Goal: Task Accomplishment & Management: Complete application form

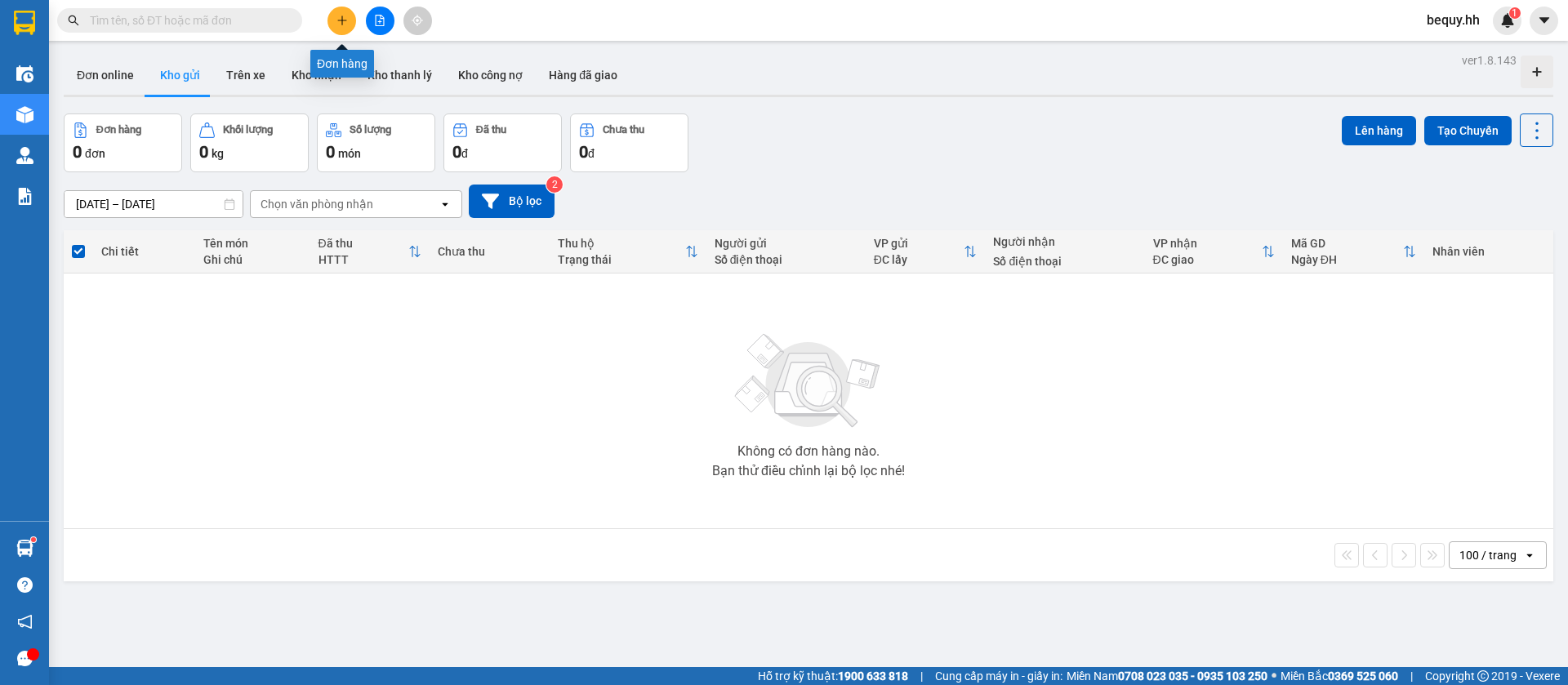
click at [340, 9] on button at bounding box center [342, 21] width 29 height 29
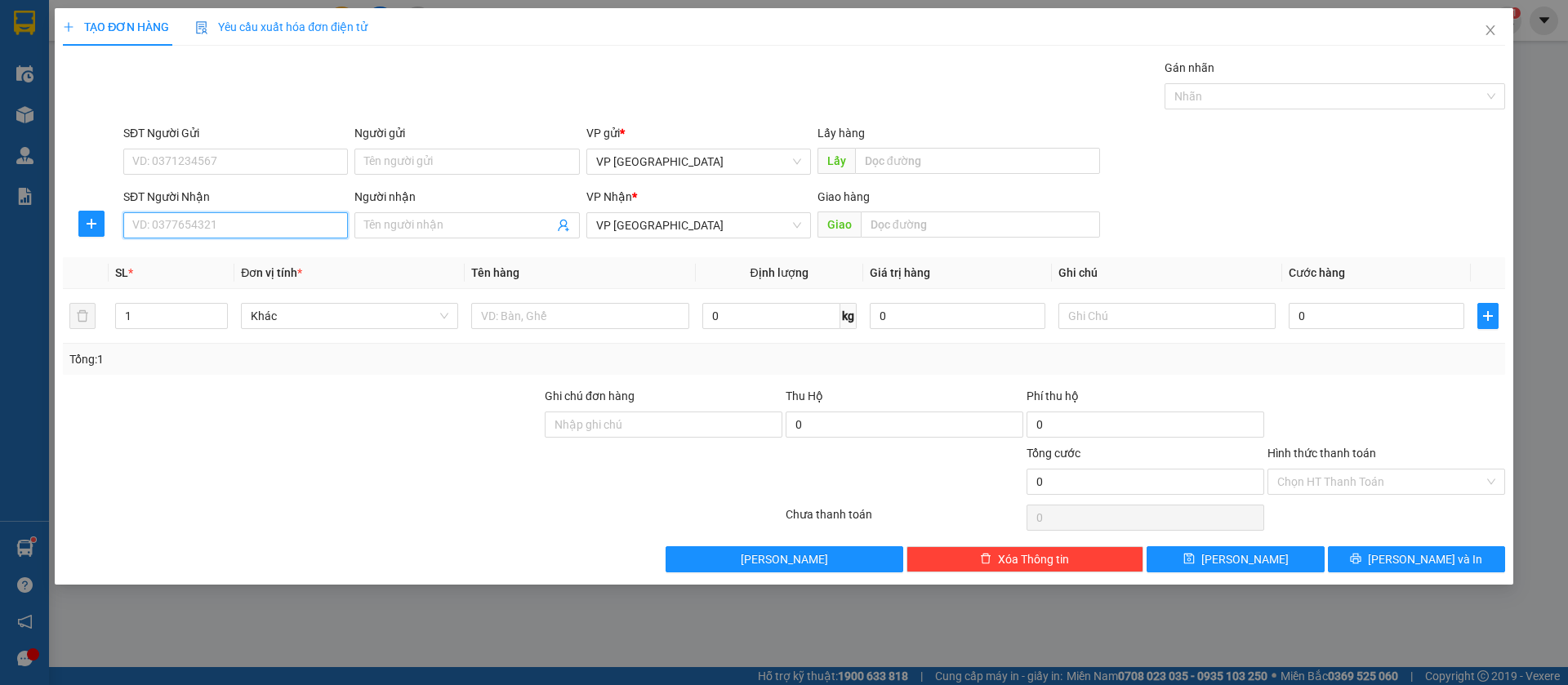
click at [270, 230] on input "SĐT Người Nhận" at bounding box center [236, 226] width 225 height 26
type input "0963445777"
click at [262, 257] on div "0963445777" at bounding box center [236, 258] width 205 height 18
type input "chon thành"
type input "50.000"
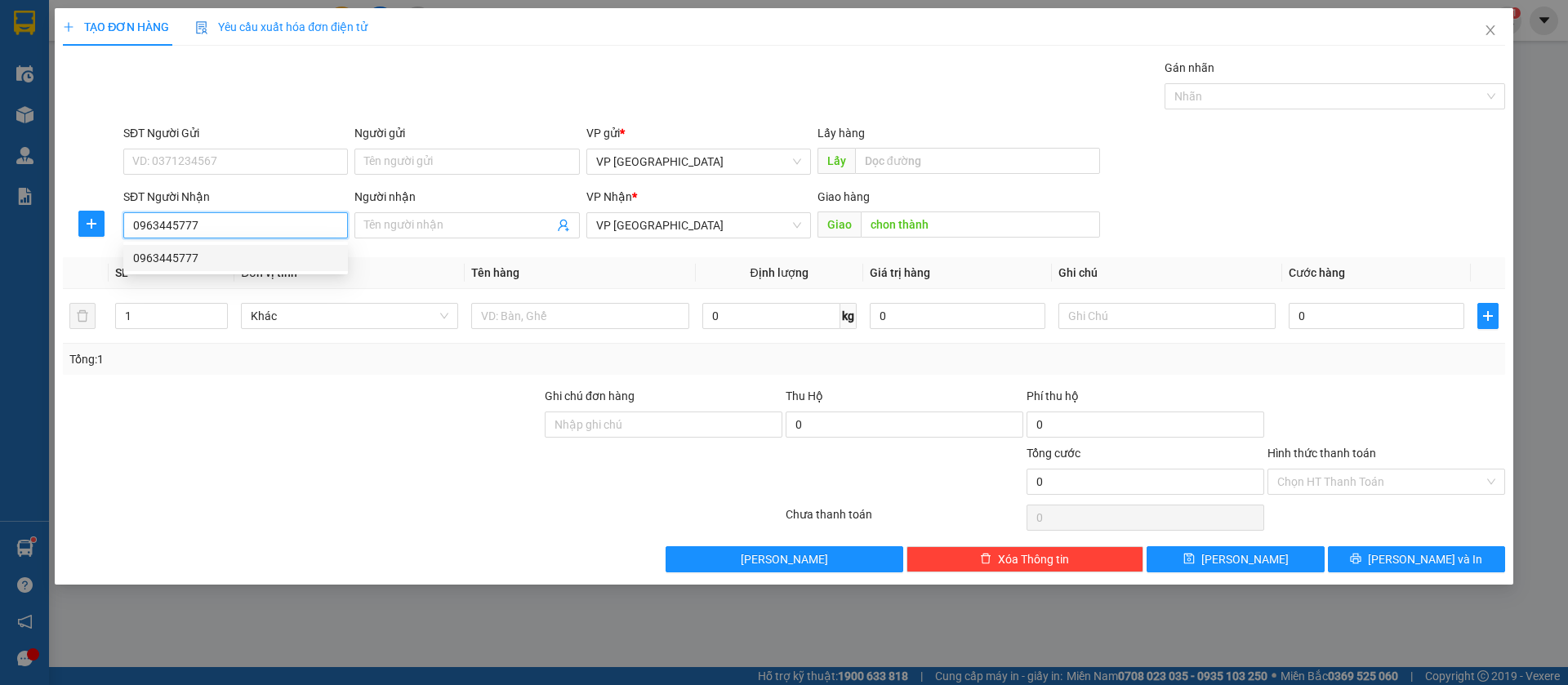
type input "50.000"
type input "0963445777"
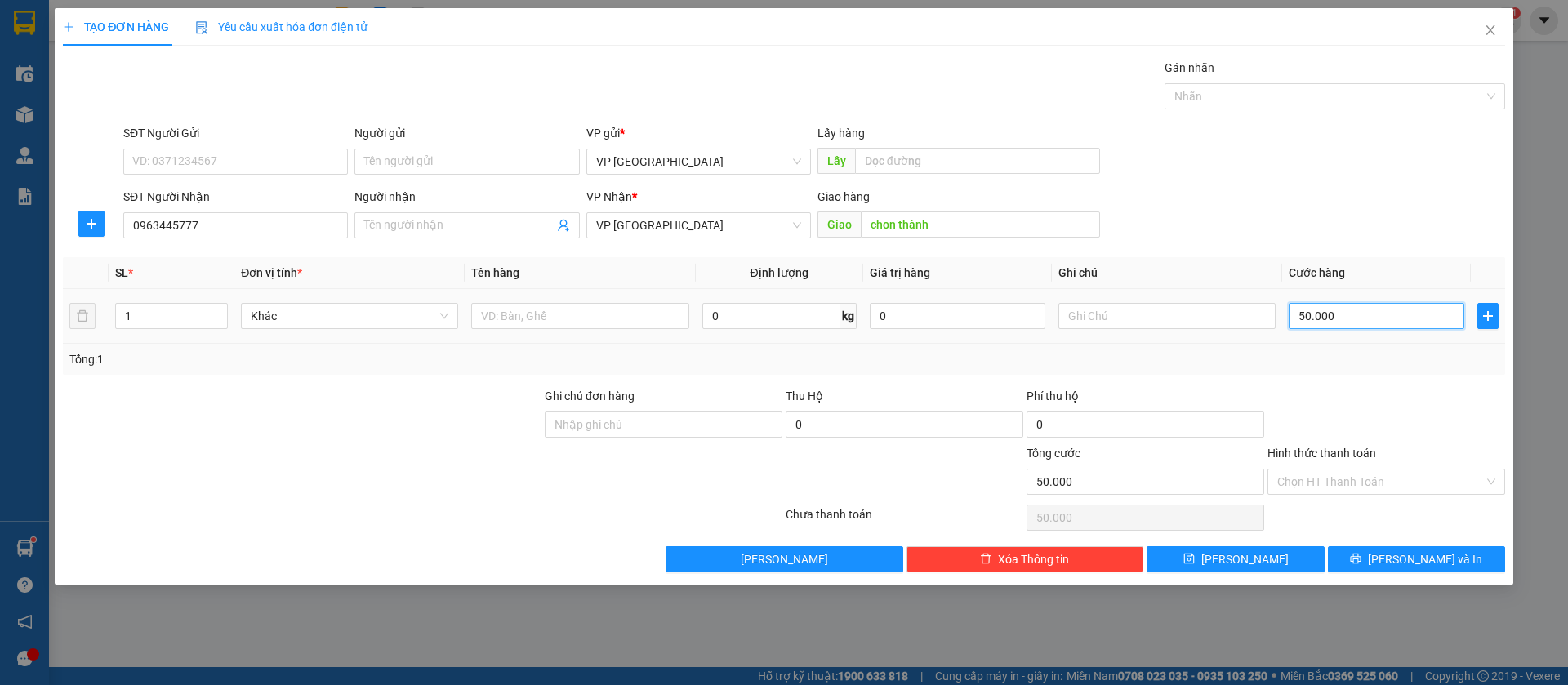
click at [1361, 320] on input "50.000" at bounding box center [1376, 316] width 175 height 26
type input "4"
type input "40"
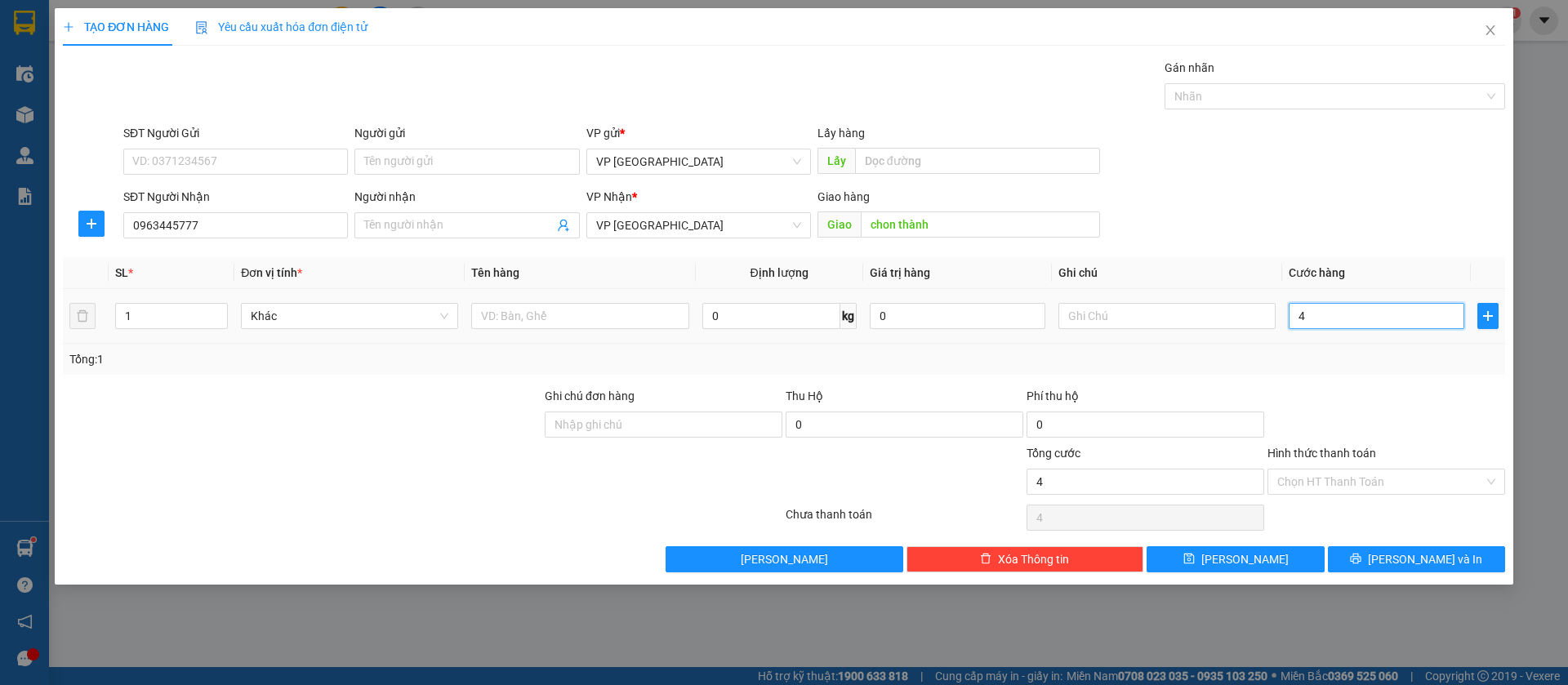
type input "40"
type input "400"
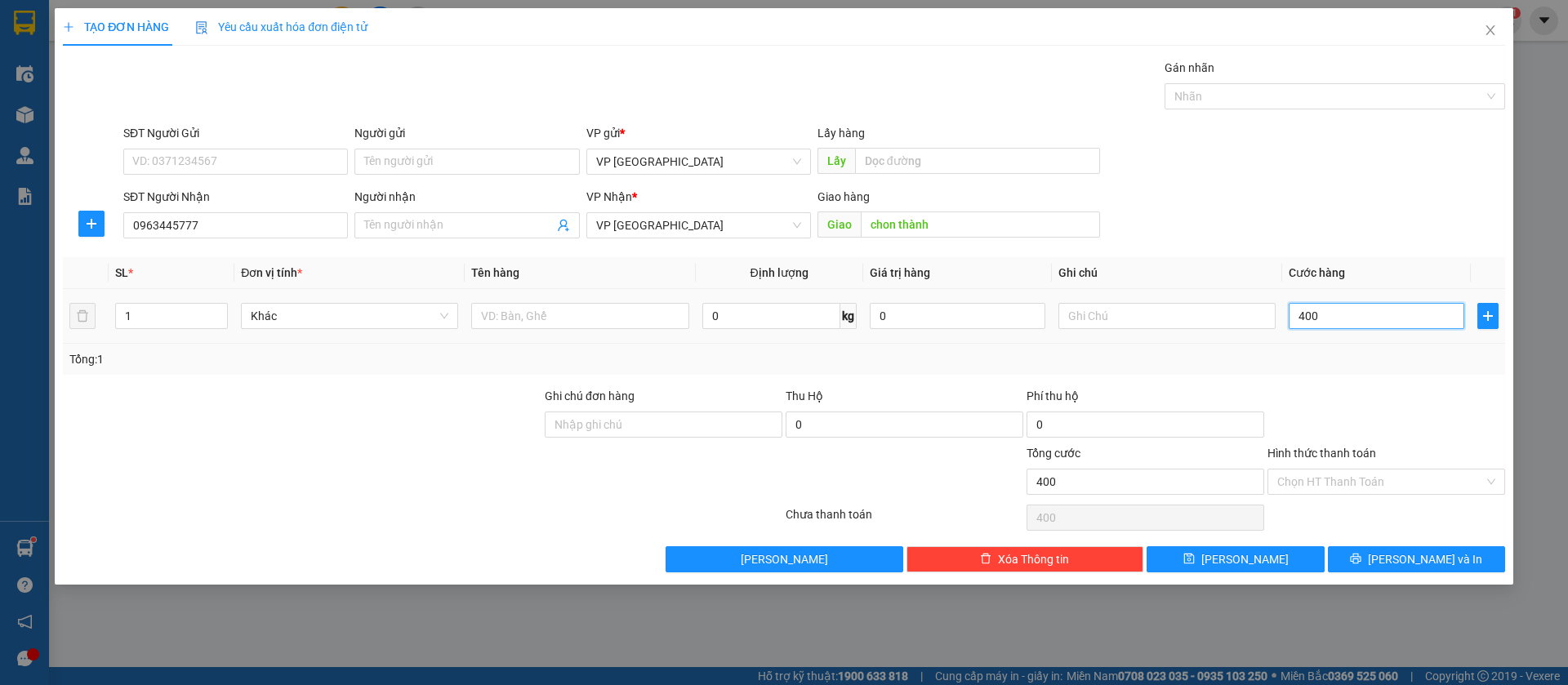
type input "4.000"
type input "40.000"
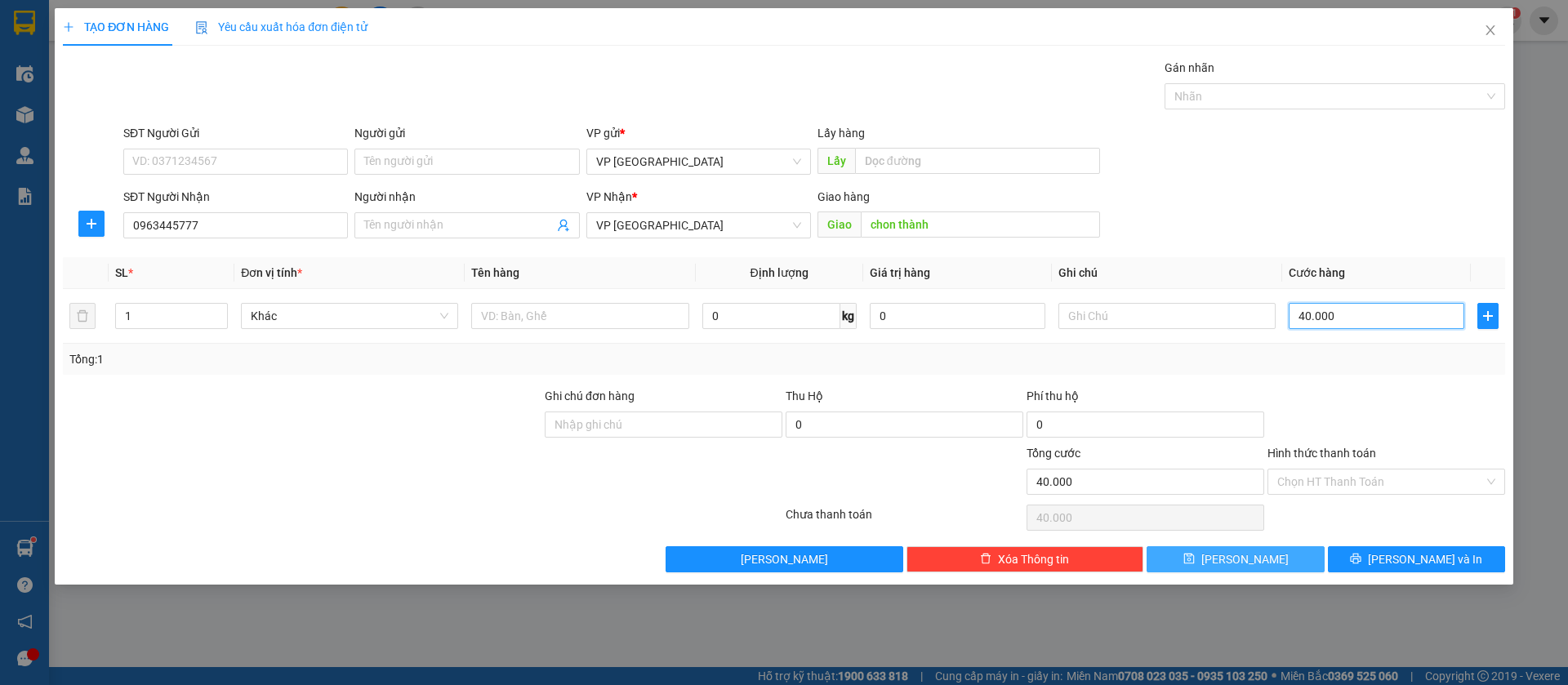
type input "40.000"
click at [1298, 560] on button "[PERSON_NAME]" at bounding box center [1235, 560] width 177 height 26
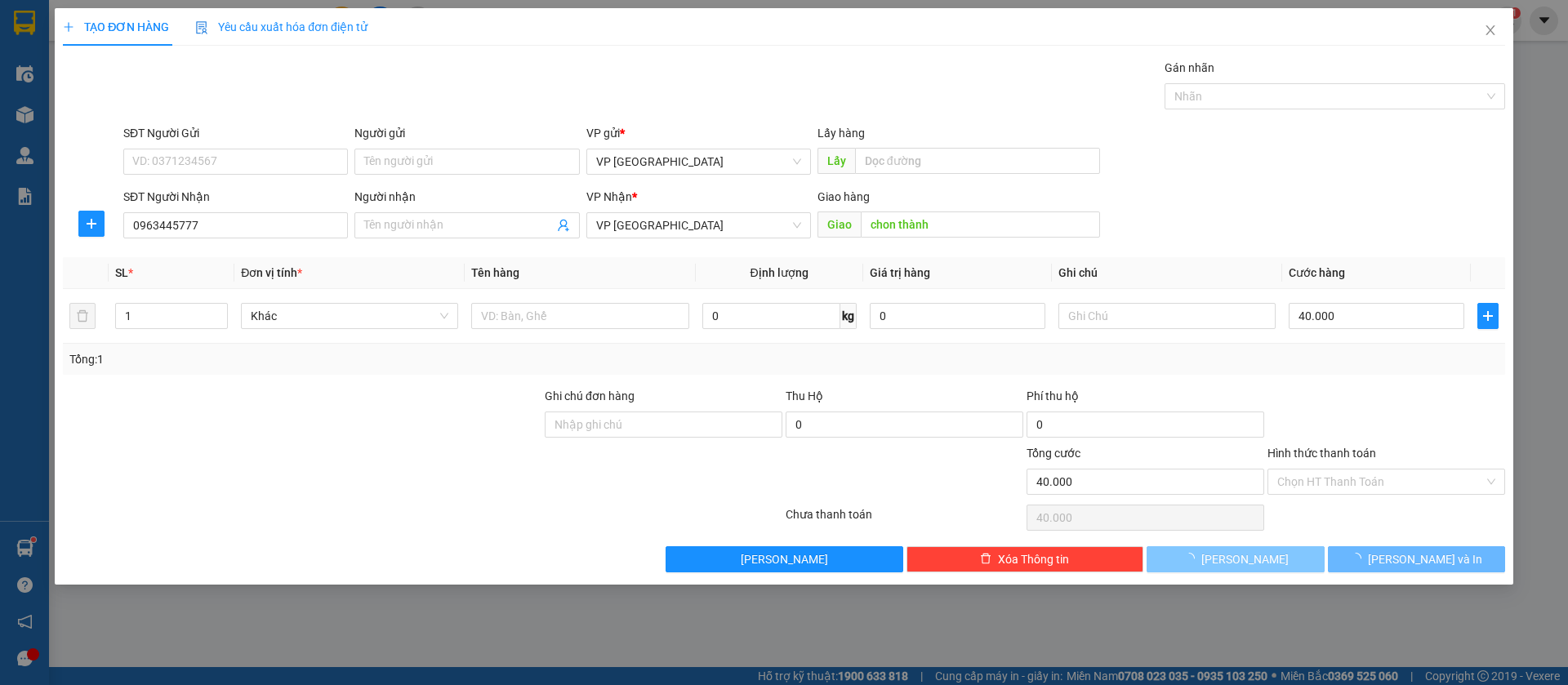
type input "0"
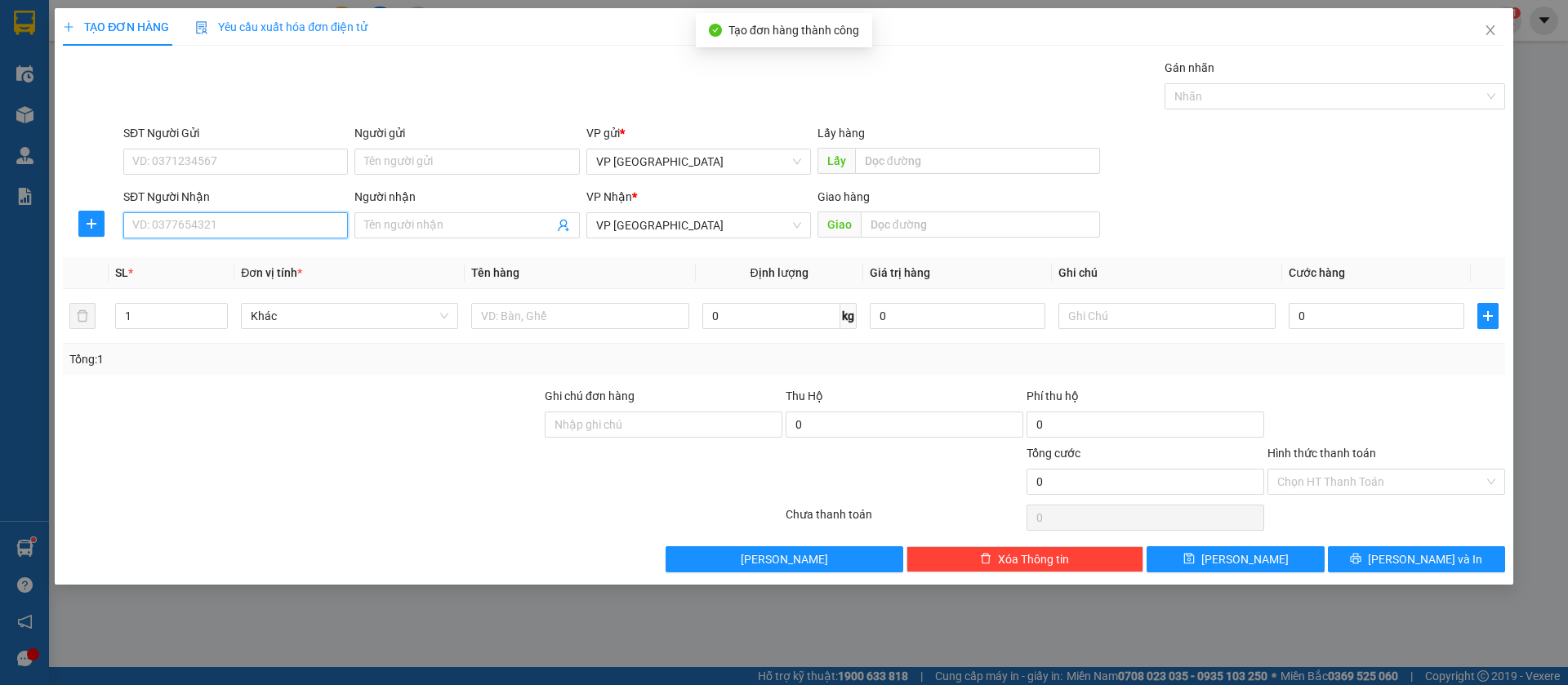
click at [284, 227] on input "SĐT Người Nhận" at bounding box center [236, 226] width 225 height 26
click at [284, 227] on input "0395790579" at bounding box center [236, 226] width 225 height 26
type input "0395790579"
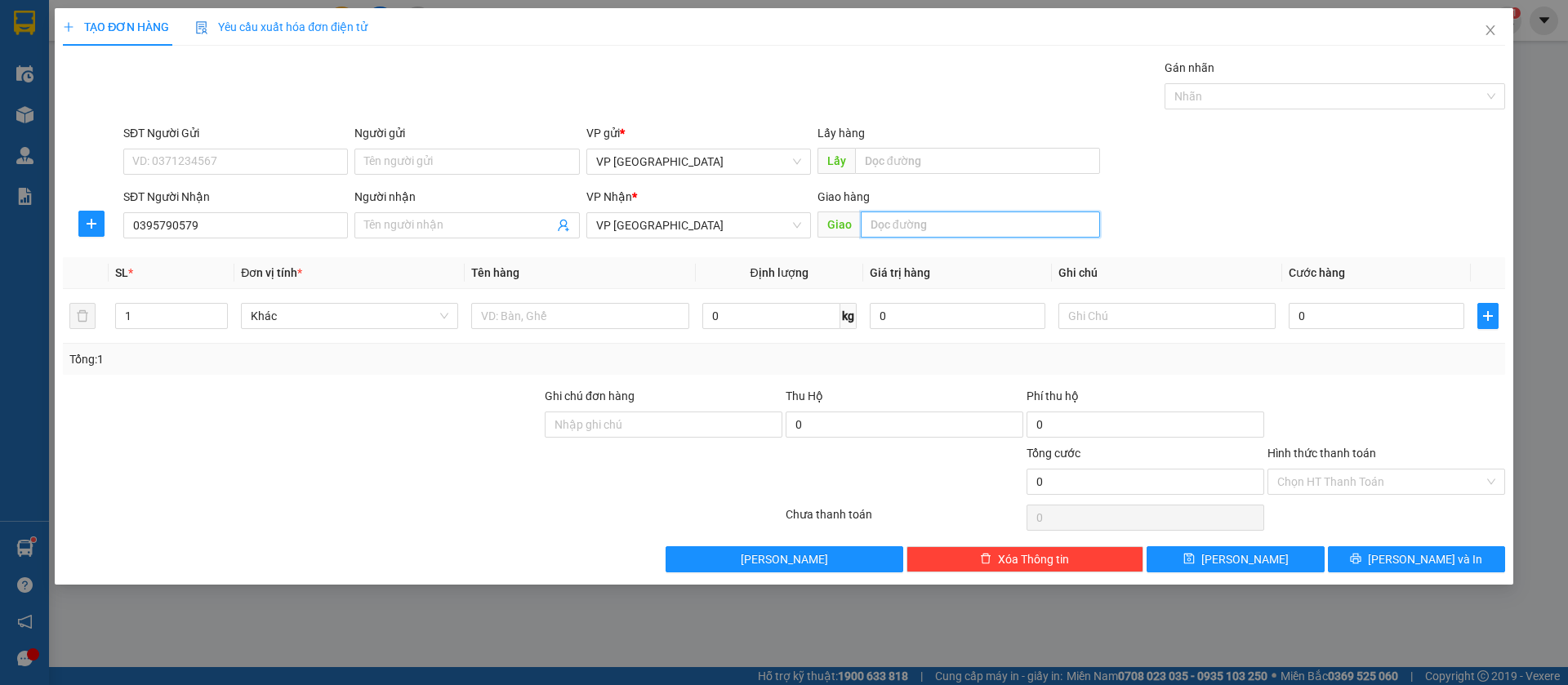
click at [887, 220] on input "text" at bounding box center [980, 225] width 239 height 26
type input "loc an"
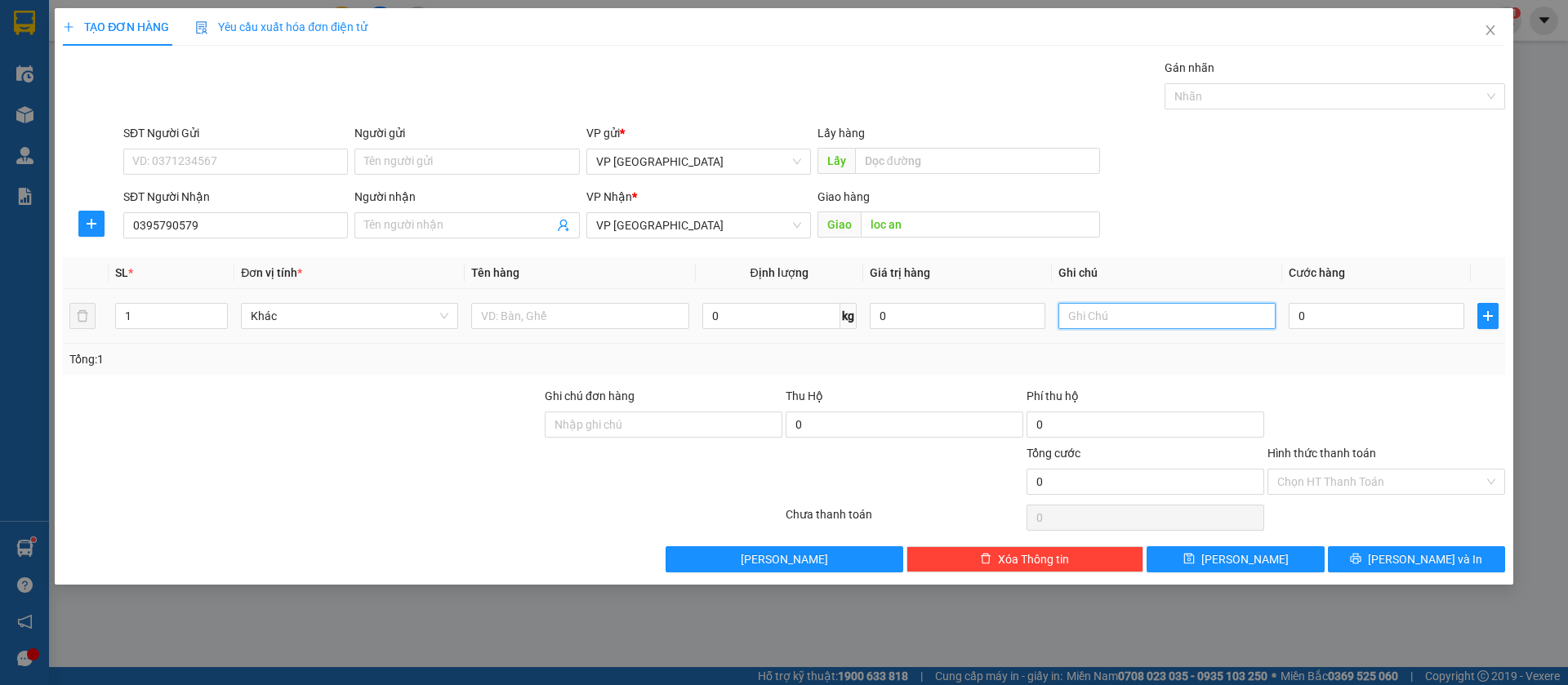
click at [1113, 311] on input "text" at bounding box center [1167, 316] width 218 height 26
type input "tuan xe om giao"
click at [1400, 312] on input "0" at bounding box center [1376, 316] width 175 height 26
type input "5"
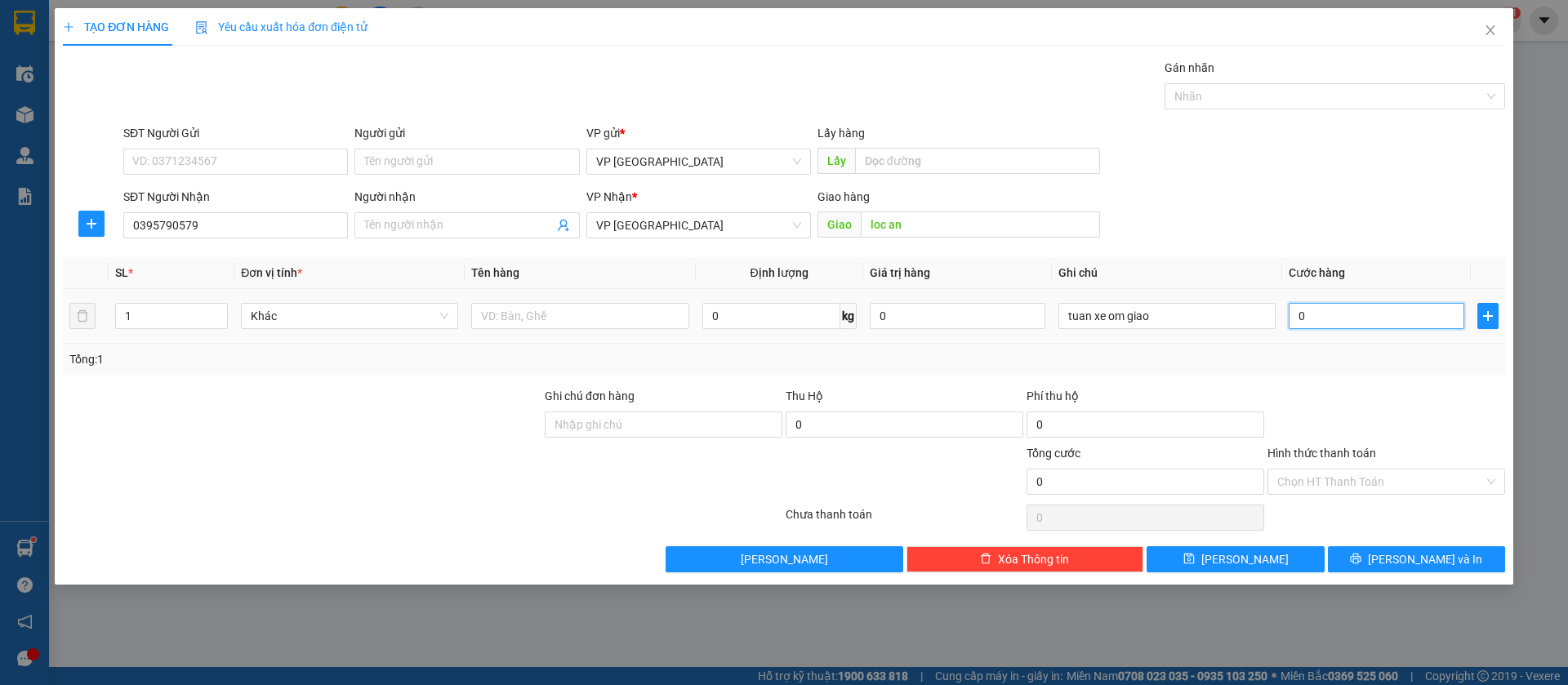
type input "5"
type input "50"
type input "500"
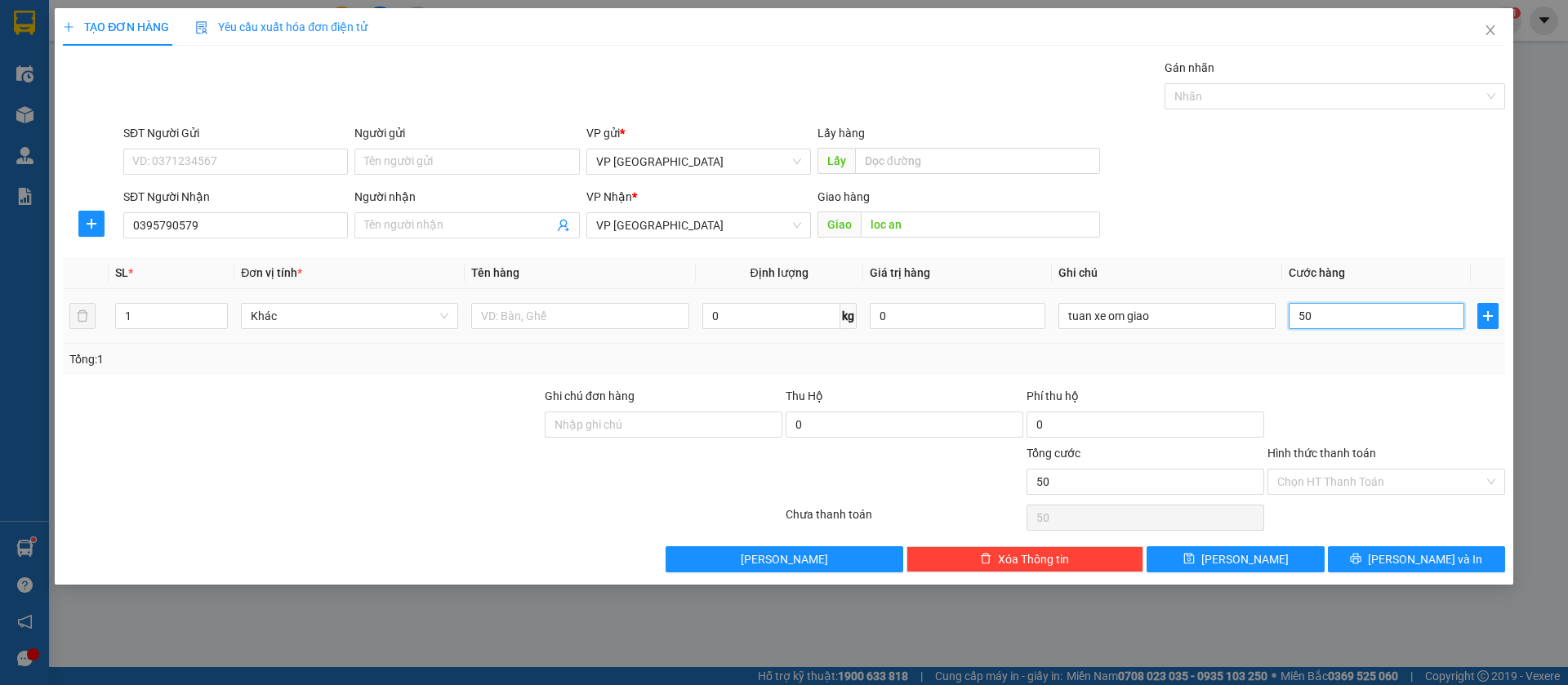
type input "500"
type input "5.000"
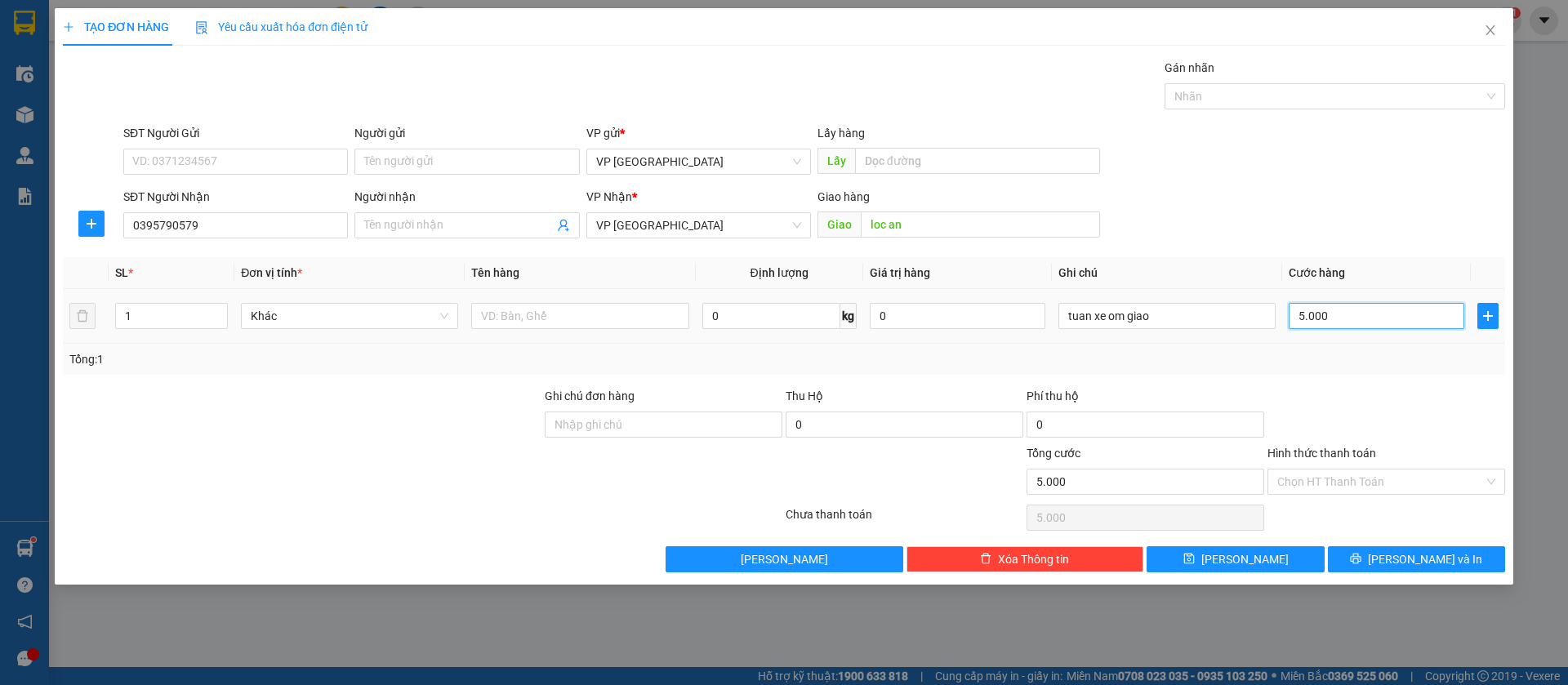
type input "50.000"
click at [1279, 553] on button "[PERSON_NAME]" at bounding box center [1235, 560] width 177 height 26
type input "0"
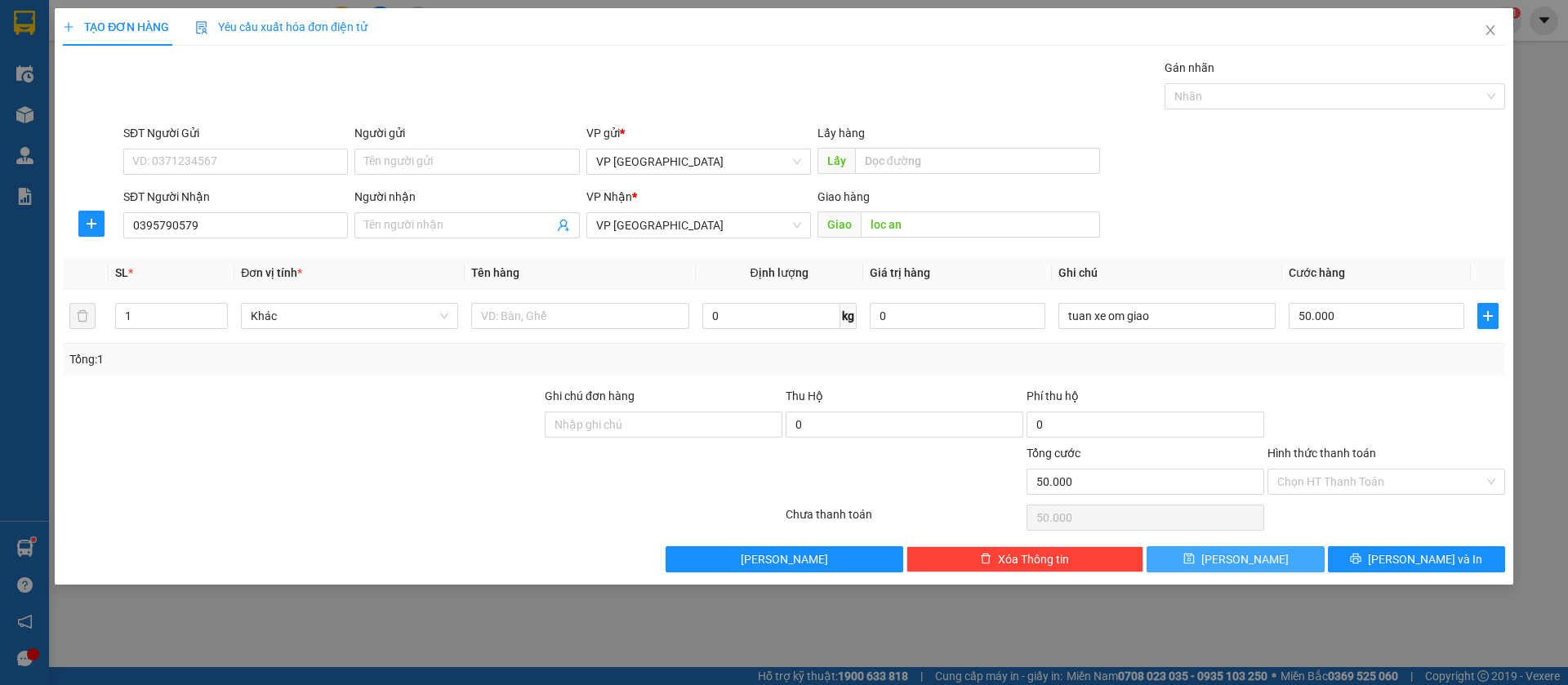
type input "0"
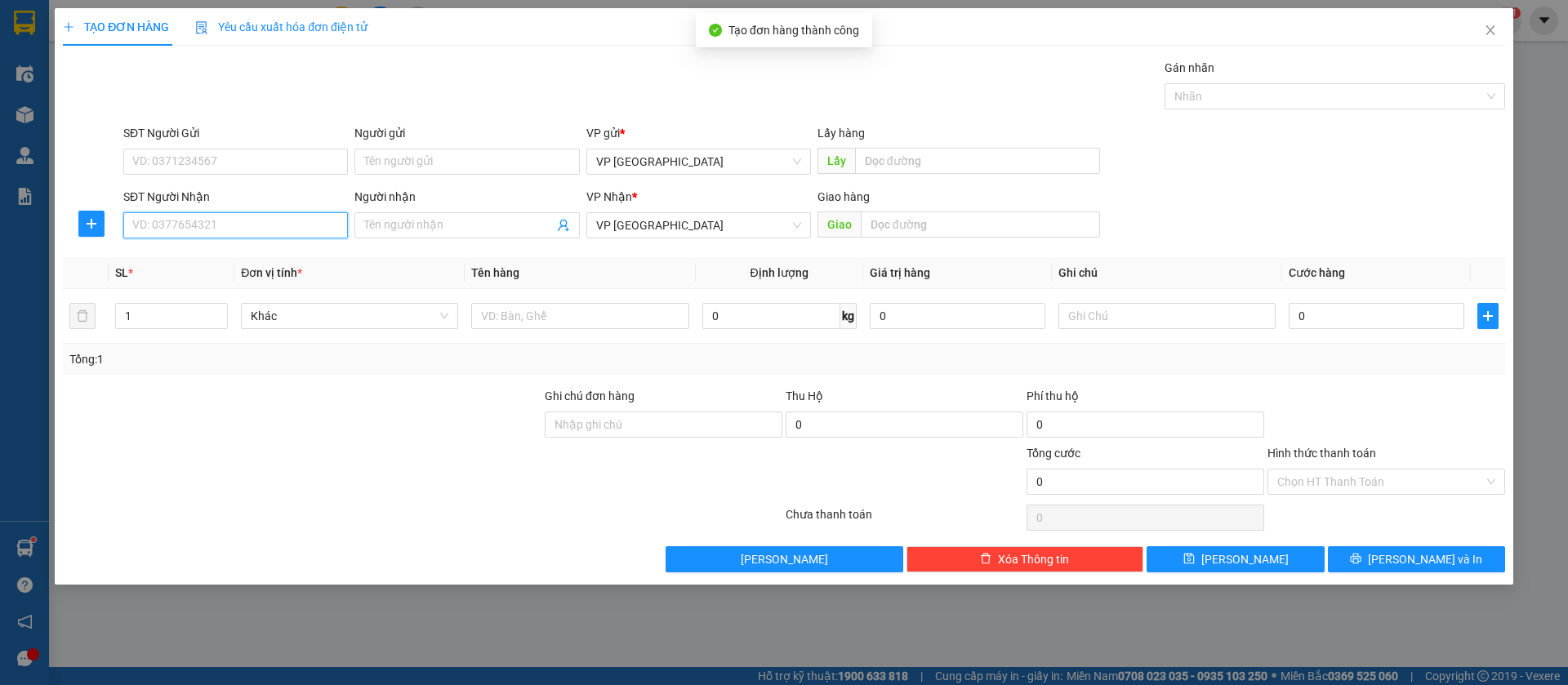
click at [320, 231] on input "SĐT Người Nhận" at bounding box center [236, 226] width 225 height 26
click at [312, 247] on div "0976616026" at bounding box center [236, 258] width 225 height 26
type input "0976616026"
type input "tân khai"
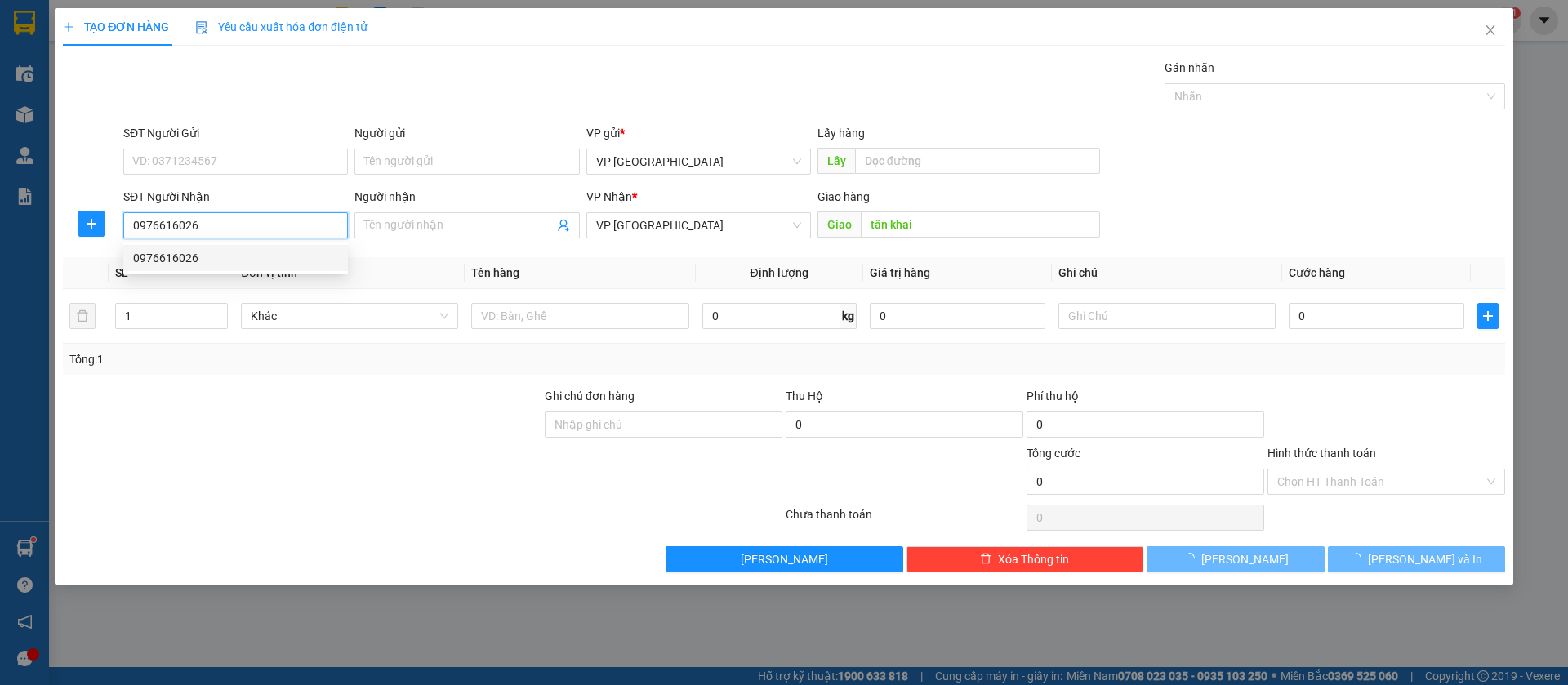
type input "30.000"
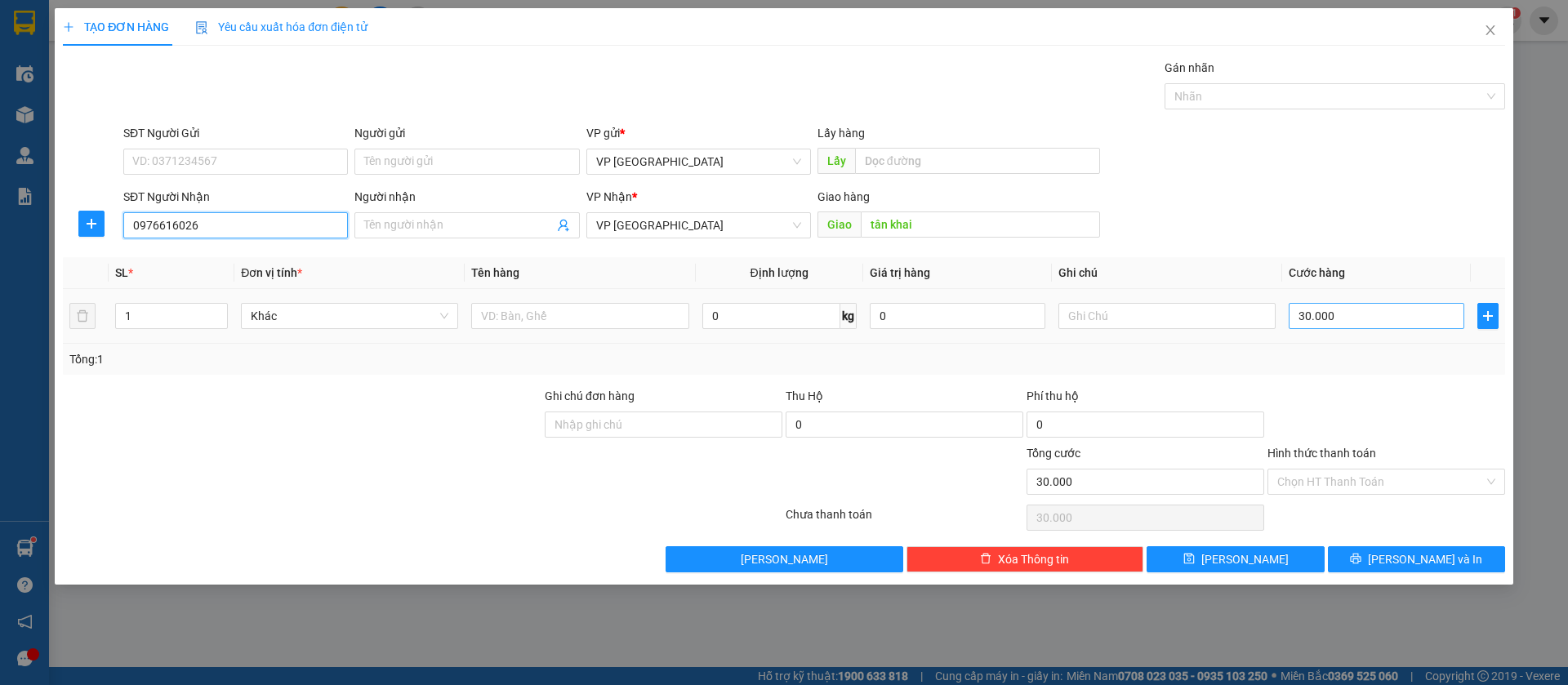
type input "0976616026"
click at [1368, 313] on input "30.000" at bounding box center [1376, 316] width 175 height 26
type input "4"
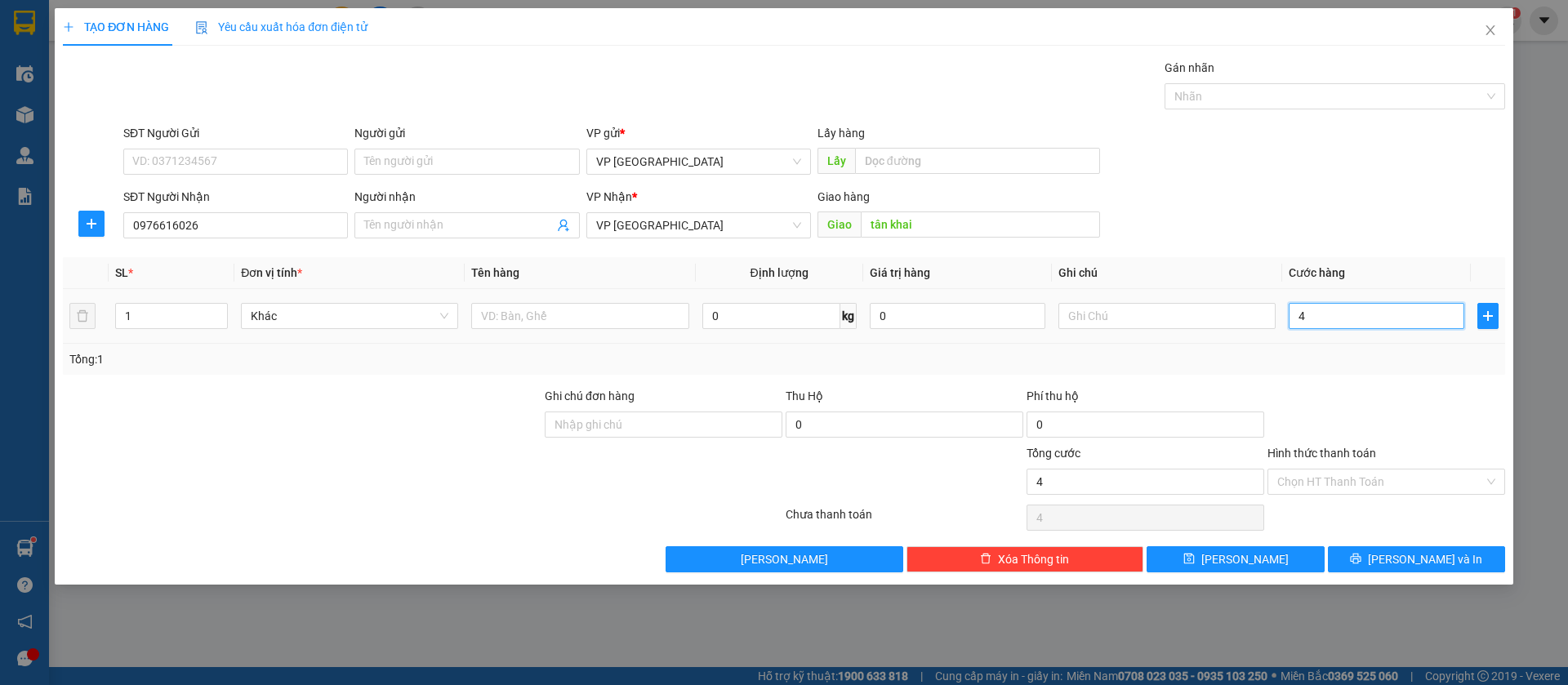
type input "40"
type input "400"
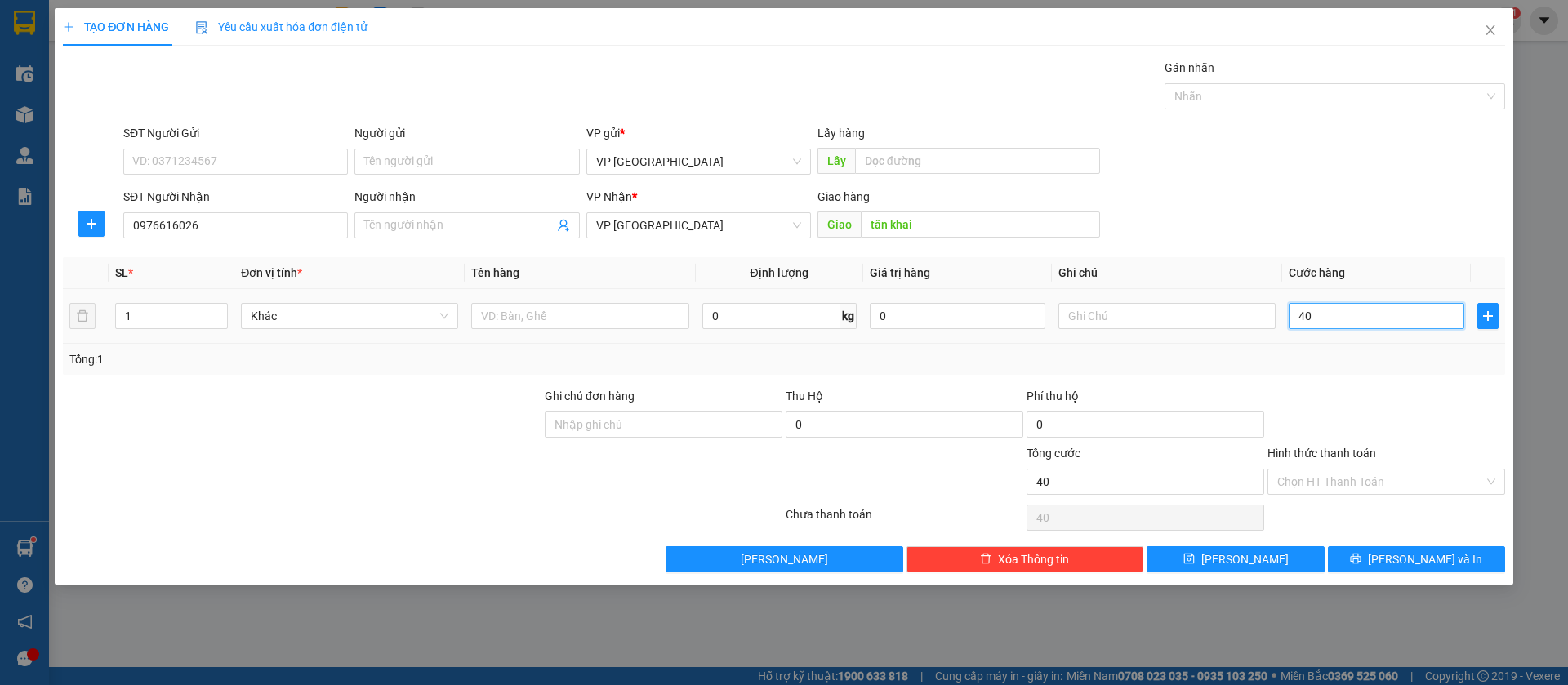
type input "400"
type input "4.000"
type input "40.000"
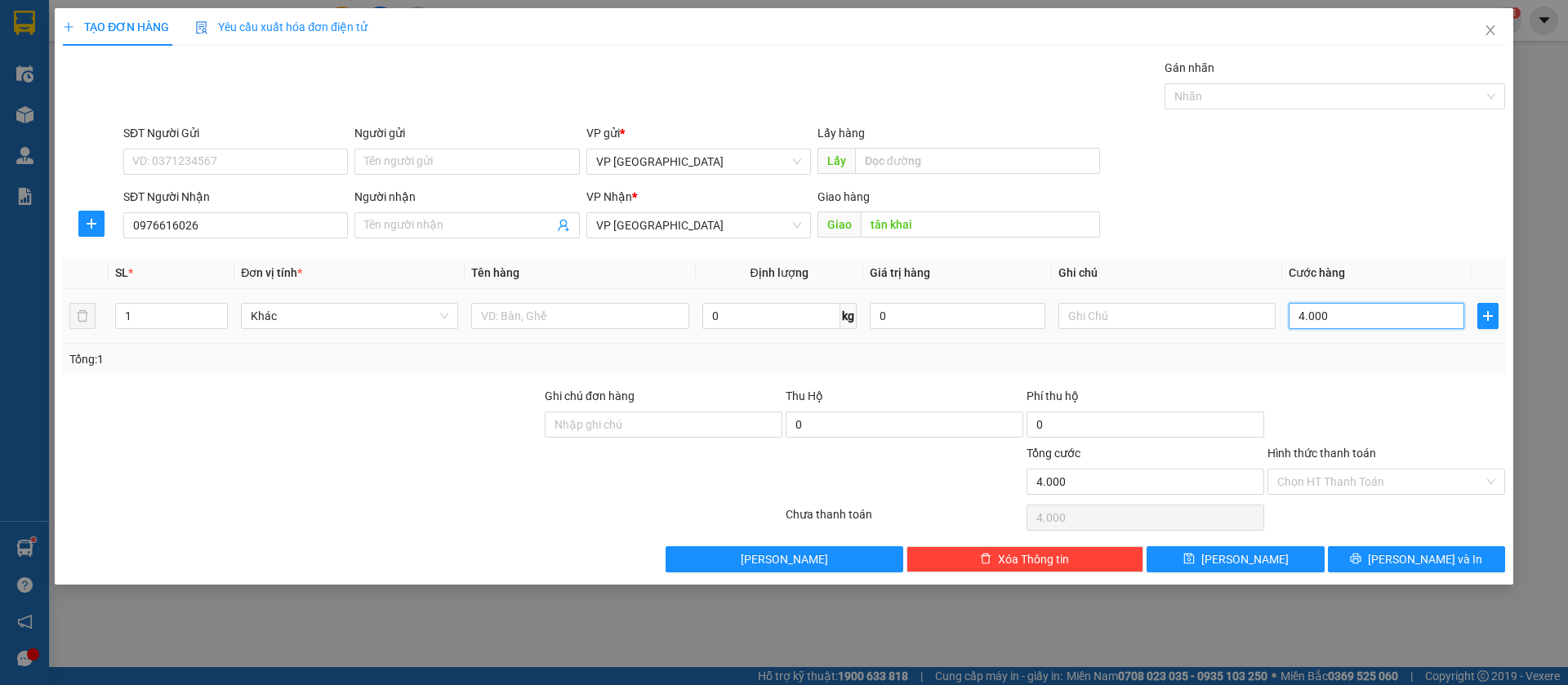
type input "40.000"
click at [1232, 555] on button "[PERSON_NAME]" at bounding box center [1235, 560] width 177 height 26
type input "0"
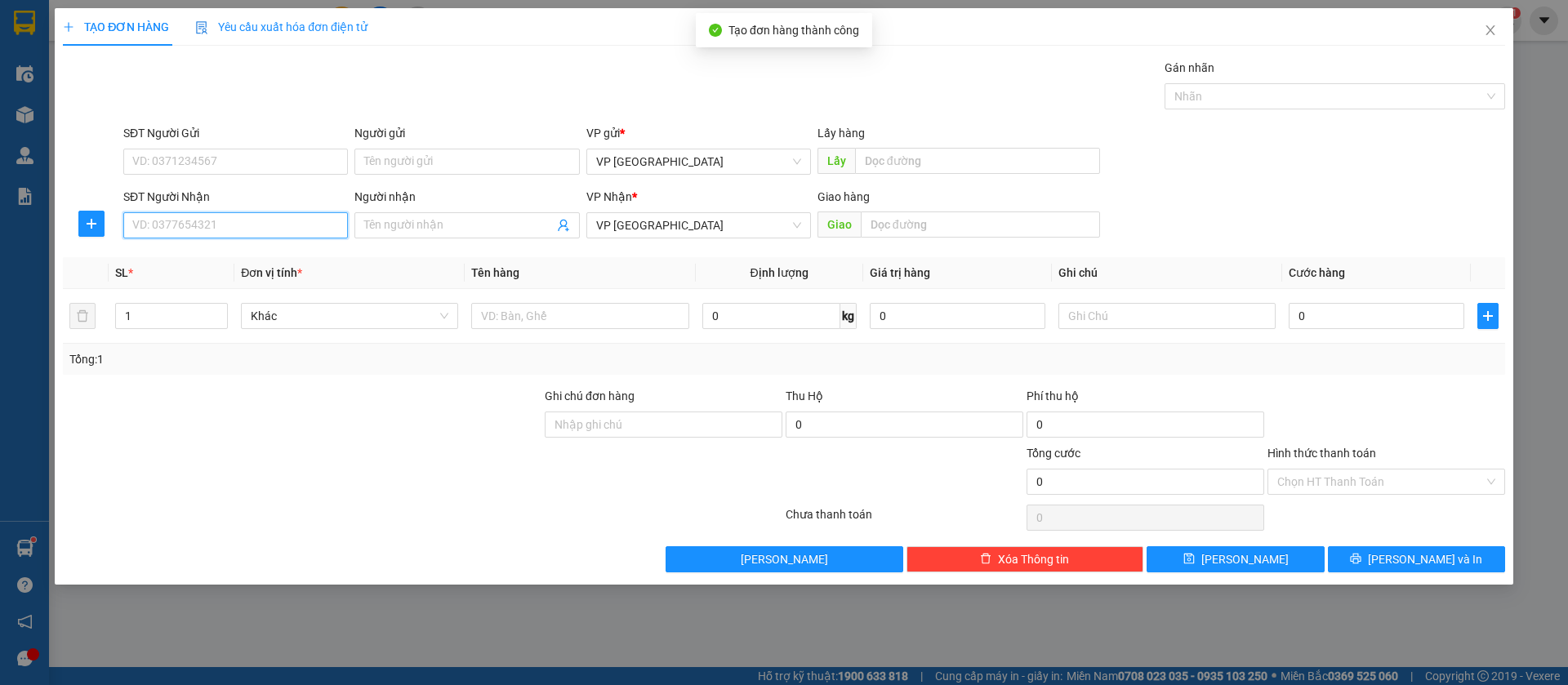
click at [310, 223] on input "SĐT Người Nhận" at bounding box center [236, 226] width 225 height 26
click at [278, 260] on div "0399778433 - [PERSON_NAME]" at bounding box center [236, 258] width 205 height 18
type input "0399778433"
type input "[PERSON_NAME]"
type input "duc tien tan khai"
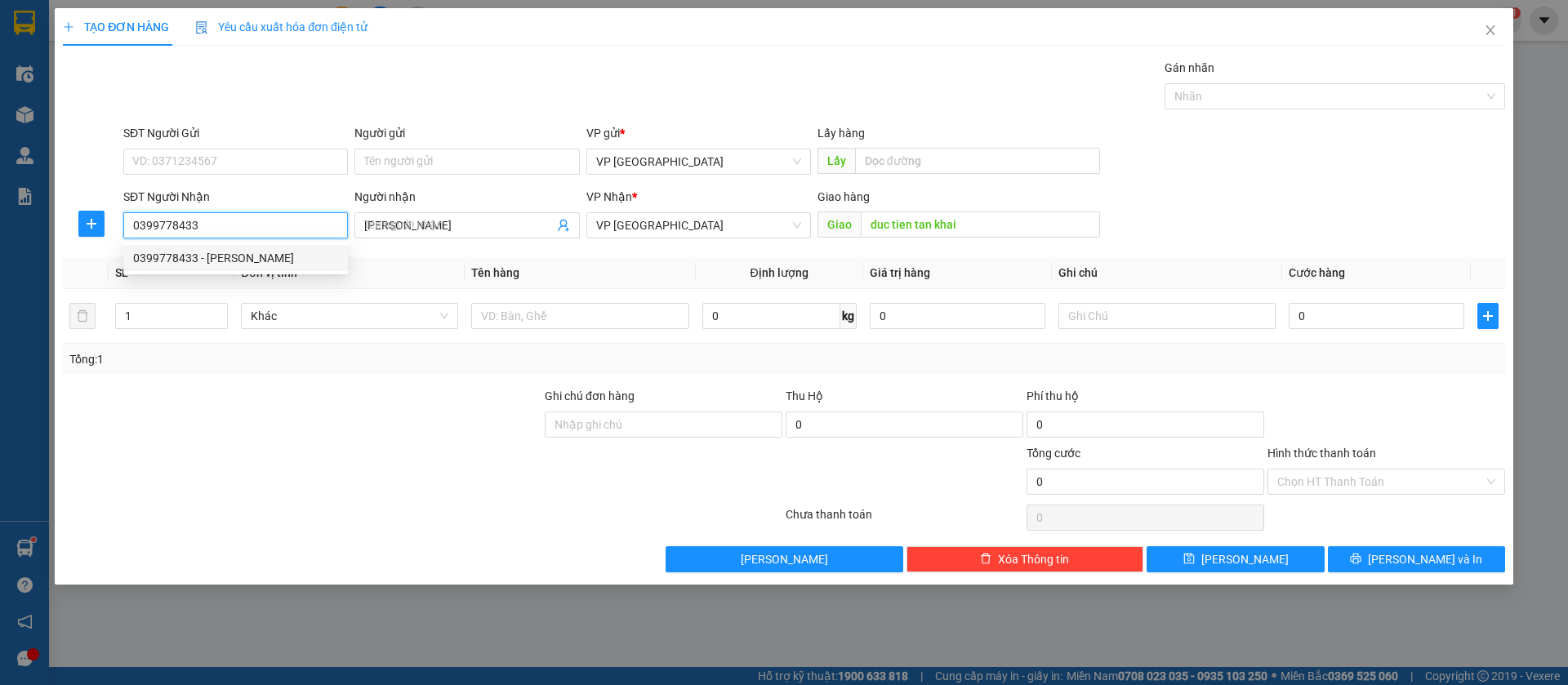
type input "30.000"
type input "0399778433"
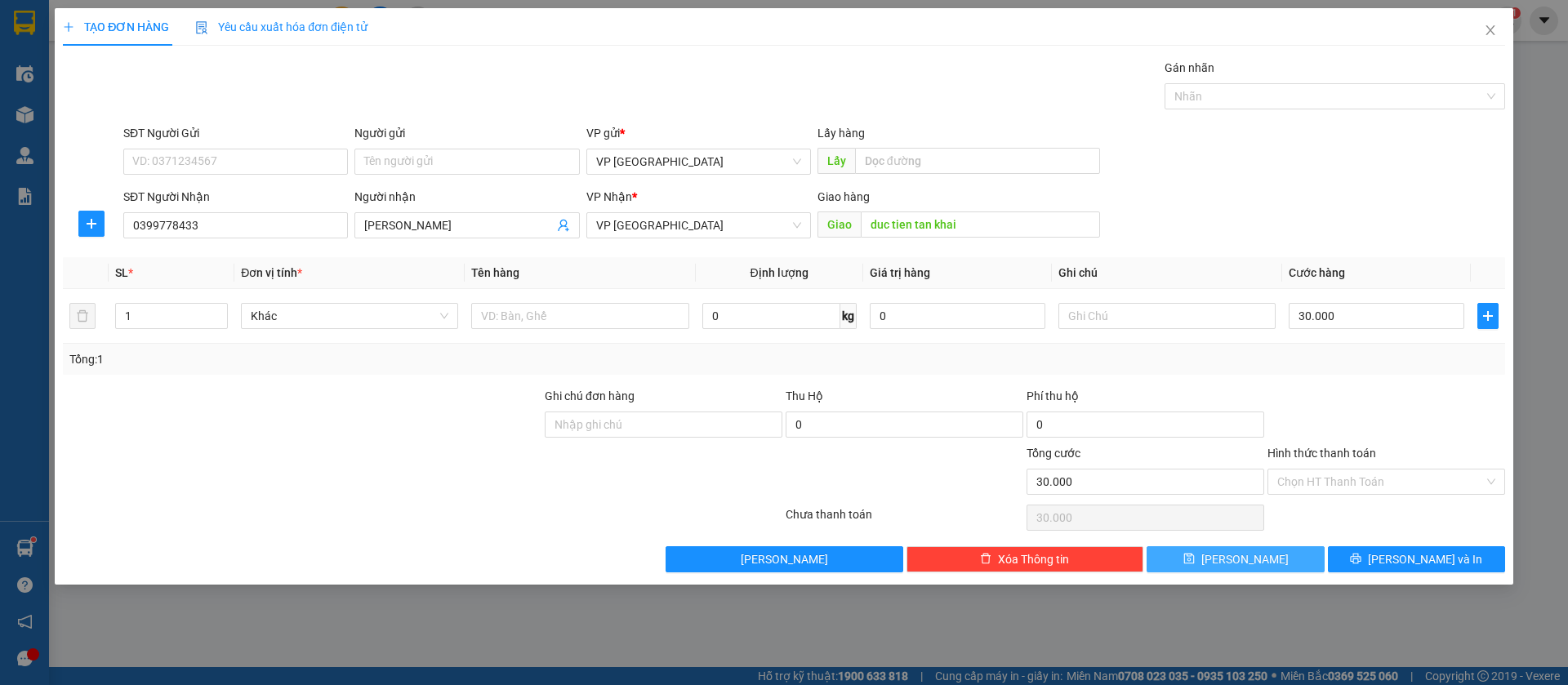
drag, startPoint x: 1272, startPoint y: 552, endPoint x: 1225, endPoint y: 532, distance: 51.1
click at [1267, 552] on button "[PERSON_NAME]" at bounding box center [1235, 560] width 177 height 26
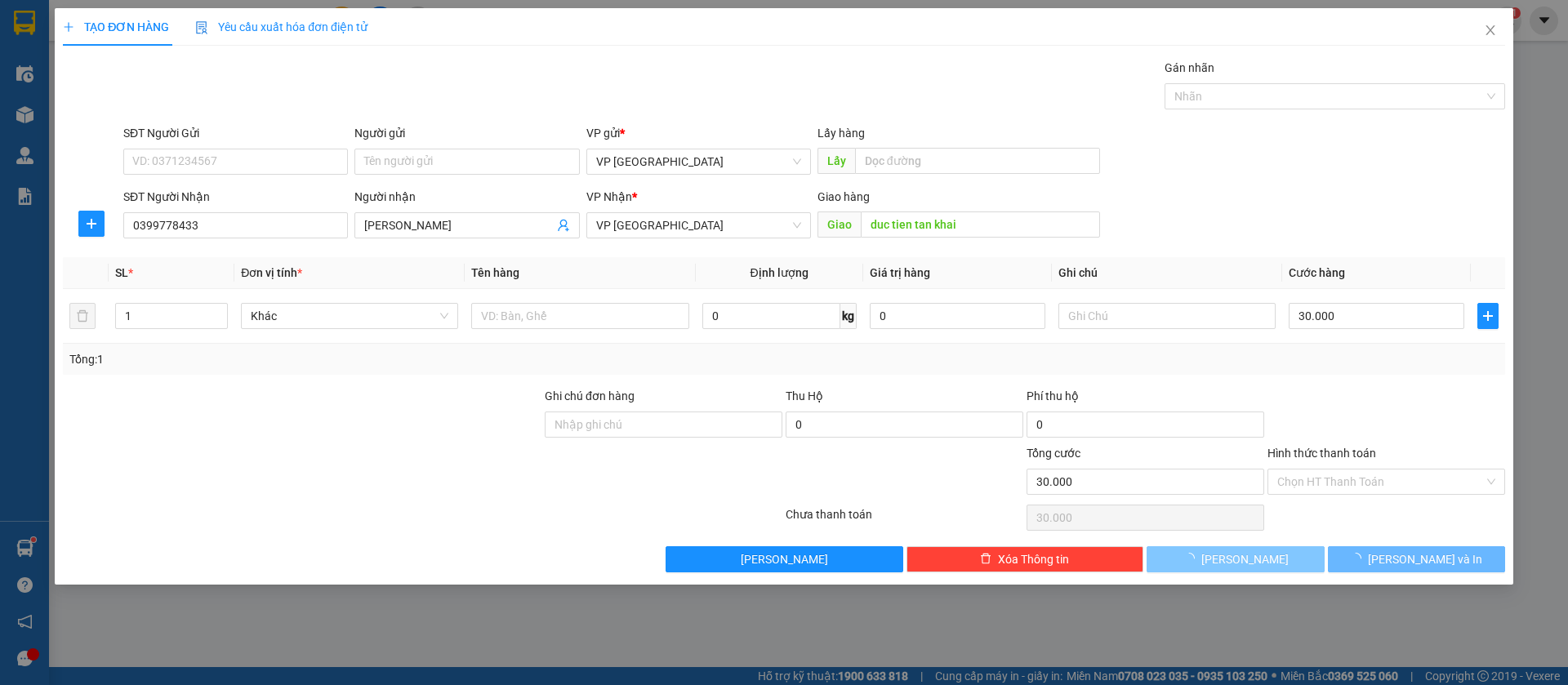
type input "0"
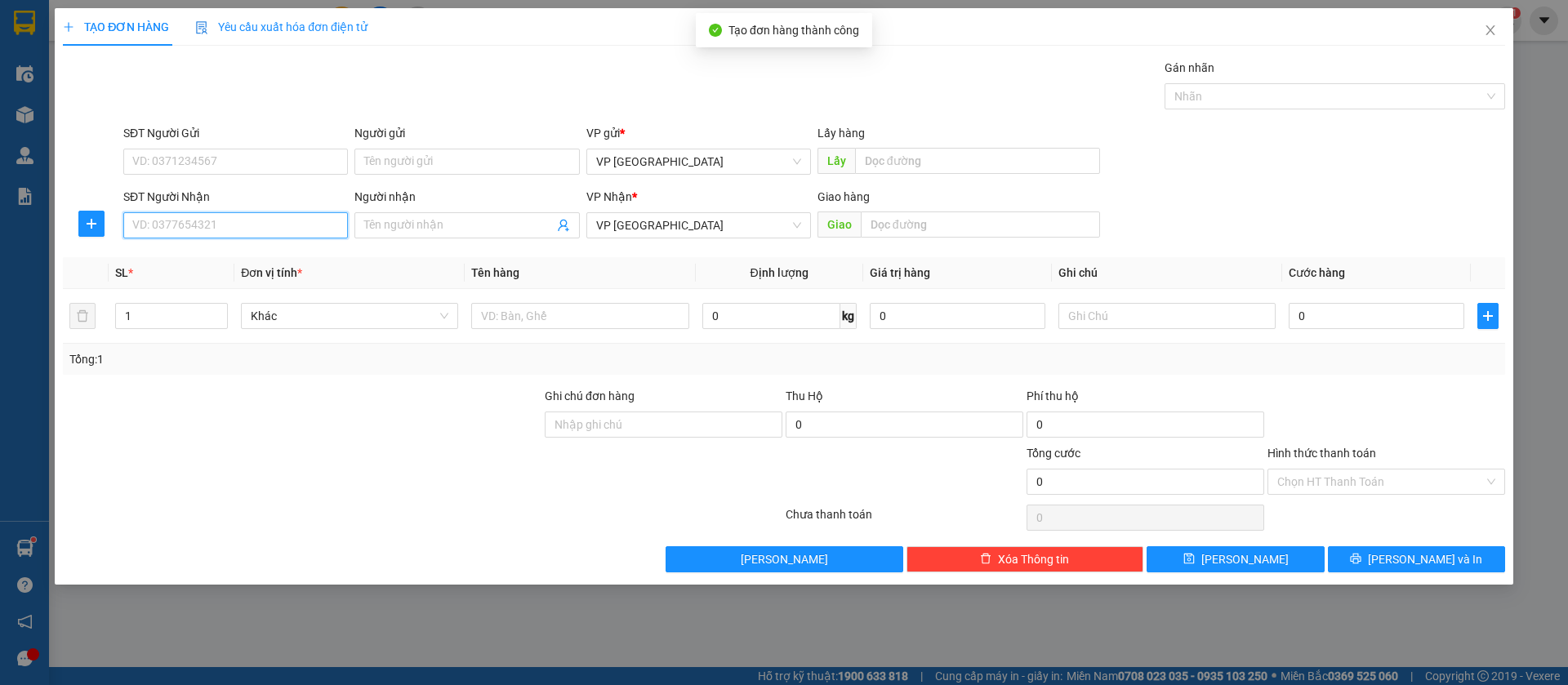
click at [282, 221] on input "SĐT Người Nhận" at bounding box center [236, 226] width 225 height 26
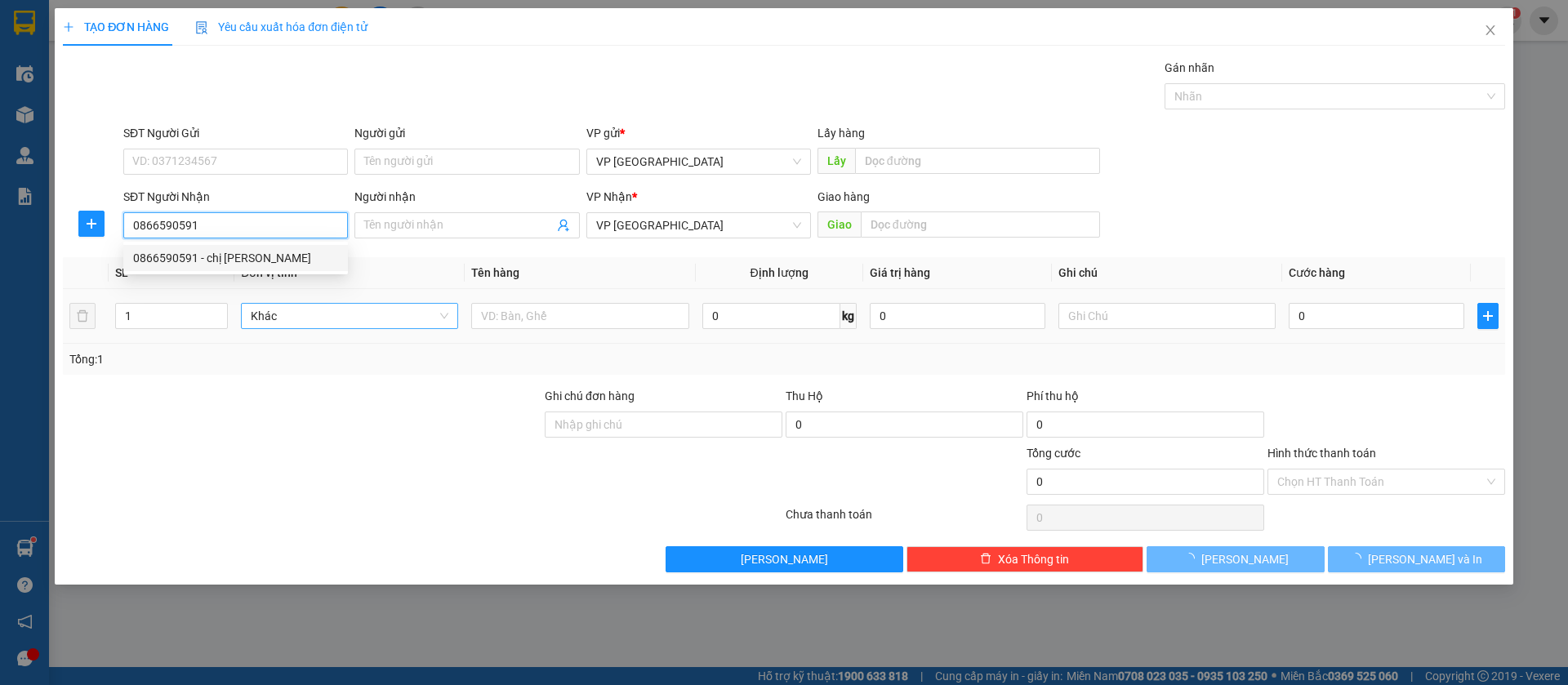
type input "0866590591"
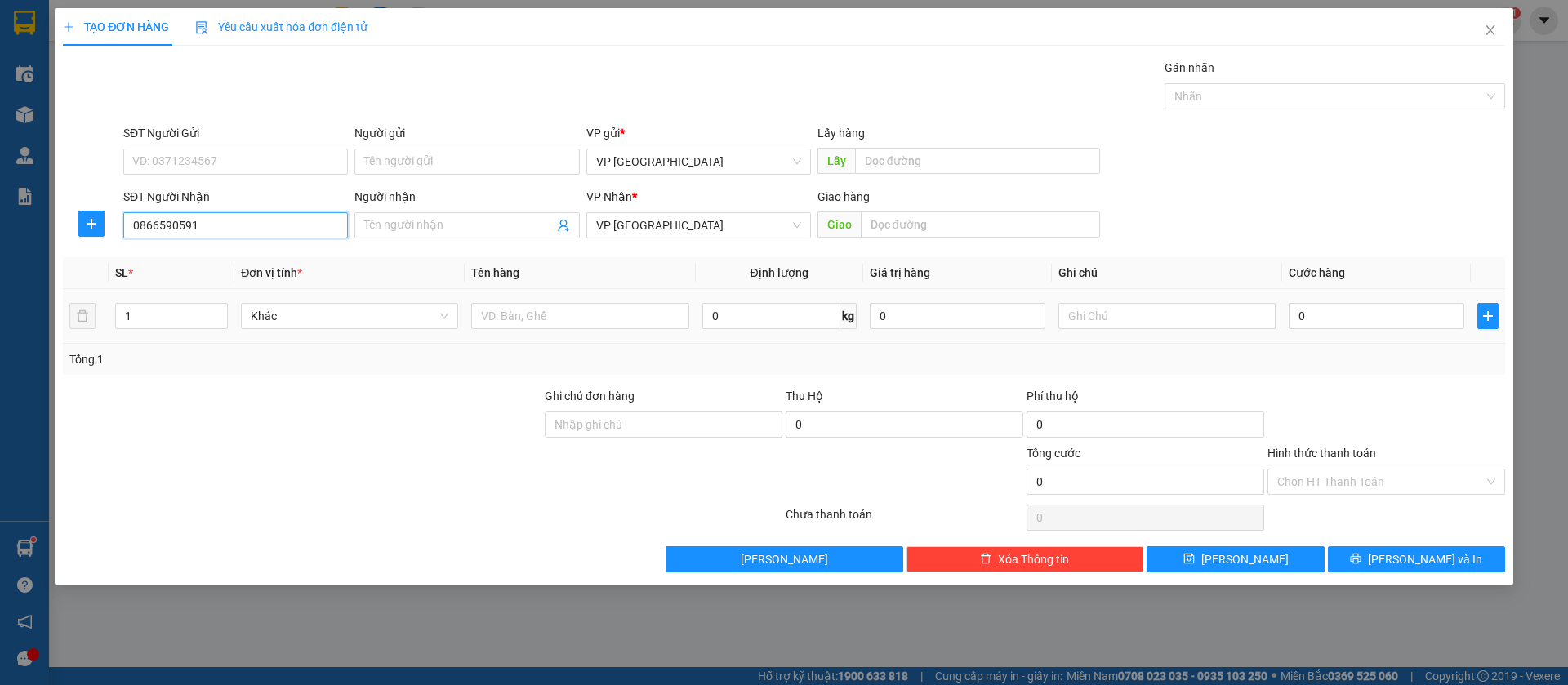
drag, startPoint x: 445, startPoint y: 302, endPoint x: 252, endPoint y: 221, distance: 209.3
click at [252, 221] on input "0866590591" at bounding box center [236, 226] width 225 height 26
click at [242, 256] on div "0866590591 - chị [PERSON_NAME]" at bounding box center [236, 258] width 205 height 18
type input "chị [PERSON_NAME]"
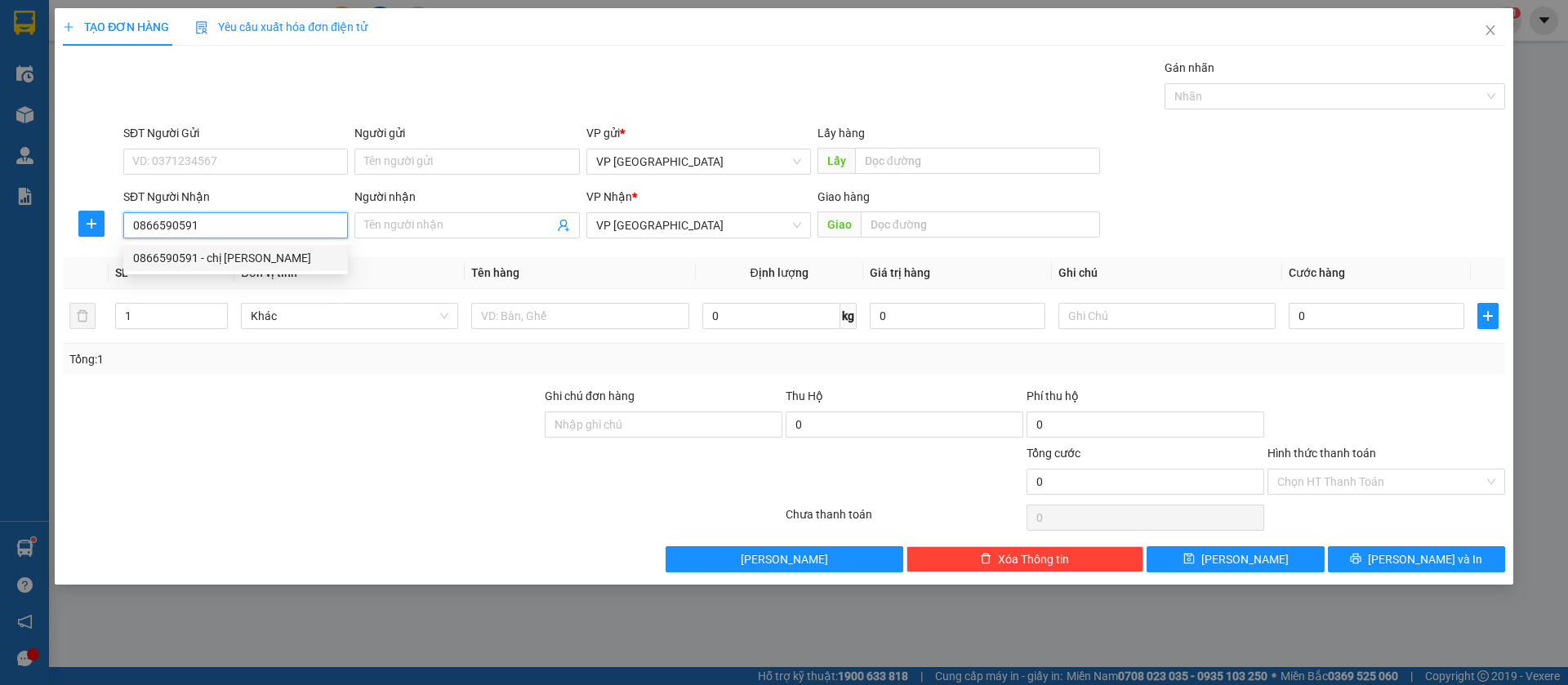
type input "binh long"
type input "100.000"
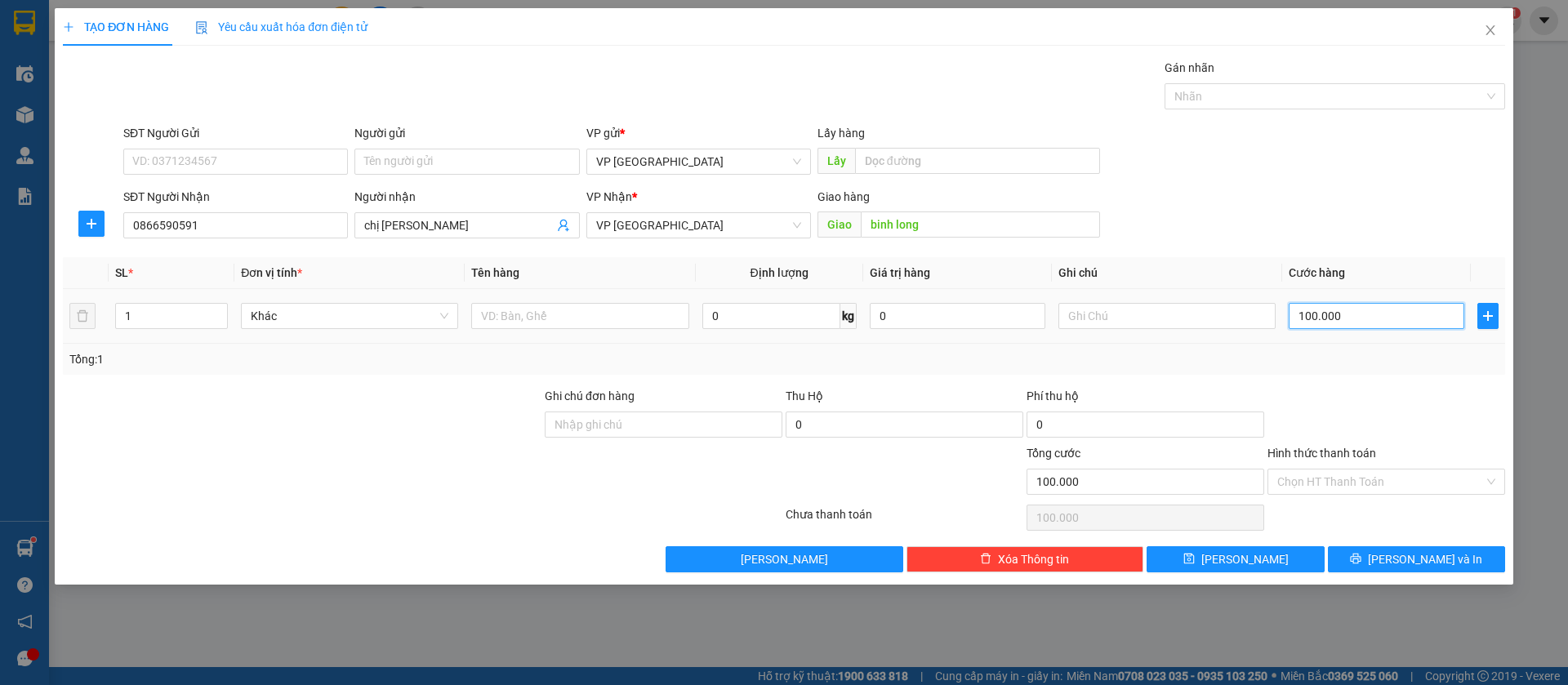
click at [1346, 310] on input "100.000" at bounding box center [1376, 316] width 175 height 26
type input "7"
type input "70"
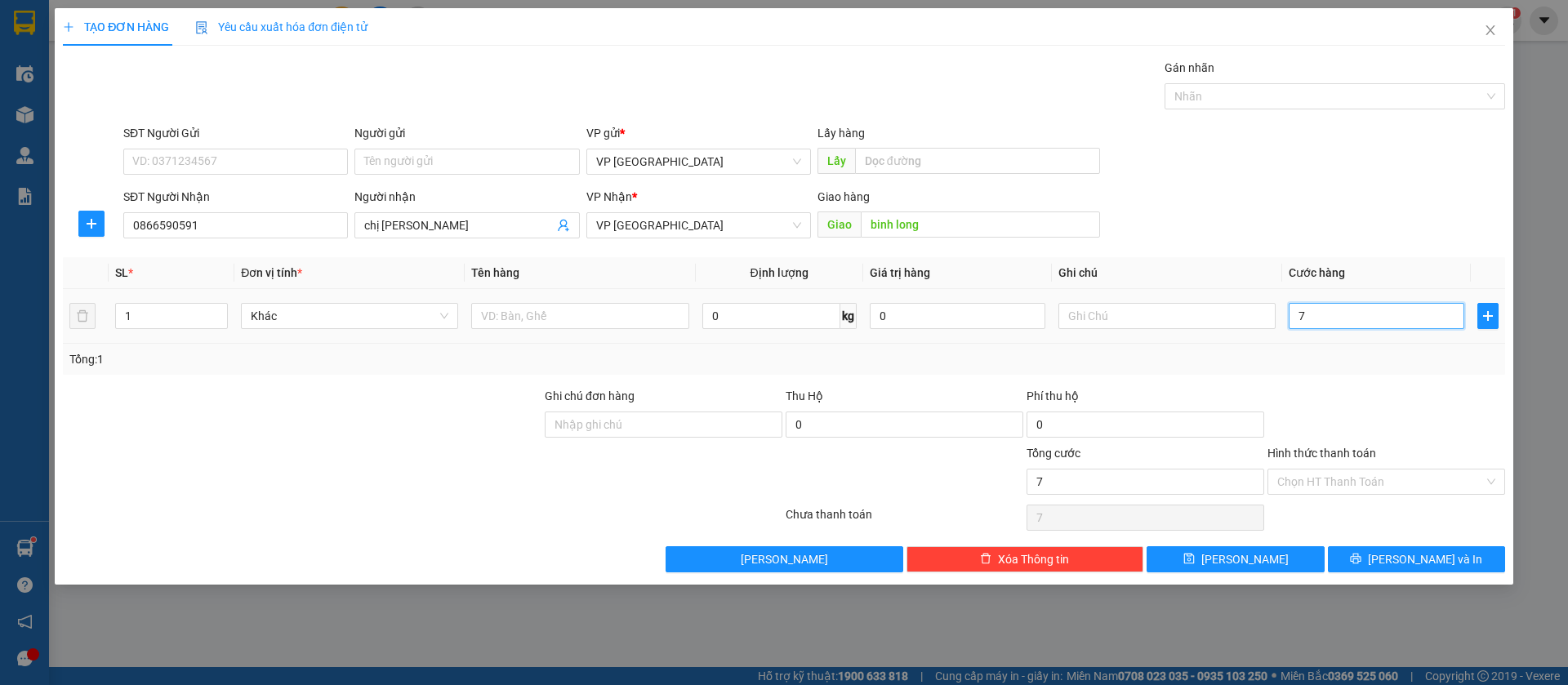
type input "70"
type input "700"
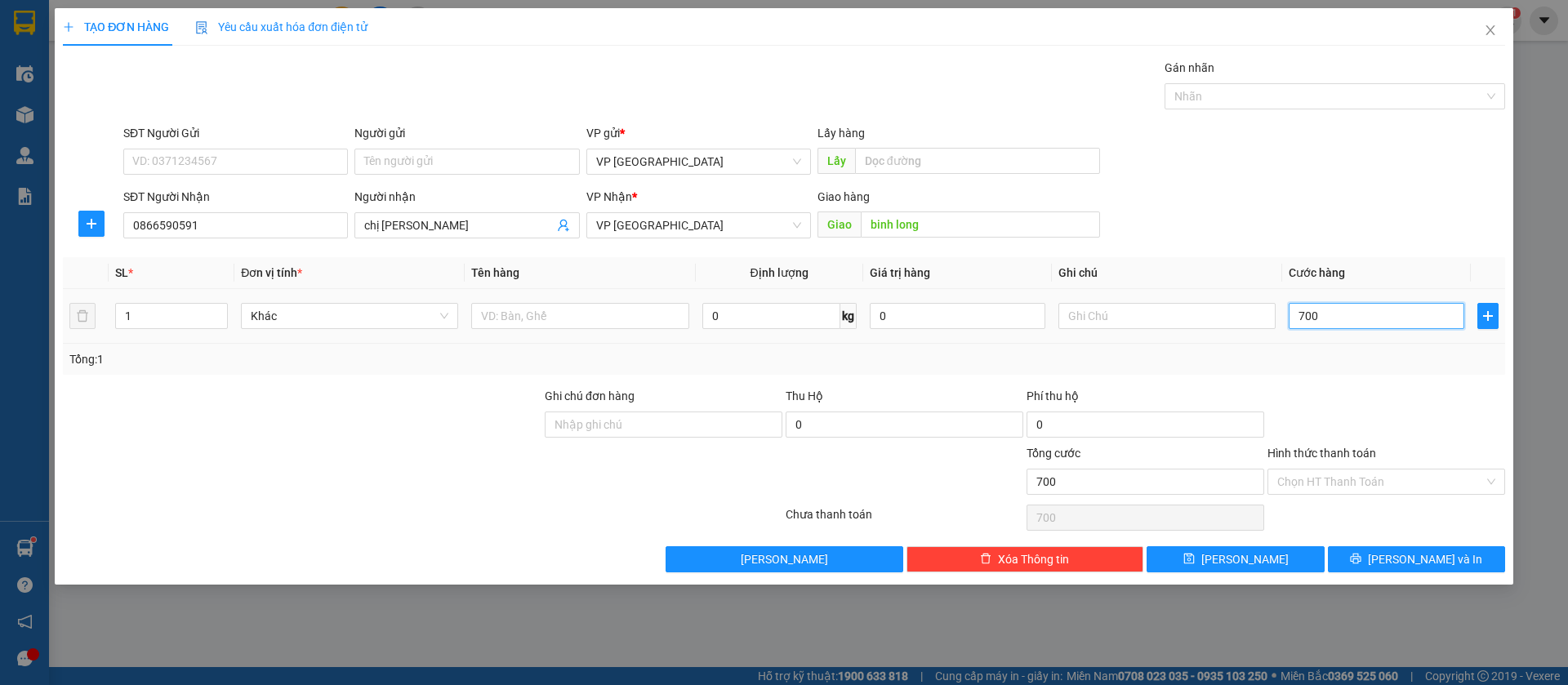
type input "7.000"
type input "70.000"
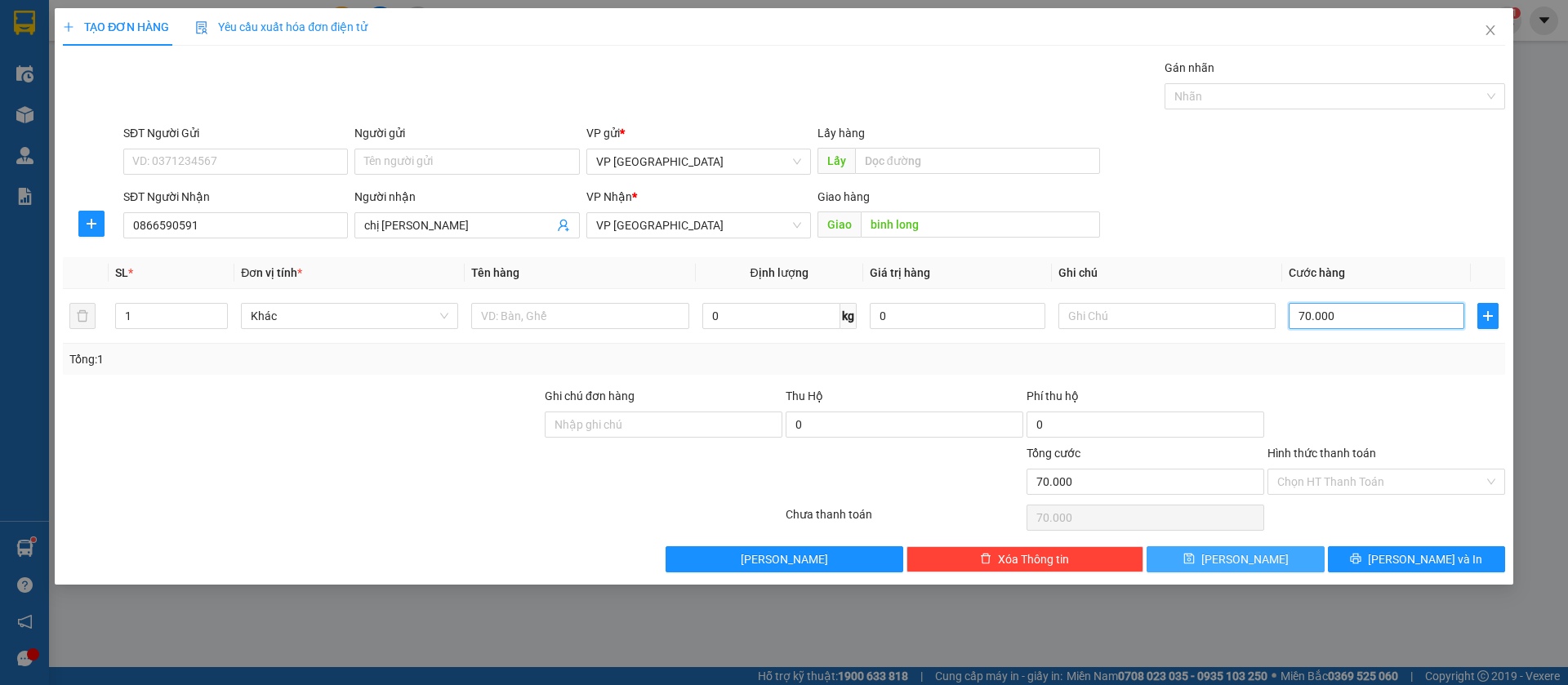
type input "70.000"
click at [1294, 556] on button "[PERSON_NAME]" at bounding box center [1235, 560] width 177 height 26
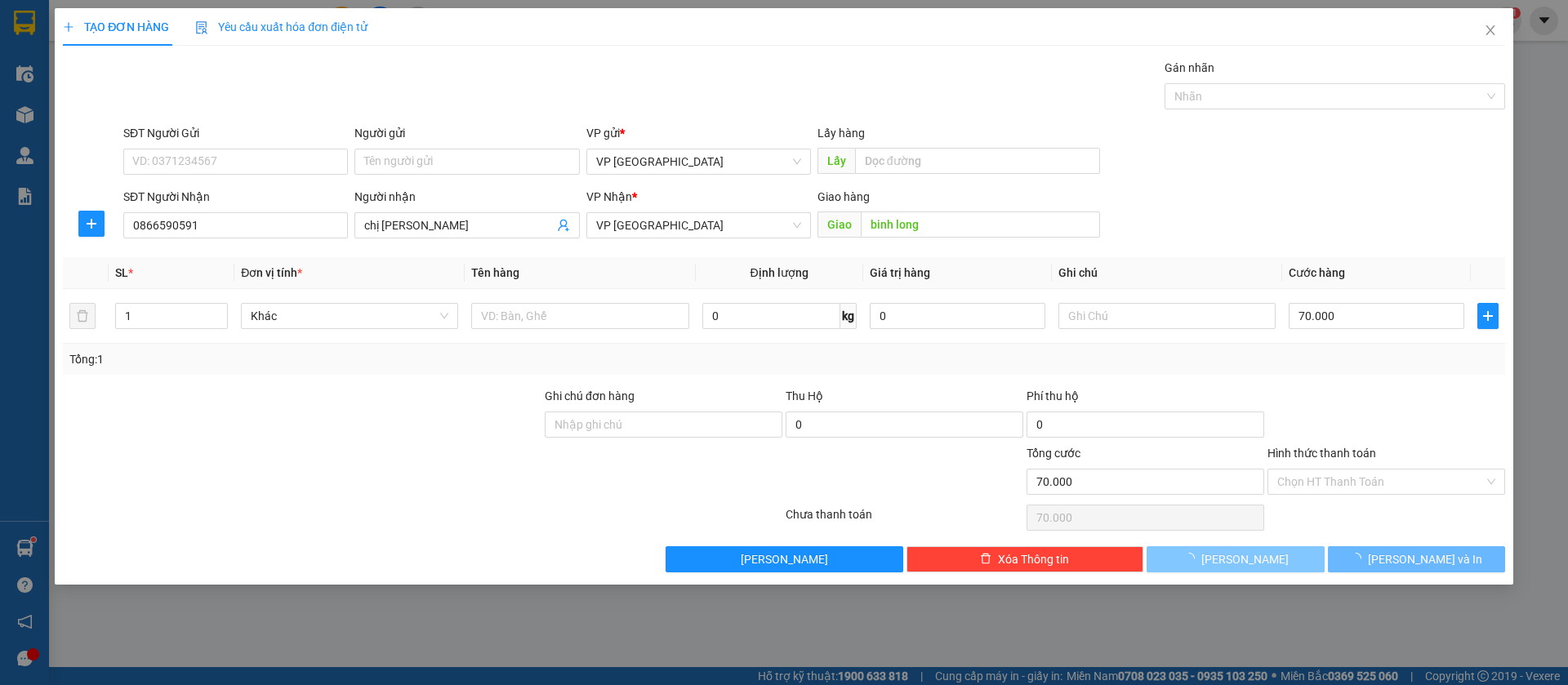
type input "0"
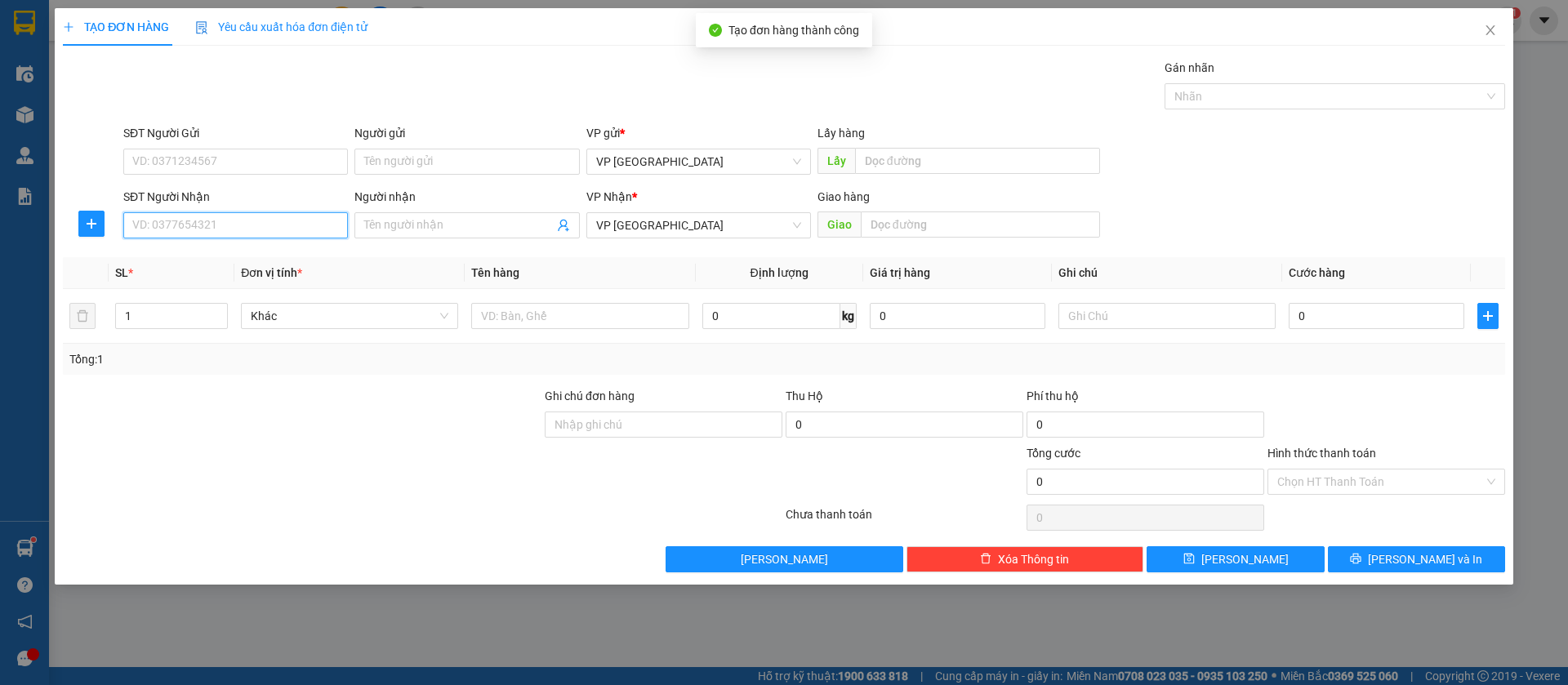
click at [319, 228] on input "SĐT Người Nhận" at bounding box center [236, 226] width 225 height 26
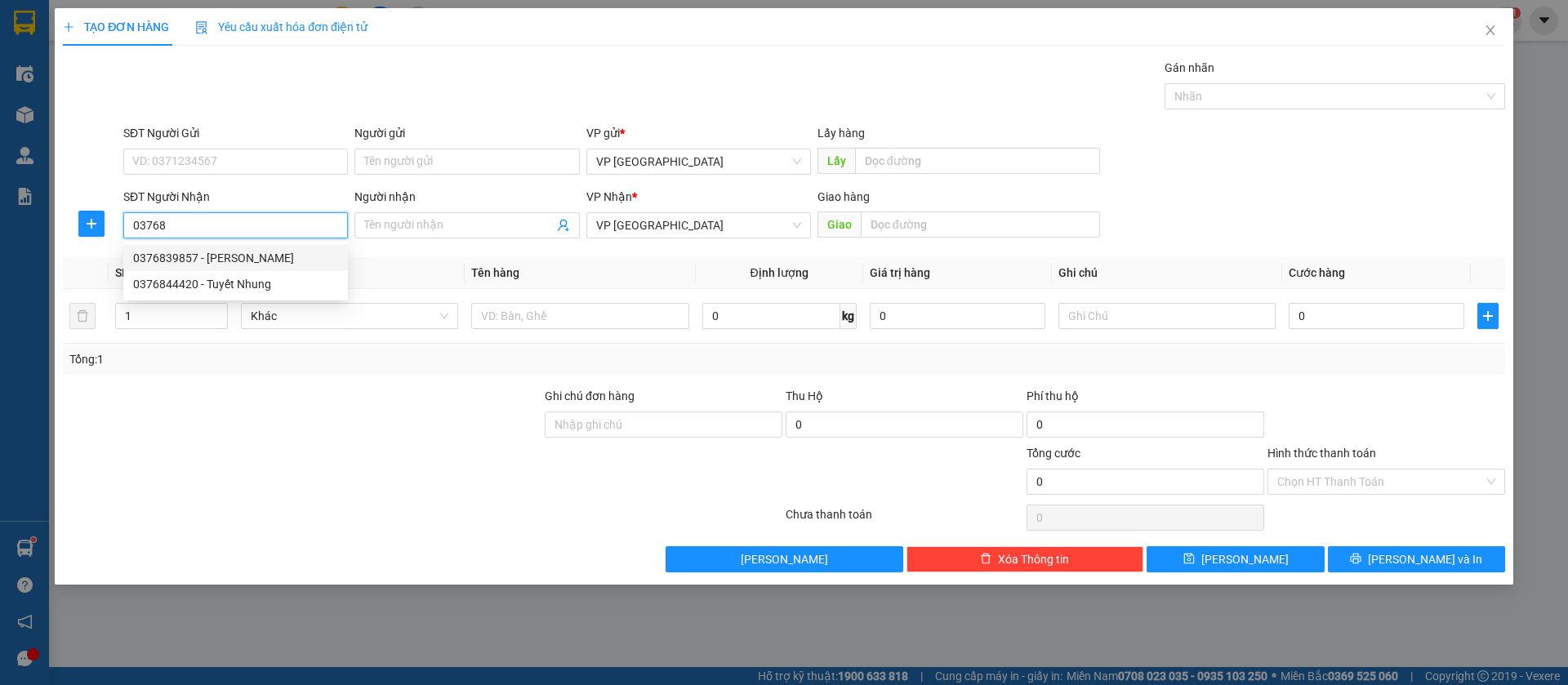
click at [233, 252] on div "0376839857 - [PERSON_NAME]" at bounding box center [236, 258] width 205 height 18
type input "0376839857"
type input "[PERSON_NAME]"
type input "130.000"
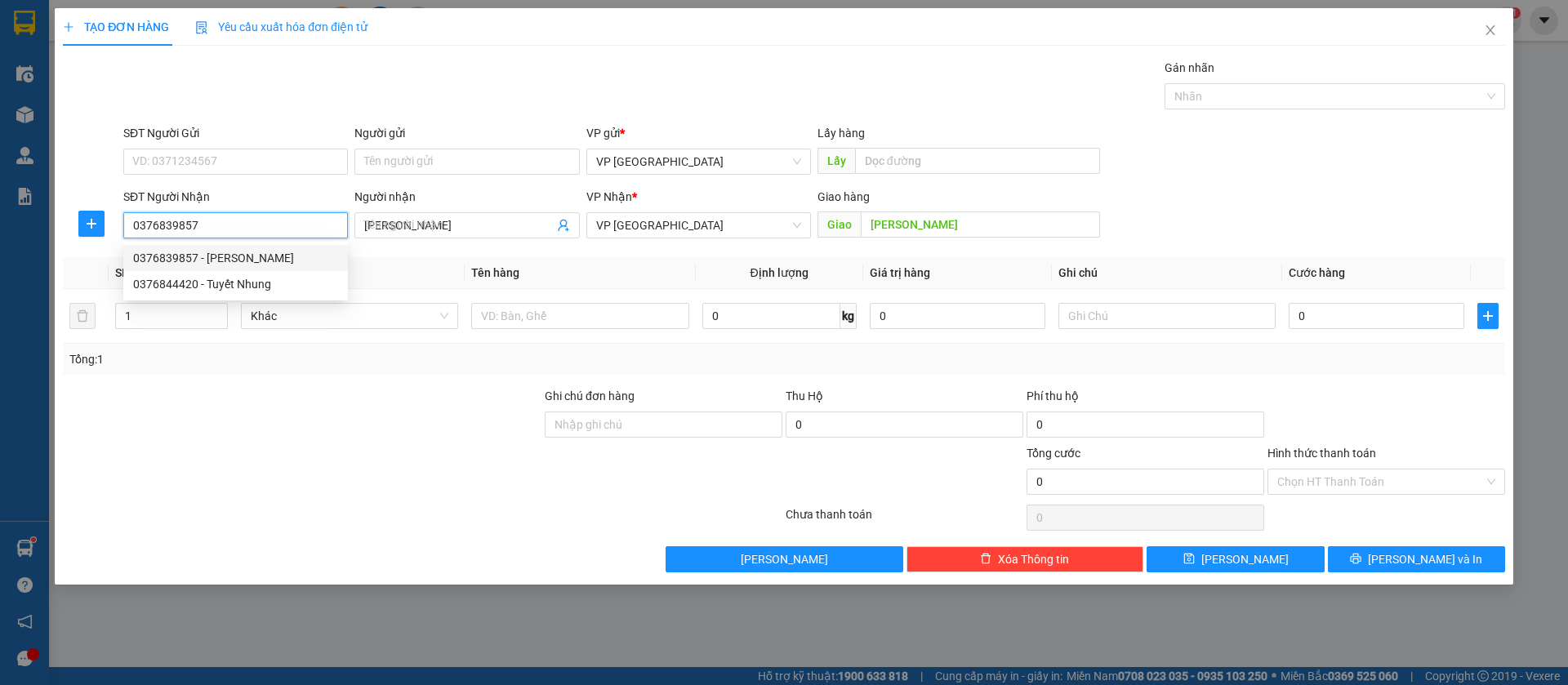
type input "130.000"
type input "0376839857"
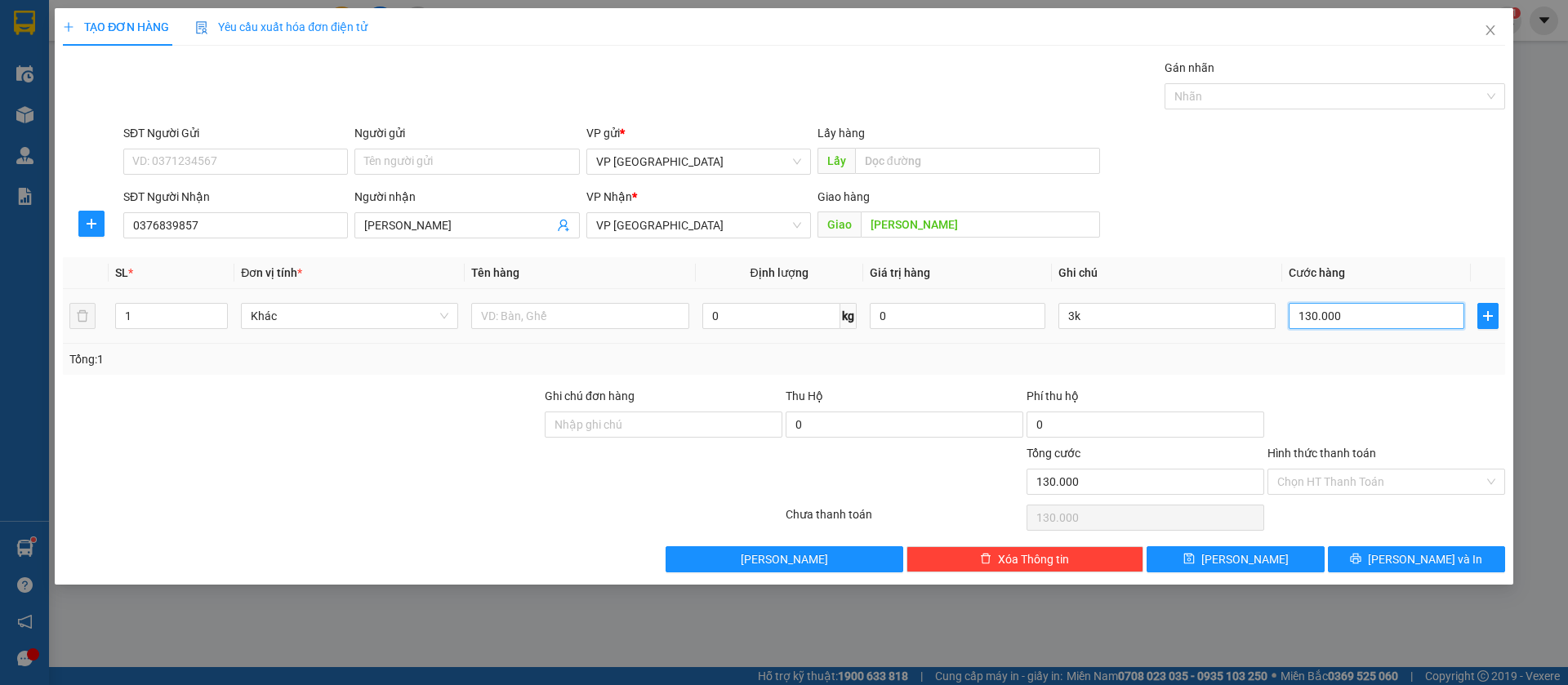
click at [1416, 314] on input "130.000" at bounding box center [1376, 316] width 175 height 26
type input "1"
type input "12"
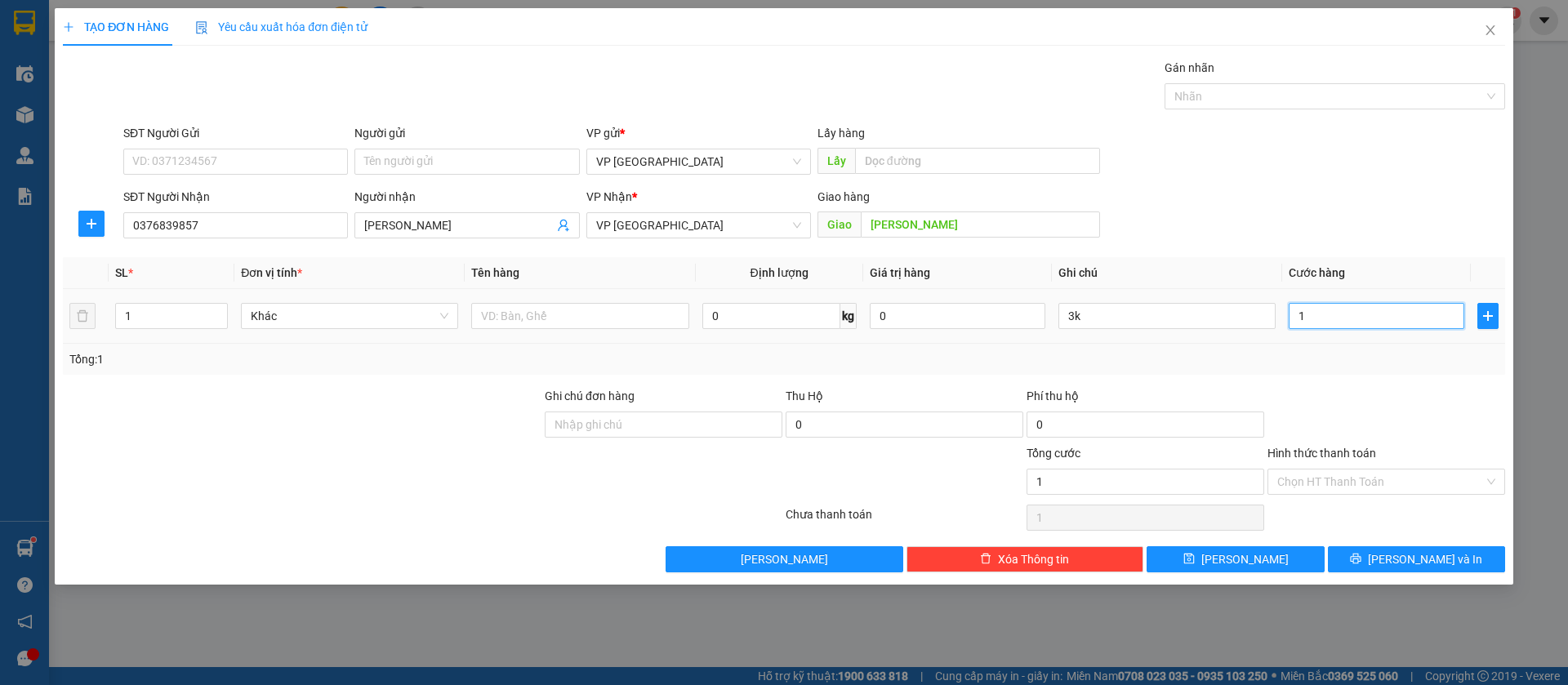
type input "12"
type input "120"
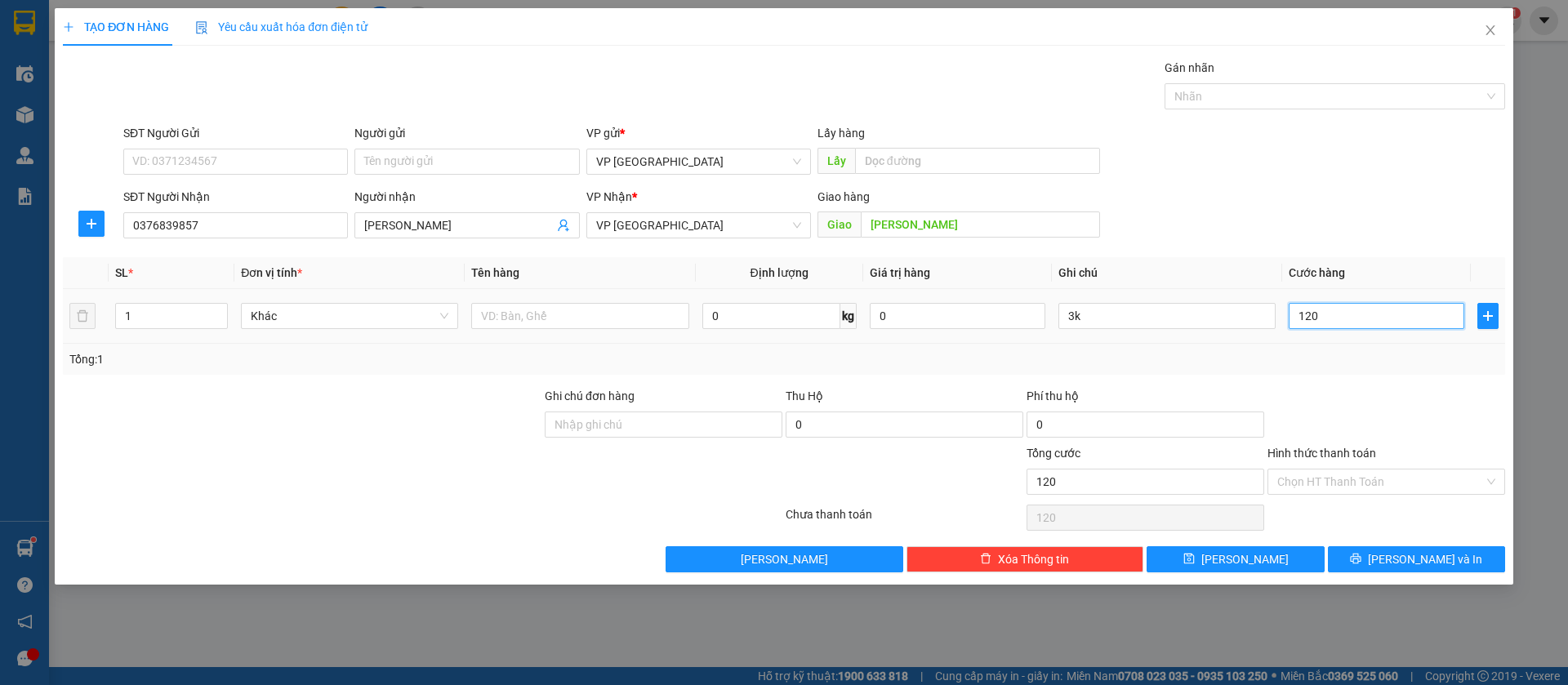
type input "1.200"
type input "12.000"
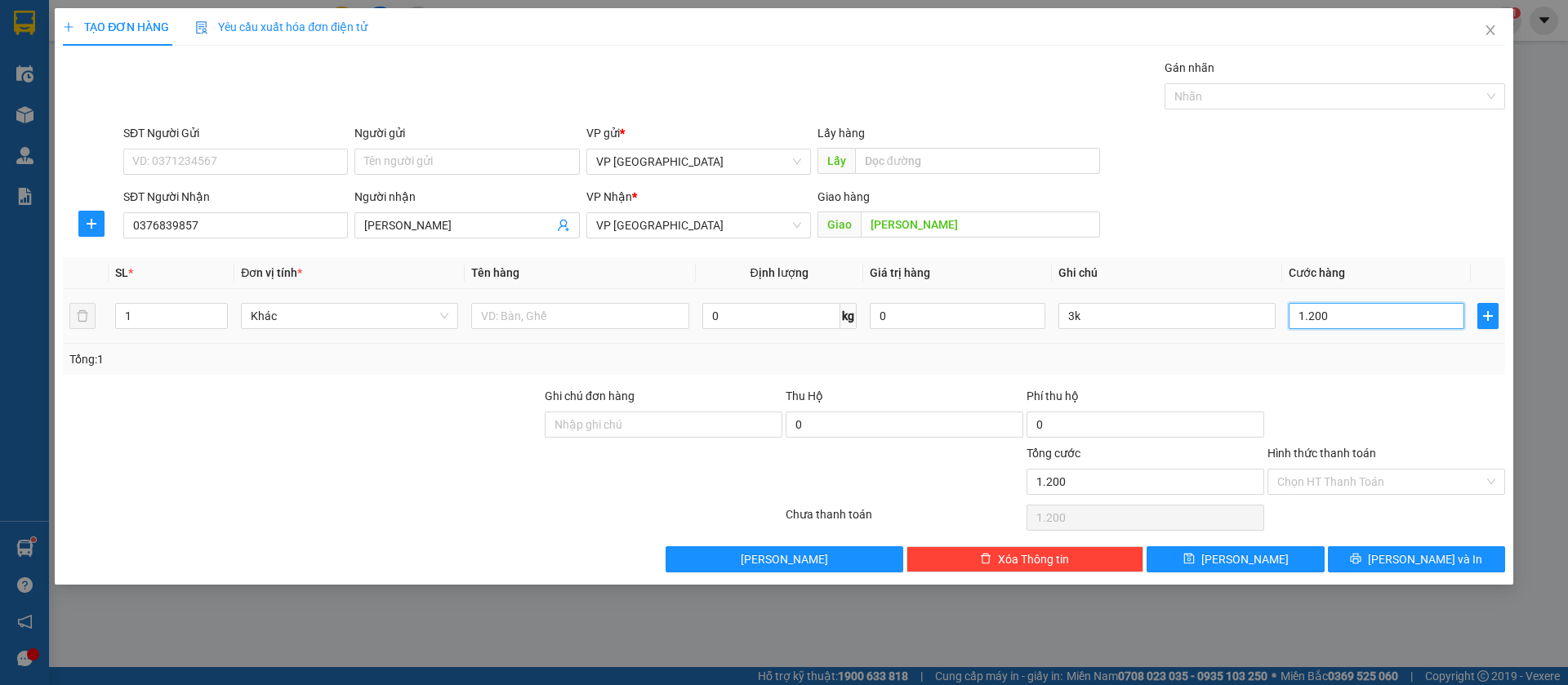
type input "12.000"
type input "120.000"
click at [1280, 561] on button "[PERSON_NAME]" at bounding box center [1235, 560] width 177 height 26
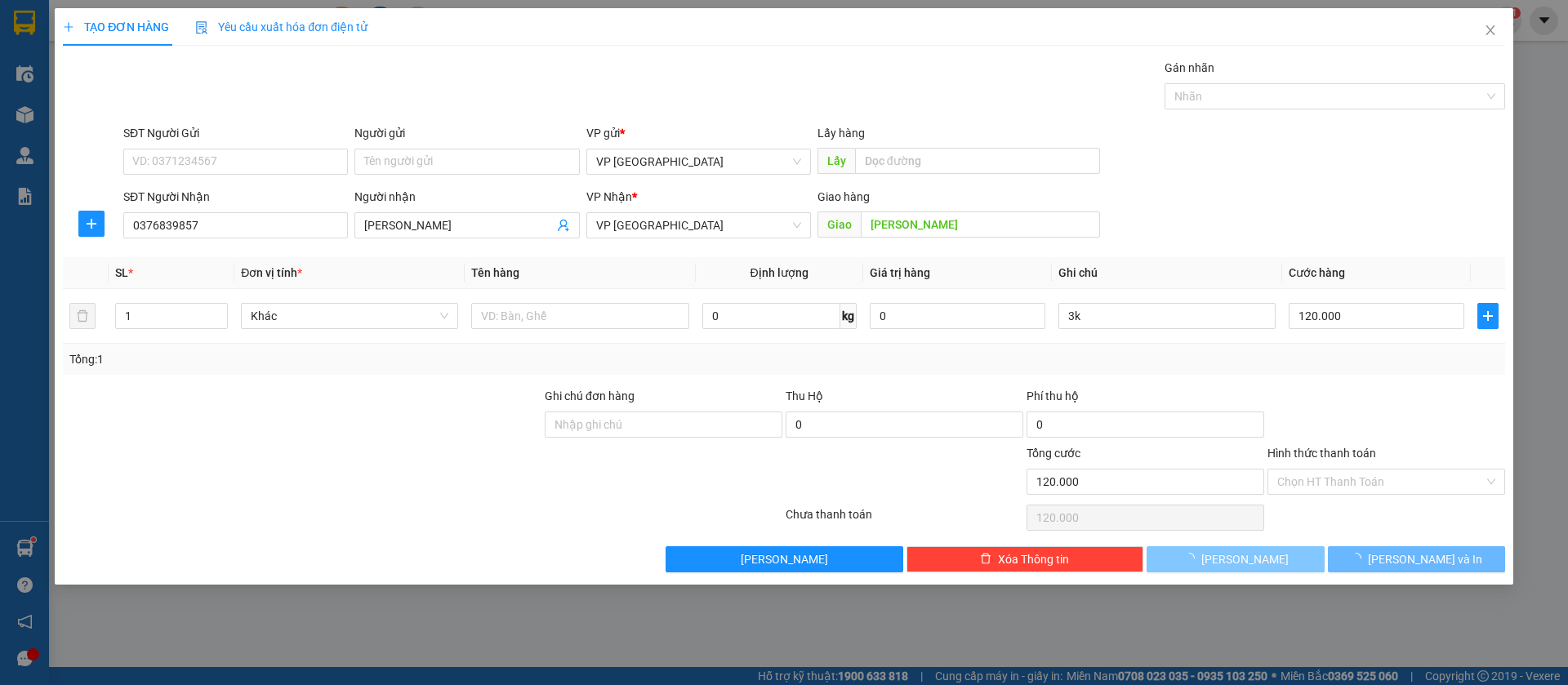
type input "0"
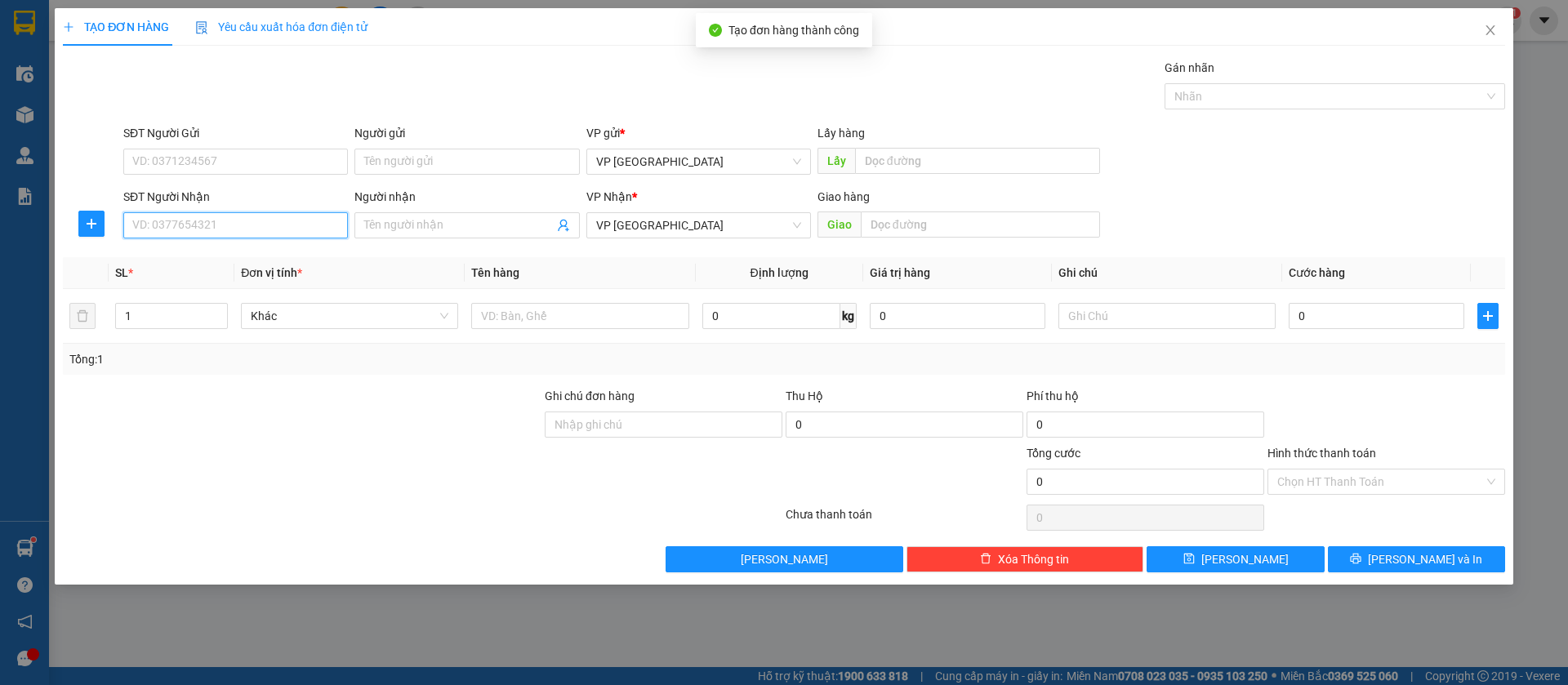
click at [309, 223] on input "SĐT Người Nhận" at bounding box center [236, 226] width 225 height 26
click at [1489, 23] on span "Close" at bounding box center [1489, 31] width 45 height 46
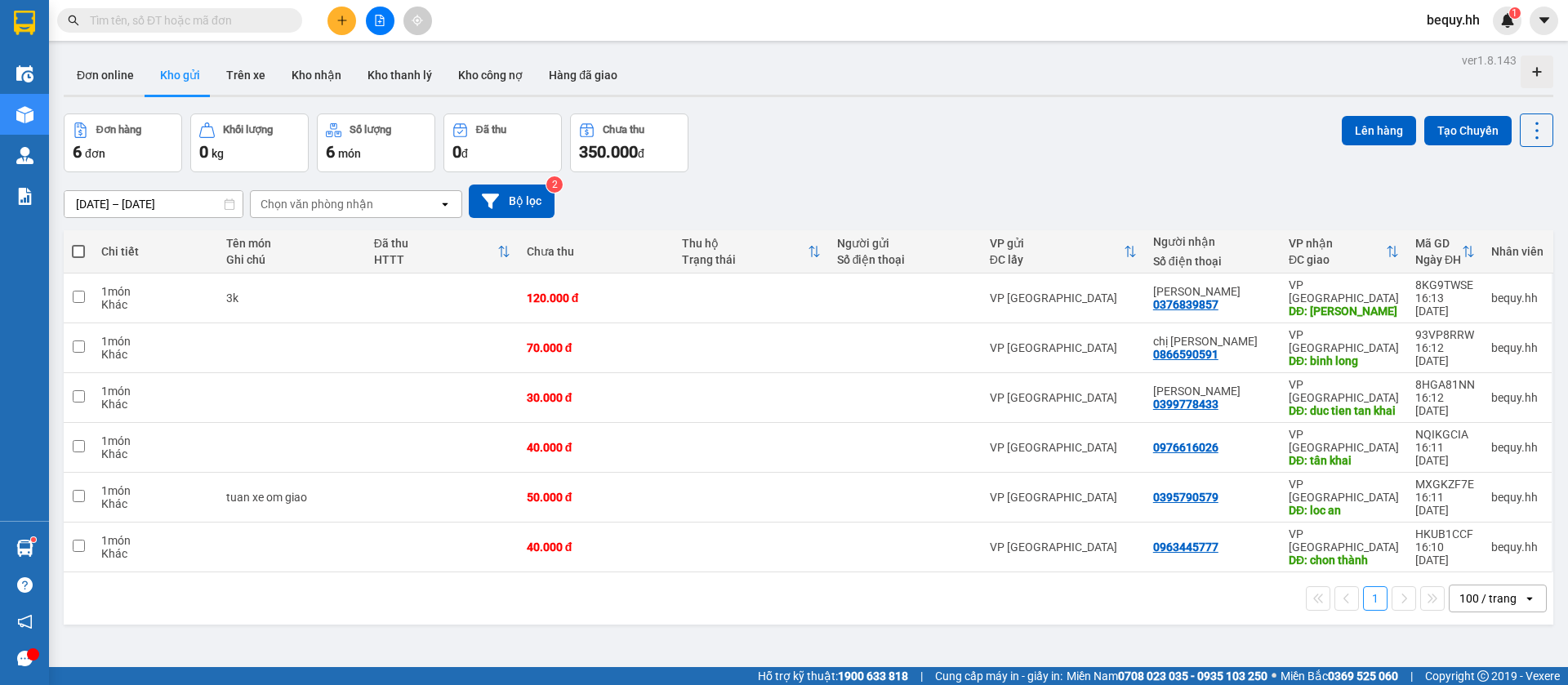
click at [77, 251] on span at bounding box center [79, 251] width 13 height 13
click at [79, 243] on input "checkbox" at bounding box center [79, 243] width 0 height 0
checkbox input "true"
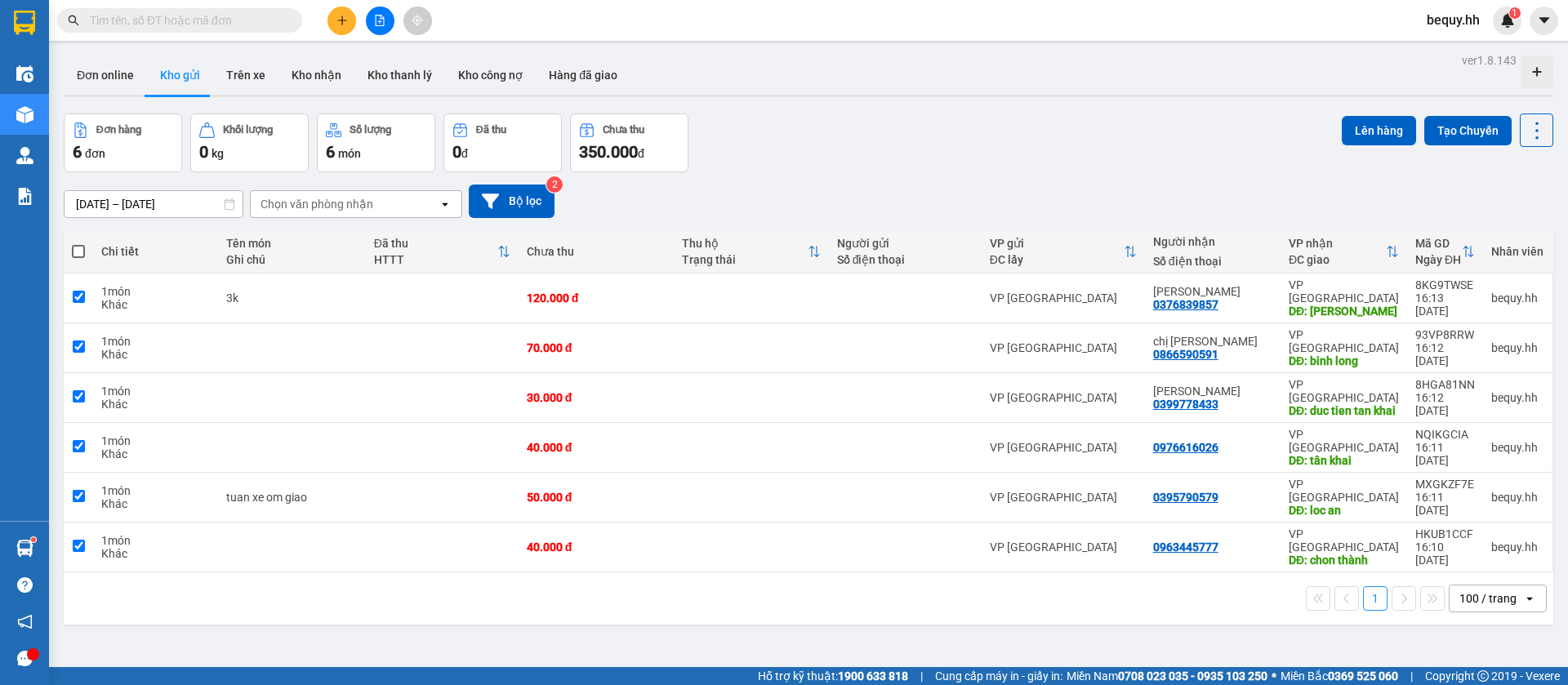
checkbox input "true"
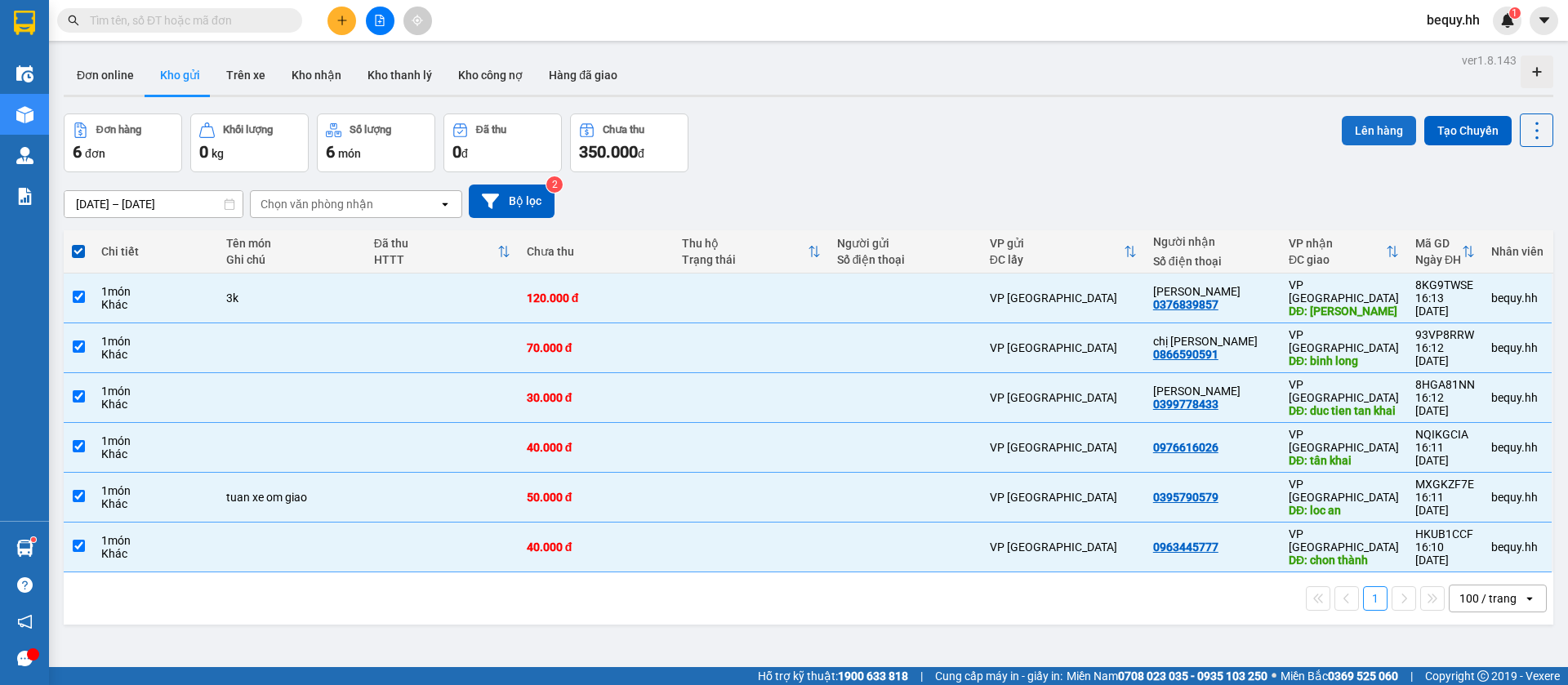
click at [1348, 120] on button "Lên hàng" at bounding box center [1379, 131] width 74 height 30
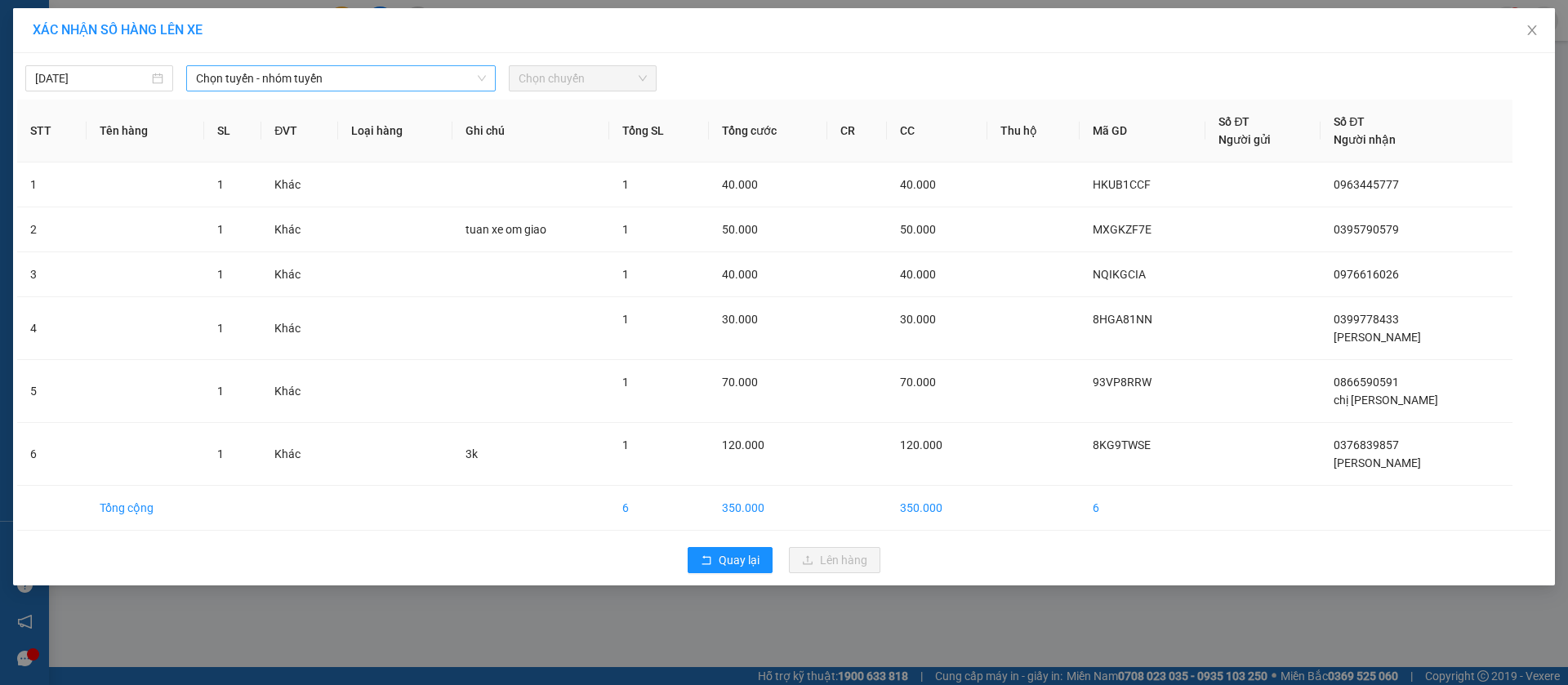
click at [365, 79] on span "Chọn tuyến - nhóm tuyến" at bounding box center [341, 79] width 290 height 25
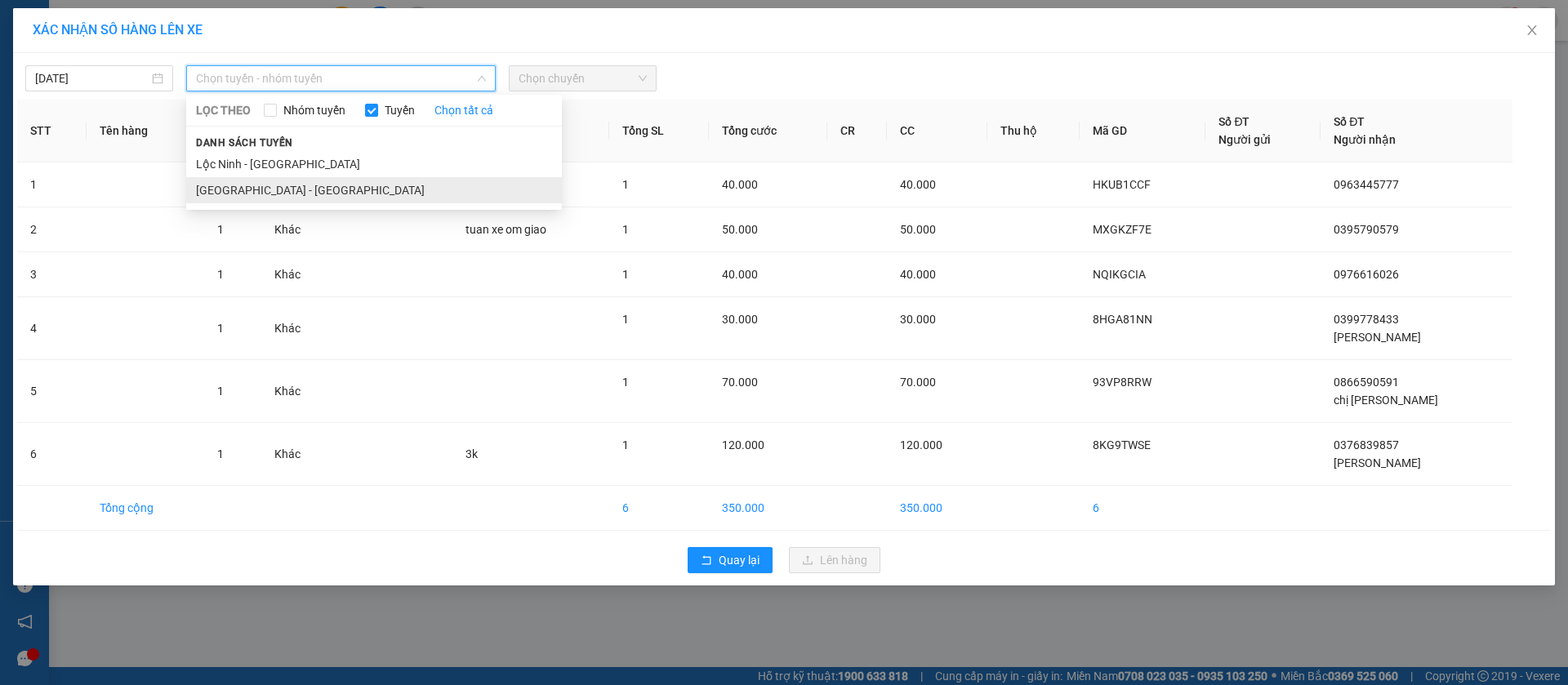
click at [270, 190] on li "[GEOGRAPHIC_DATA] - [GEOGRAPHIC_DATA]" at bounding box center [374, 190] width 375 height 26
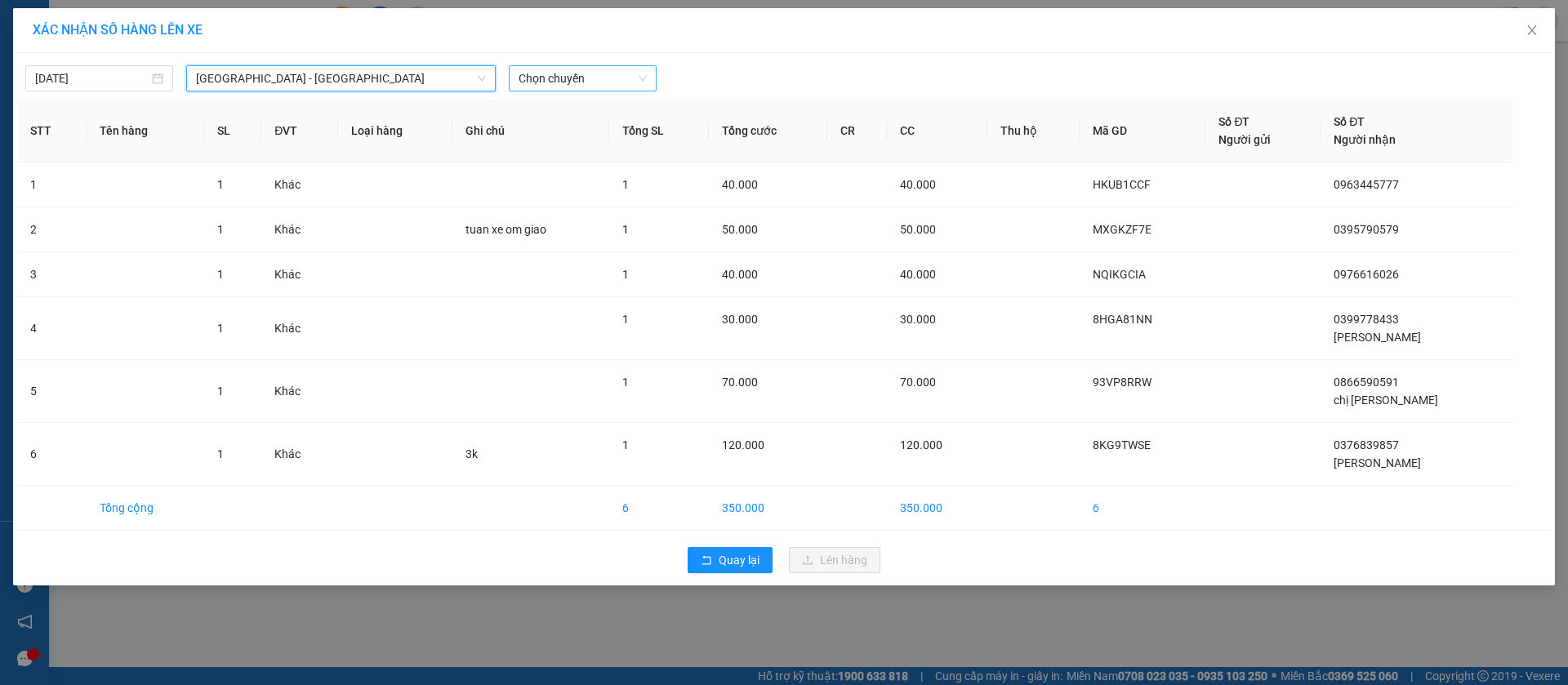
click at [534, 74] on span "Chọn chuyến" at bounding box center [582, 79] width 128 height 25
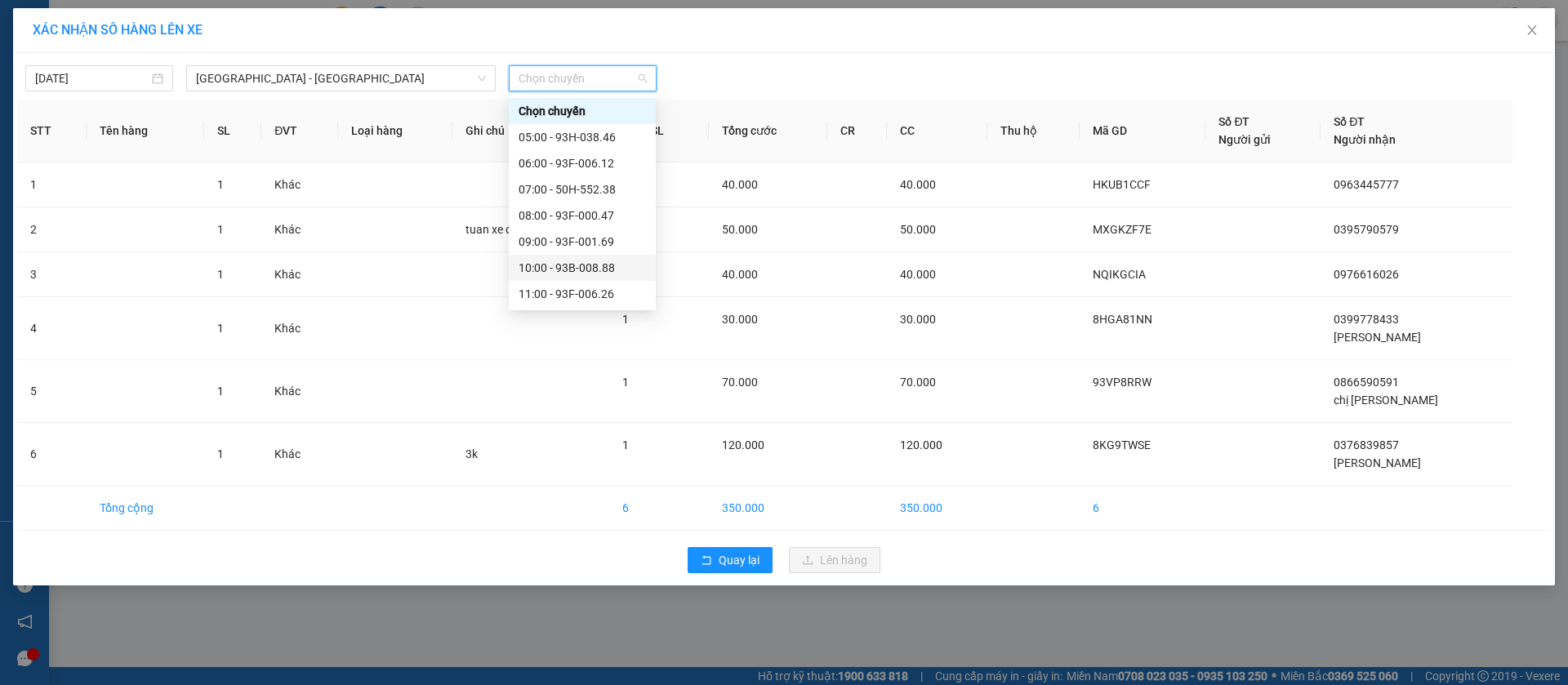
scroll to position [245, 0]
click at [575, 204] on div "16:00 - 50F-012.93" at bounding box center [582, 206] width 127 height 18
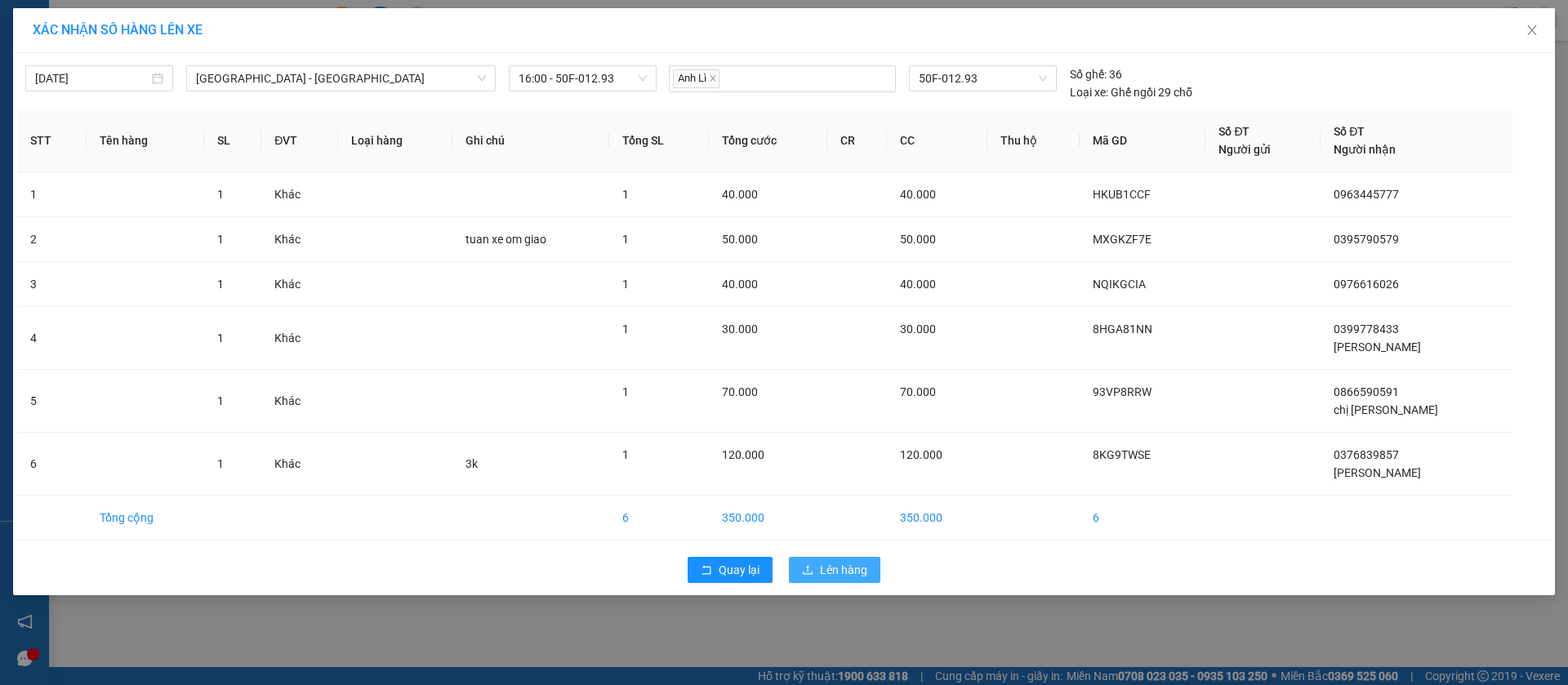
click at [849, 563] on span "Lên hàng" at bounding box center [843, 570] width 47 height 18
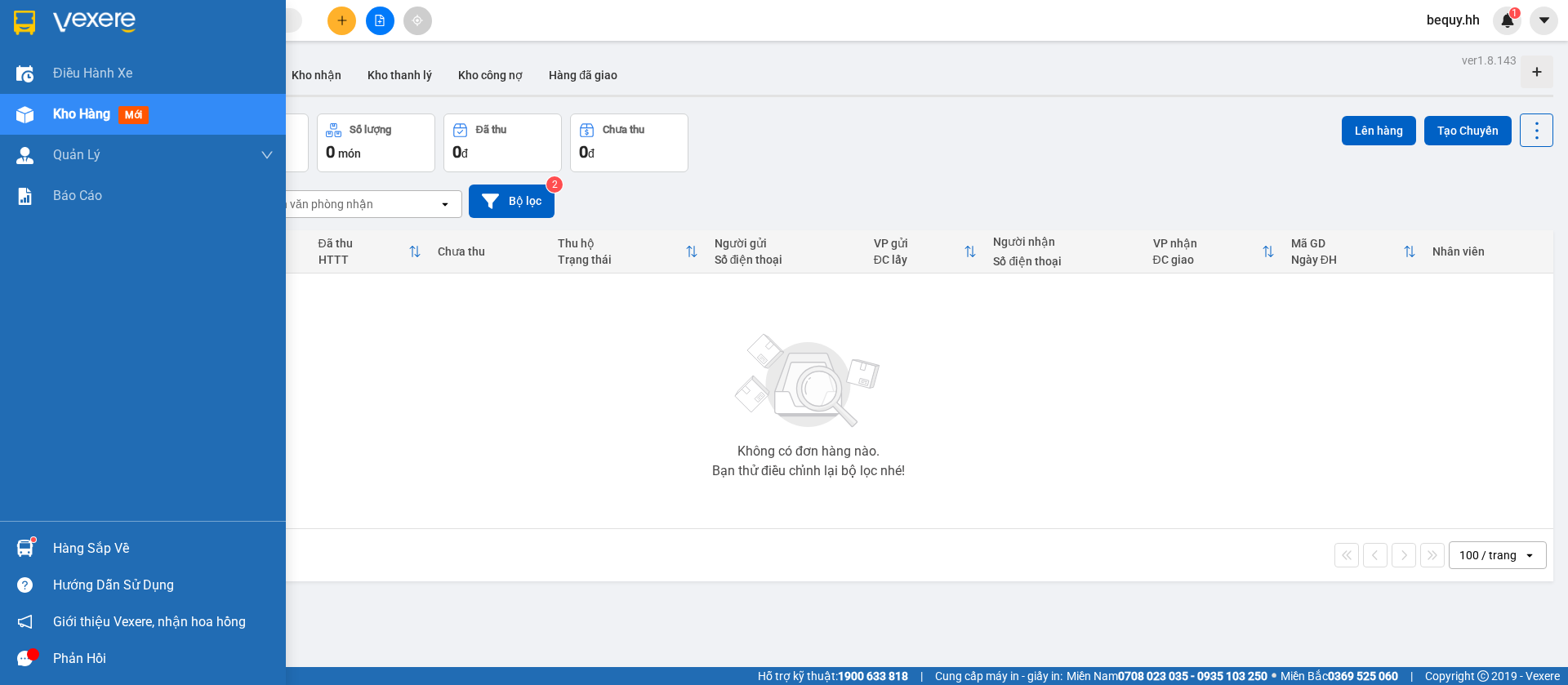
click at [189, 587] on div "Hướng dẫn sử dụng" at bounding box center [163, 586] width 221 height 25
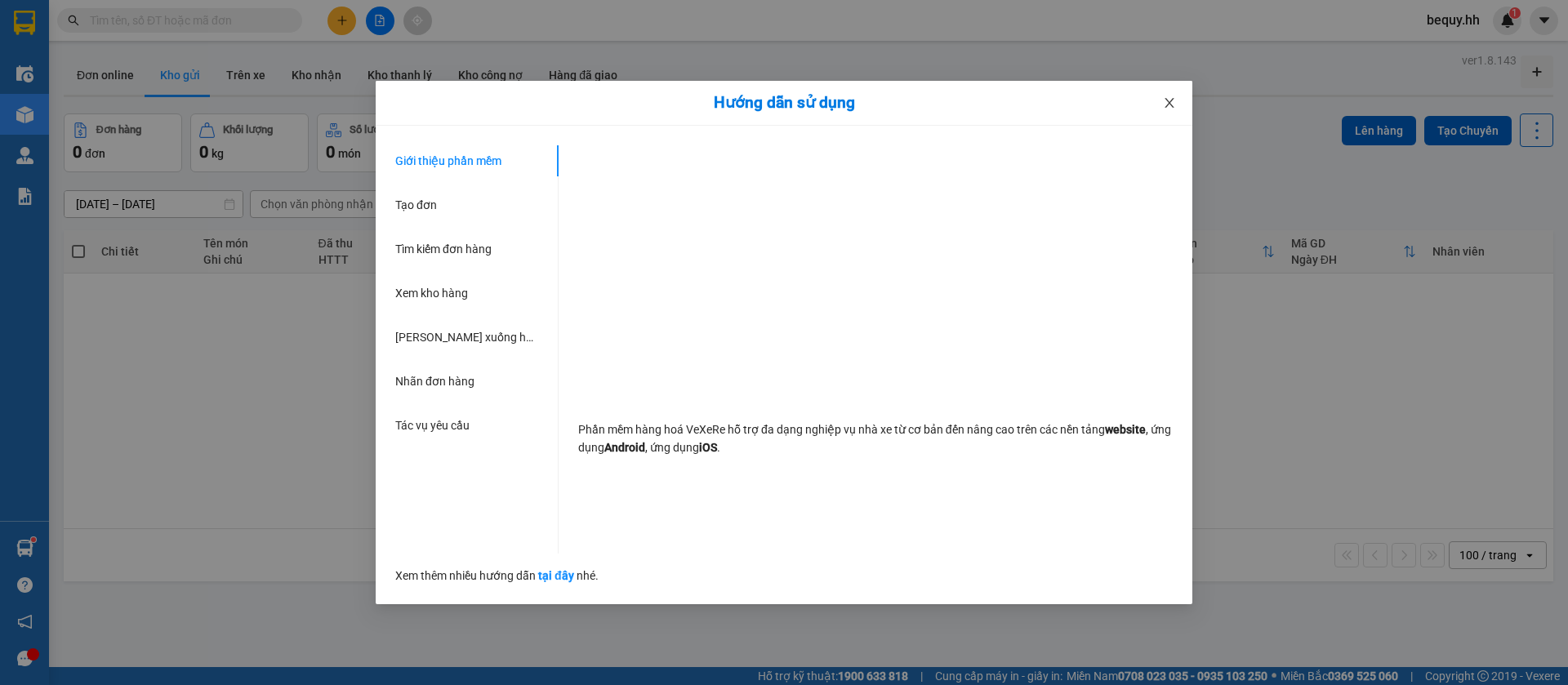
click at [1159, 99] on span "Close" at bounding box center [1169, 103] width 45 height 46
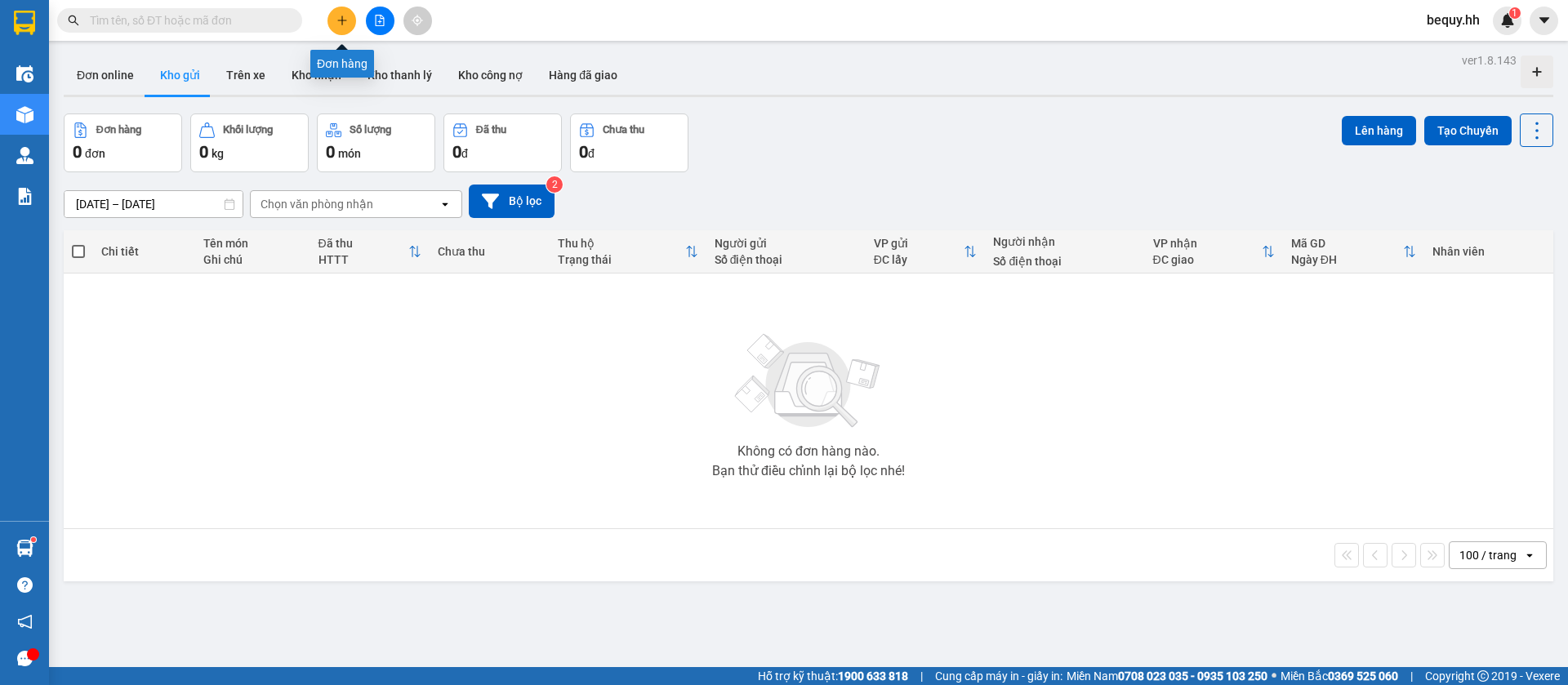
click at [342, 20] on icon "plus" at bounding box center [342, 20] width 9 height 1
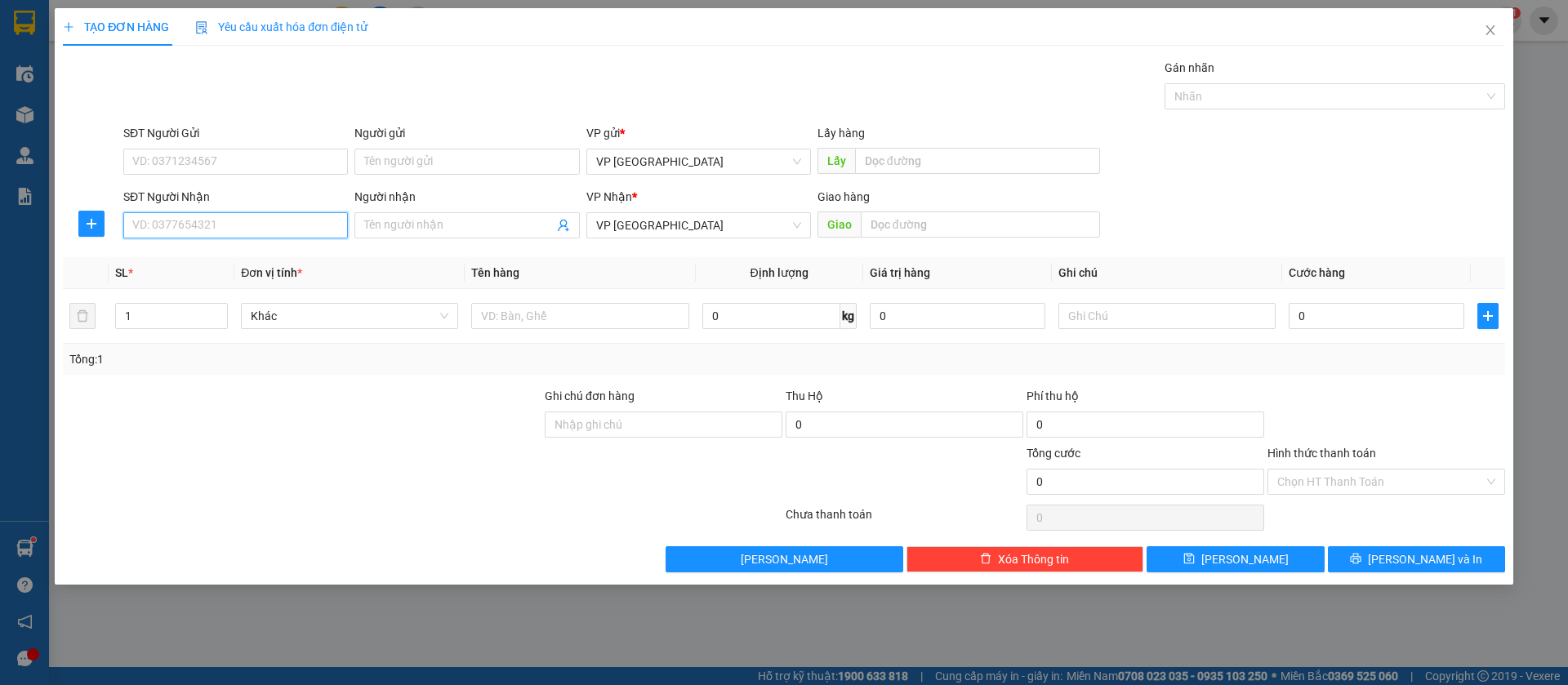
click at [308, 232] on input "SĐT Người Nhận" at bounding box center [236, 226] width 225 height 26
click at [299, 256] on div "0934063038 - Út Em" at bounding box center [236, 258] width 205 height 18
type input "0934063038"
type input "Út Em"
type input "ÚT EM [GEOGRAPHIC_DATA]"
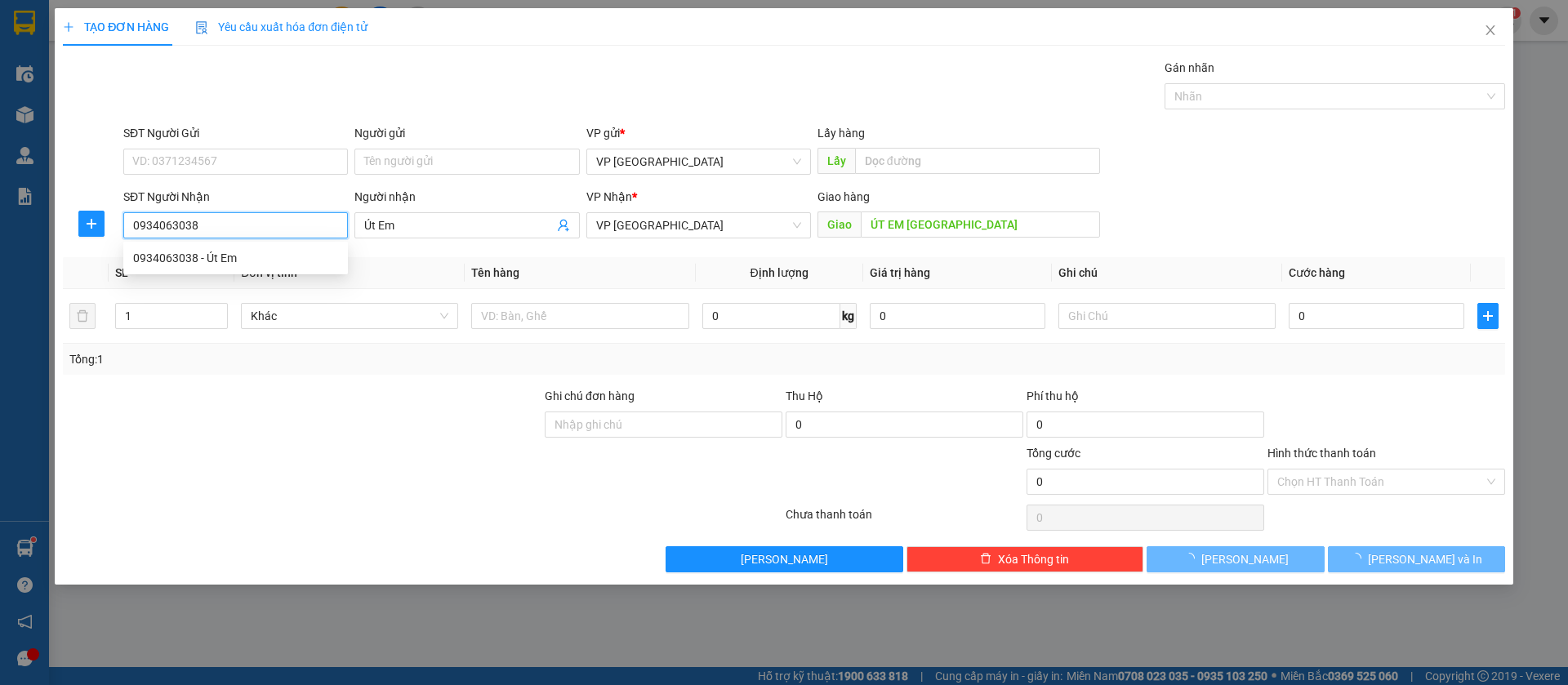
type input "40.000"
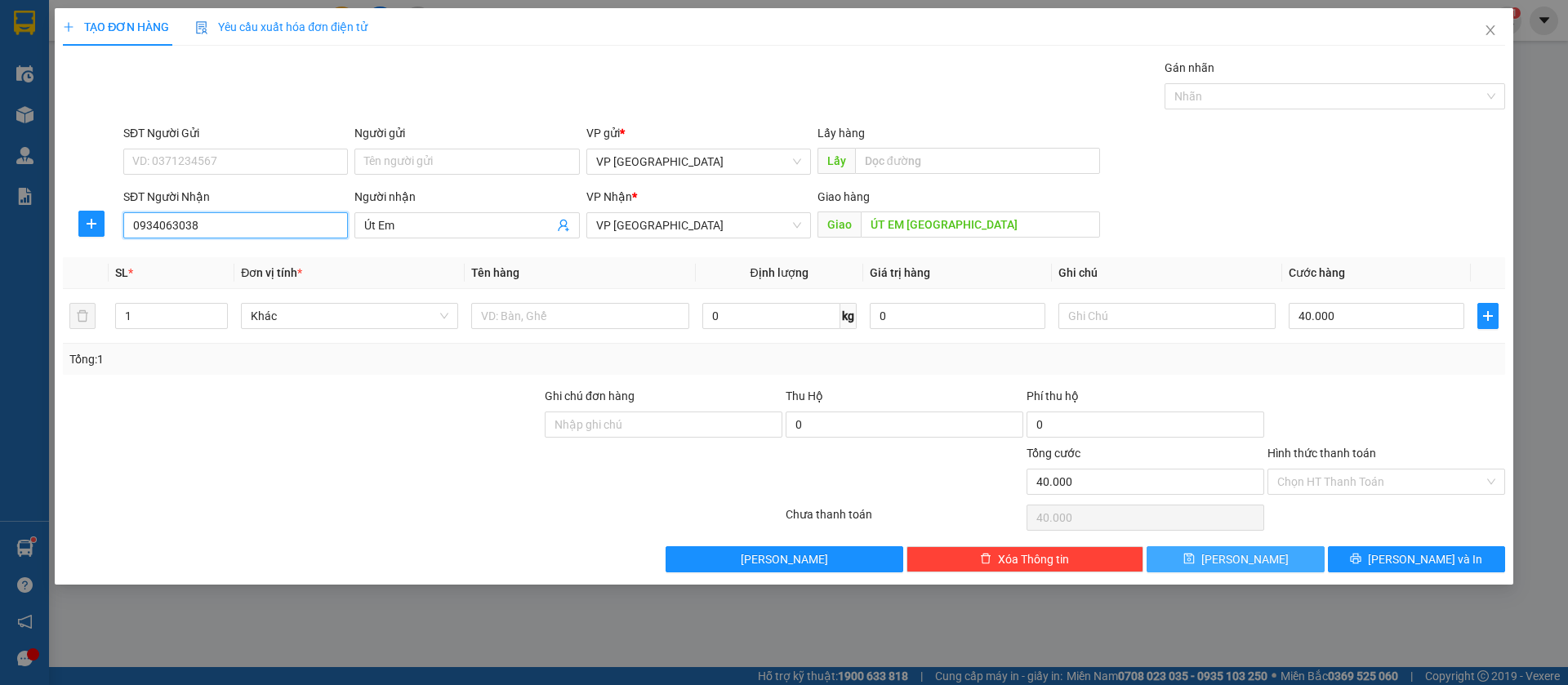
type input "0934063038"
click at [1293, 551] on button "[PERSON_NAME]" at bounding box center [1235, 560] width 177 height 26
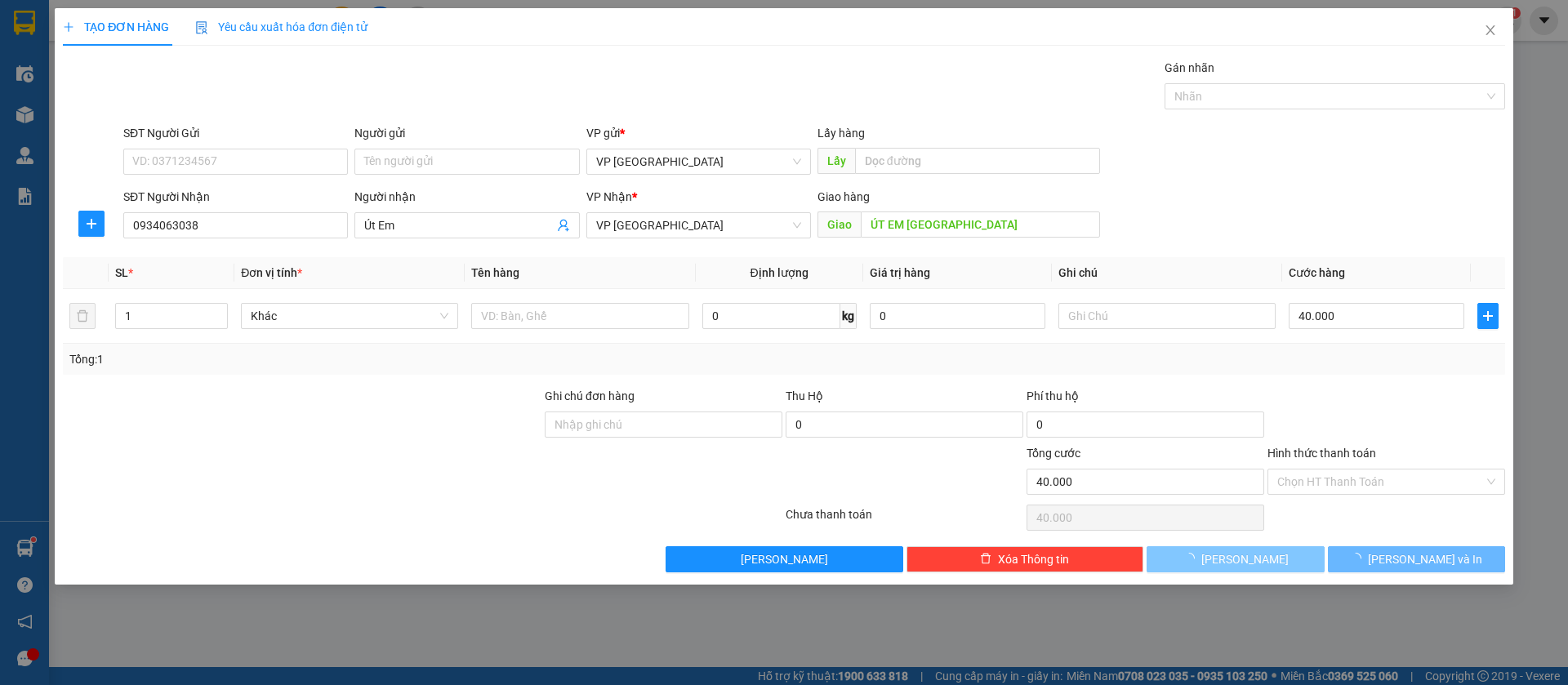
type input "0"
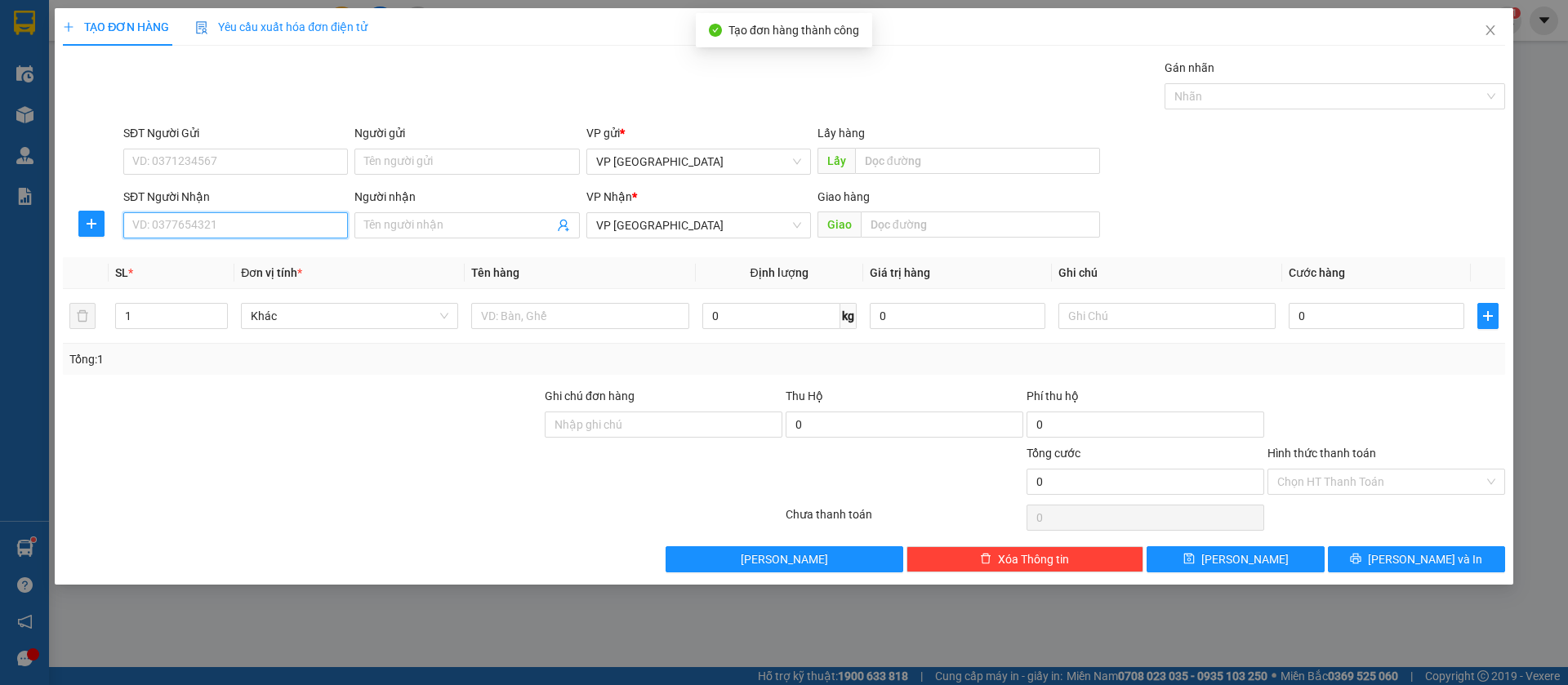
click at [195, 223] on input "SĐT Người Nhận" at bounding box center [236, 226] width 225 height 26
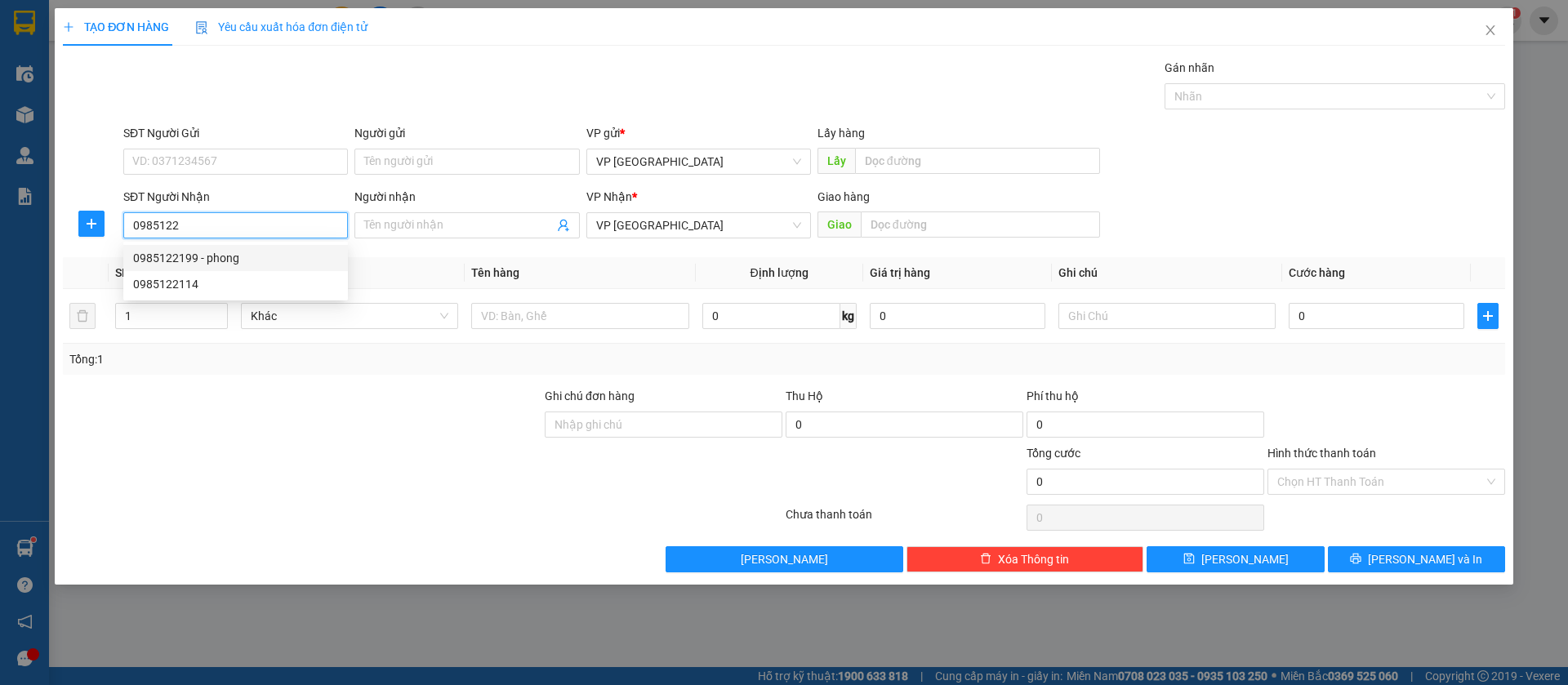
click at [169, 256] on div "0985122199 - phong" at bounding box center [236, 258] width 205 height 18
type input "0985122199"
type input "phong"
type input "bến cát"
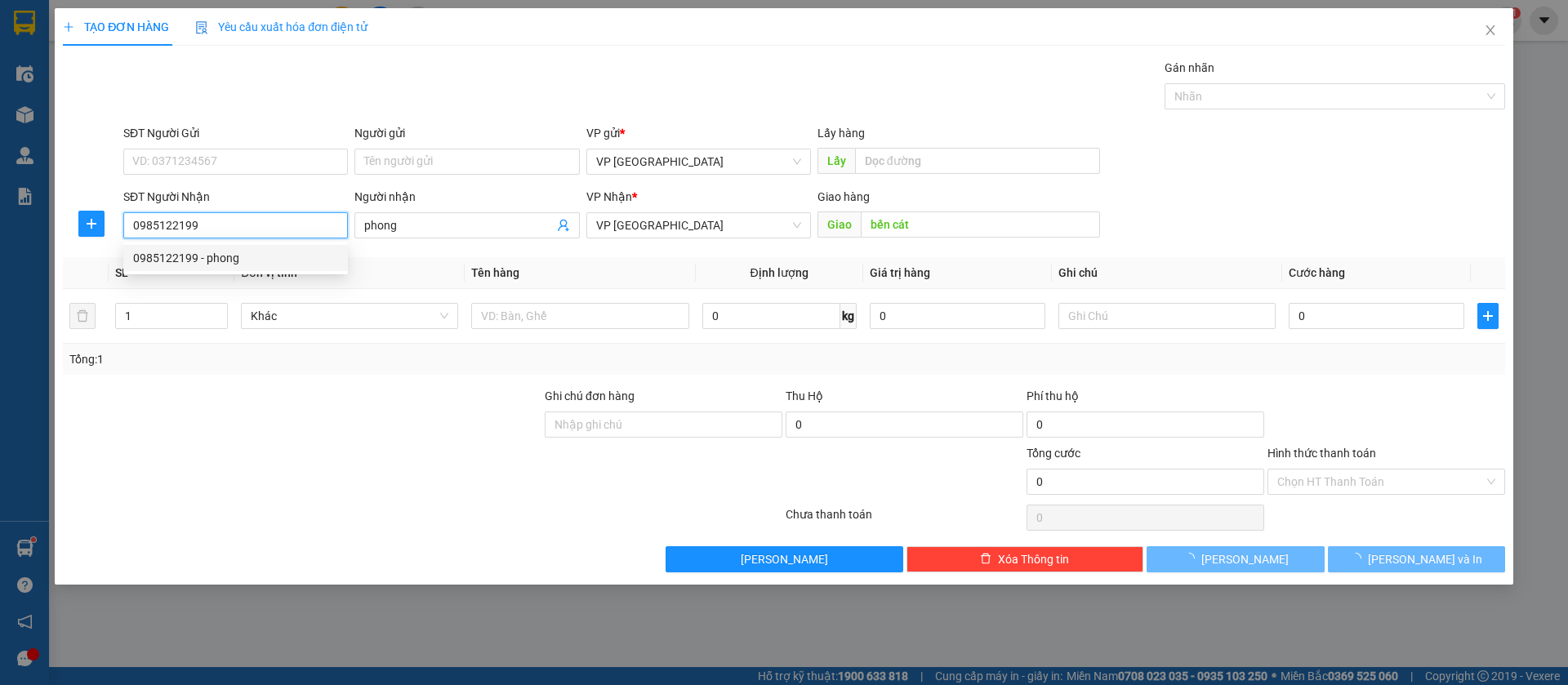
type input "50.000"
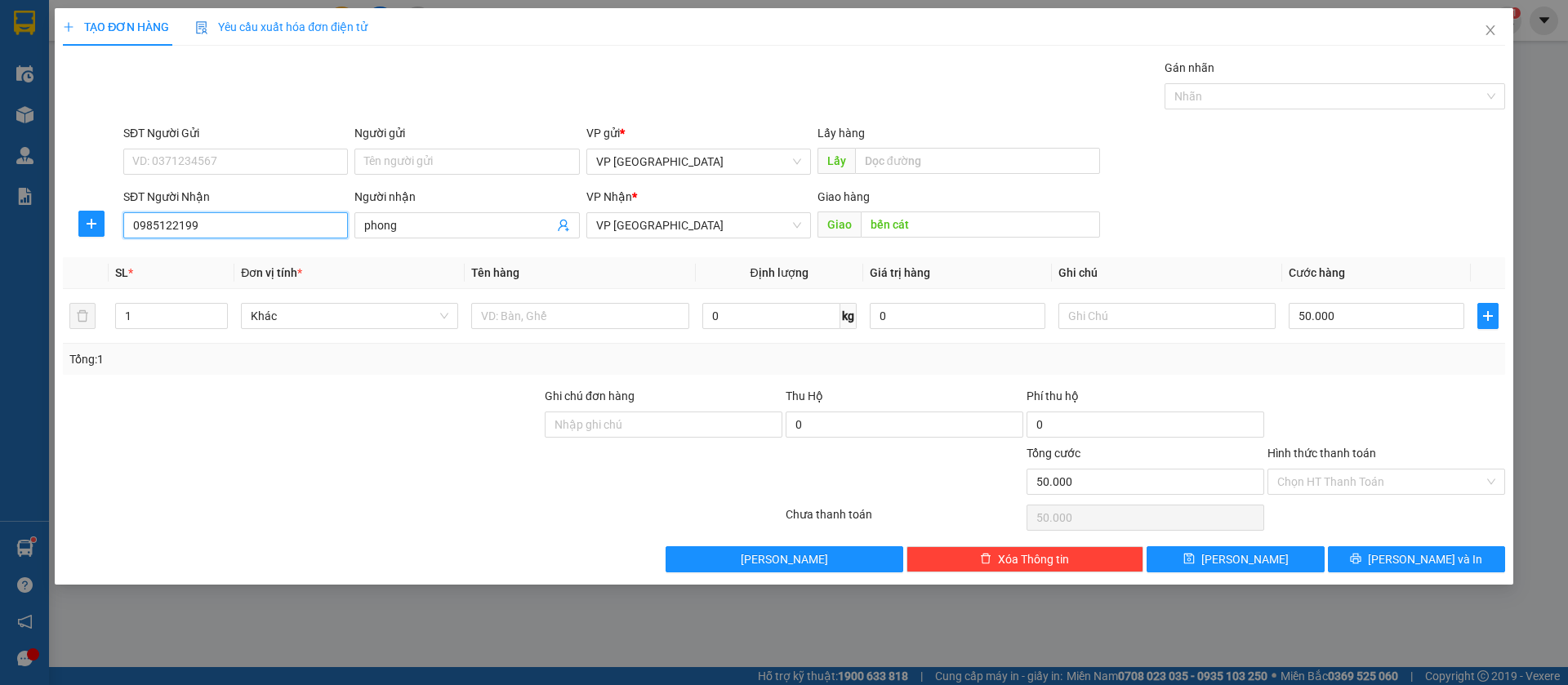
click at [264, 222] on input "0985122199" at bounding box center [236, 226] width 225 height 26
click at [197, 256] on div "0985122199 - phong" at bounding box center [236, 258] width 205 height 18
type input "0985122199"
click at [1262, 555] on button "[PERSON_NAME]" at bounding box center [1235, 560] width 177 height 26
type input "0"
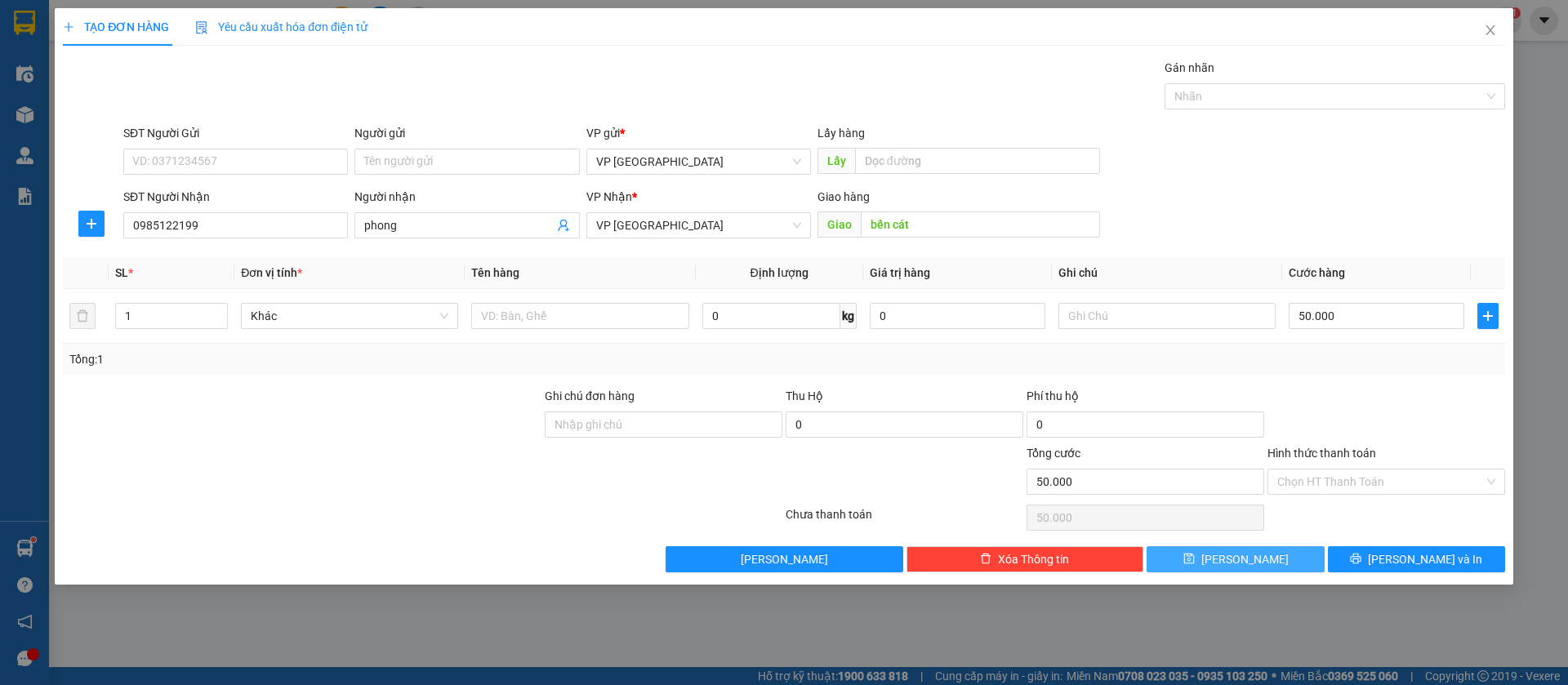
type input "0"
click at [334, 223] on input "SĐT Người Nhận" at bounding box center [236, 226] width 225 height 26
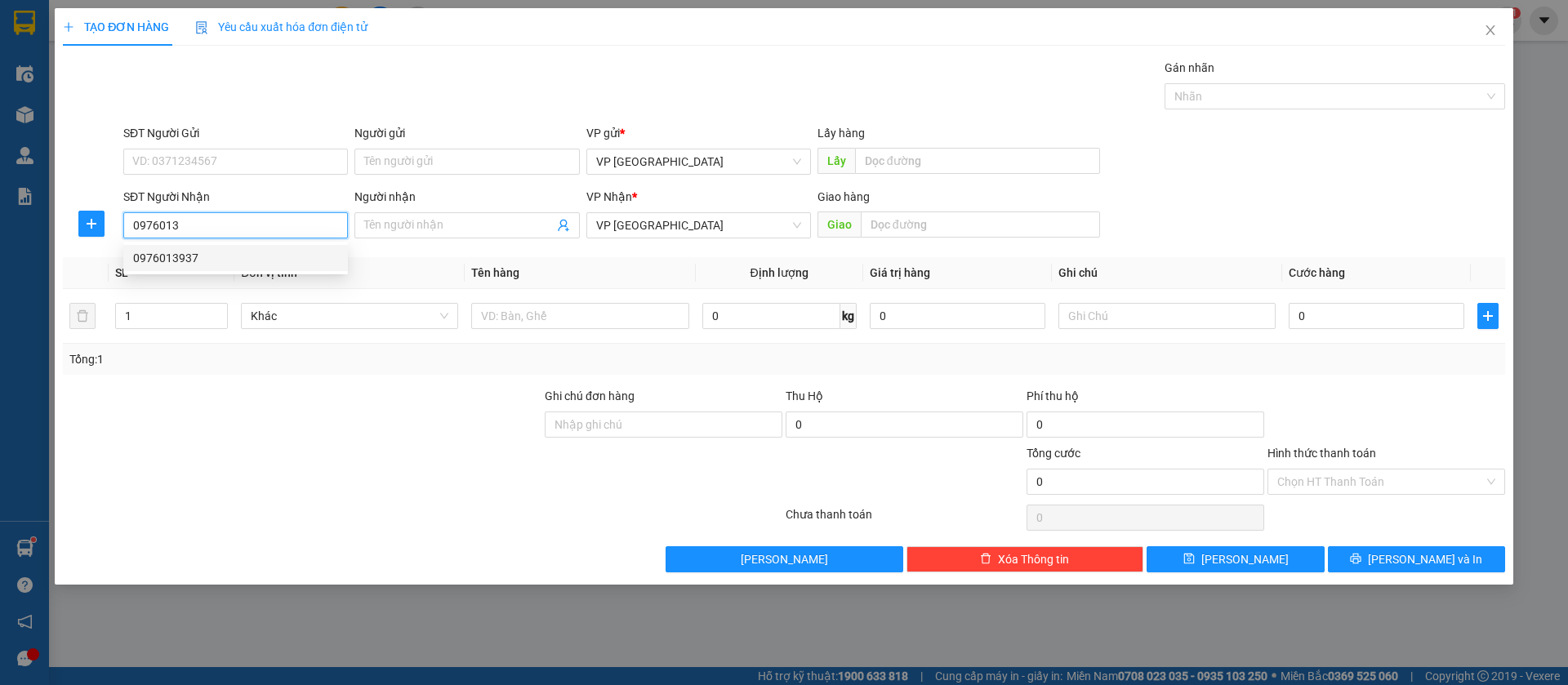
click at [299, 257] on div "0976013937" at bounding box center [236, 258] width 205 height 18
type input "0976013937"
type input "huong dong que"
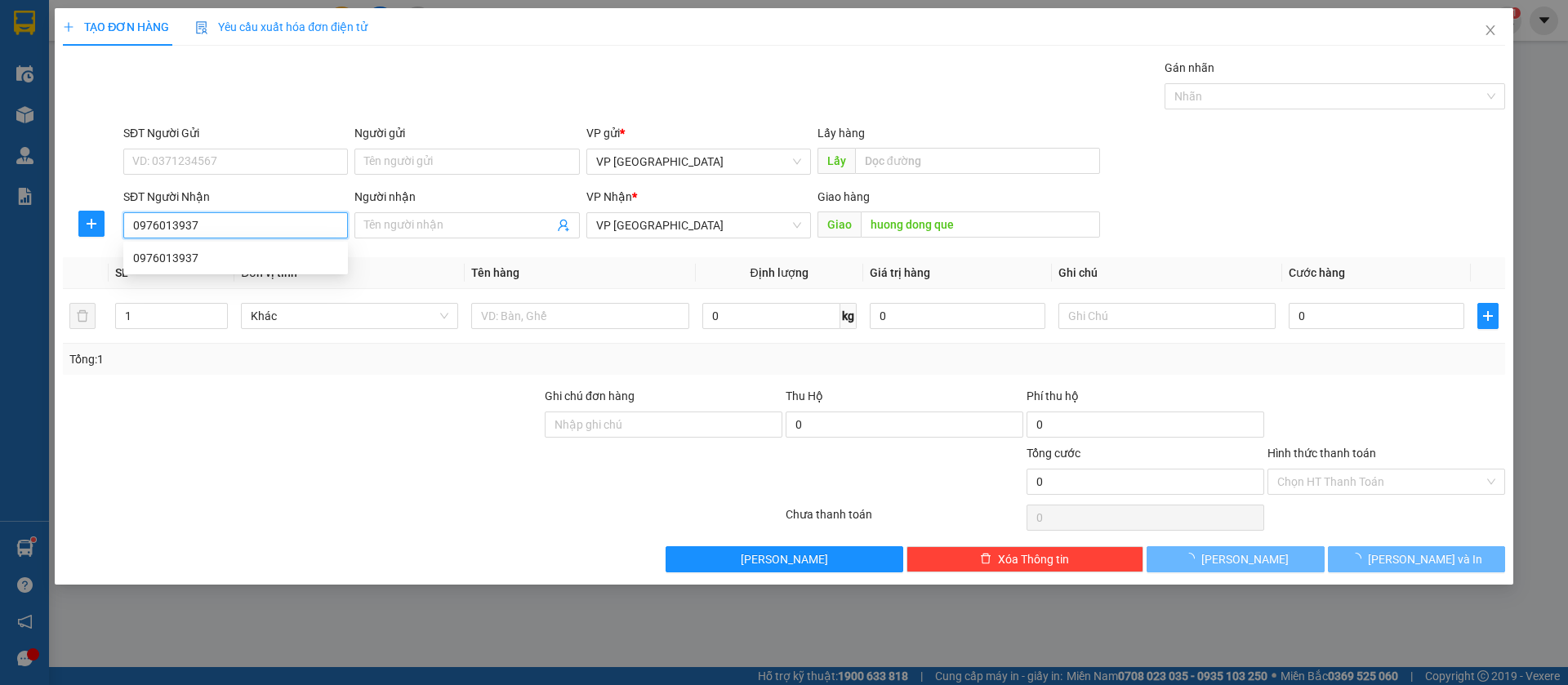
type input "50.000"
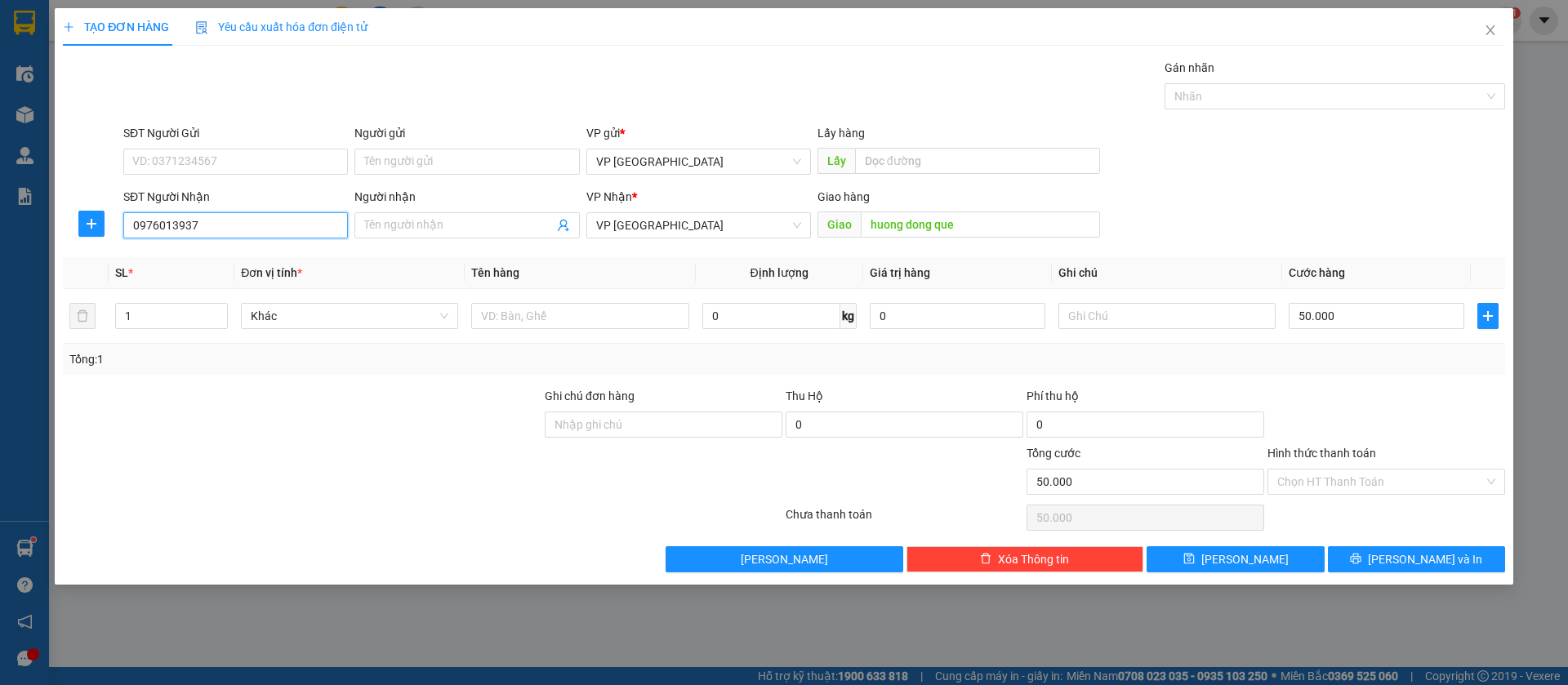
type input "0976013937"
click at [293, 233] on input "0976013937" at bounding box center [236, 226] width 225 height 26
click at [227, 253] on div "0976013937" at bounding box center [236, 258] width 205 height 18
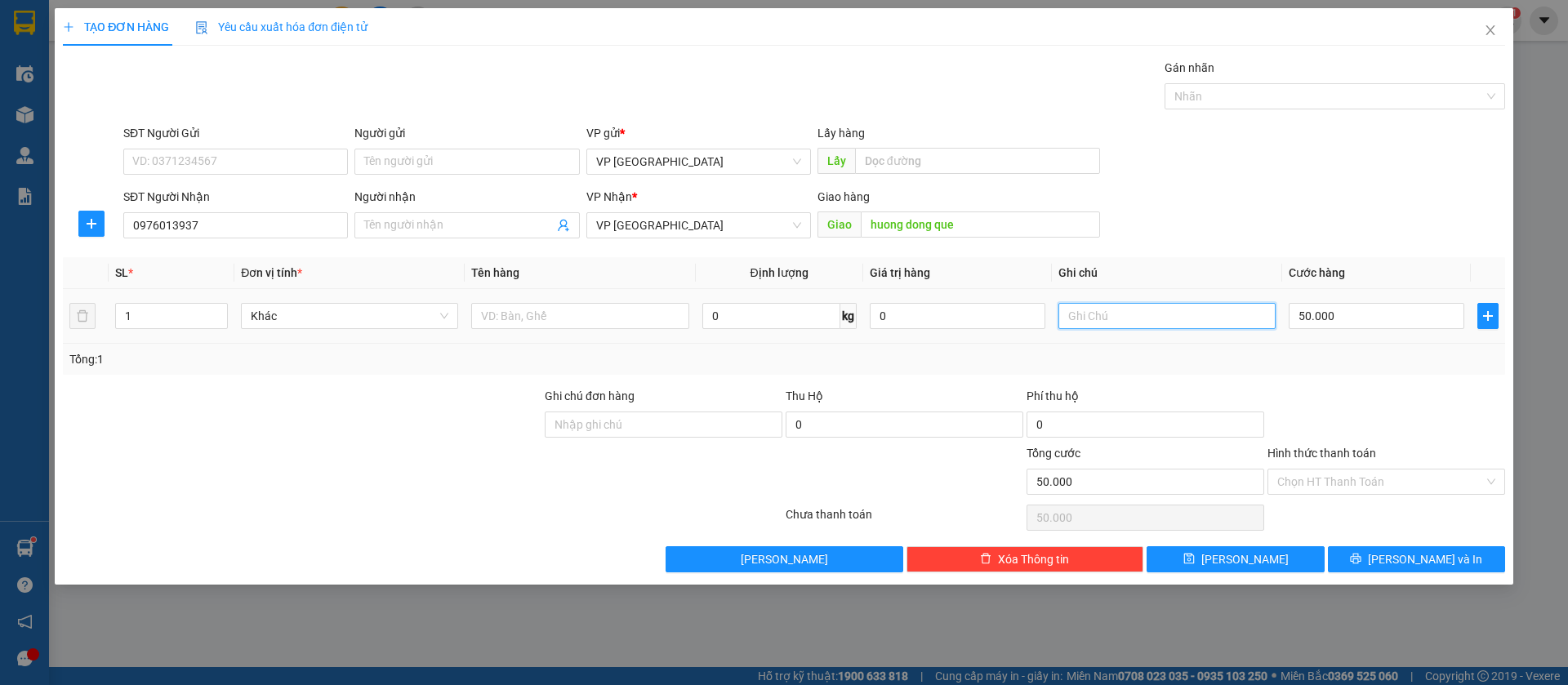
click at [1093, 319] on input "text" at bounding box center [1167, 316] width 218 height 26
type input "3k"
click at [1322, 319] on input "50.000" at bounding box center [1376, 316] width 175 height 26
type input "9"
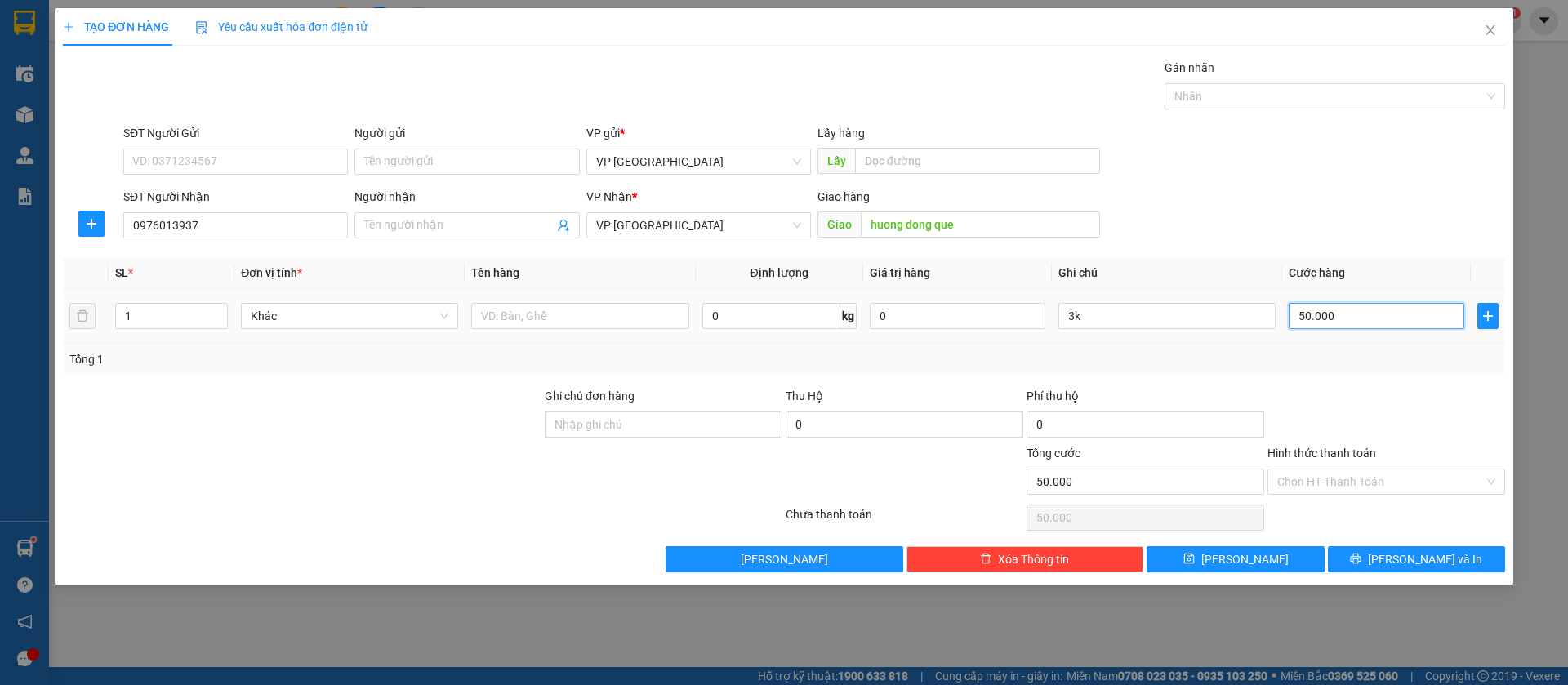
type input "9"
type input "90"
type input "900"
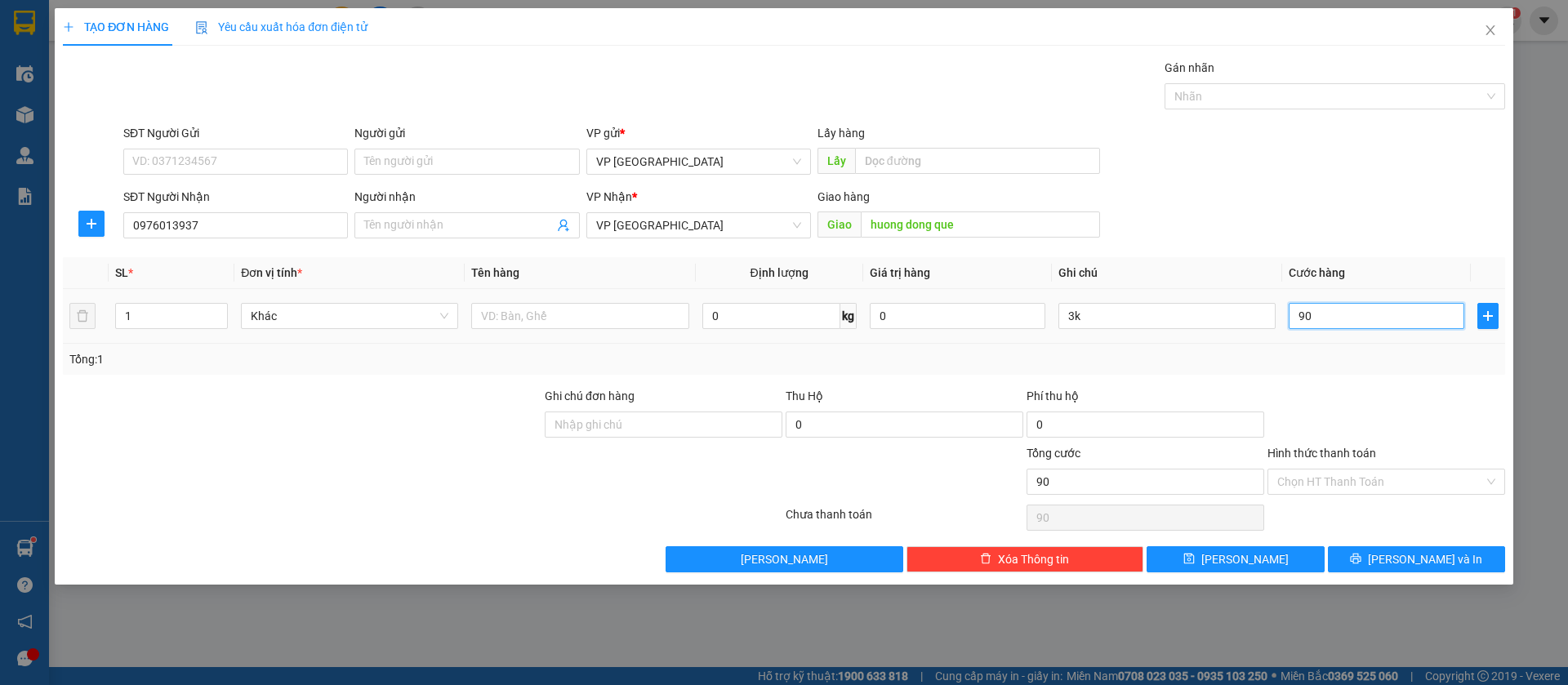
type input "900"
type input "9.000"
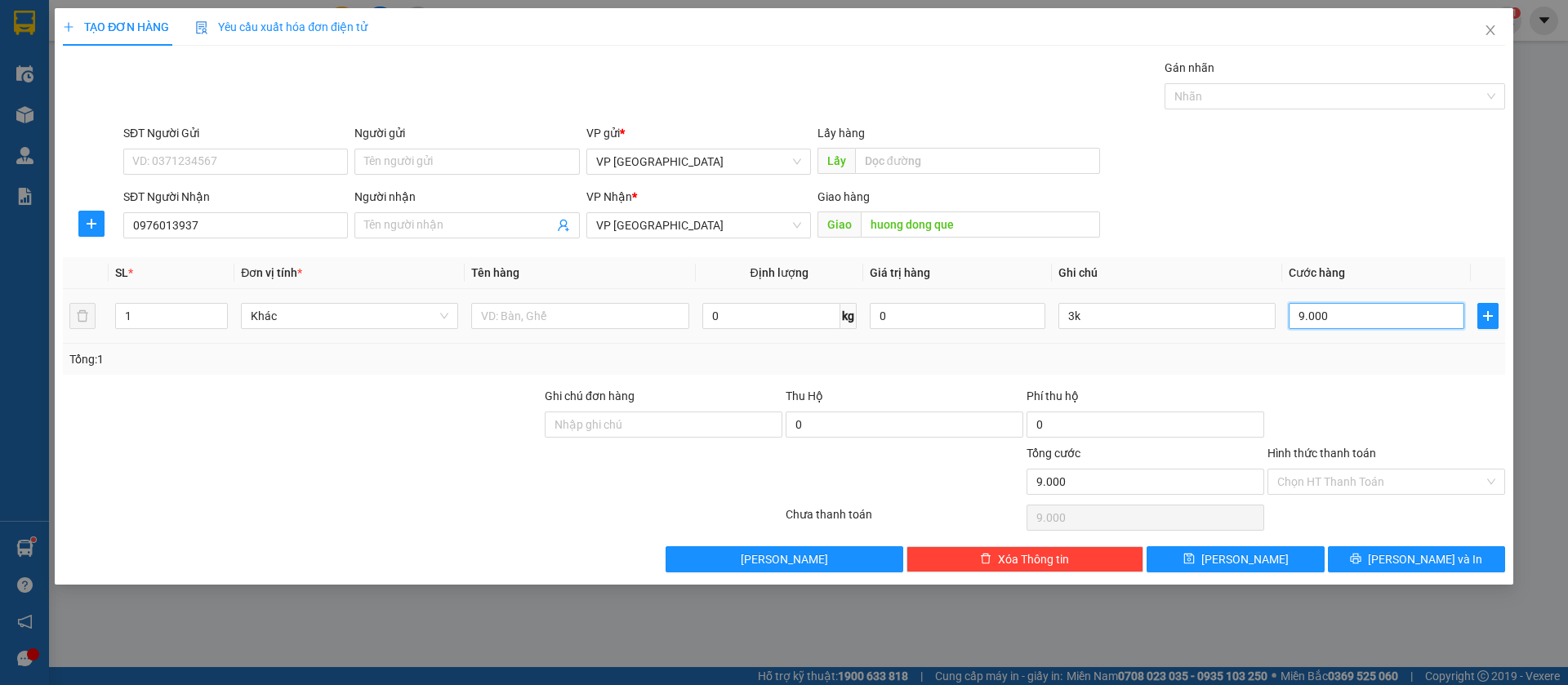
type input "90.000"
drag, startPoint x: 1357, startPoint y: 479, endPoint x: 1349, endPoint y: 484, distance: 9.4
click at [1358, 479] on input "Hình thức thanh toán" at bounding box center [1380, 482] width 207 height 25
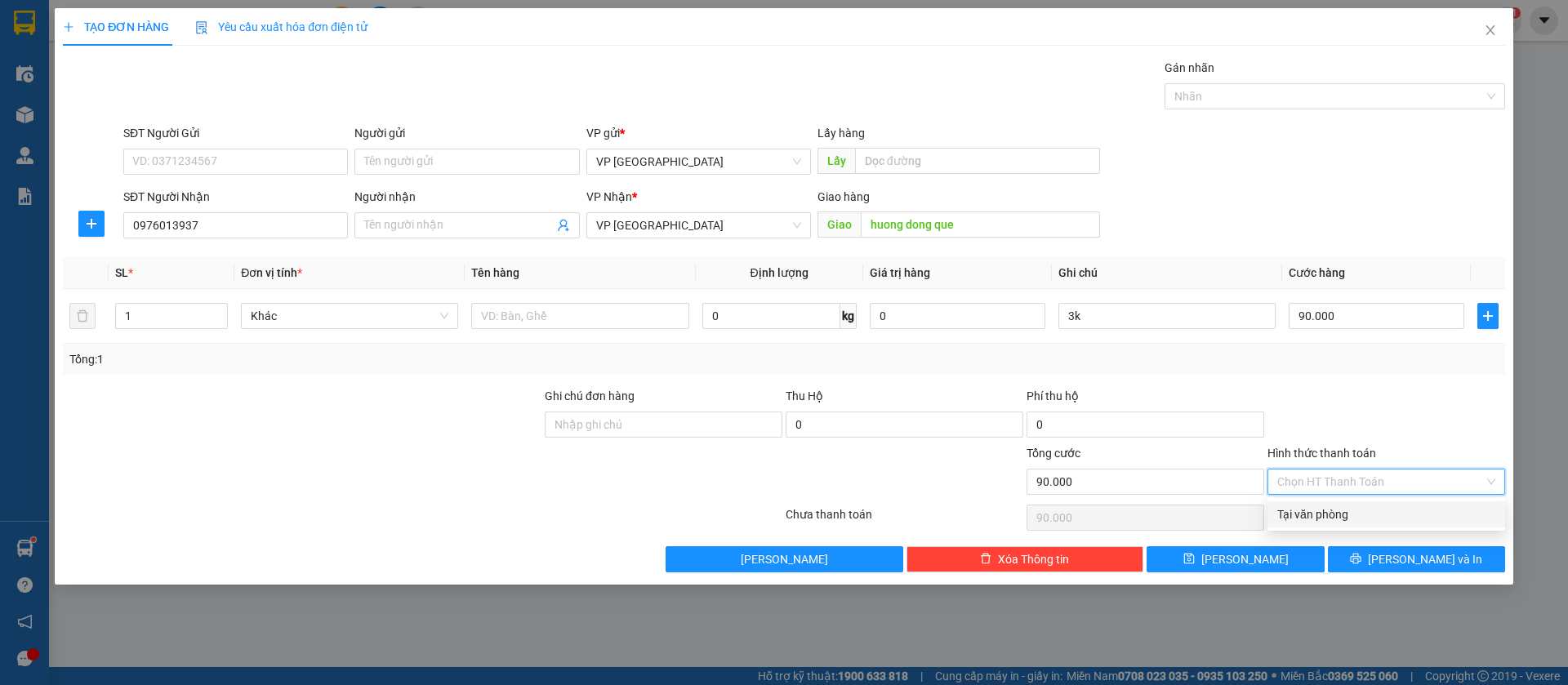
click at [1322, 507] on div "Tại văn phòng" at bounding box center [1386, 515] width 218 height 18
type input "0"
click at [1269, 559] on button "[PERSON_NAME]" at bounding box center [1235, 560] width 177 height 26
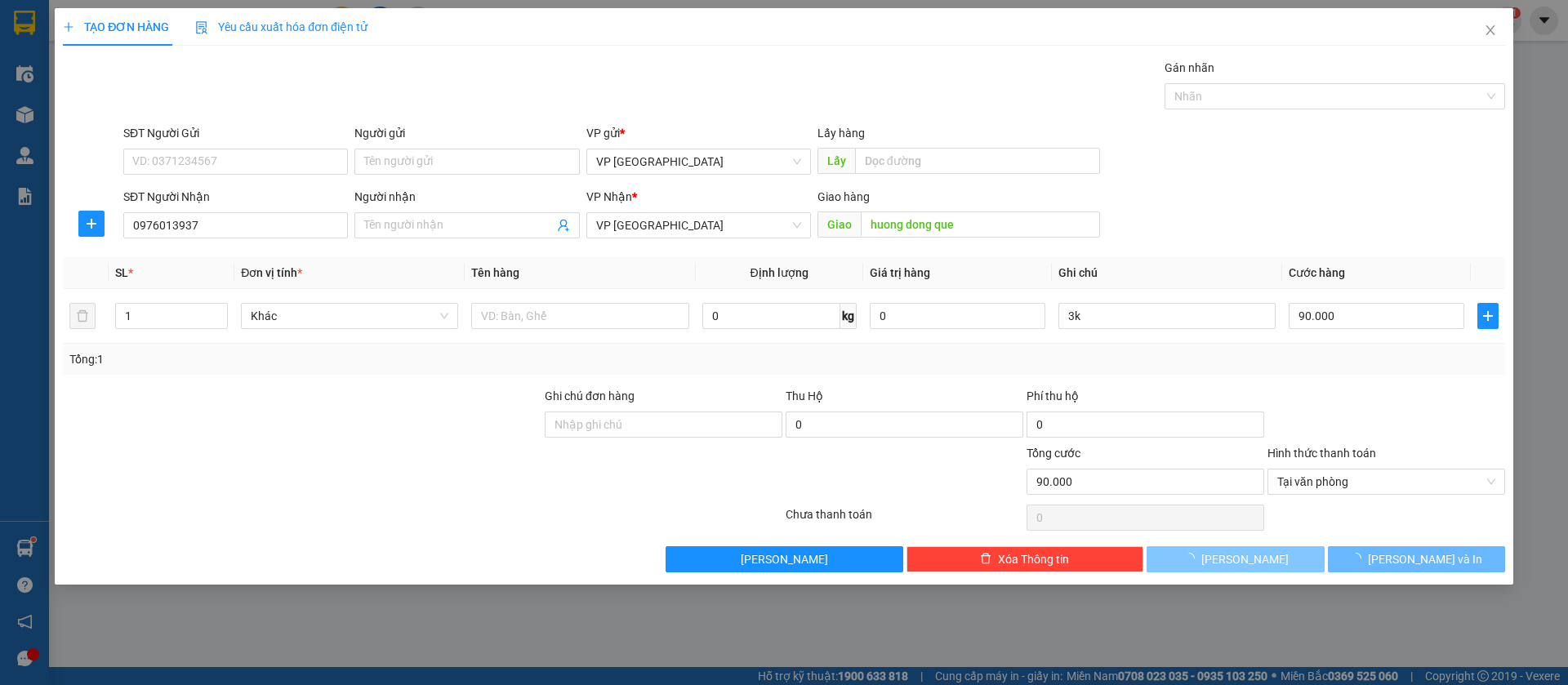
type input "0"
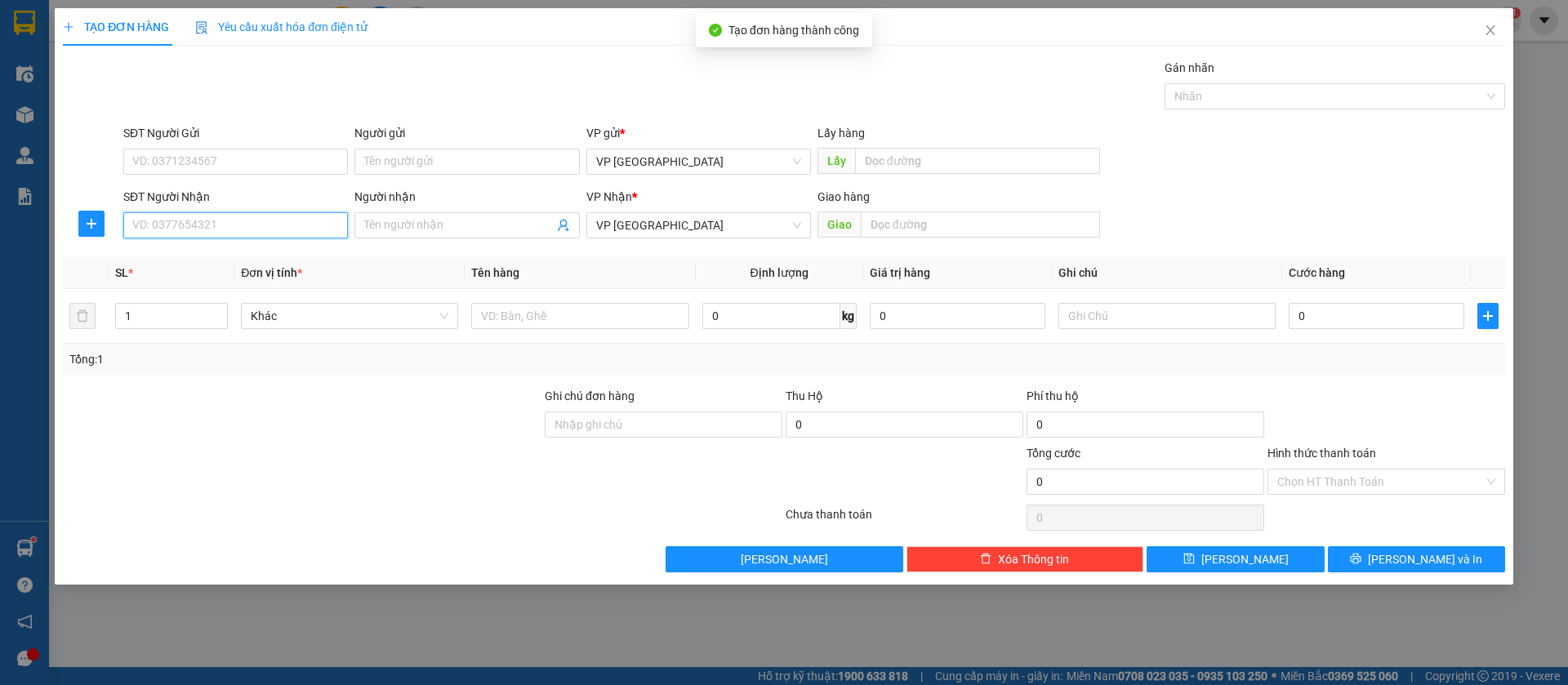
click at [324, 232] on input "SĐT Người Nhận" at bounding box center [236, 226] width 225 height 26
click at [263, 261] on div "0363213819 - Hiếu" at bounding box center [236, 258] width 205 height 18
type input "0363213819"
type input "Hiếu"
type input "cho tan khai"
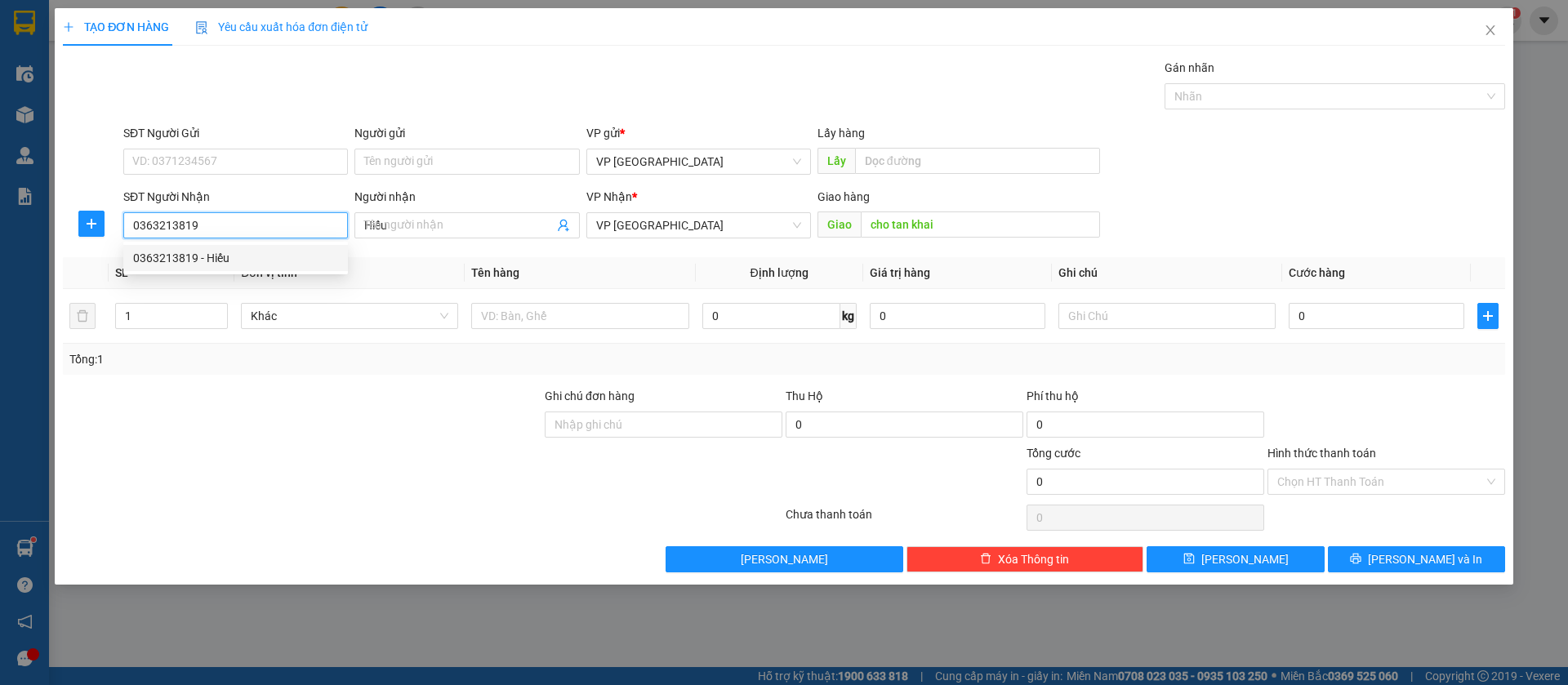
type input "30.000"
type input "0363213819"
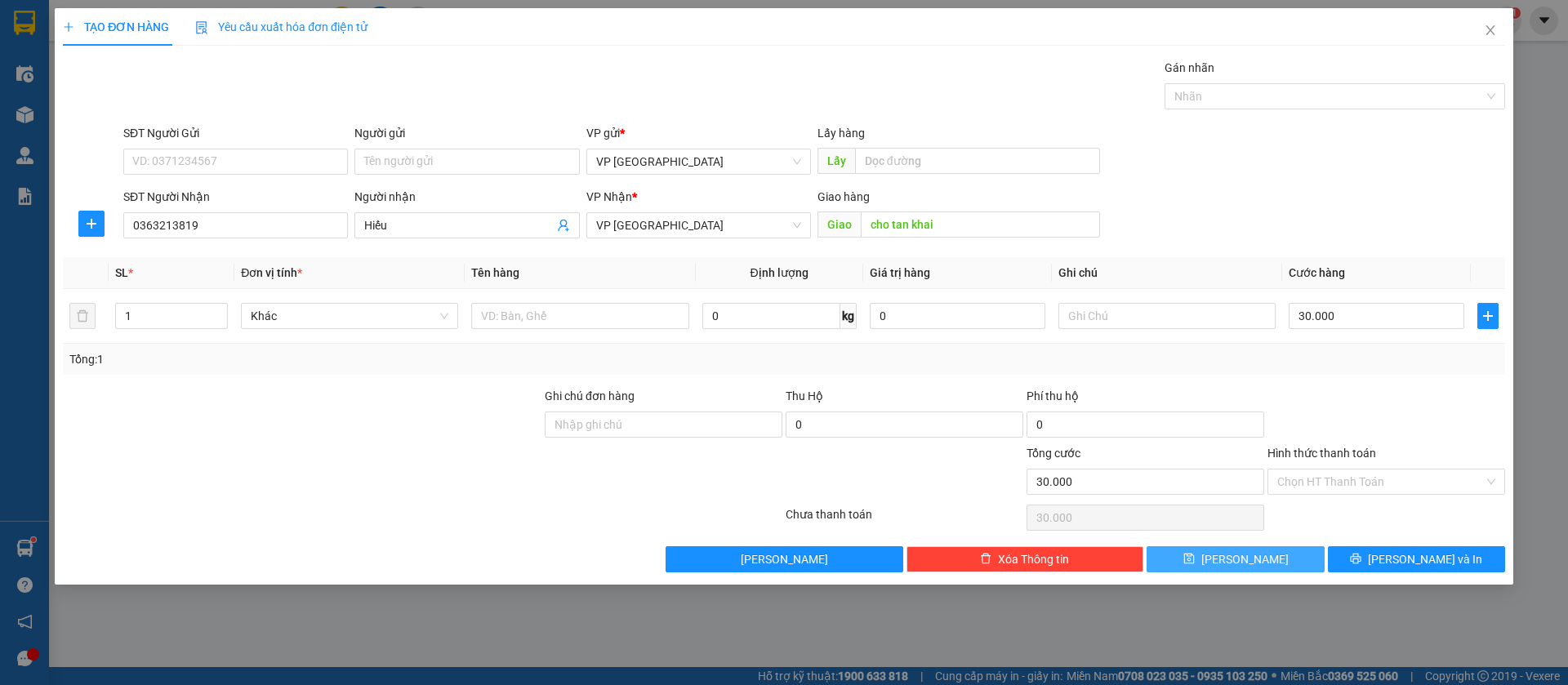
click at [1275, 553] on button "[PERSON_NAME]" at bounding box center [1235, 560] width 177 height 26
type input "0"
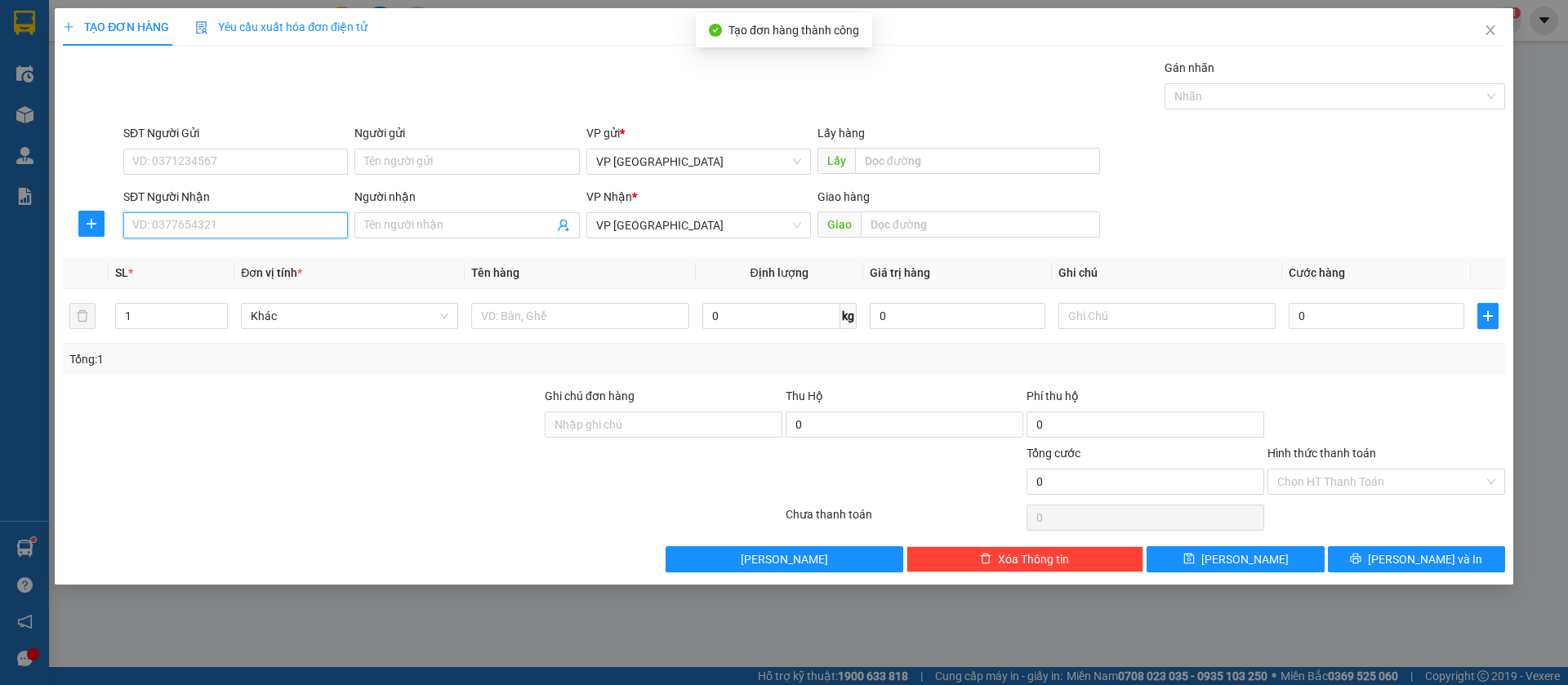
click at [295, 228] on input "SĐT Người Nhận" at bounding box center [236, 226] width 225 height 26
click at [314, 215] on input "SĐT Người Nhận" at bounding box center [236, 226] width 225 height 26
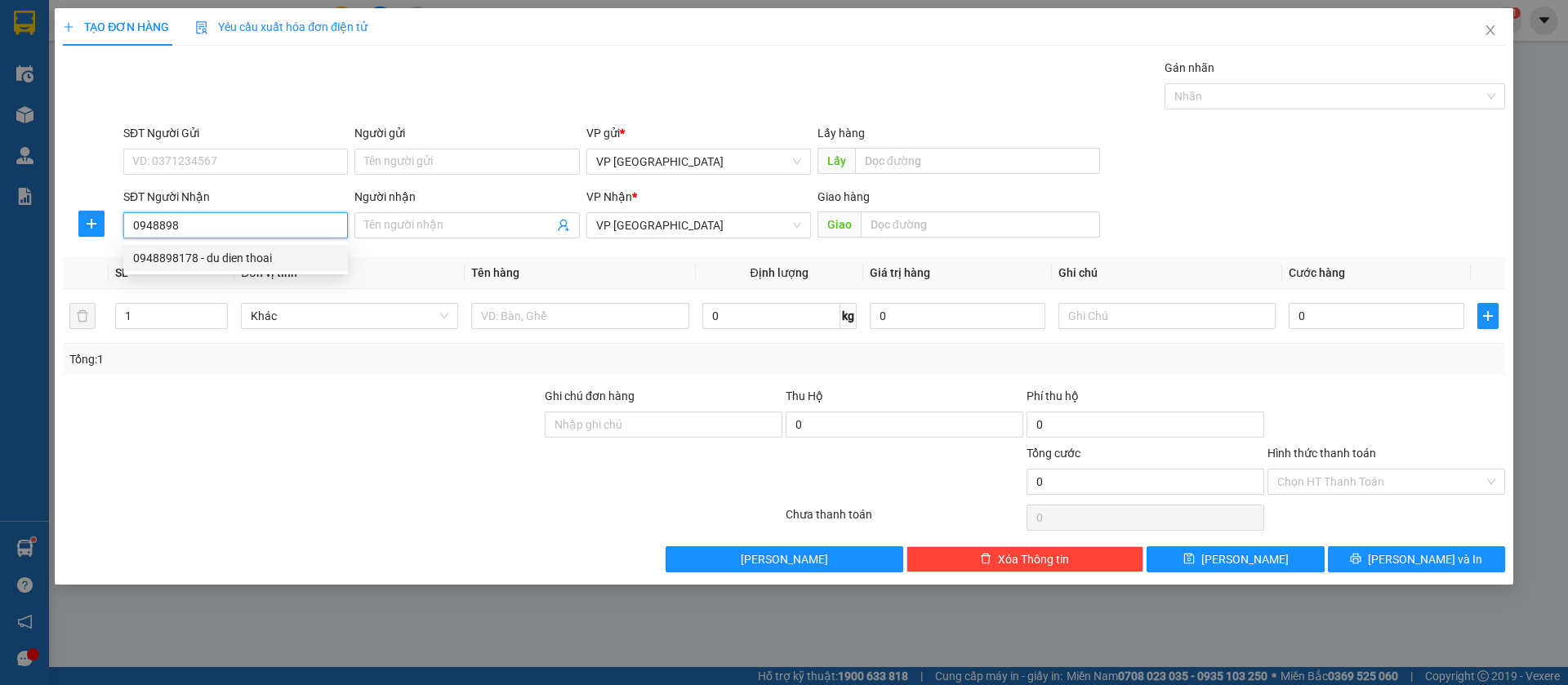
click at [289, 257] on div "0948898178 - du dien thoai" at bounding box center [236, 258] width 205 height 18
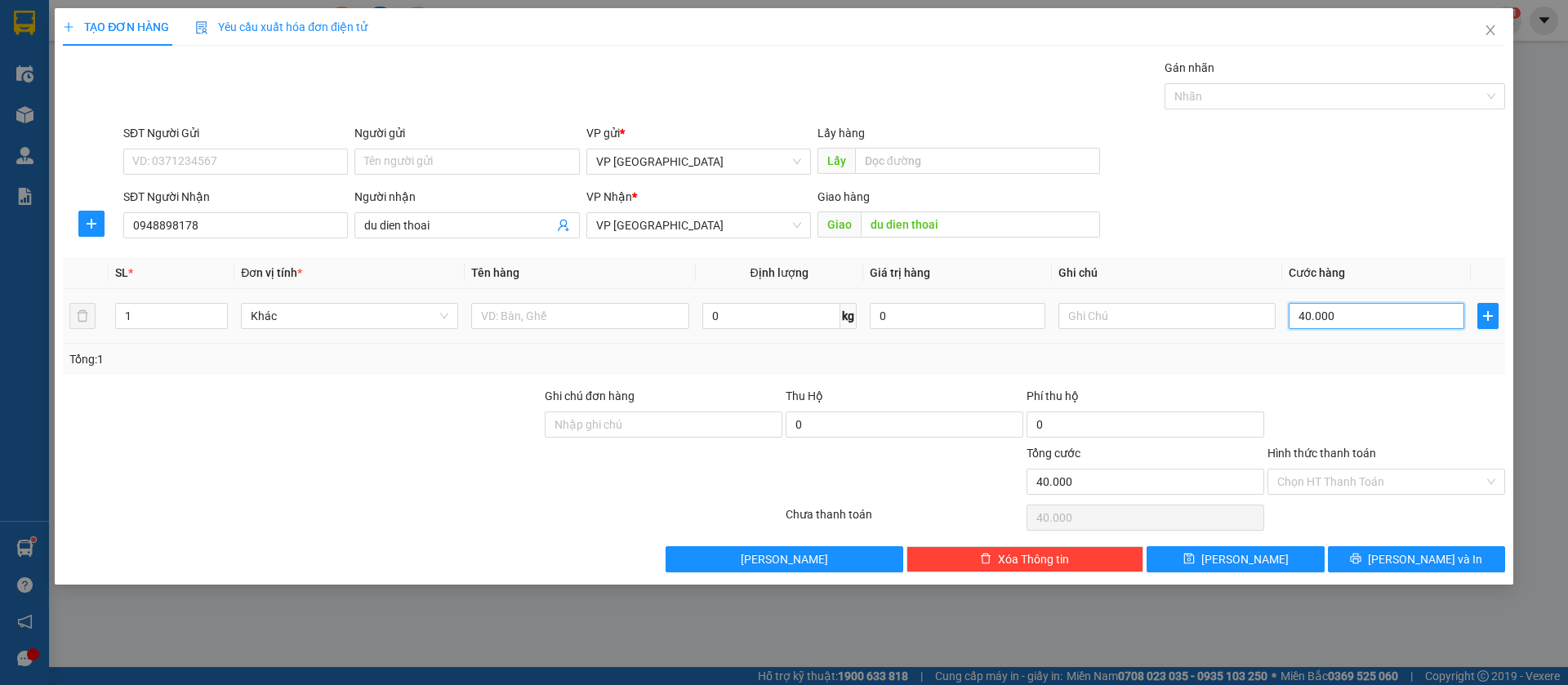
click at [1355, 312] on input "40.000" at bounding box center [1376, 316] width 175 height 26
drag, startPoint x: 1282, startPoint y: 554, endPoint x: 1053, endPoint y: 488, distance: 238.3
click at [1260, 554] on button "[PERSON_NAME]" at bounding box center [1235, 560] width 177 height 26
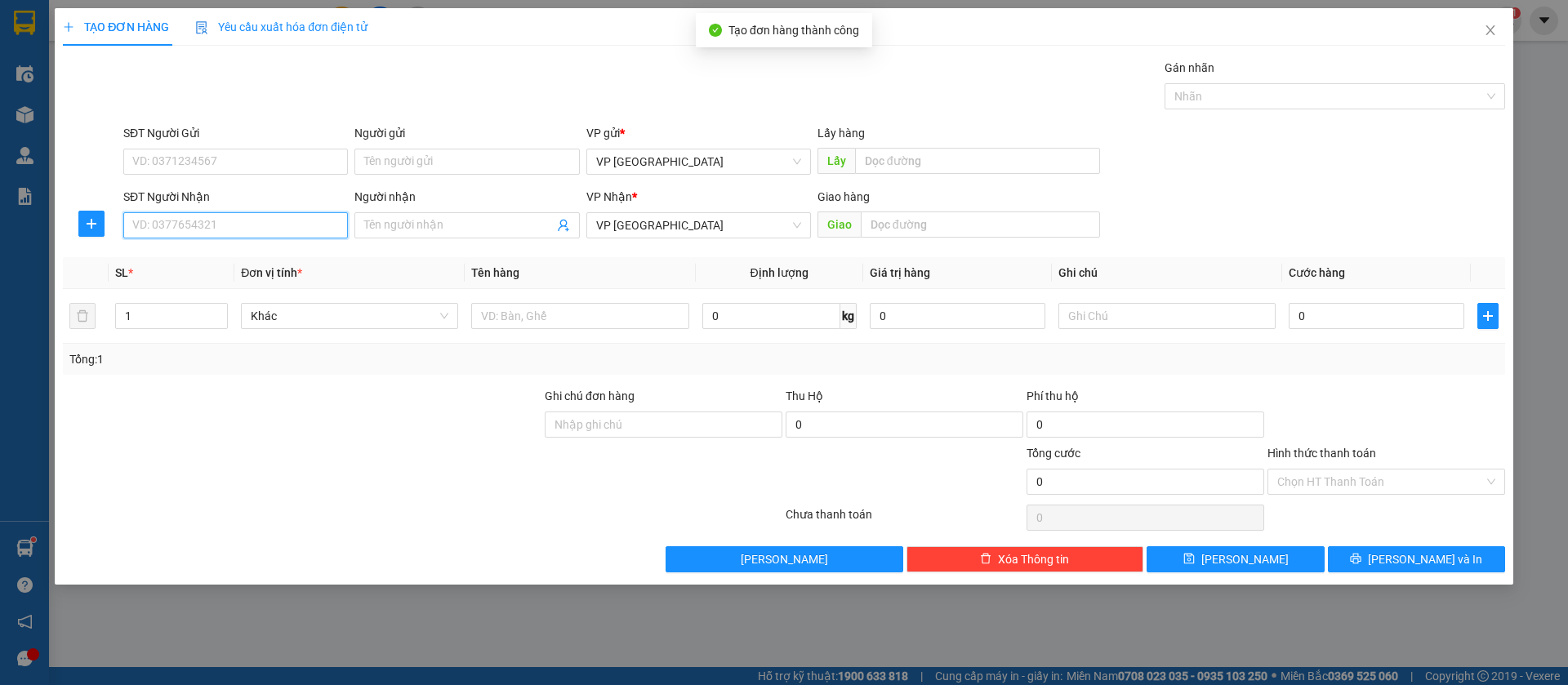
click at [285, 222] on input "SĐT Người Nhận" at bounding box center [236, 226] width 225 height 26
click at [281, 253] on div "0398570598" at bounding box center [236, 258] width 205 height 18
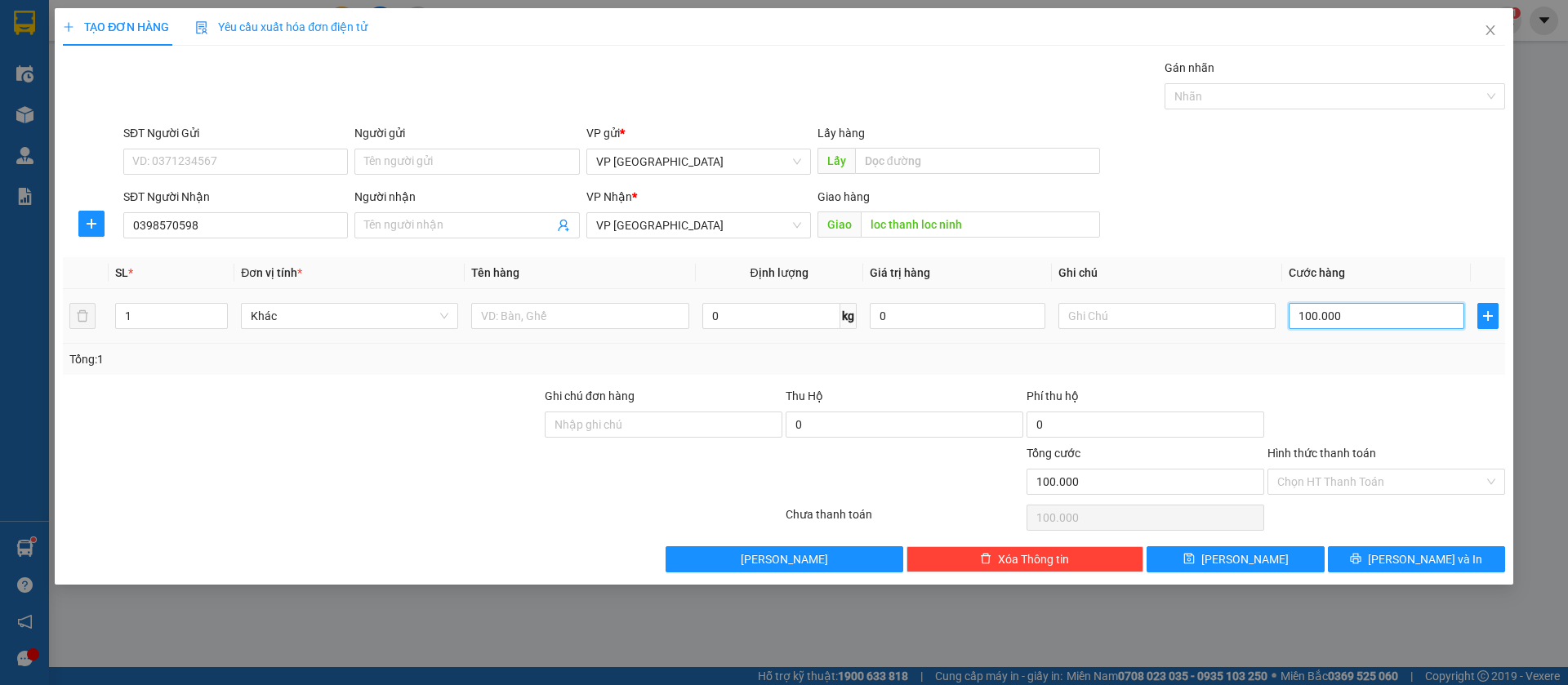
click at [1374, 309] on input "100.000" at bounding box center [1376, 316] width 175 height 26
click at [1275, 558] on button "[PERSON_NAME]" at bounding box center [1235, 560] width 177 height 26
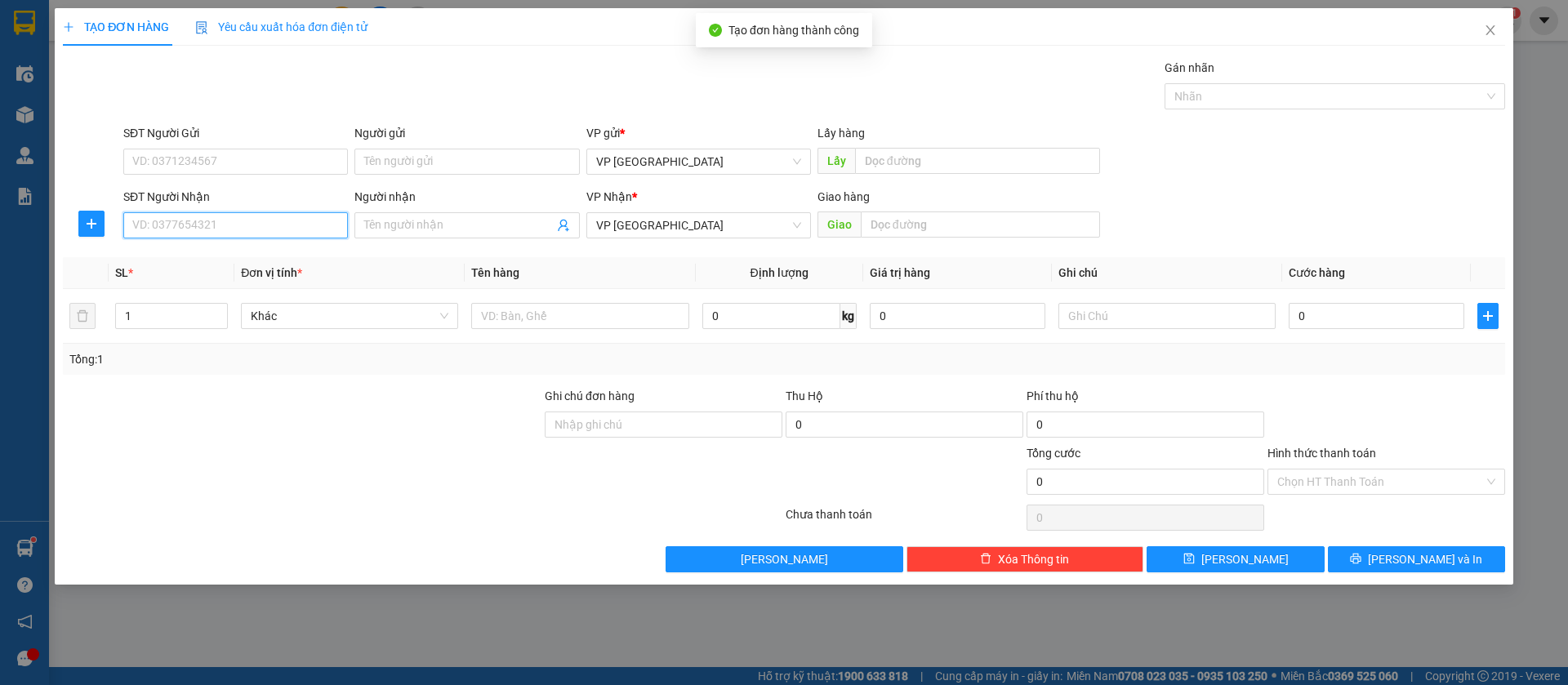
click at [308, 224] on input "SĐT Người Nhận" at bounding box center [236, 226] width 225 height 26
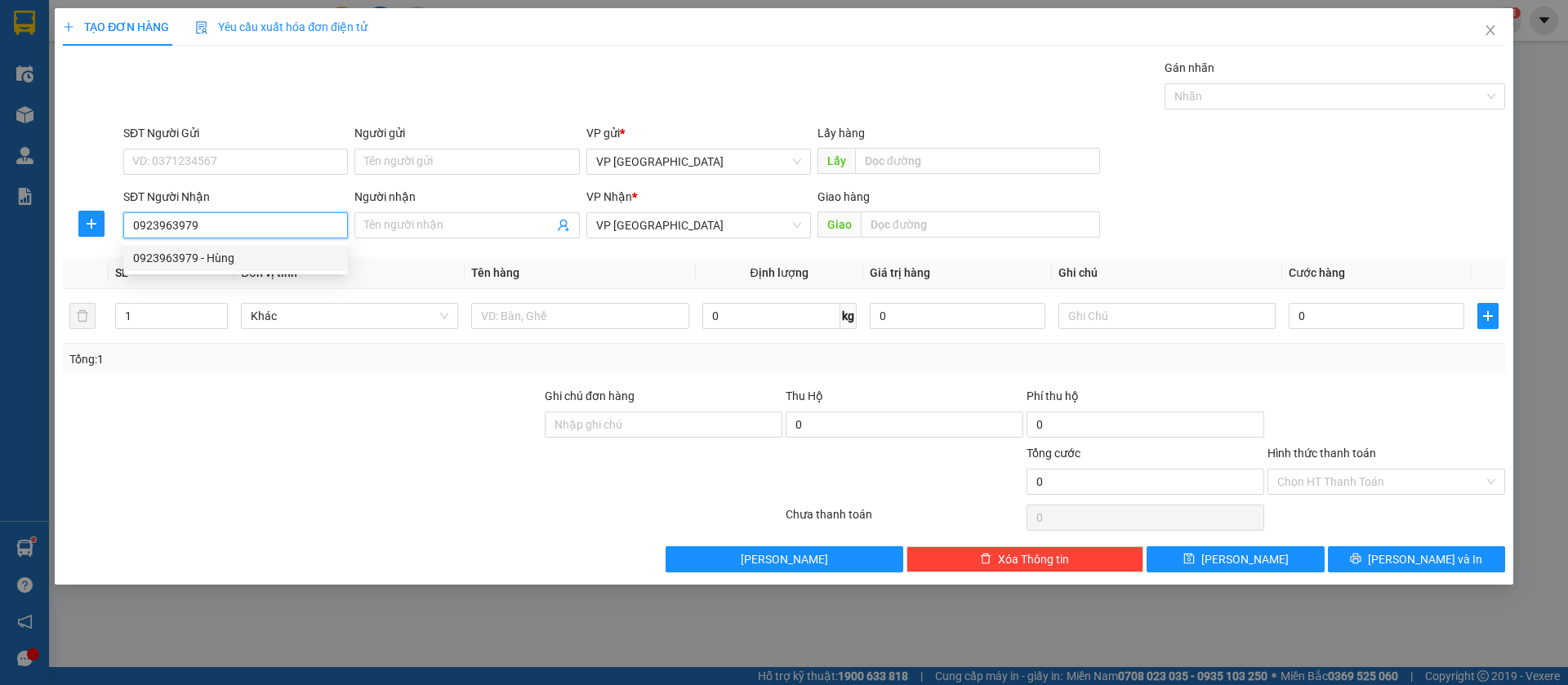
click at [308, 252] on div "0923963979 - Hùng" at bounding box center [236, 258] width 205 height 18
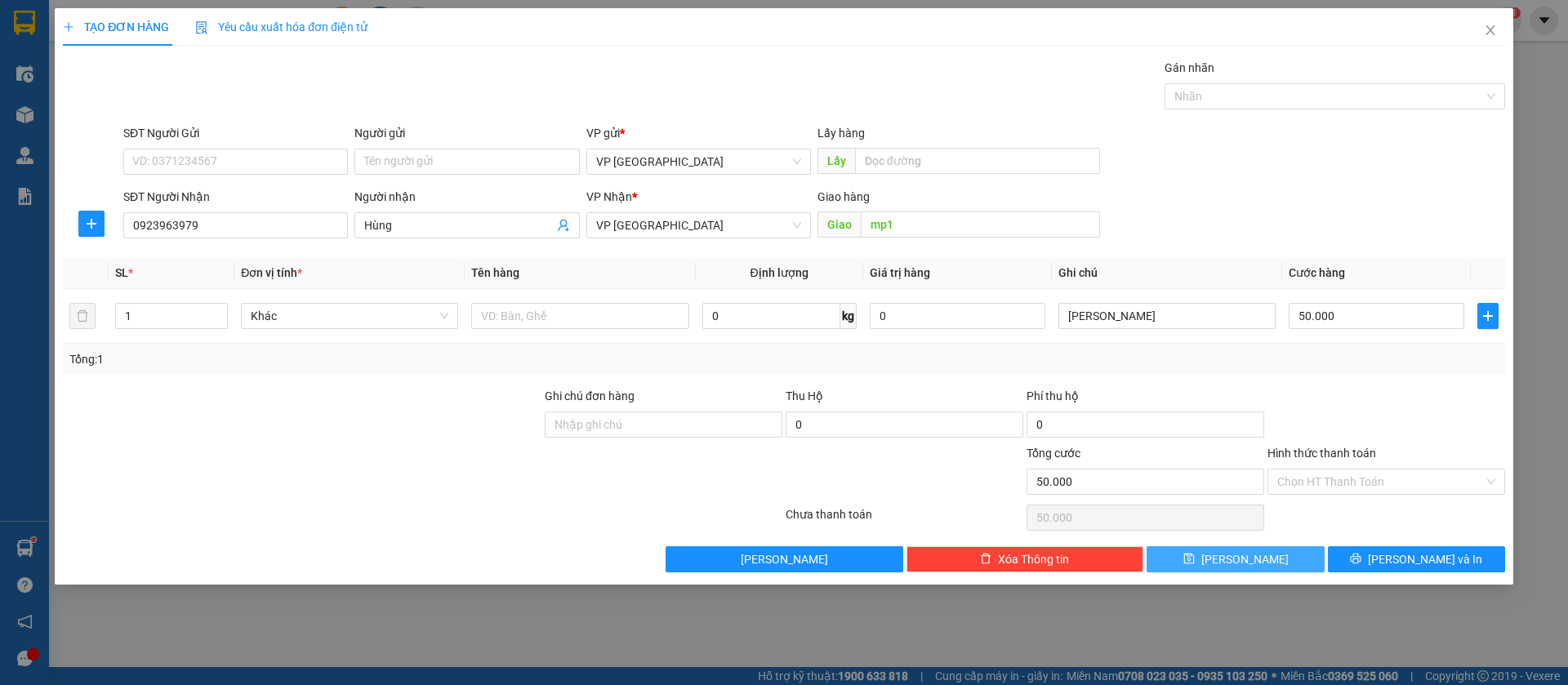
click at [1309, 551] on button "[PERSON_NAME]" at bounding box center [1235, 560] width 177 height 26
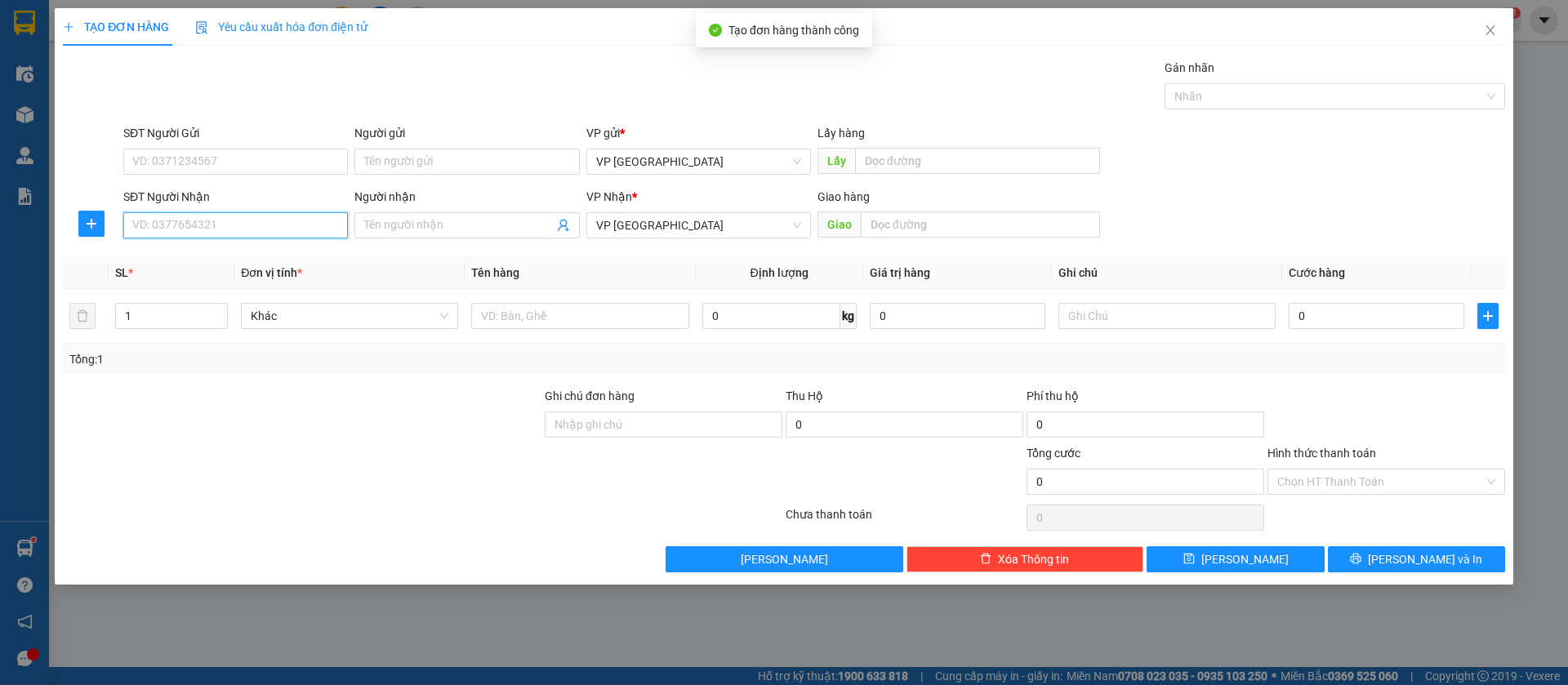
click at [318, 213] on input "SĐT Người Nhận" at bounding box center [236, 226] width 225 height 26
click at [324, 253] on div "0935557234" at bounding box center [236, 258] width 205 height 18
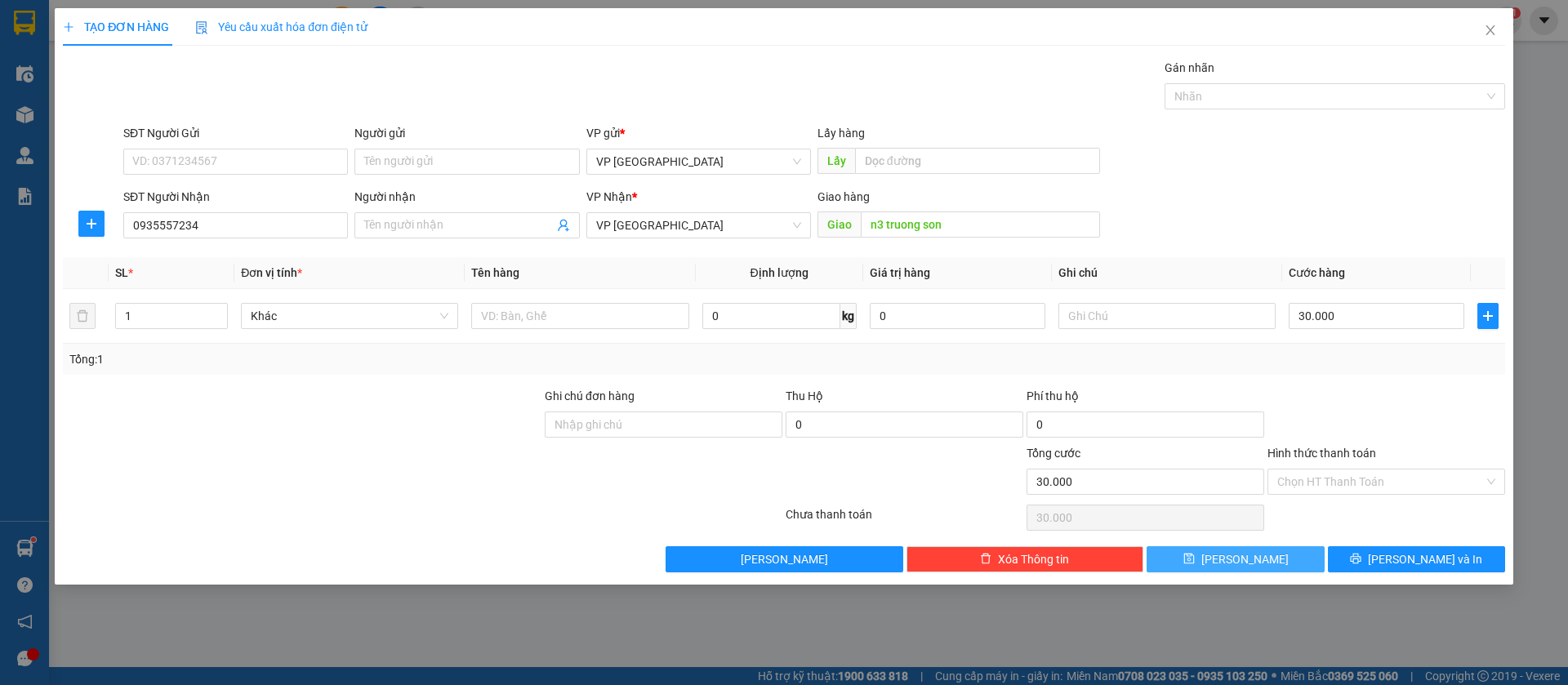
click at [1236, 564] on span "[PERSON_NAME]" at bounding box center [1245, 560] width 88 height 18
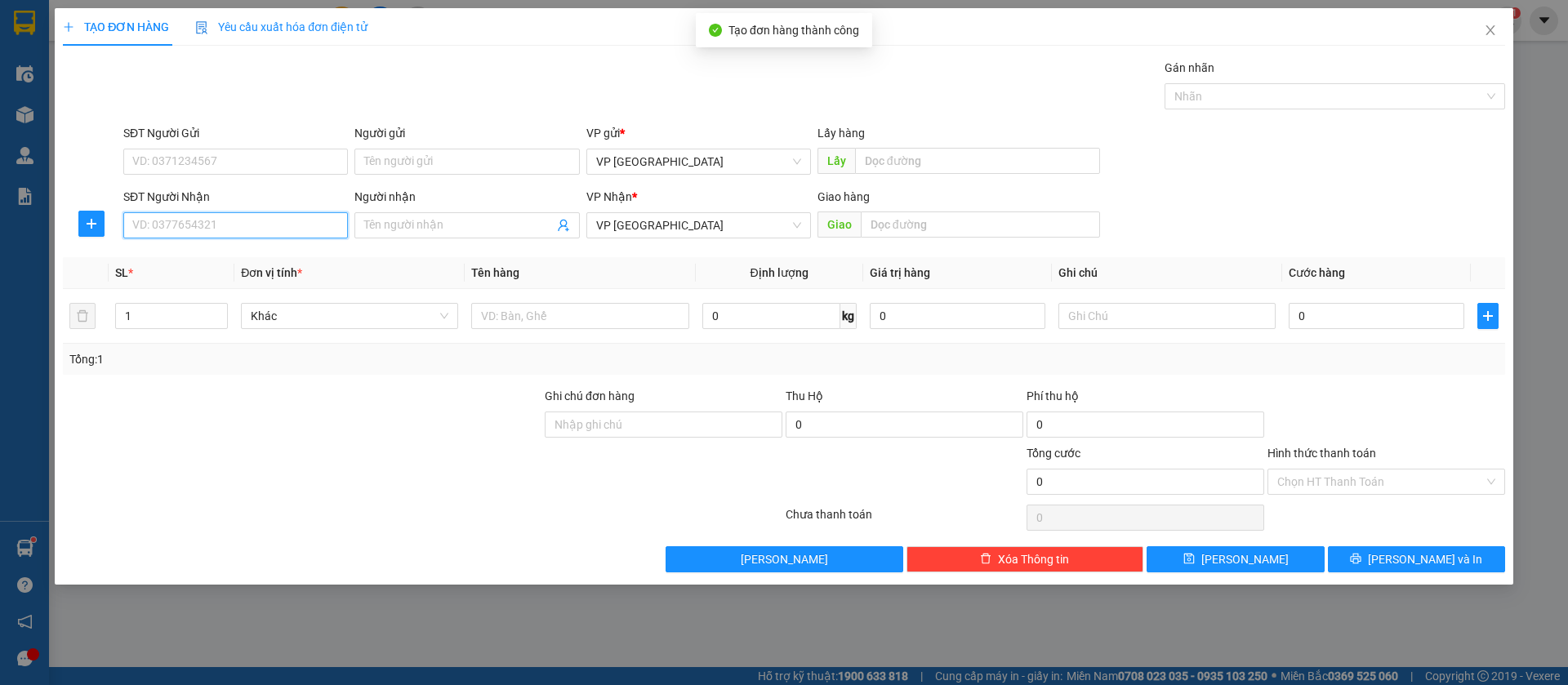
click at [304, 222] on input "SĐT Người Nhận" at bounding box center [236, 226] width 225 height 26
click at [298, 258] on div "0965377232 - shop linh" at bounding box center [236, 258] width 205 height 18
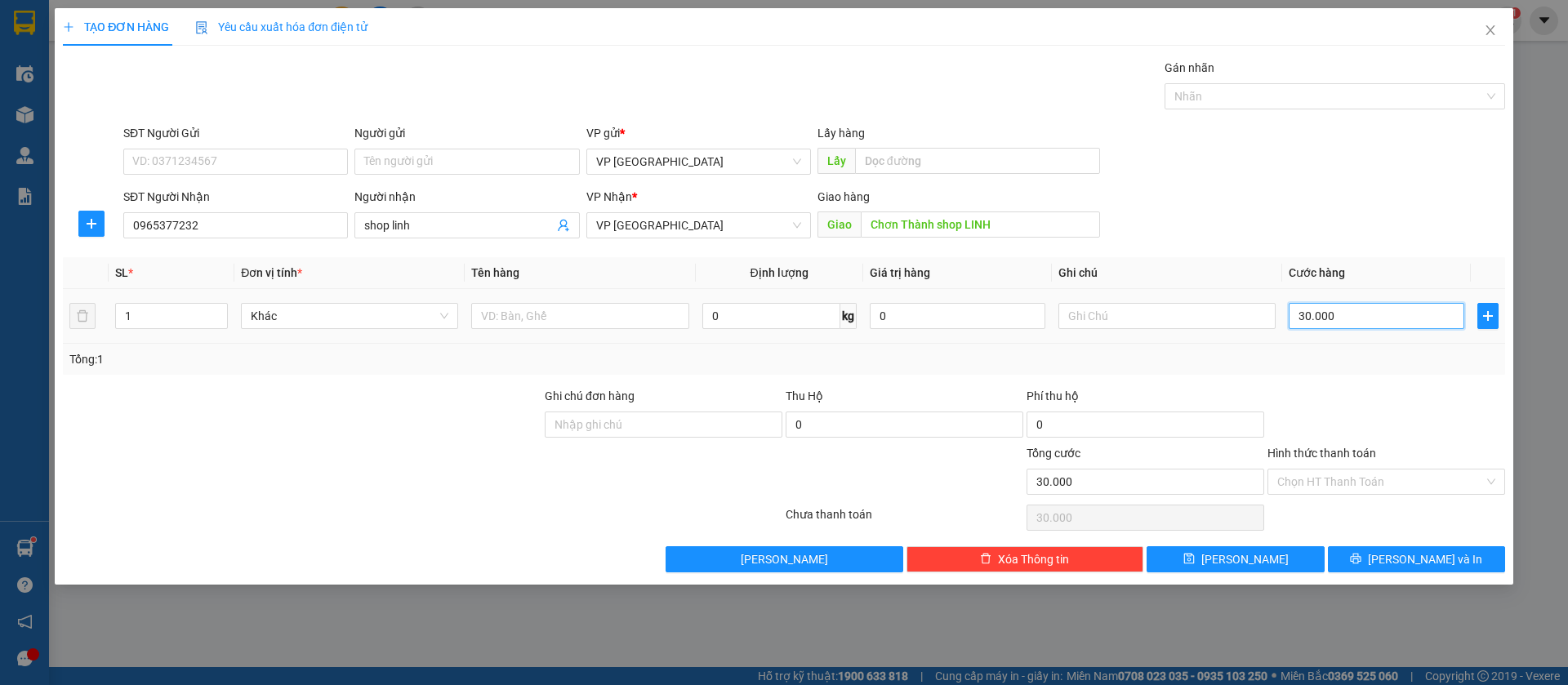
click at [1379, 317] on input "30.000" at bounding box center [1376, 316] width 175 height 26
click at [1285, 553] on button "[PERSON_NAME]" at bounding box center [1235, 560] width 177 height 26
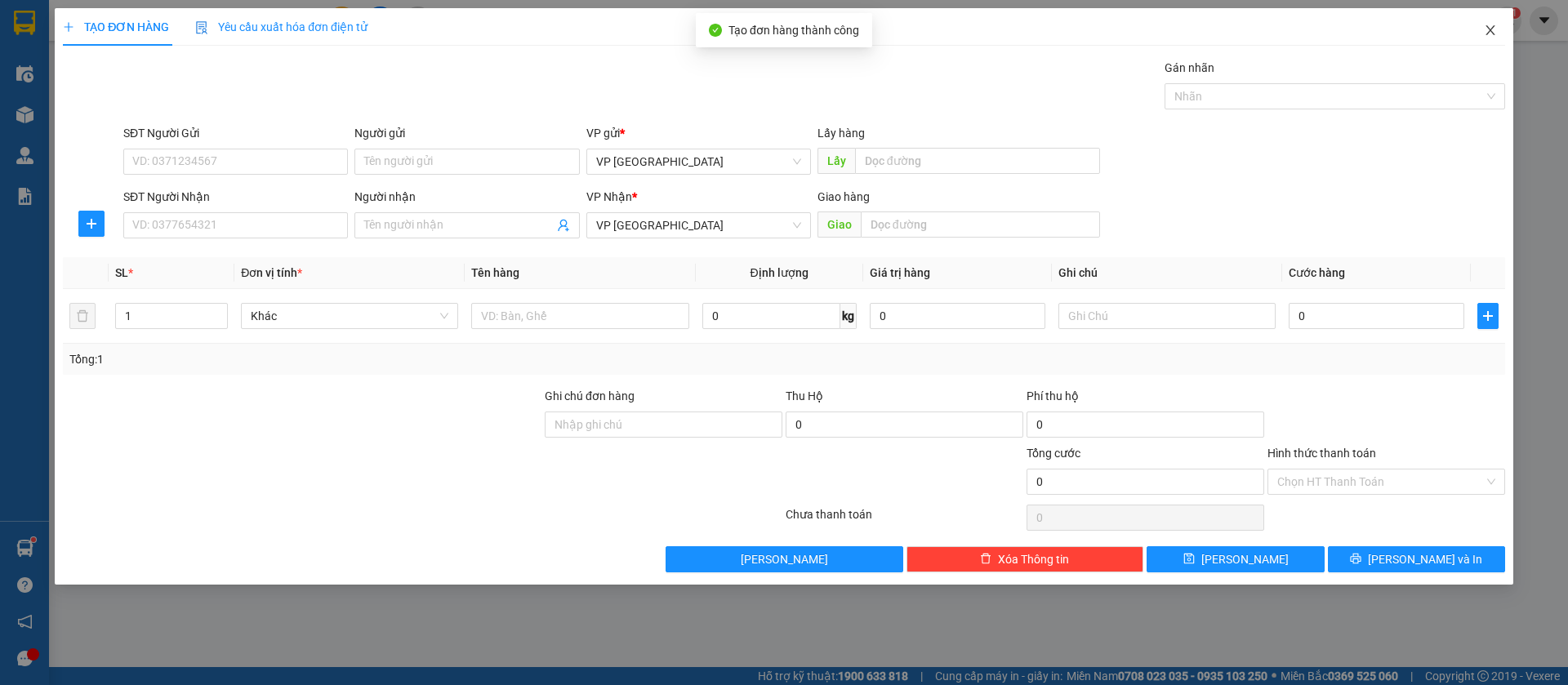
click at [1495, 17] on span "Close" at bounding box center [1489, 31] width 45 height 46
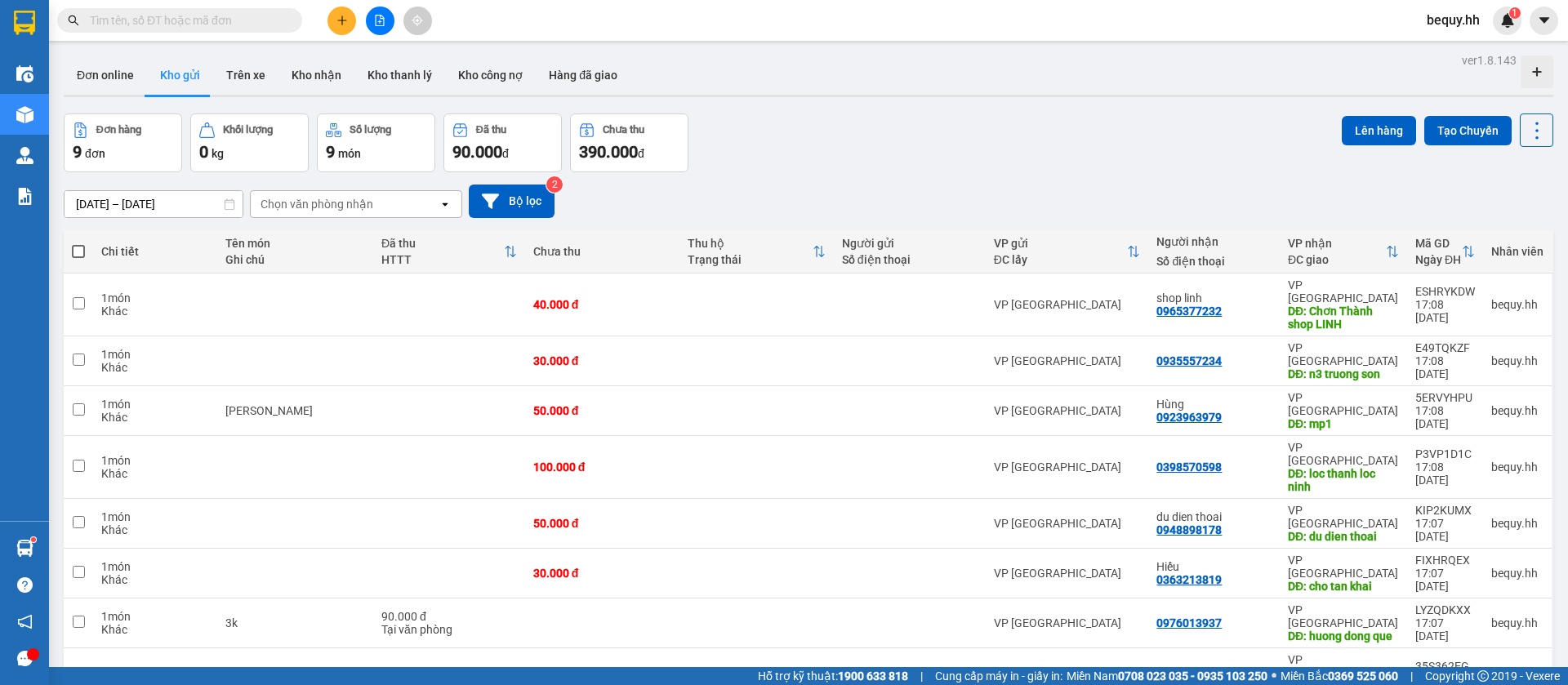
click at [79, 251] on span at bounding box center [79, 251] width 13 height 13
click at [79, 243] on input "checkbox" at bounding box center [79, 243] width 0 height 0
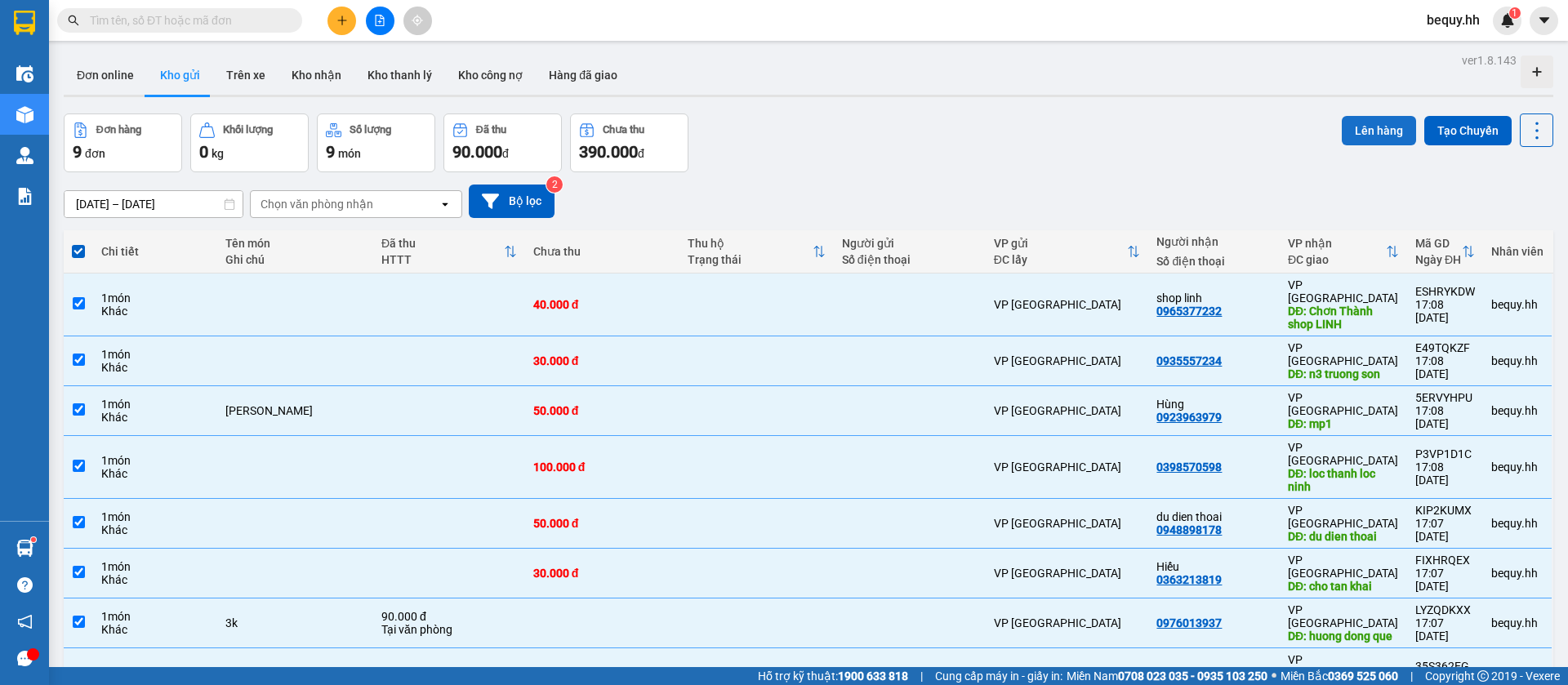
click at [1378, 127] on button "Lên hàng" at bounding box center [1379, 131] width 74 height 30
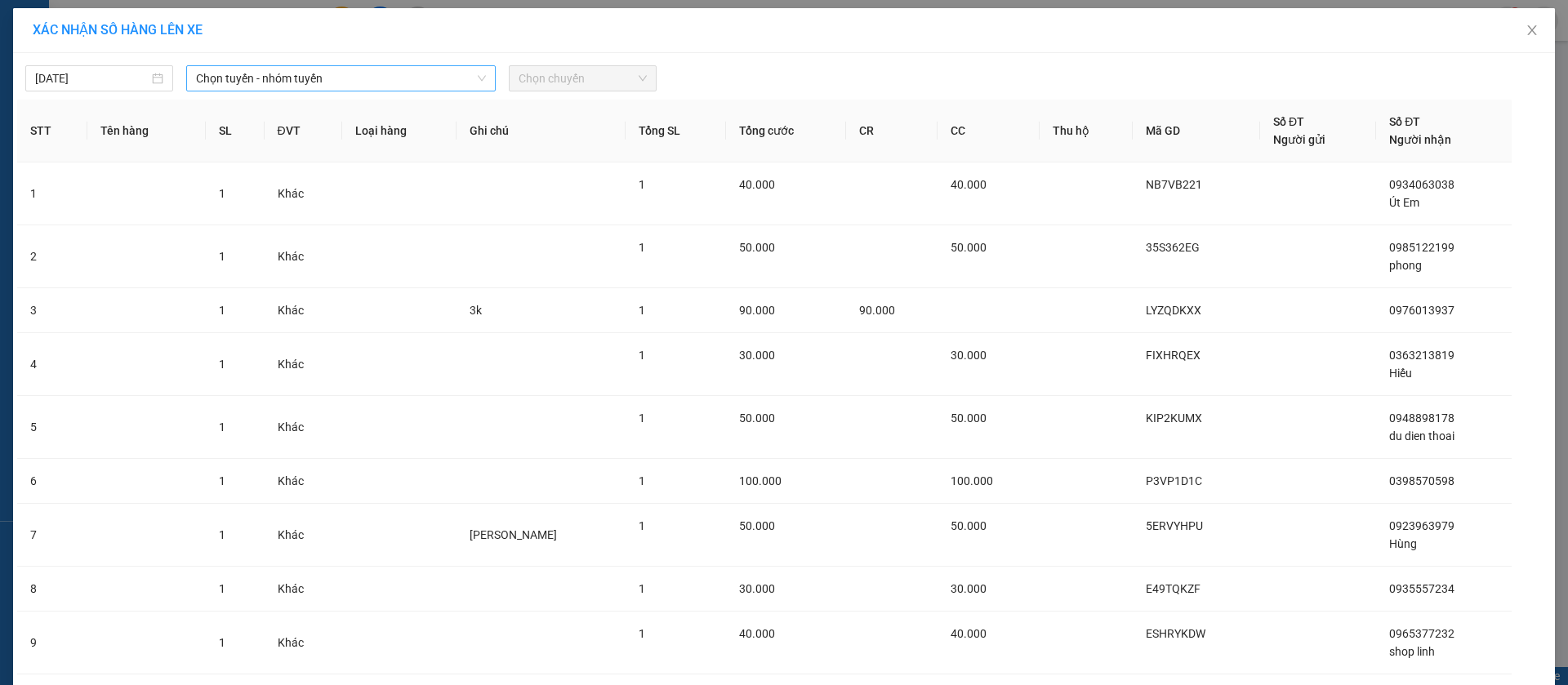
click at [423, 78] on span "Chọn tuyến - nhóm tuyến" at bounding box center [341, 79] width 290 height 25
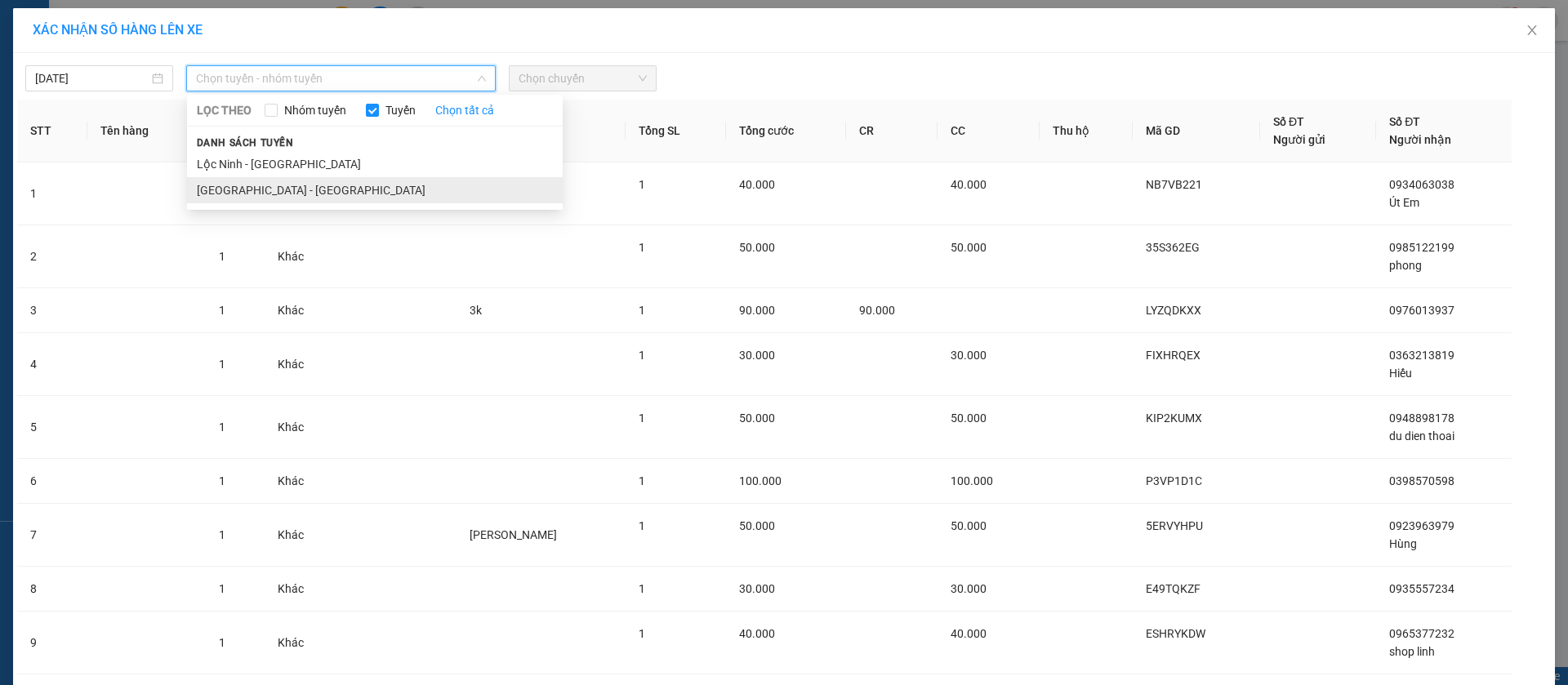
click at [337, 190] on li "[GEOGRAPHIC_DATA] - [GEOGRAPHIC_DATA]" at bounding box center [375, 190] width 375 height 26
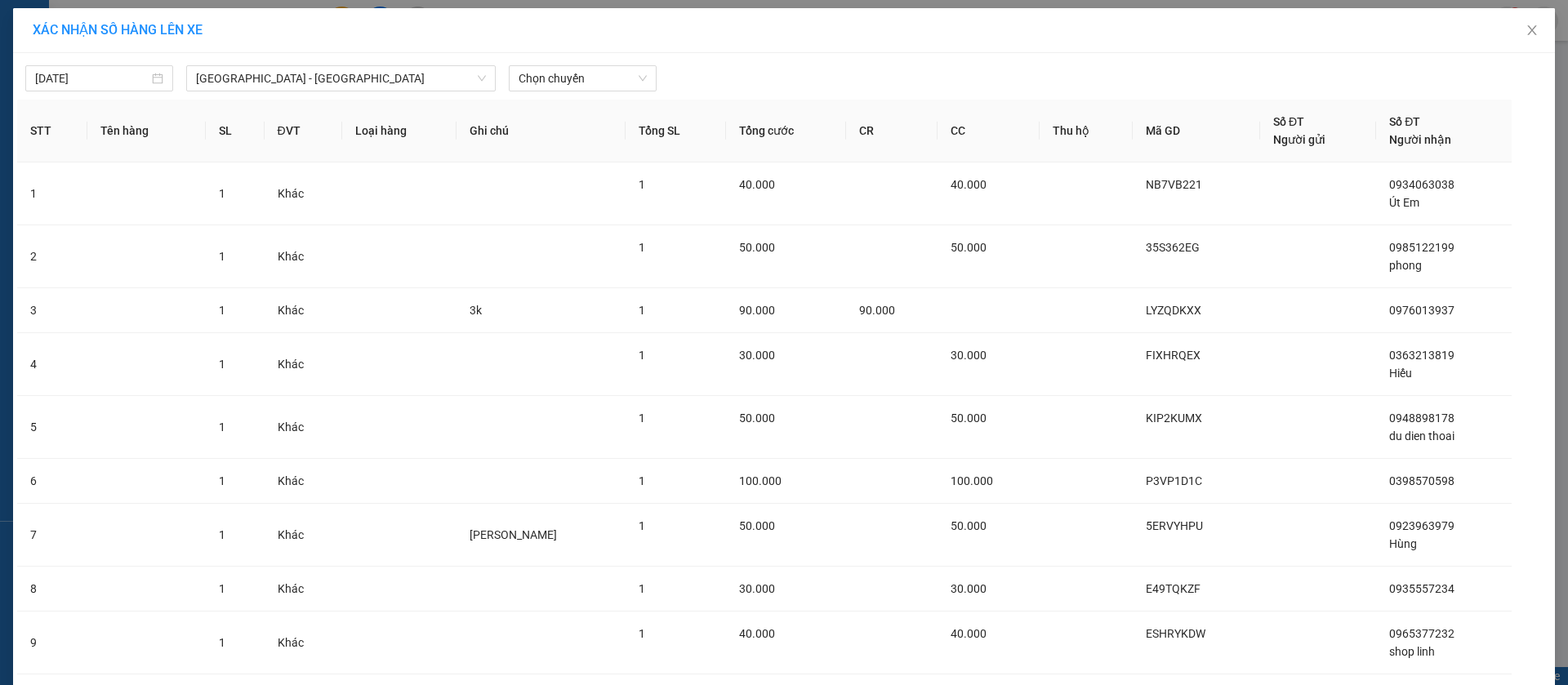
click at [558, 64] on div "[DATE] [GEOGRAPHIC_DATA] - [GEOGRAPHIC_DATA] LỌC THEO Nhóm tuyến Tuyến [GEOGRAP…" at bounding box center [784, 74] width 1533 height 34
click at [565, 84] on span "Chọn chuyến" at bounding box center [582, 79] width 128 height 25
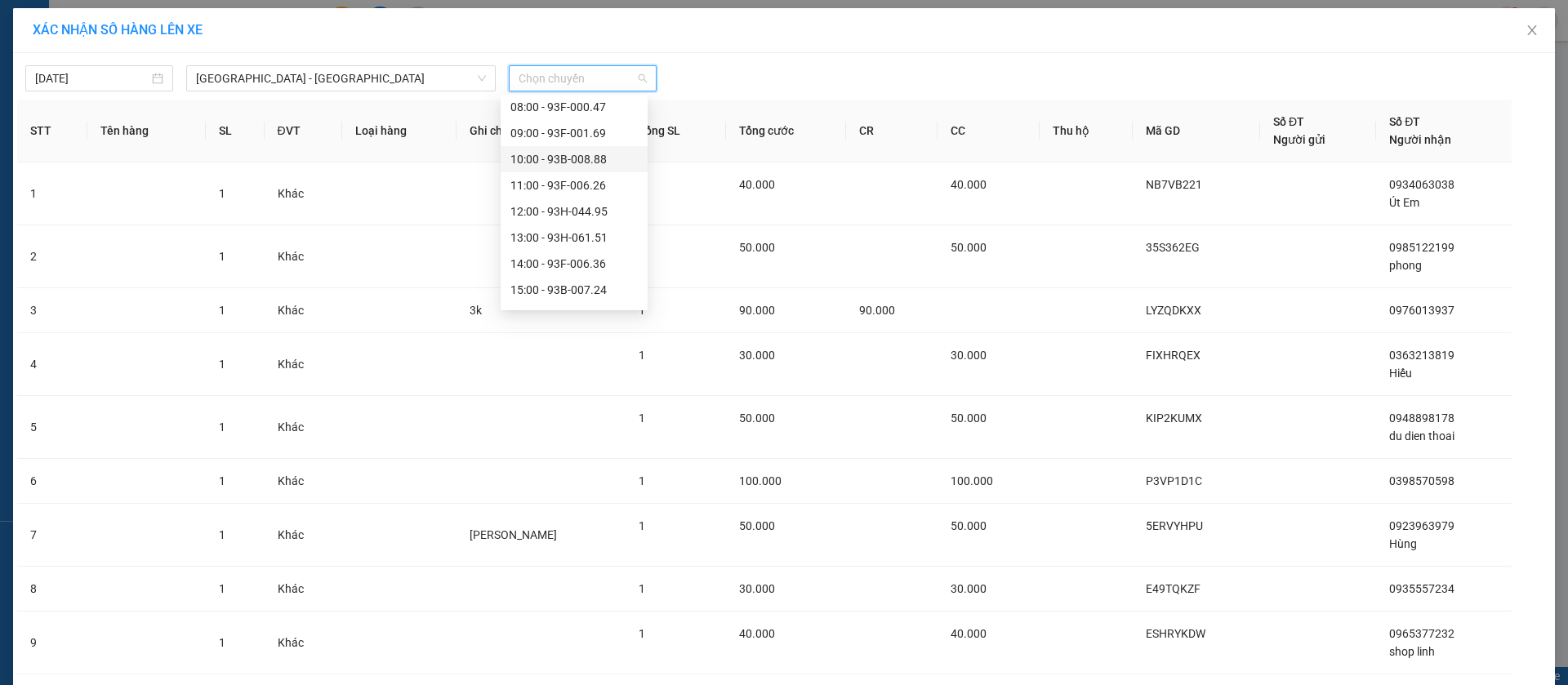
scroll to position [245, 0]
click at [569, 229] on div "16:30 (TC) - 93B-005.39" at bounding box center [574, 232] width 127 height 18
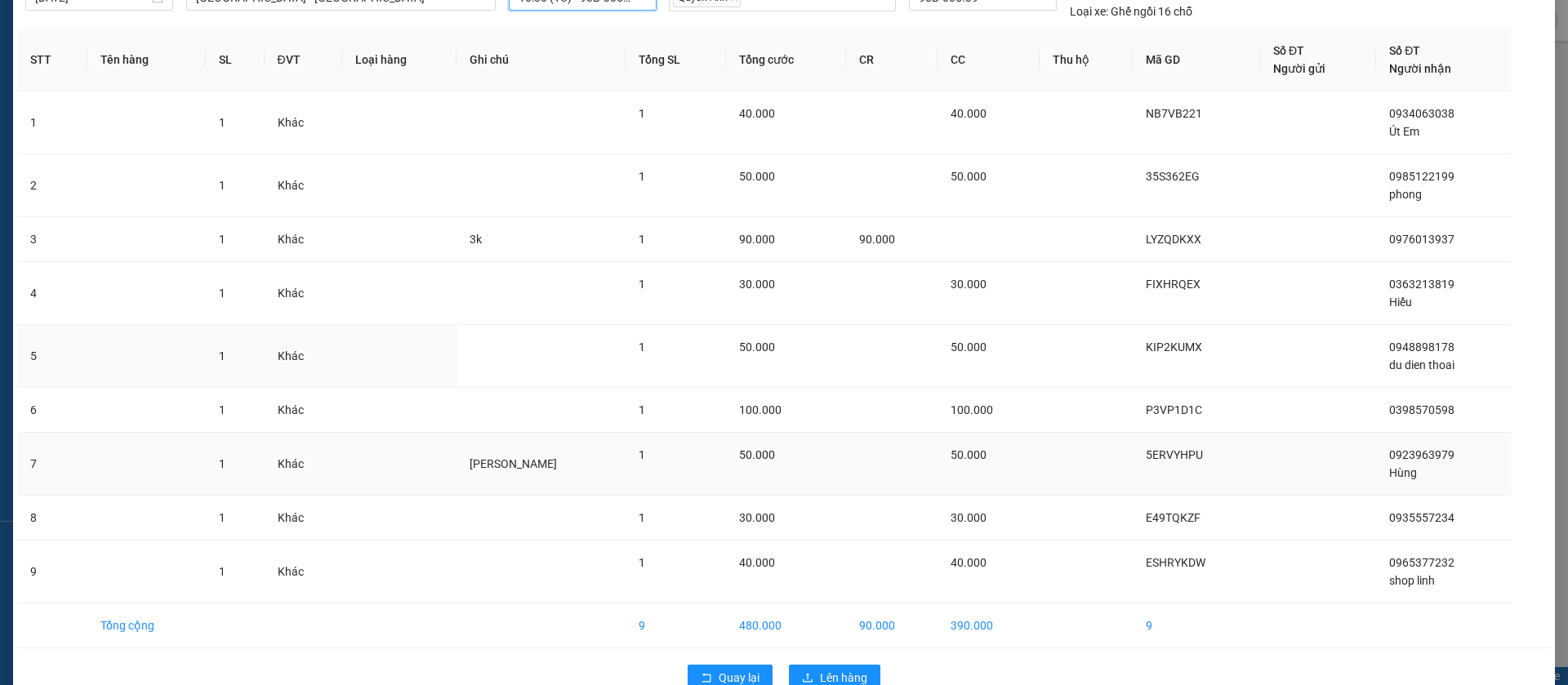
scroll to position [118, 0]
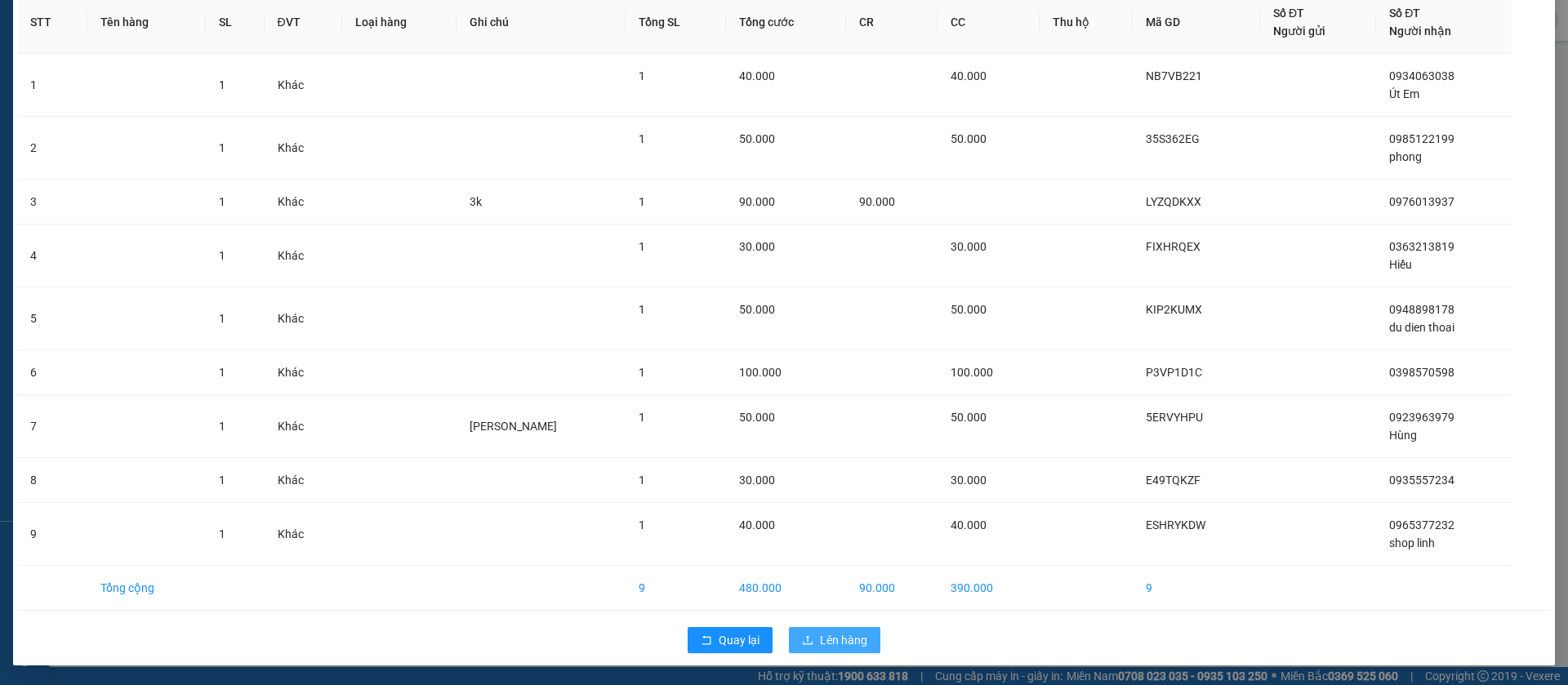
click at [849, 631] on span "Lên hàng" at bounding box center [843, 640] width 47 height 18
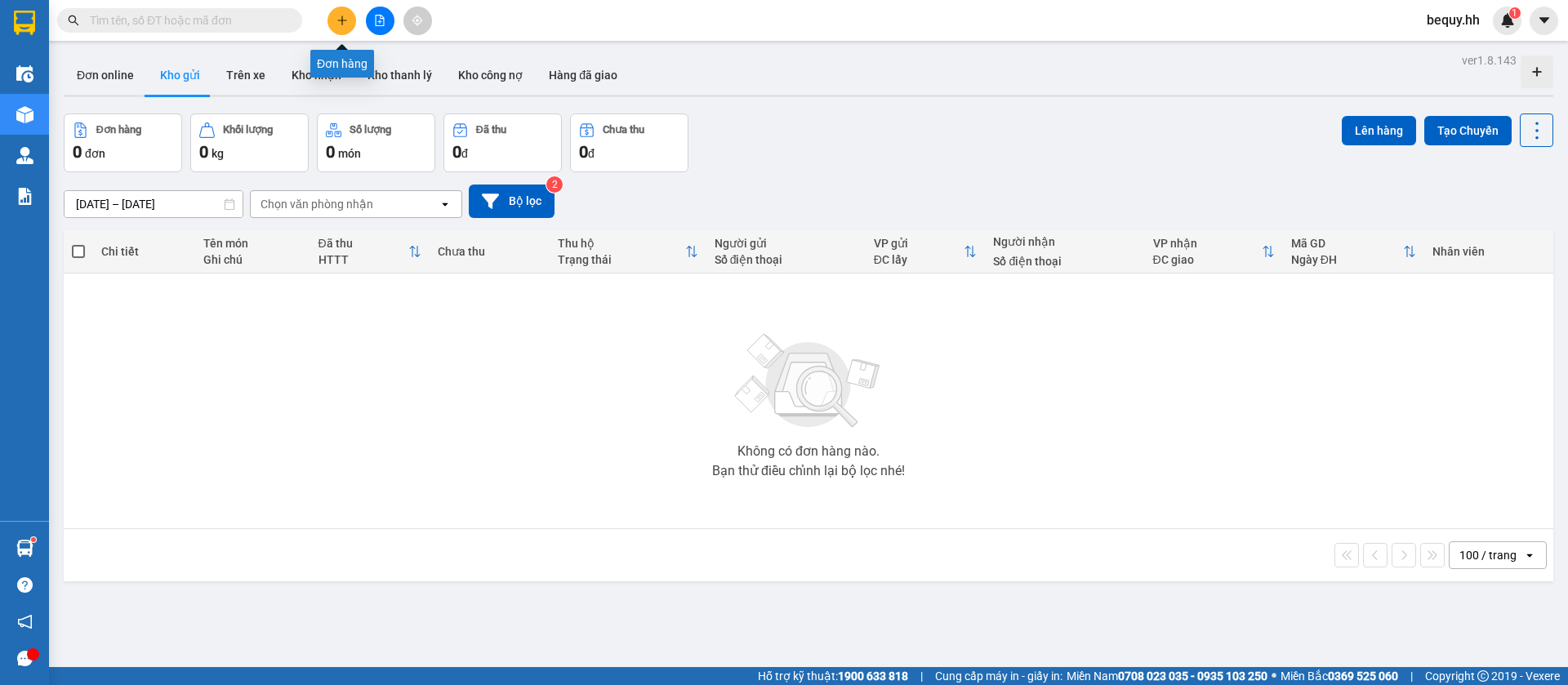
click at [339, 20] on icon "plus" at bounding box center [342, 20] width 9 height 1
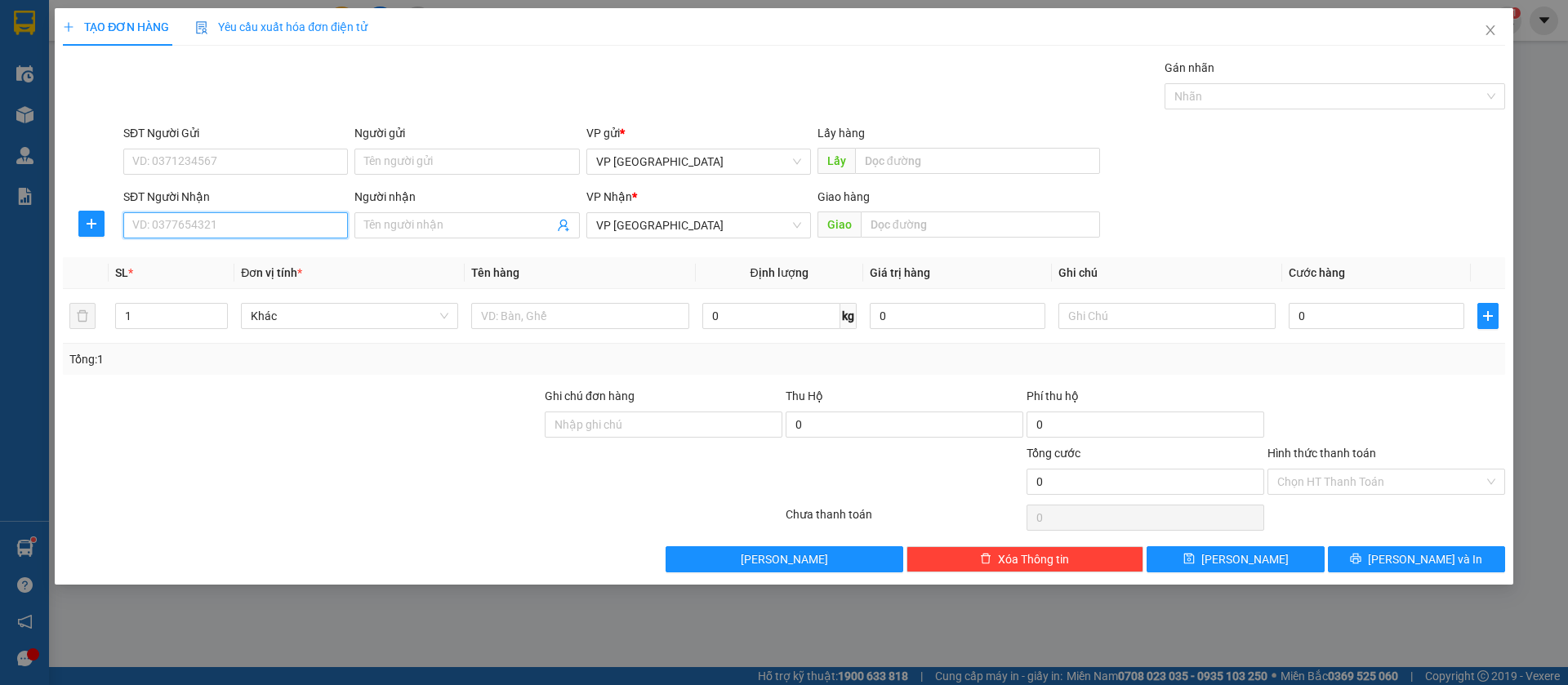
click at [275, 223] on input "SĐT Người Nhận" at bounding box center [236, 226] width 225 height 26
click at [262, 256] on div "0971343287 - [PERSON_NAME]" at bounding box center [236, 258] width 205 height 18
click at [1295, 558] on button "[PERSON_NAME]" at bounding box center [1235, 560] width 177 height 26
click at [318, 220] on input "SĐT Người Nhận" at bounding box center [236, 226] width 225 height 26
click at [914, 225] on input "text" at bounding box center [980, 225] width 239 height 26
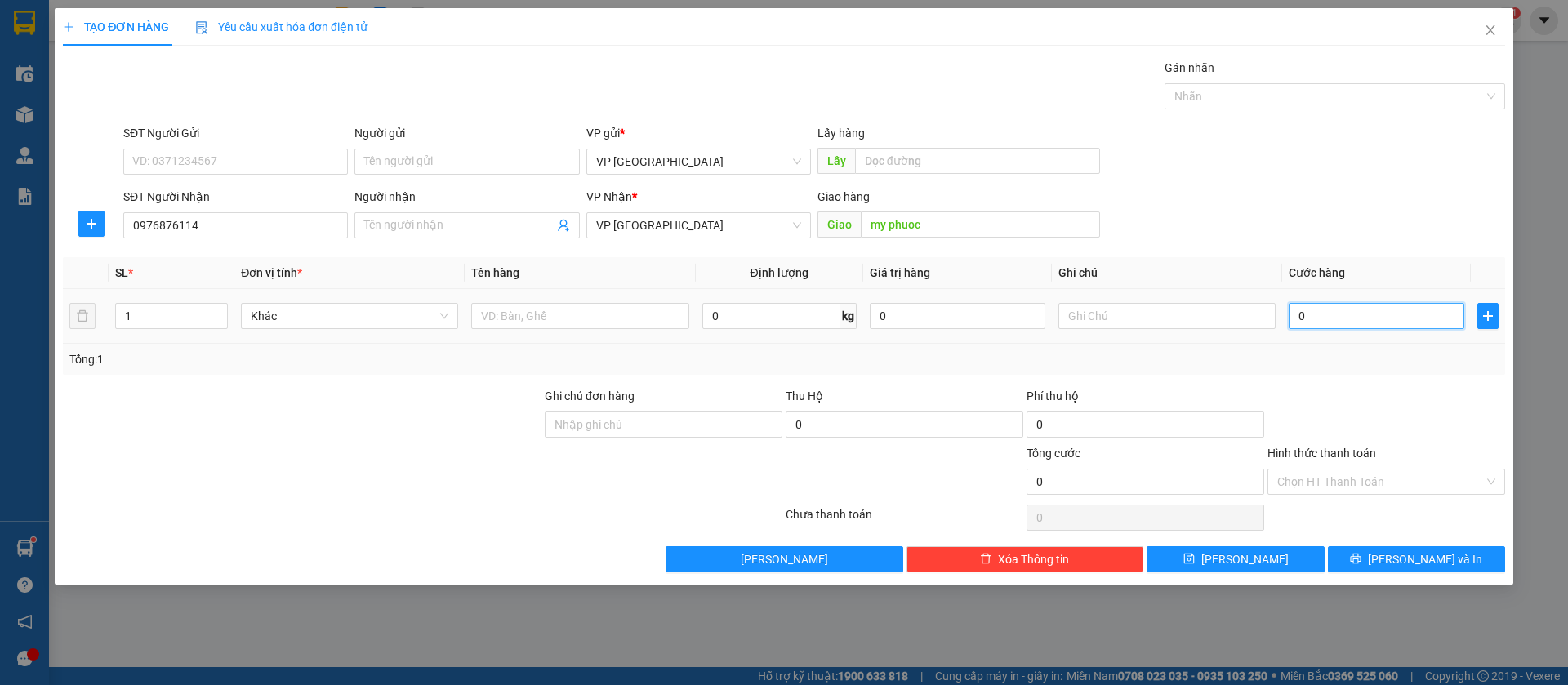
click at [1325, 318] on input "0" at bounding box center [1376, 316] width 175 height 26
click at [1270, 560] on button "[PERSON_NAME]" at bounding box center [1235, 560] width 177 height 26
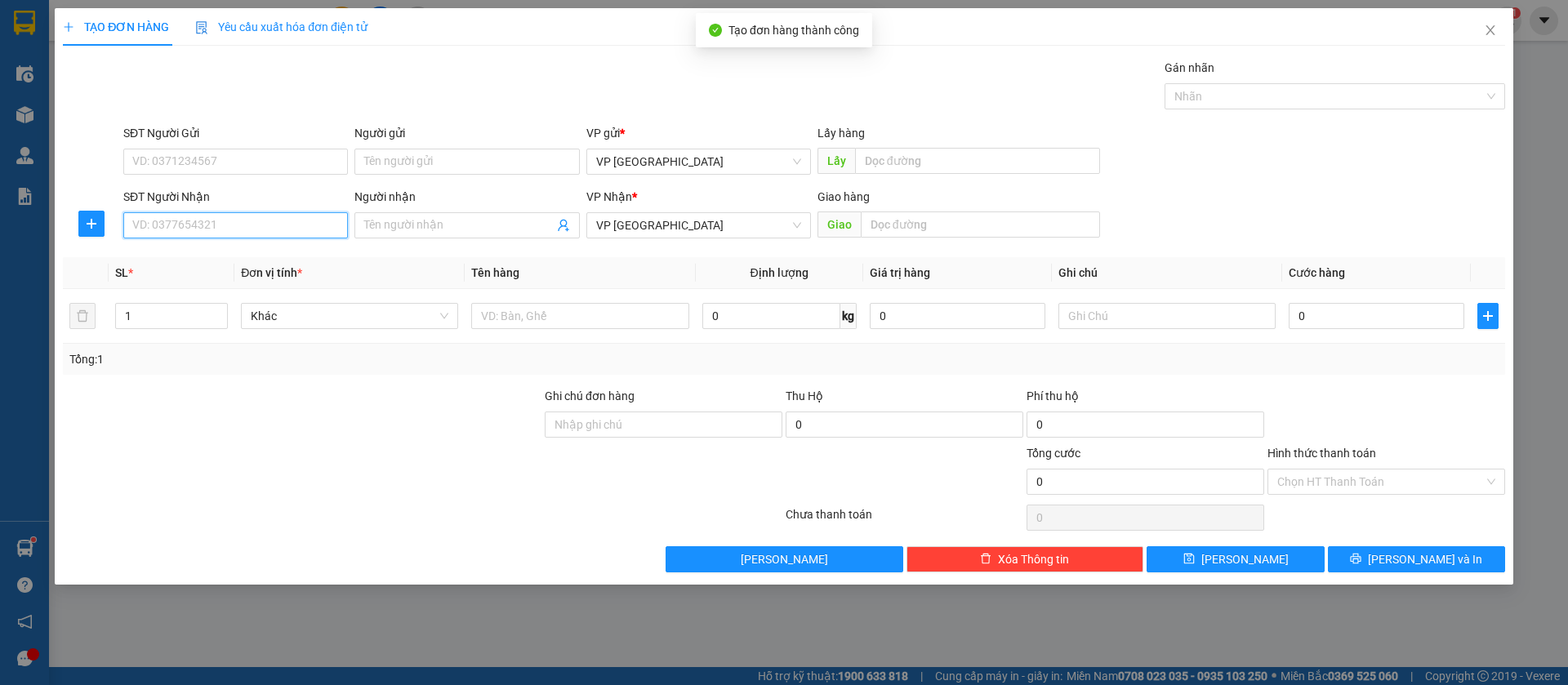
click at [323, 228] on input "SĐT Người Nhận" at bounding box center [236, 226] width 225 height 26
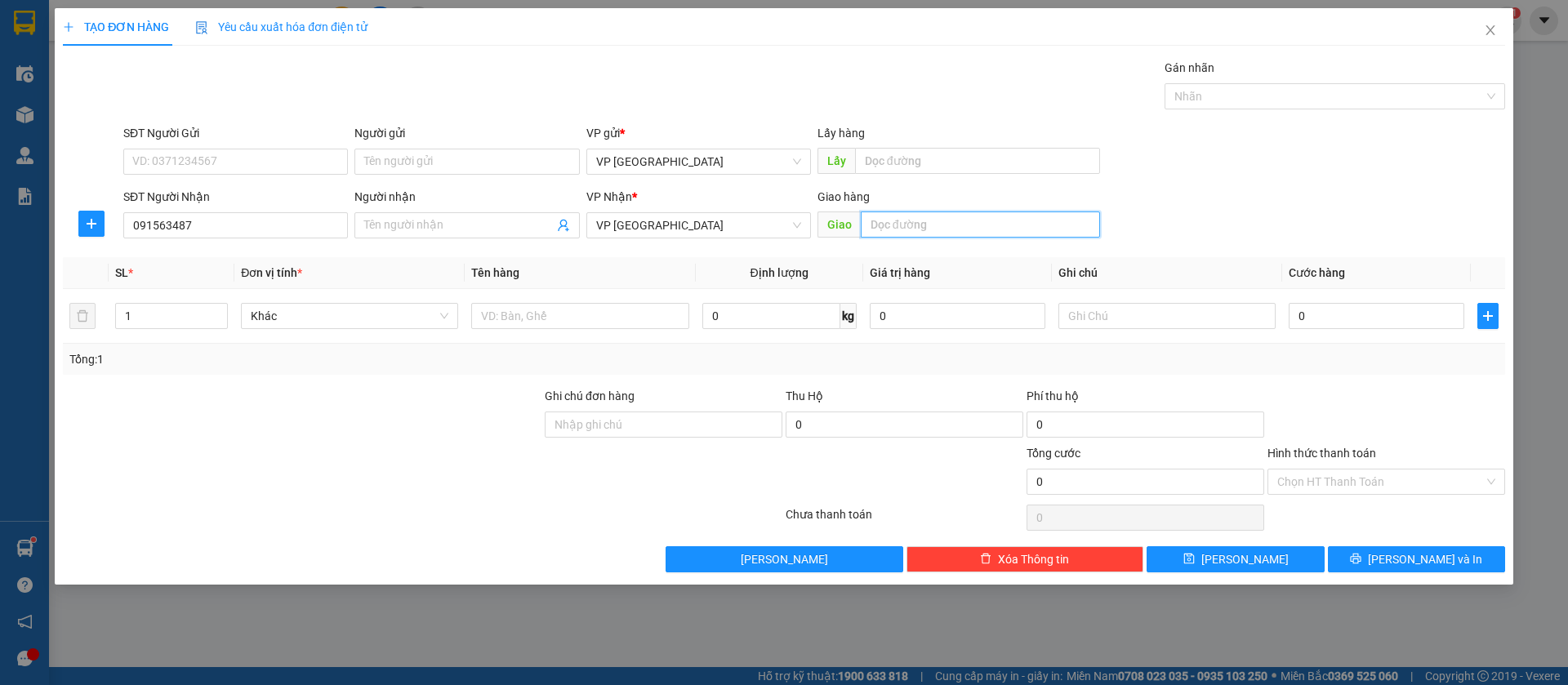
click at [939, 223] on input "text" at bounding box center [980, 225] width 239 height 26
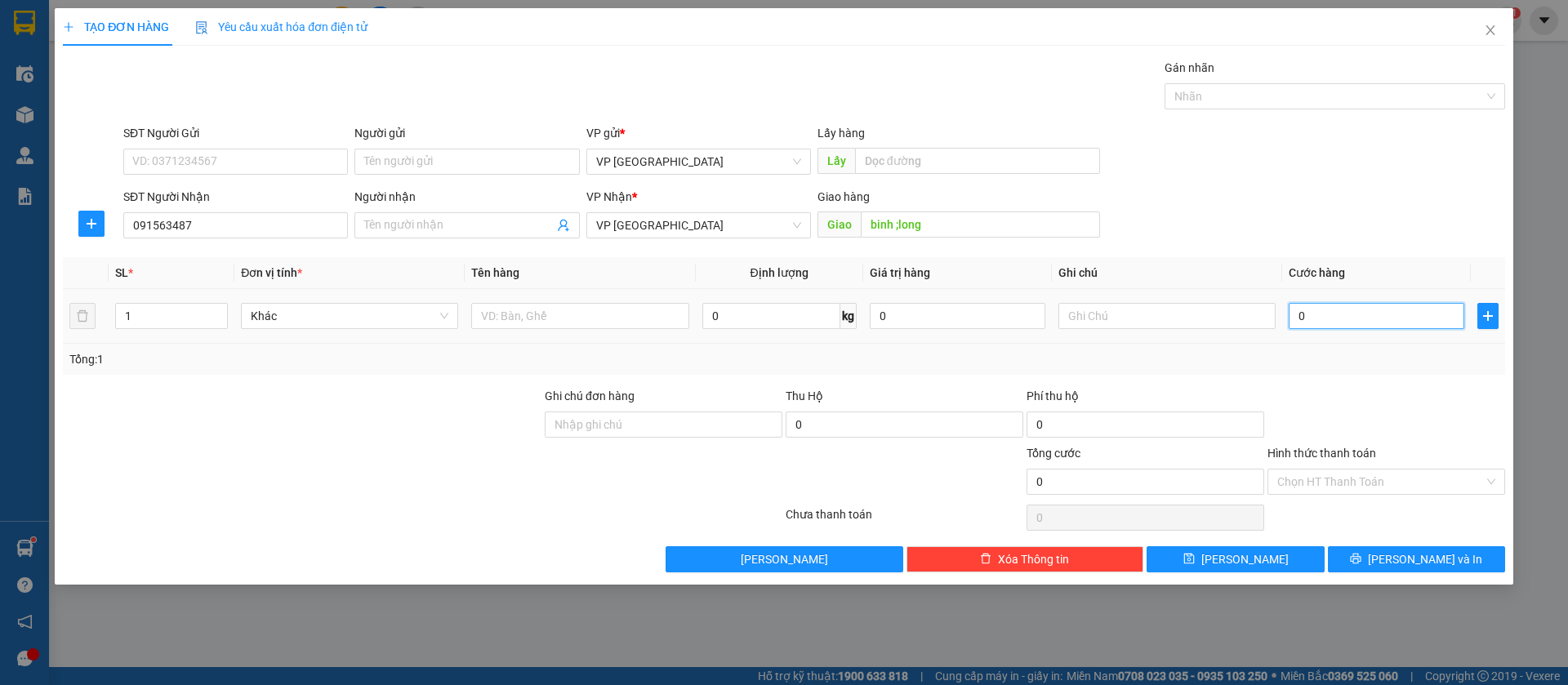
click at [1344, 305] on input "0" at bounding box center [1376, 316] width 175 height 26
click at [1252, 553] on span "[PERSON_NAME]" at bounding box center [1245, 560] width 88 height 18
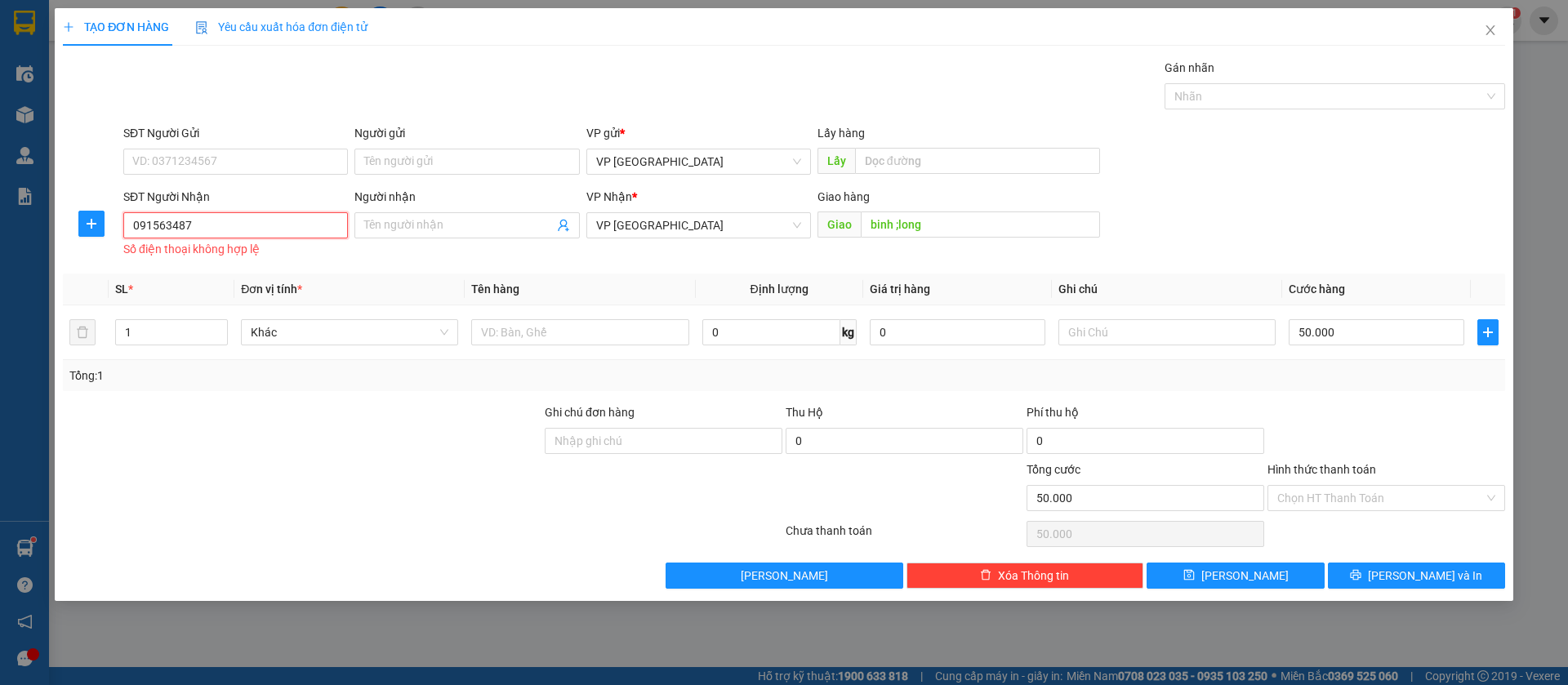
click at [315, 226] on input "091563487" at bounding box center [236, 226] width 225 height 26
click at [148, 225] on input "091563487" at bounding box center [236, 226] width 225 height 26
click at [151, 225] on input "091563487" at bounding box center [236, 226] width 225 height 26
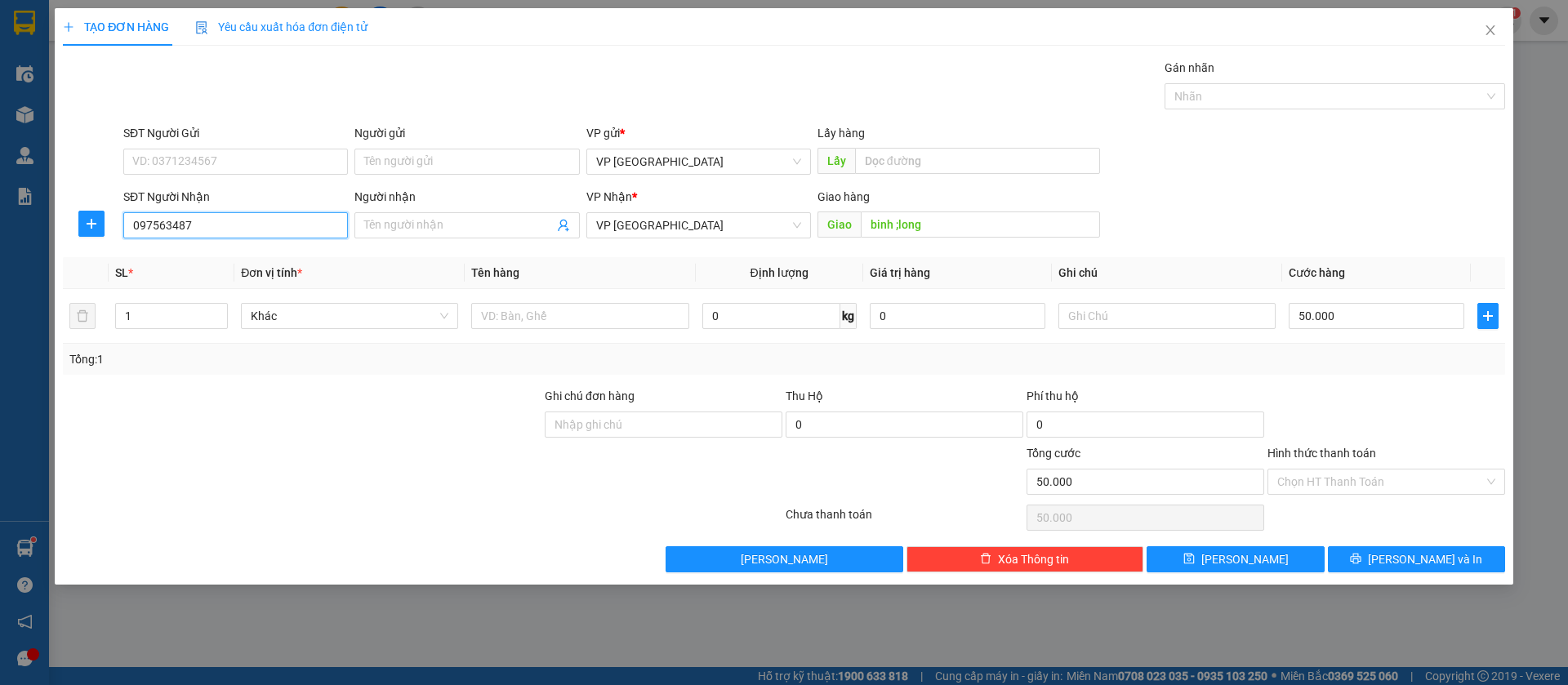
click at [174, 222] on input "097563487" at bounding box center [236, 226] width 225 height 26
click at [151, 228] on input "0975634087" at bounding box center [236, 226] width 225 height 26
click at [204, 256] on div "0915634087 - Dương" at bounding box center [236, 258] width 205 height 18
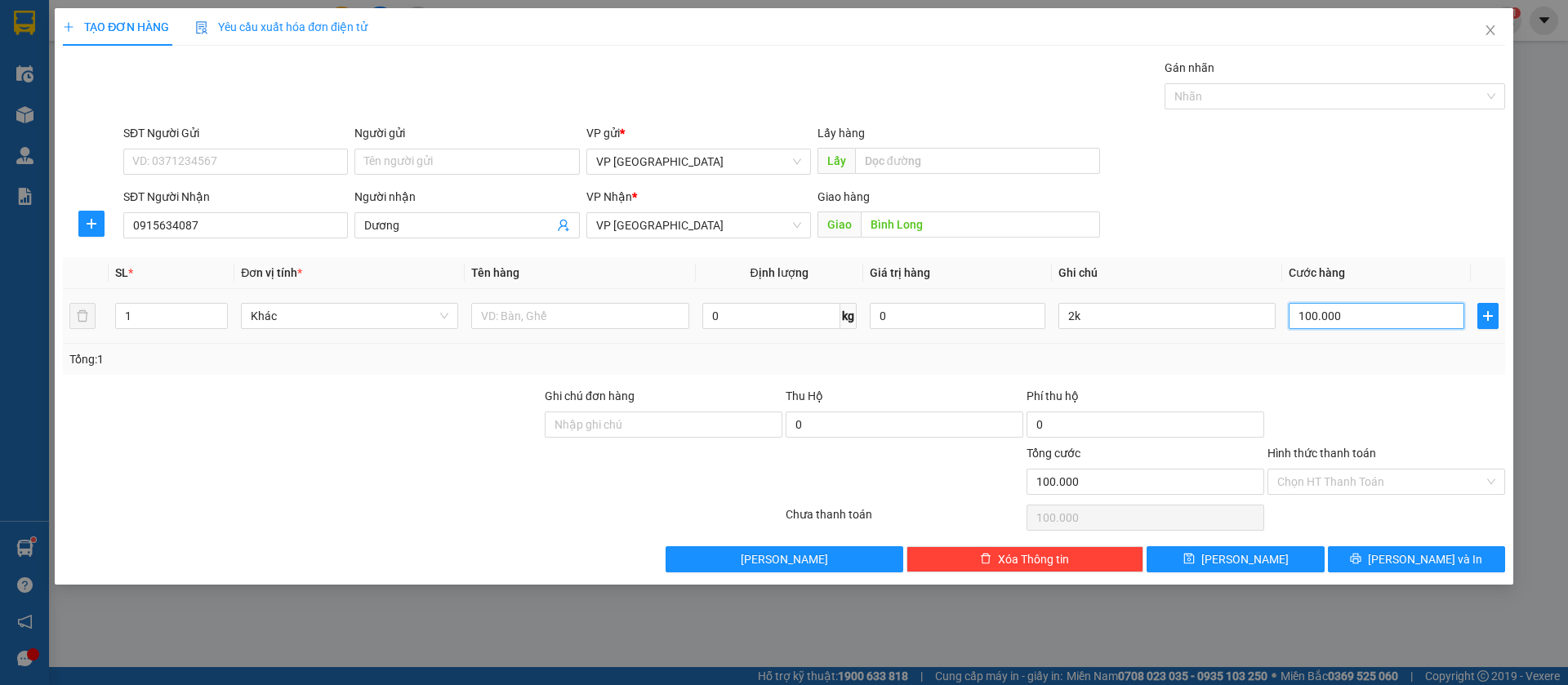
click at [1329, 317] on input "100.000" at bounding box center [1376, 316] width 175 height 26
click at [1240, 319] on input "2k" at bounding box center [1167, 316] width 218 height 26
click at [1257, 553] on button "[PERSON_NAME]" at bounding box center [1235, 560] width 177 height 26
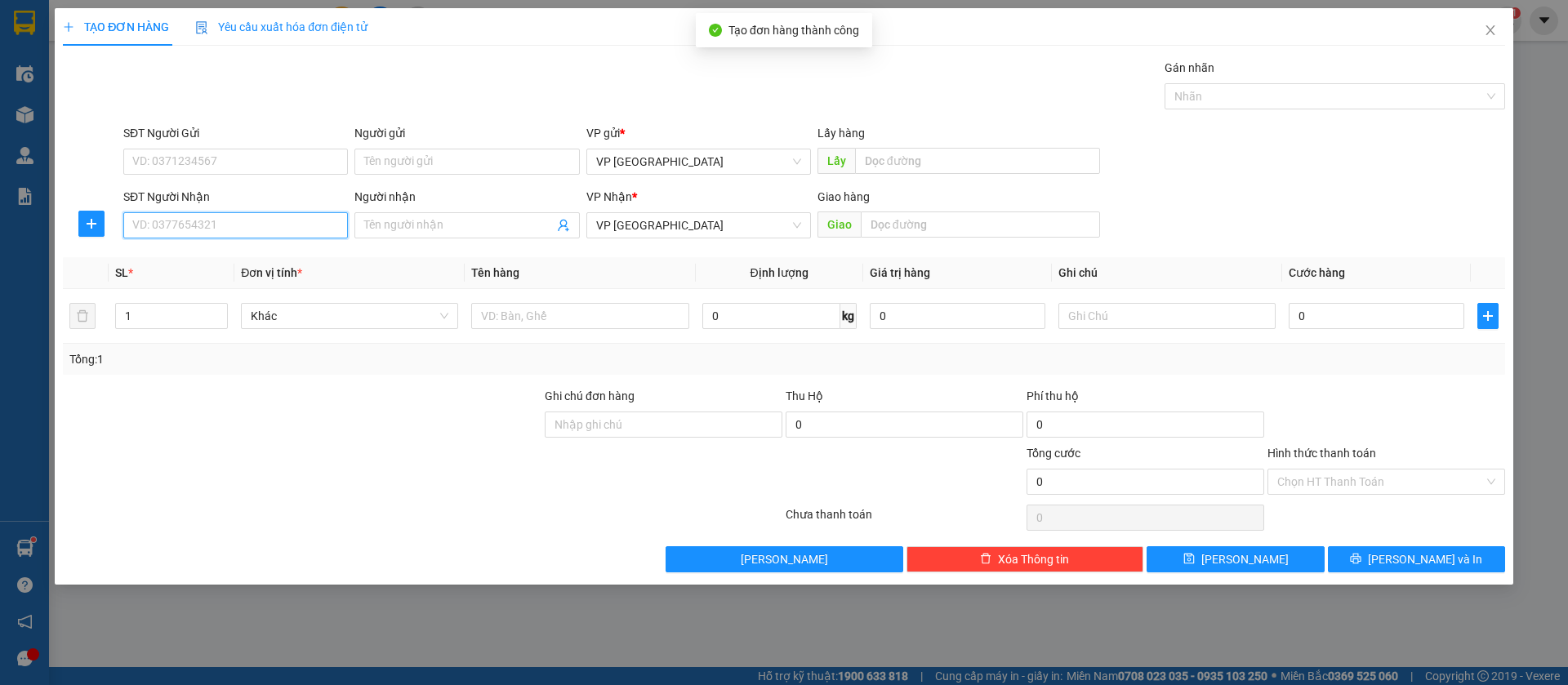
click at [241, 220] on input "SĐT Người Nhận" at bounding box center [236, 226] width 225 height 26
click at [235, 229] on input "0944276164" at bounding box center [236, 226] width 225 height 26
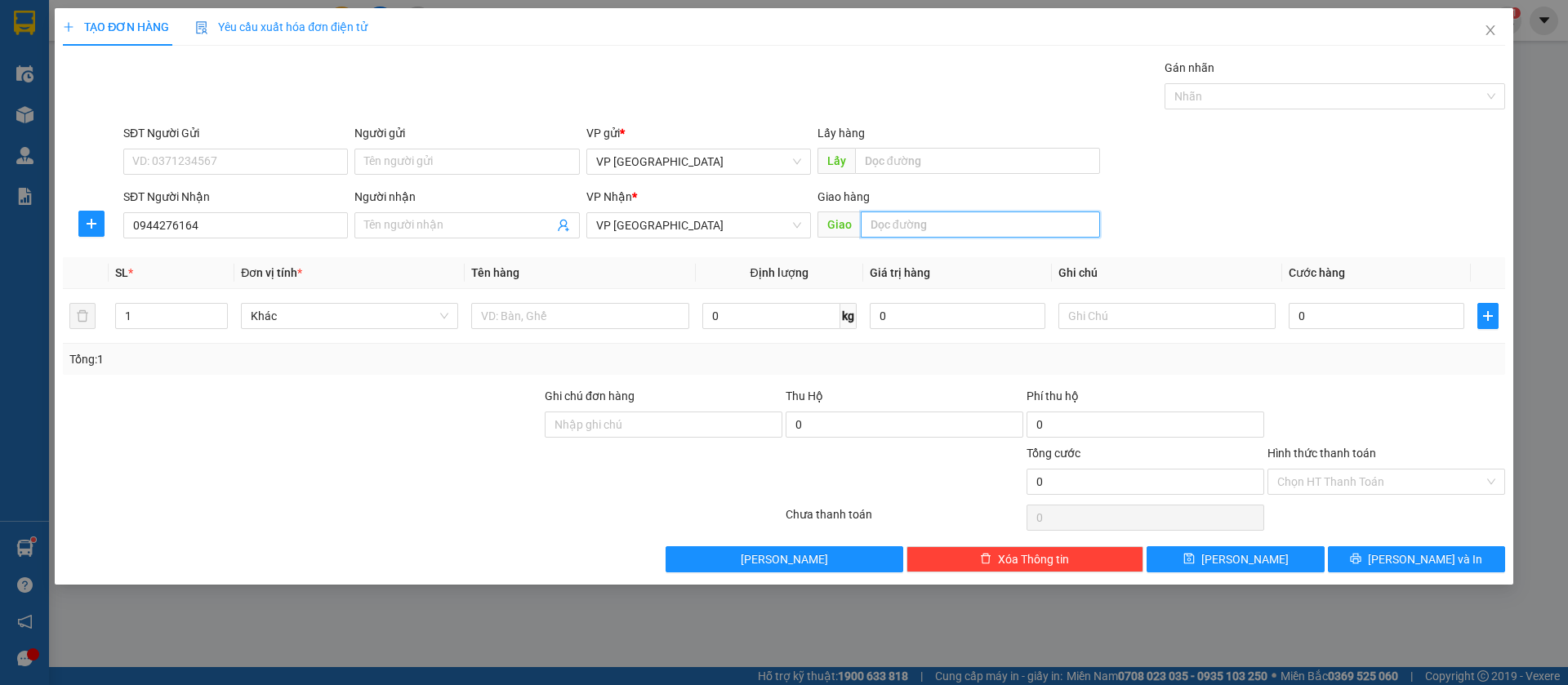
click at [892, 223] on input "text" at bounding box center [980, 225] width 239 height 26
click at [915, 225] on input "cho taqn khai" at bounding box center [980, 225] width 239 height 26
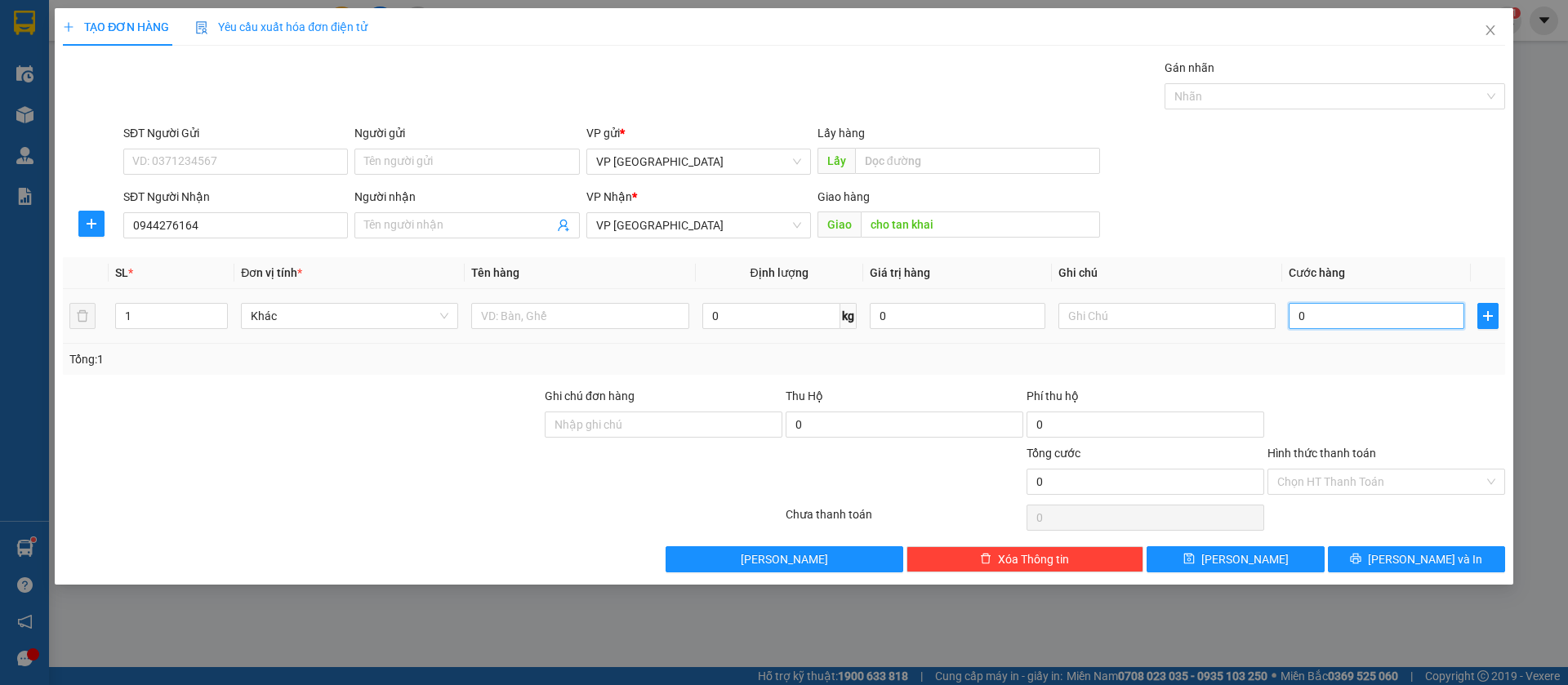
click at [1343, 306] on input "0" at bounding box center [1376, 316] width 175 height 26
click at [1413, 479] on input "Hình thức thanh toán" at bounding box center [1380, 482] width 207 height 25
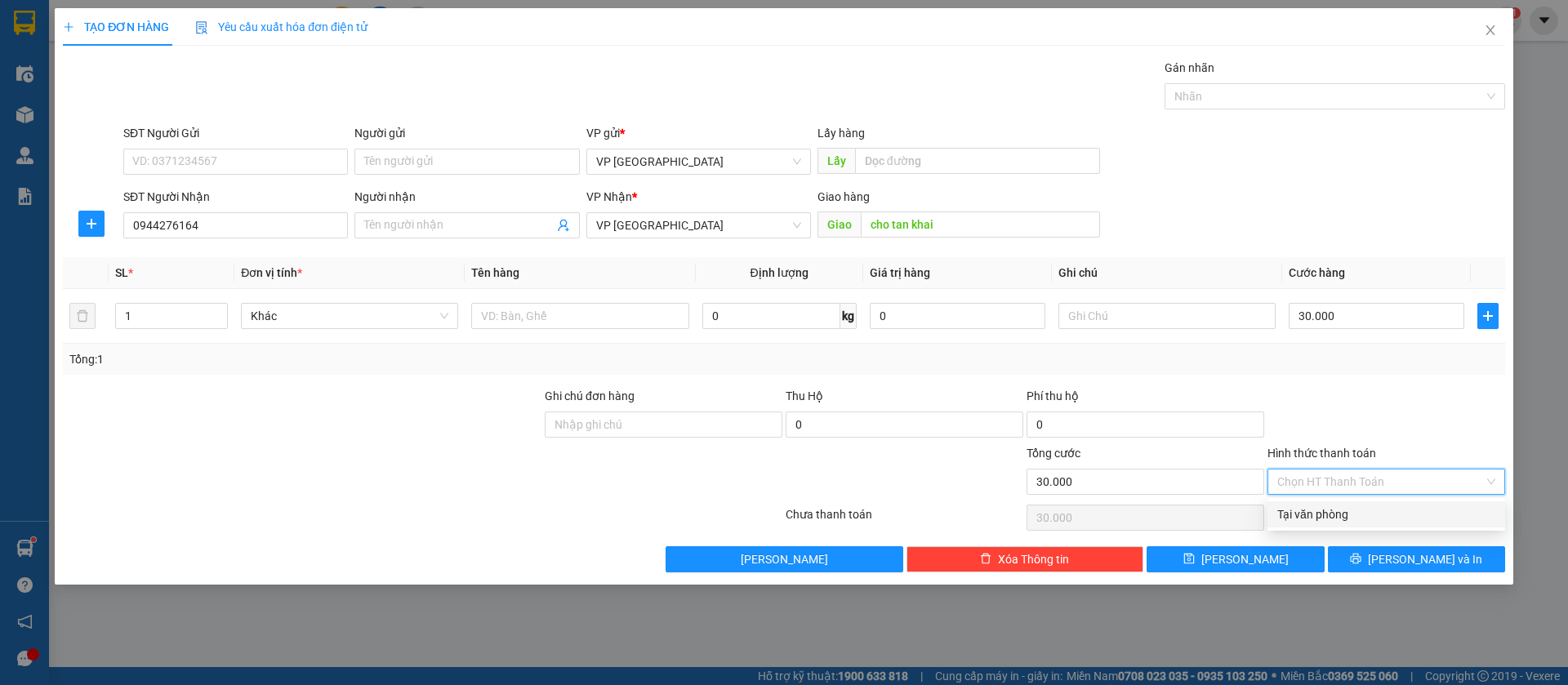
click at [1322, 507] on div "Tại văn phòng" at bounding box center [1386, 515] width 218 height 18
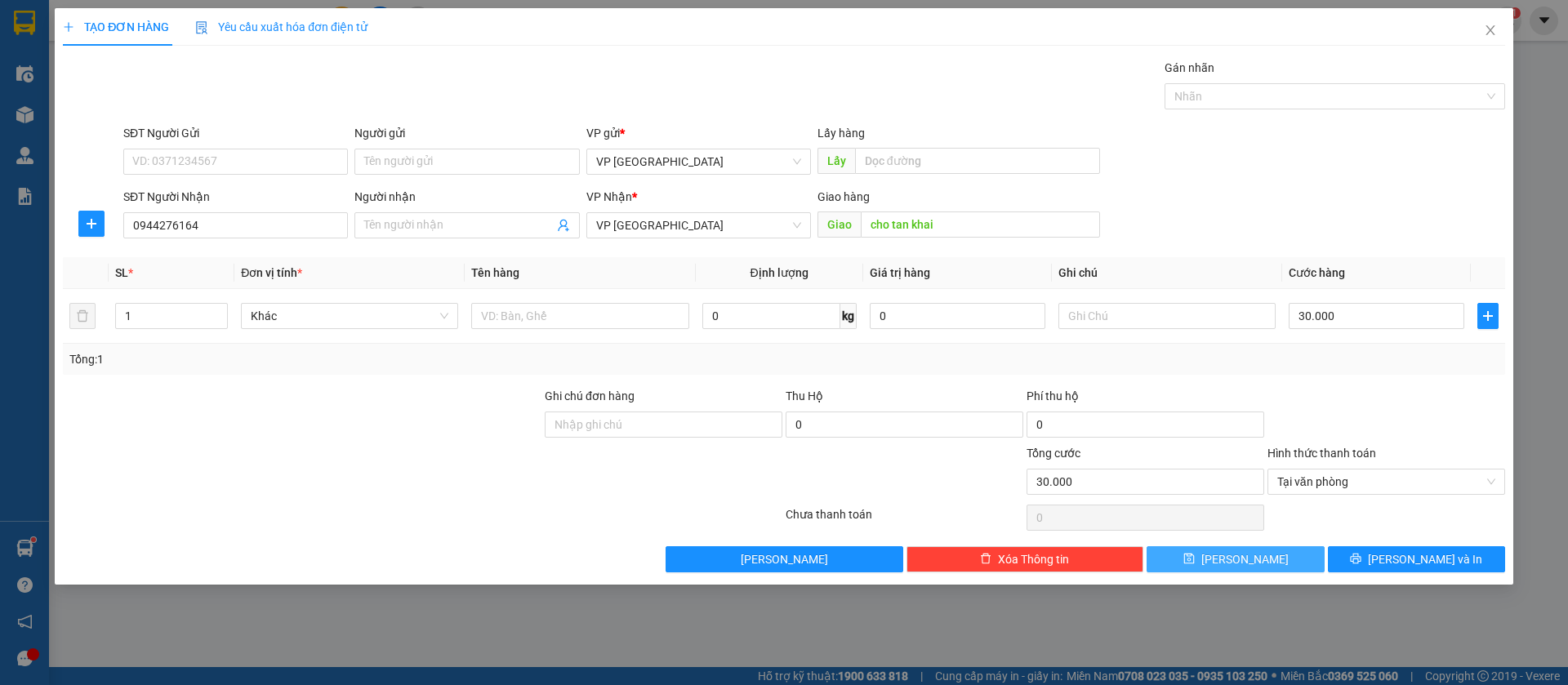
click at [1277, 553] on button "[PERSON_NAME]" at bounding box center [1235, 560] width 177 height 26
click at [1491, 28] on icon "close" at bounding box center [1490, 31] width 13 height 13
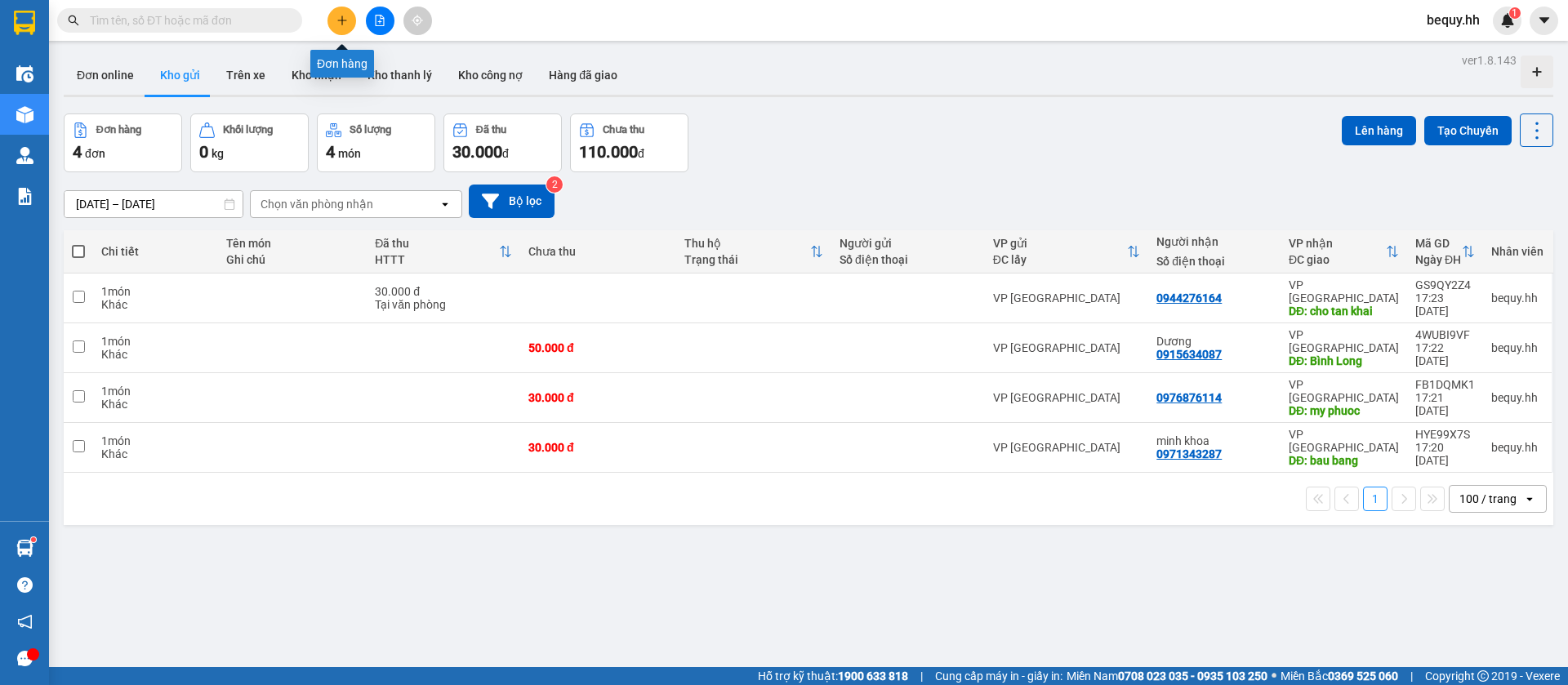
click at [335, 9] on button at bounding box center [342, 21] width 29 height 29
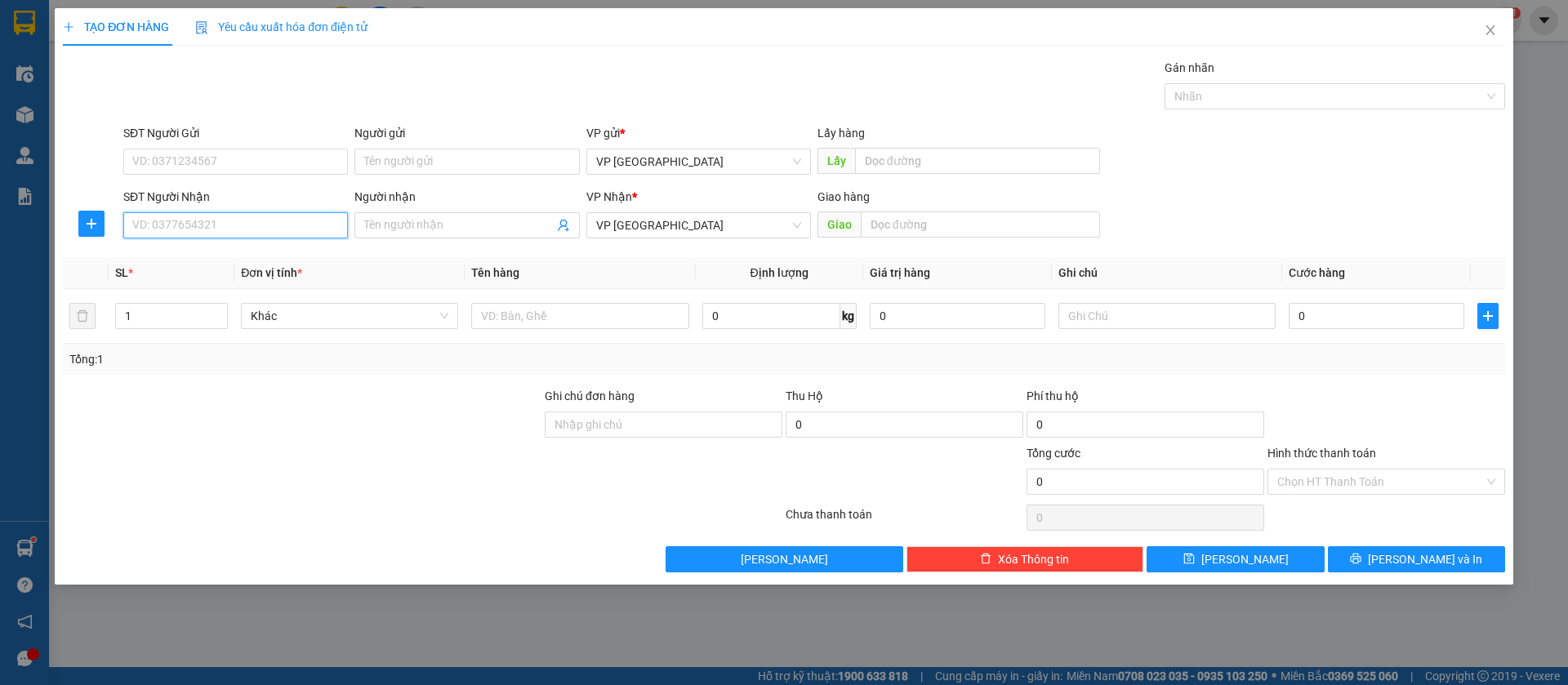
click at [304, 225] on input "SĐT Người Nhận" at bounding box center [236, 226] width 225 height 26
click at [292, 256] on div "0963730730 - [GEOGRAPHIC_DATA]" at bounding box center [236, 258] width 205 height 18
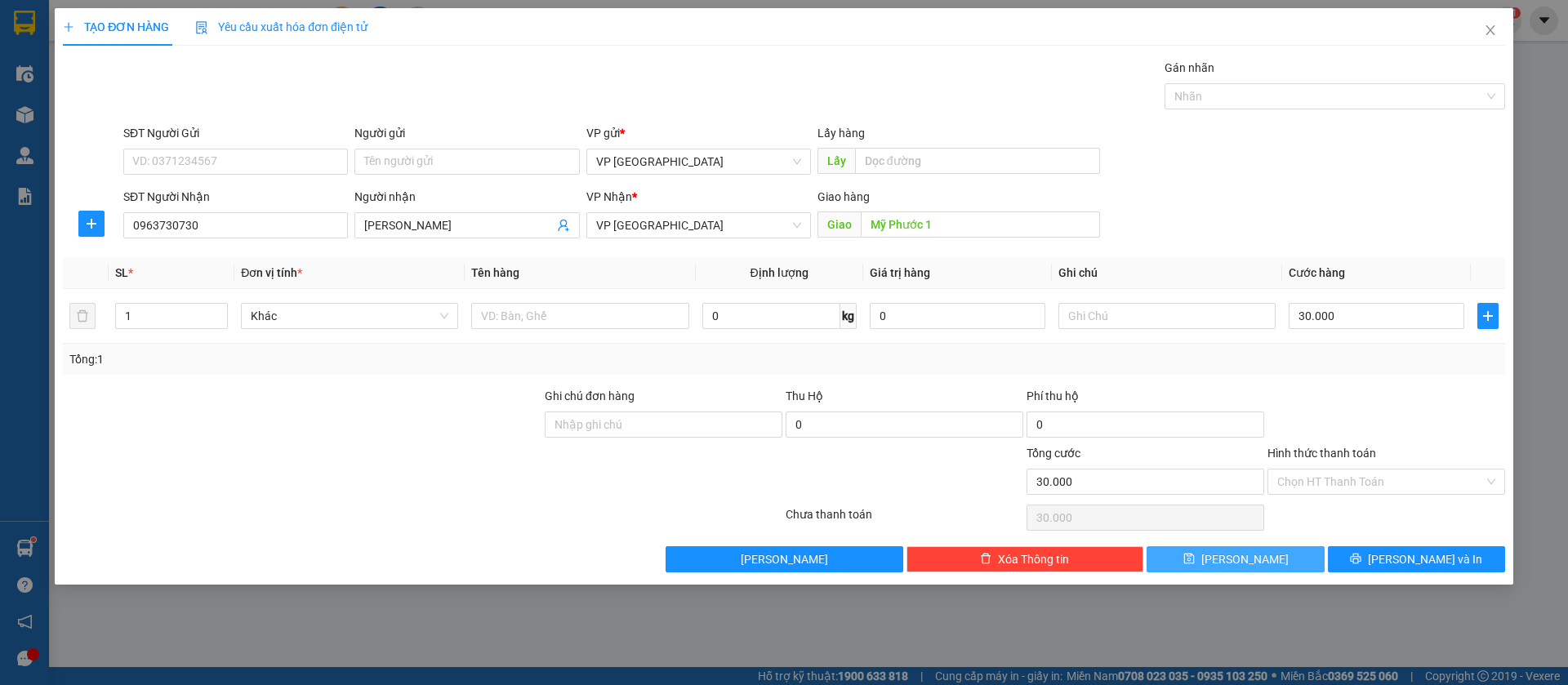
click at [1293, 554] on button "[PERSON_NAME]" at bounding box center [1235, 560] width 177 height 26
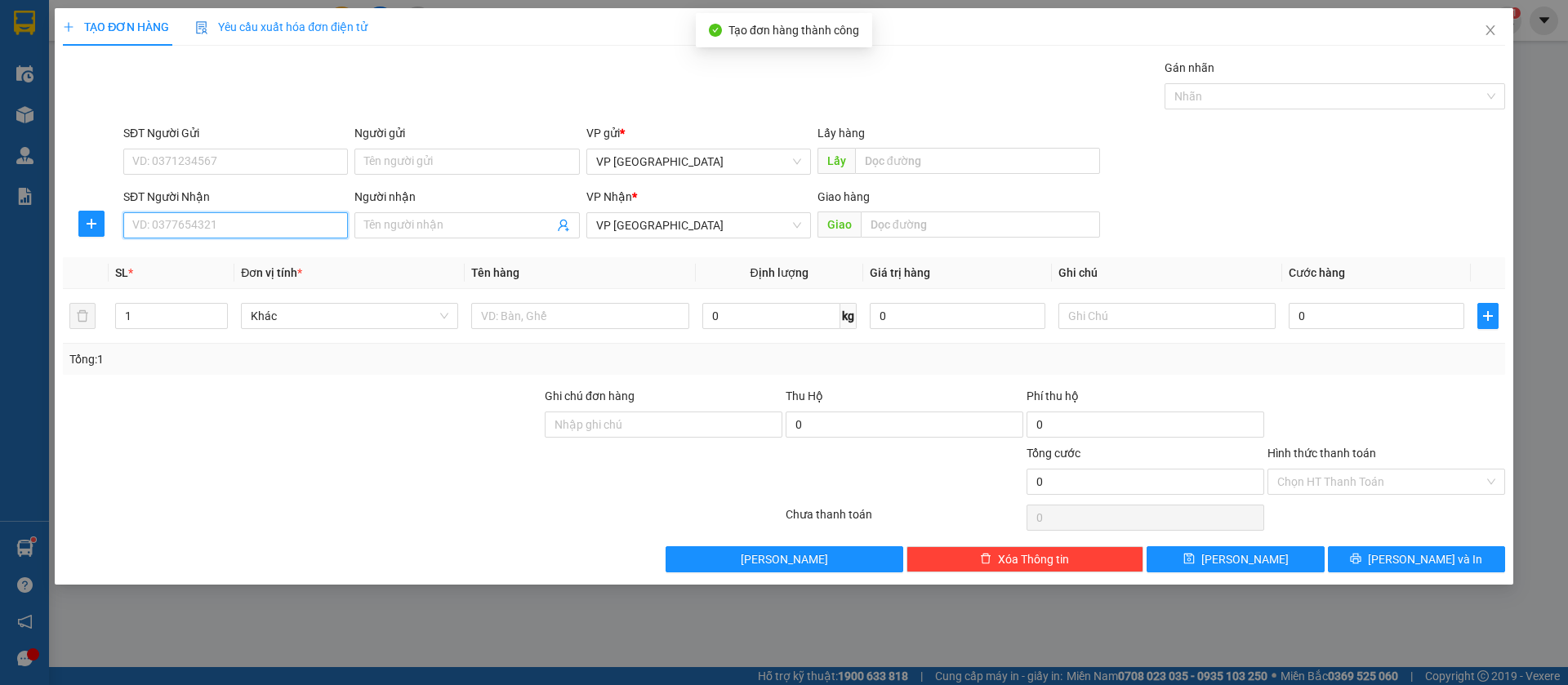
click at [314, 230] on input "SĐT Người Nhận" at bounding box center [236, 226] width 225 height 26
click at [292, 251] on div "0933267630 - Tư" at bounding box center [236, 258] width 205 height 18
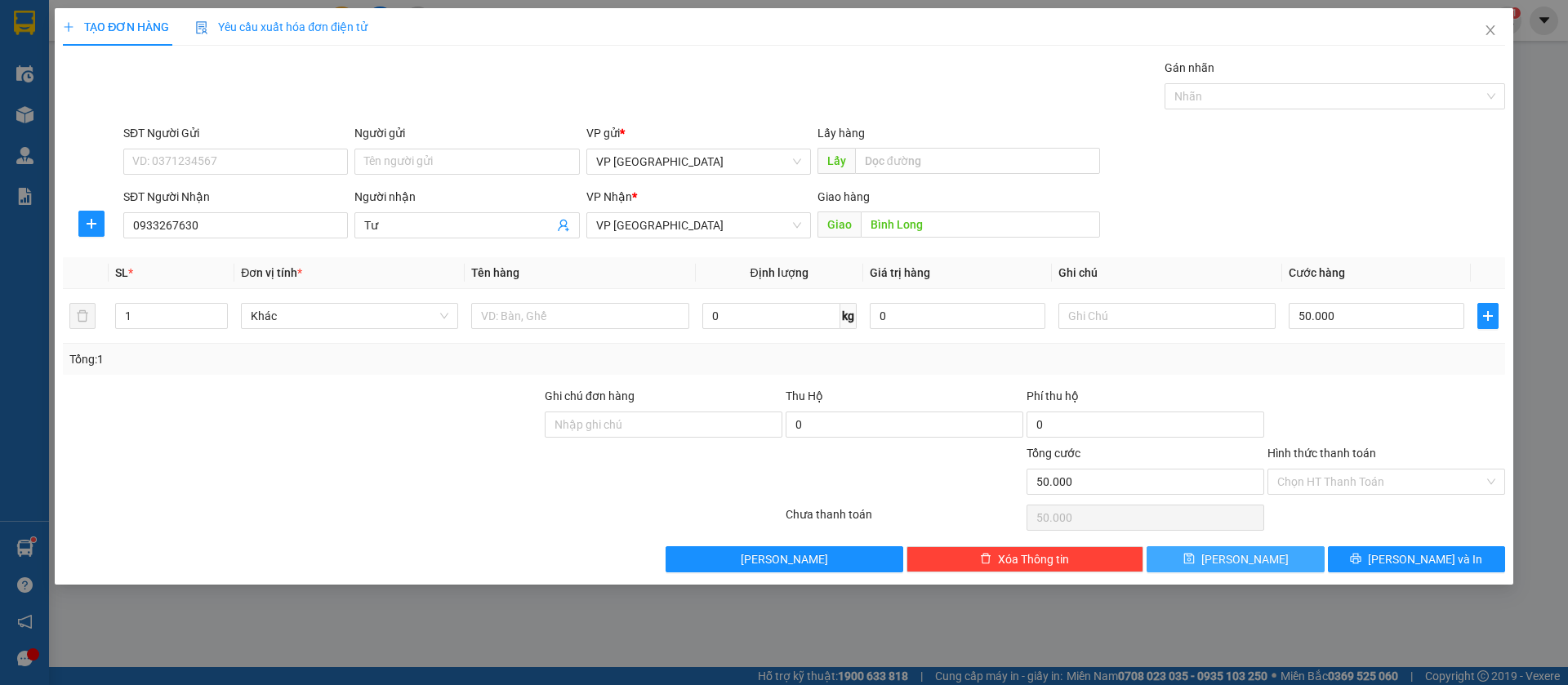
click at [1248, 561] on span "[PERSON_NAME]" at bounding box center [1245, 560] width 88 height 18
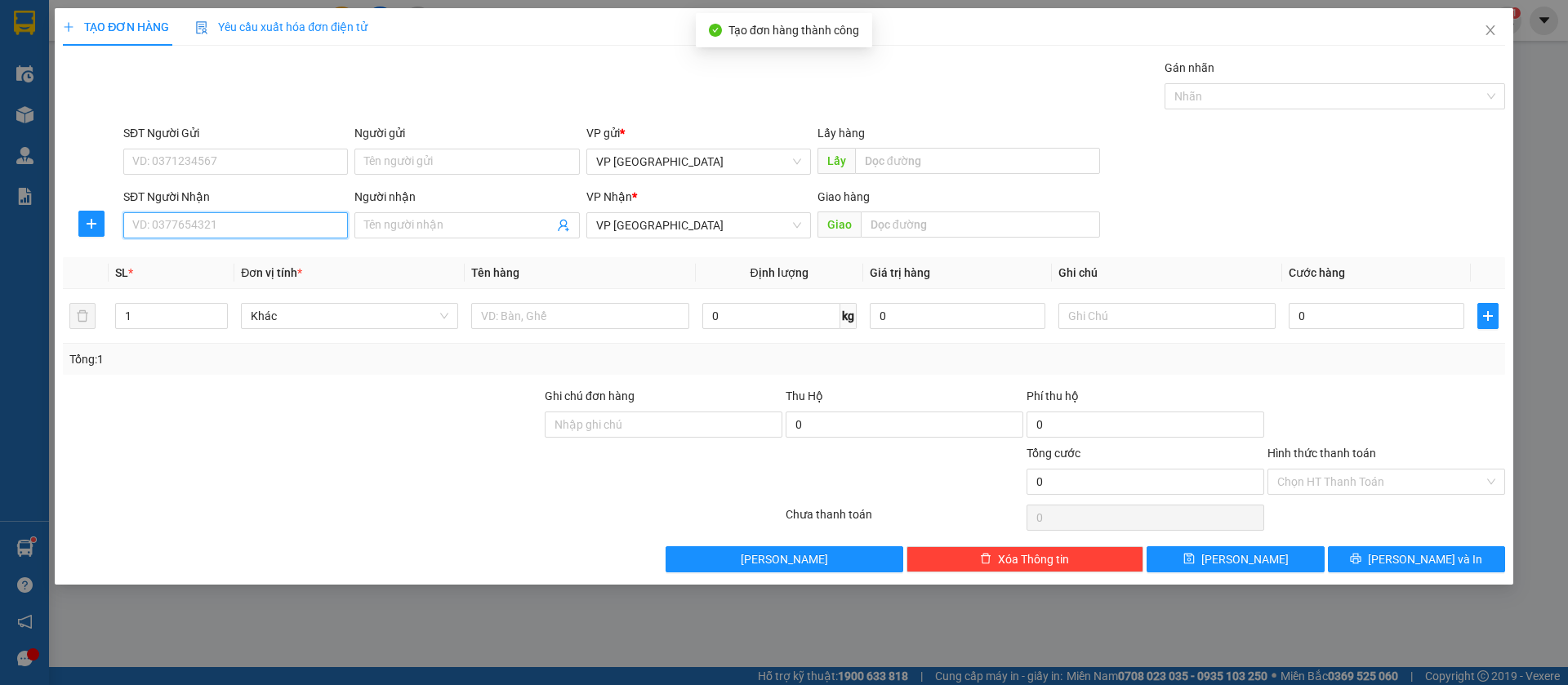
click at [303, 218] on input "SĐT Người Nhận" at bounding box center [236, 226] width 225 height 26
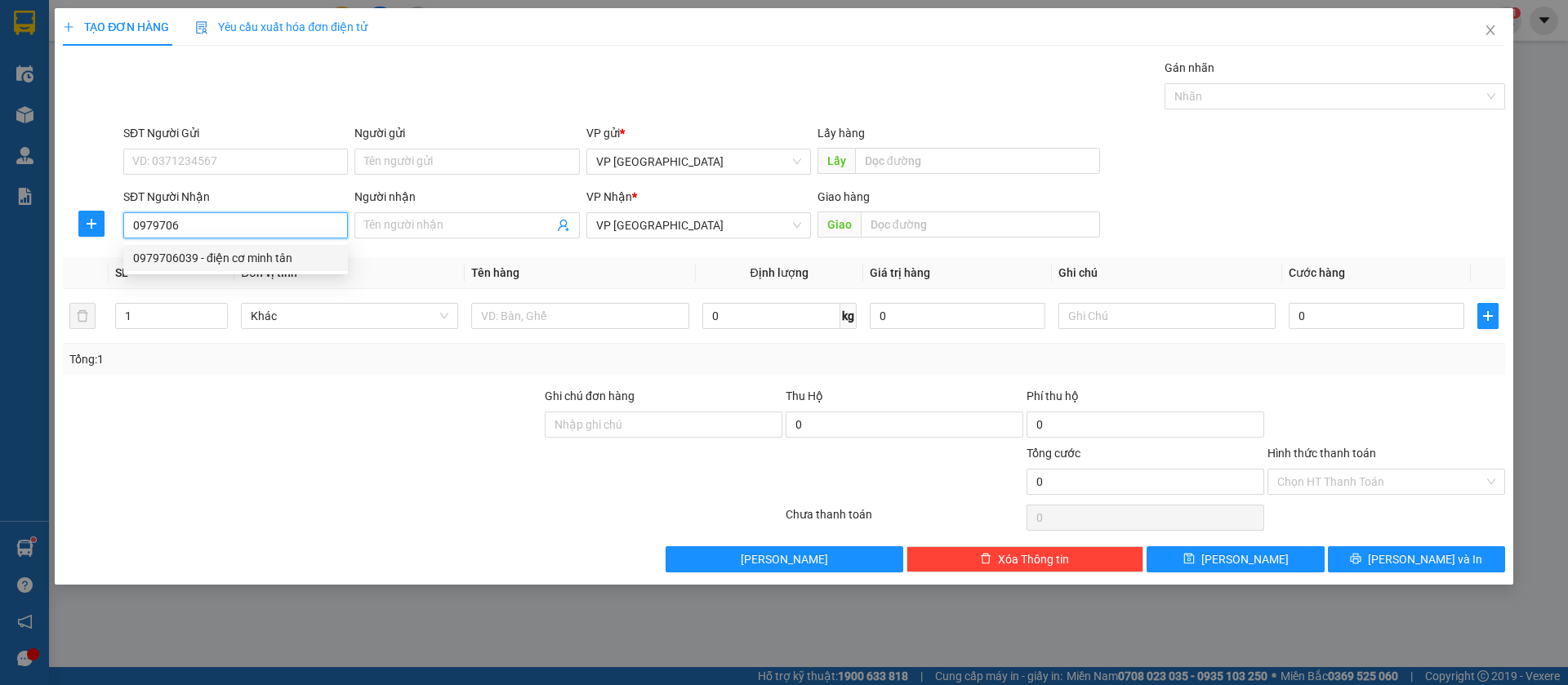
click at [298, 257] on div "0979706039 - điện cơ minh tân" at bounding box center [236, 258] width 205 height 18
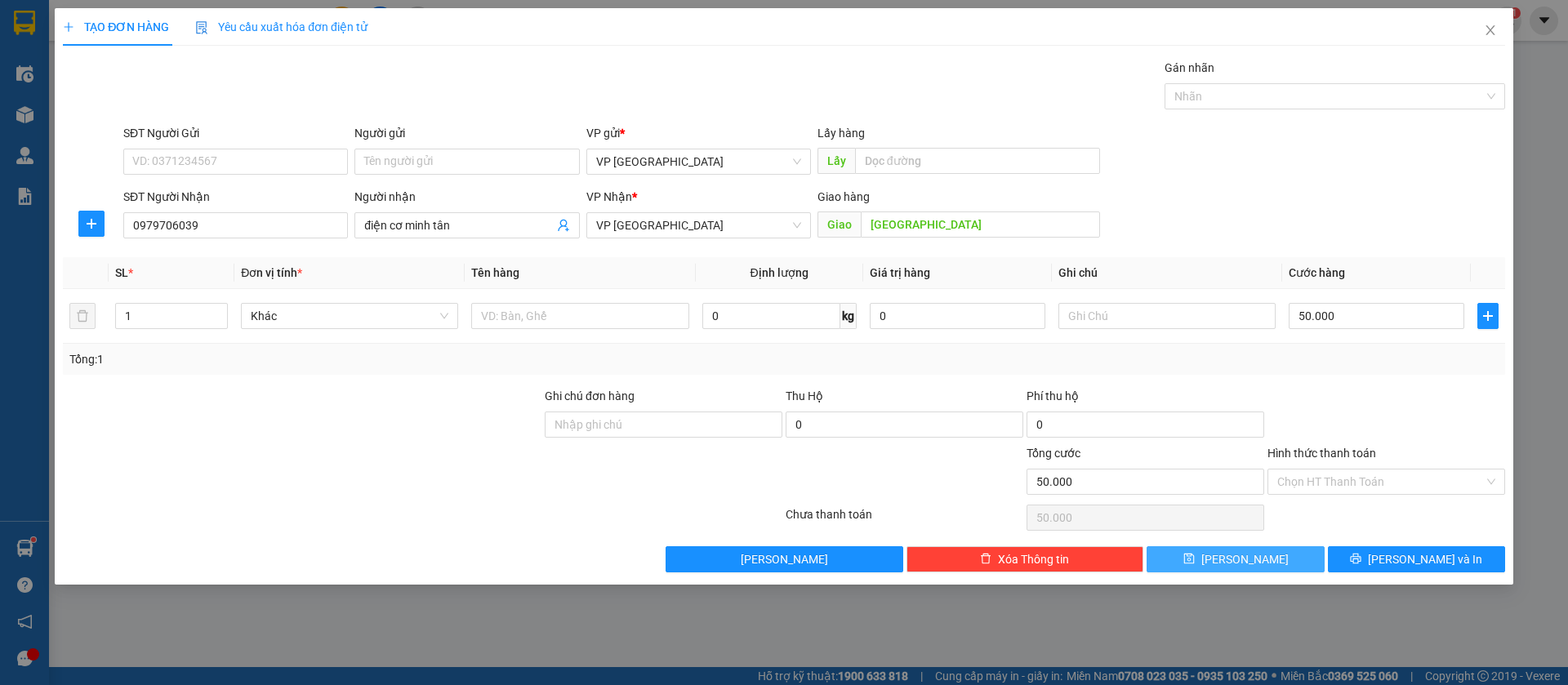
click at [1311, 551] on button "[PERSON_NAME]" at bounding box center [1235, 560] width 177 height 26
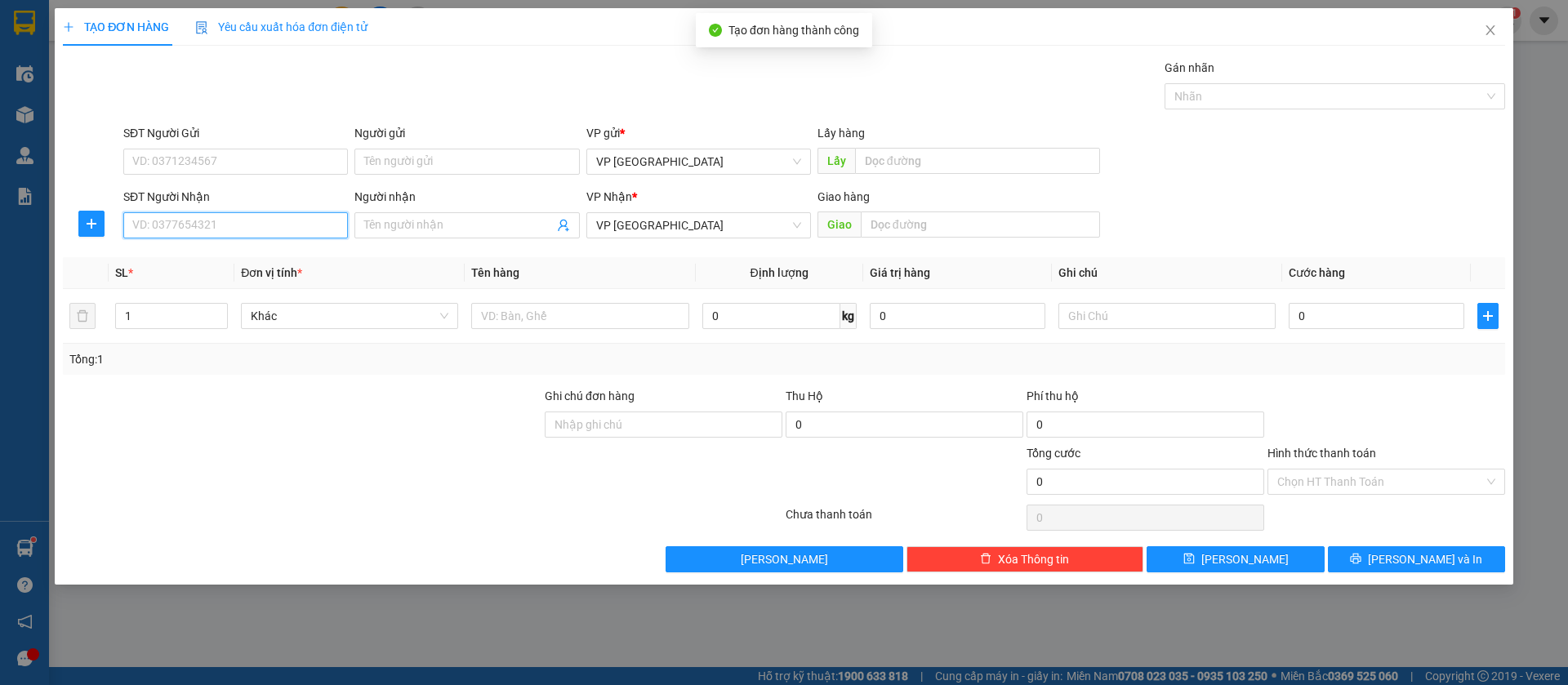
click at [313, 223] on input "SĐT Người Nhận" at bounding box center [236, 226] width 225 height 26
click at [286, 260] on div "0988345127" at bounding box center [236, 258] width 205 height 18
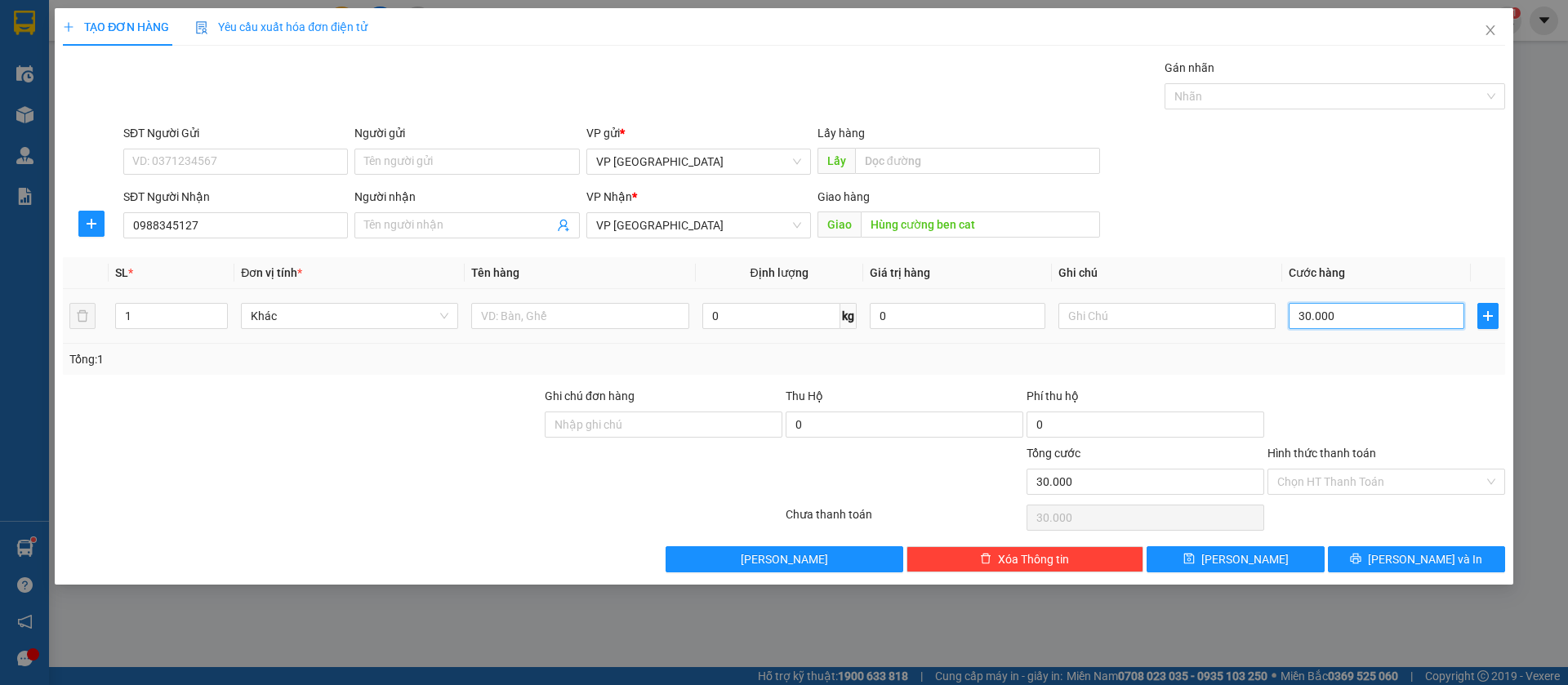
click at [1327, 308] on input "30.000" at bounding box center [1376, 316] width 175 height 26
click at [1205, 562] on button "[PERSON_NAME]" at bounding box center [1235, 560] width 177 height 26
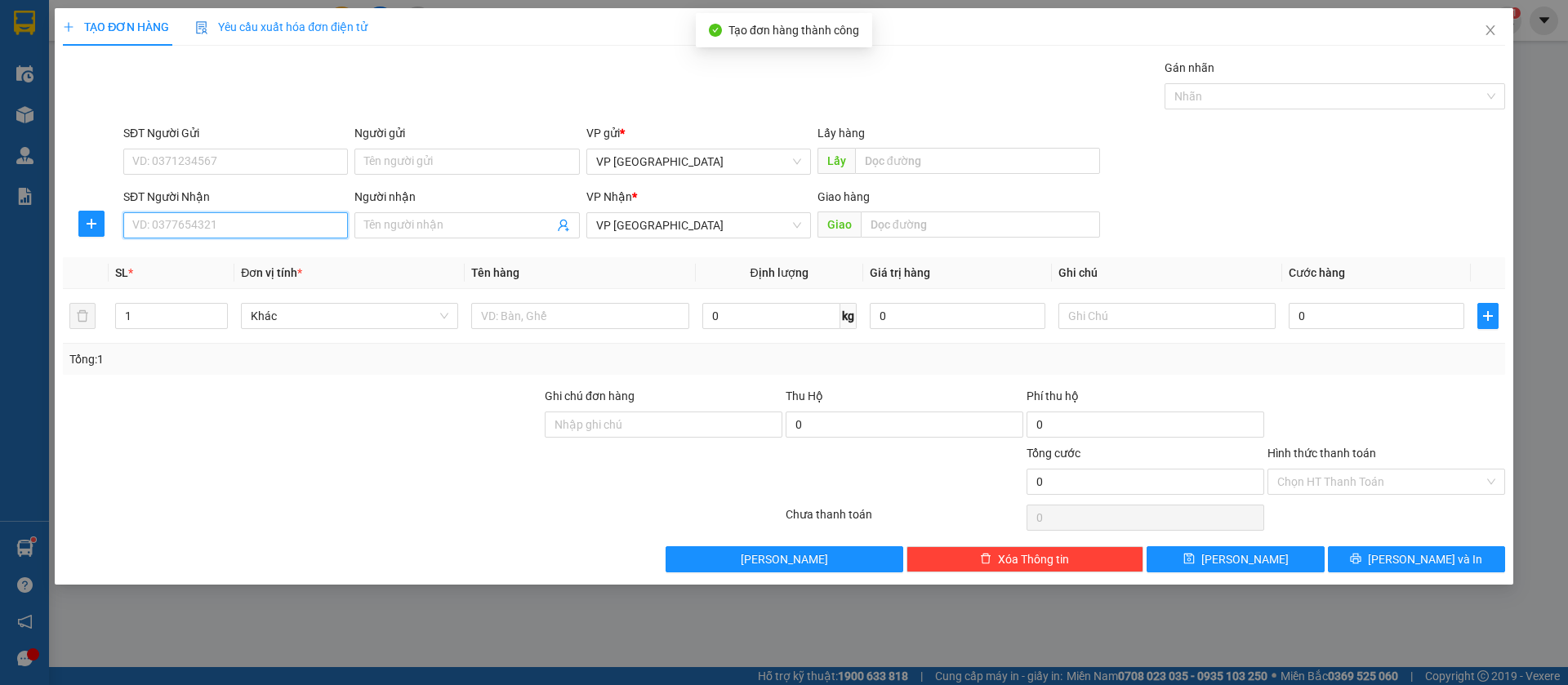
click at [234, 227] on input "SĐT Người Nhận" at bounding box center [236, 226] width 225 height 26
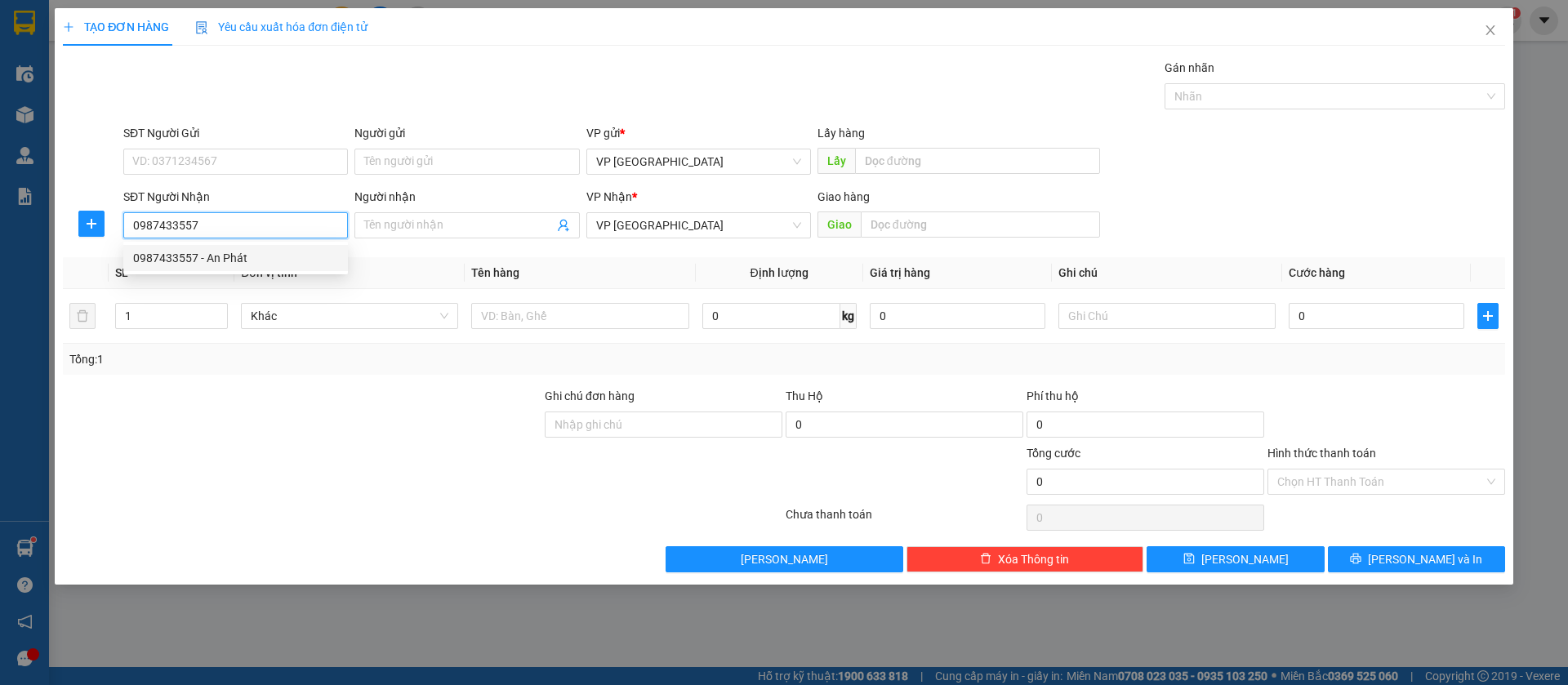
click at [245, 256] on div "0987433557 - An Phát" at bounding box center [236, 258] width 205 height 18
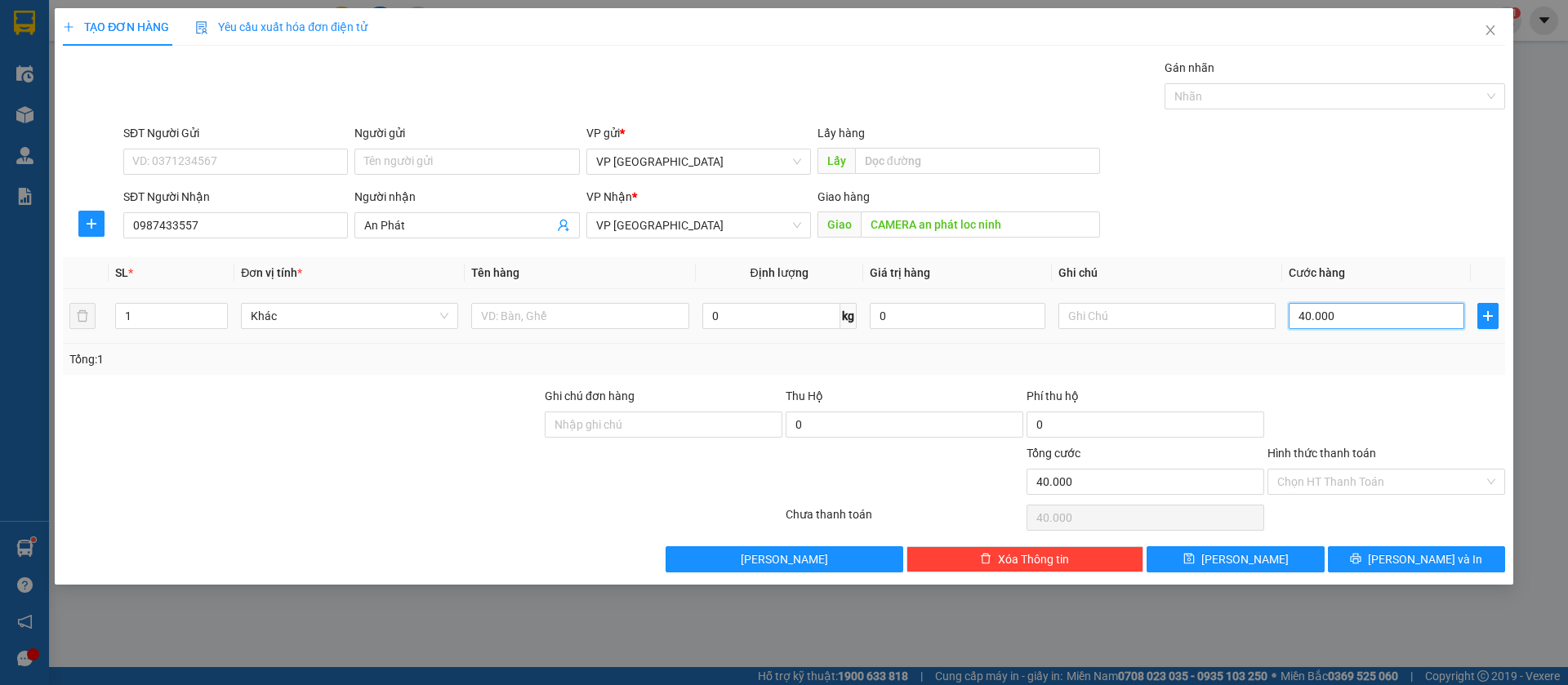
click at [1304, 306] on input "40.000" at bounding box center [1376, 316] width 175 height 26
click at [1294, 558] on button "[PERSON_NAME]" at bounding box center [1235, 560] width 177 height 26
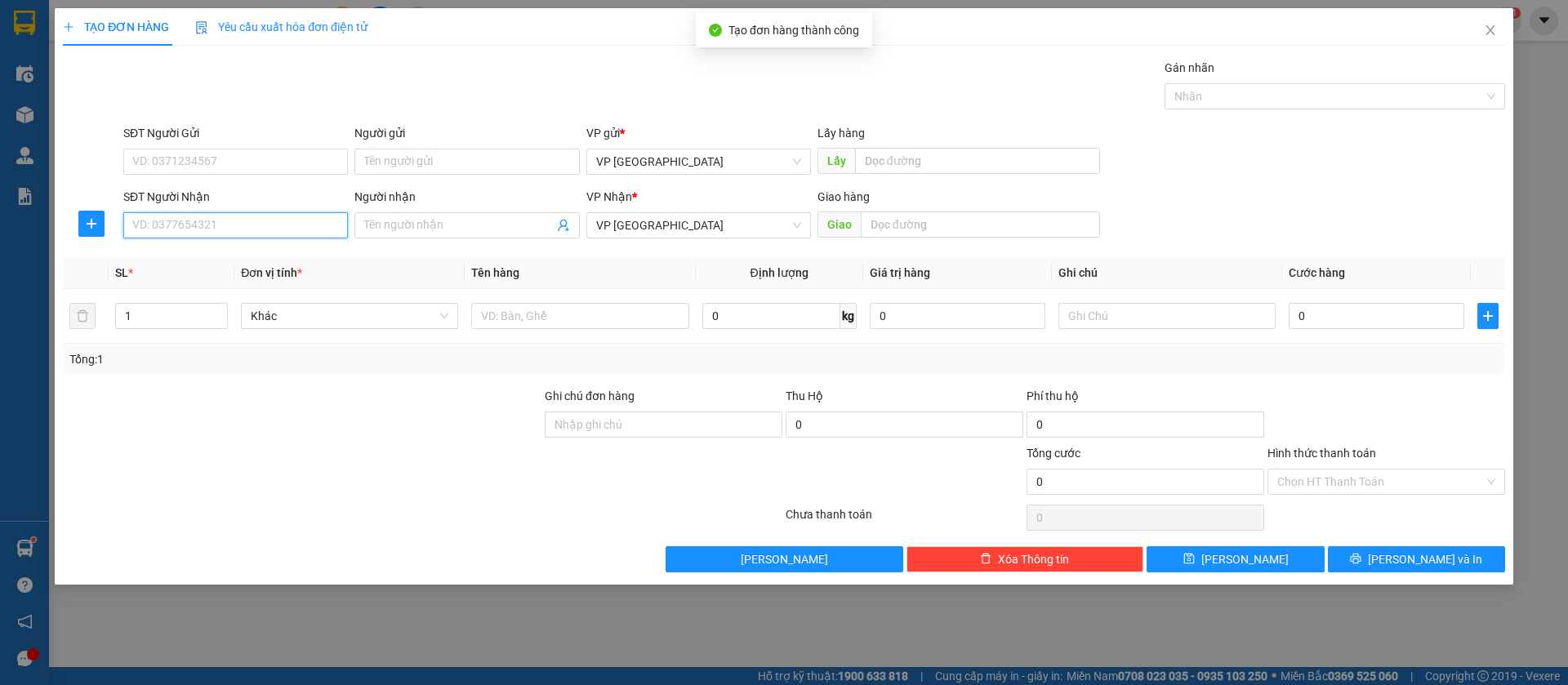
click at [324, 228] on input "SĐT Người Nhận" at bounding box center [236, 226] width 225 height 26
click at [285, 257] on div "0919075596 - [PERSON_NAME]" at bounding box center [236, 258] width 205 height 18
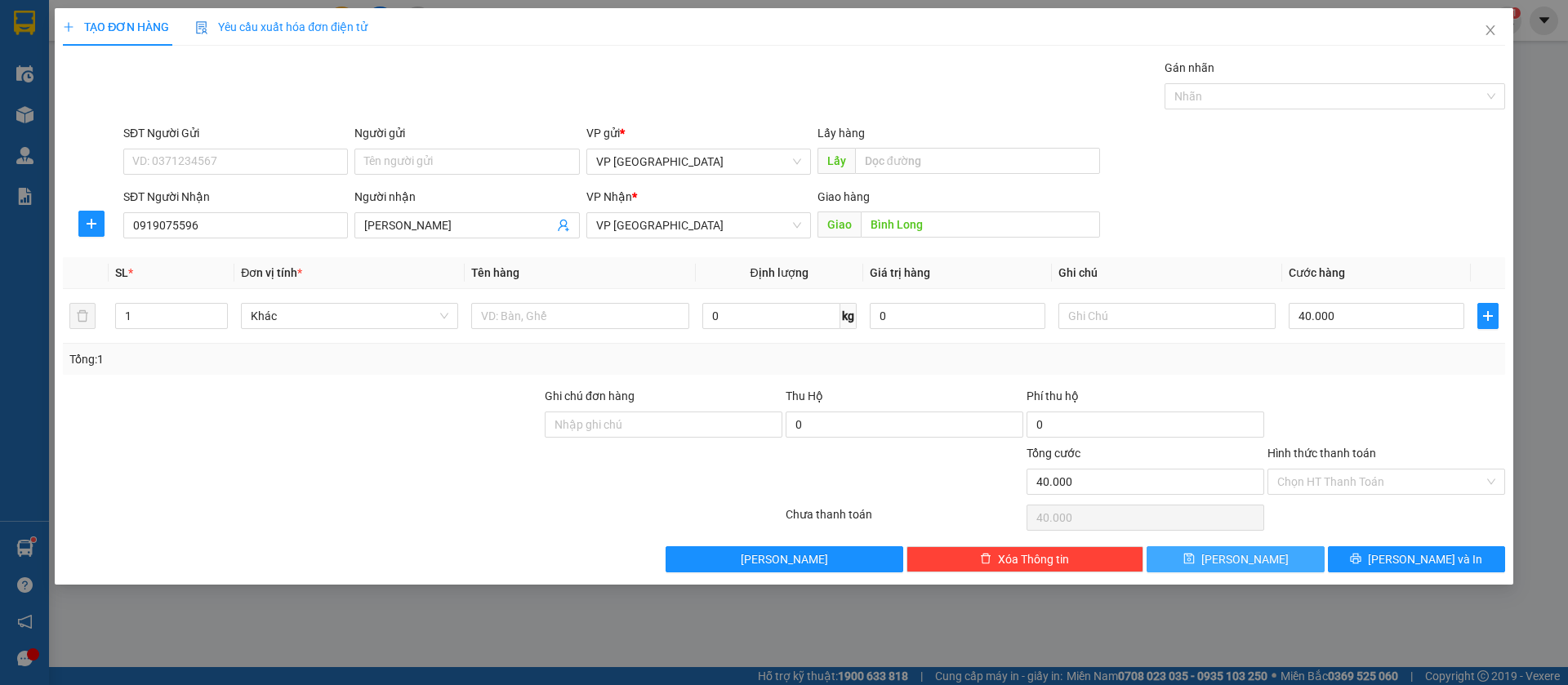
click at [1310, 561] on button "[PERSON_NAME]" at bounding box center [1235, 560] width 177 height 26
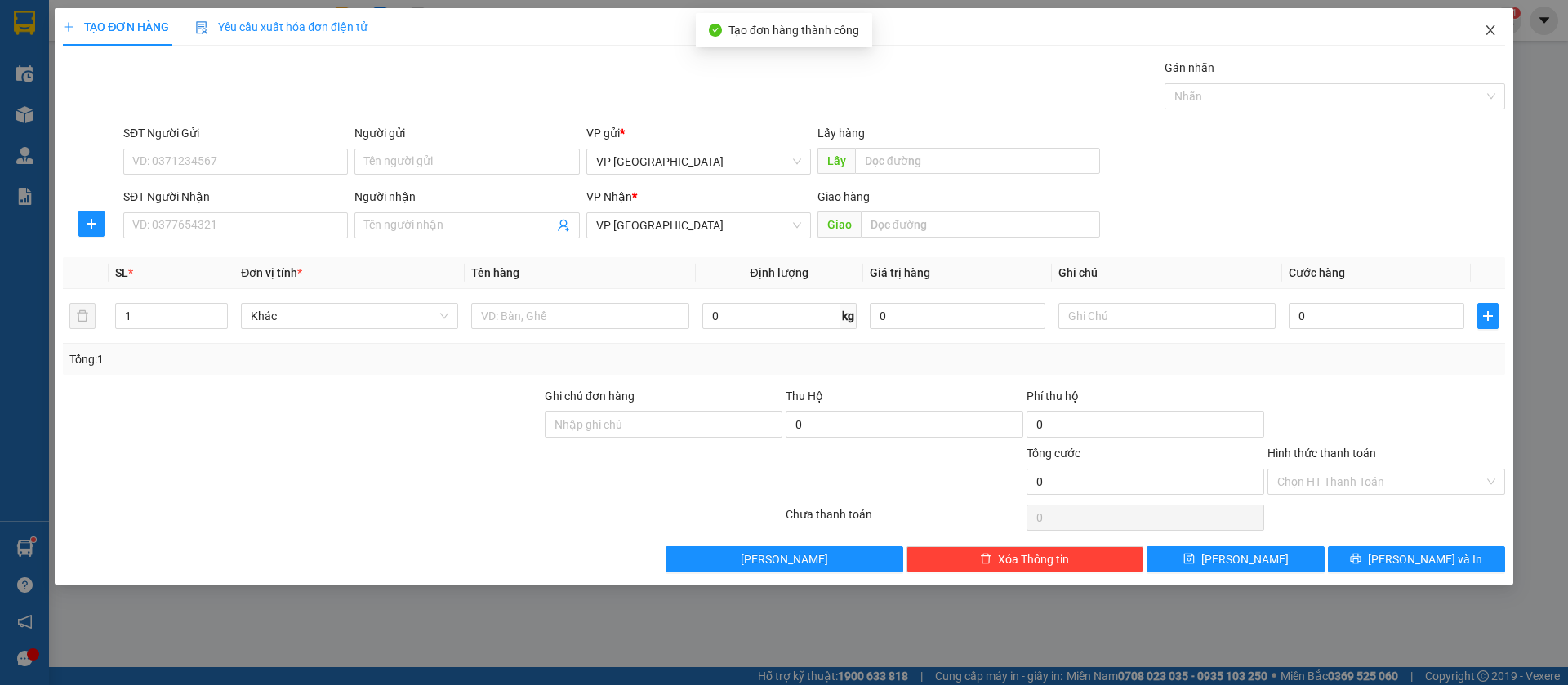
click at [1494, 22] on span "Close" at bounding box center [1489, 31] width 45 height 46
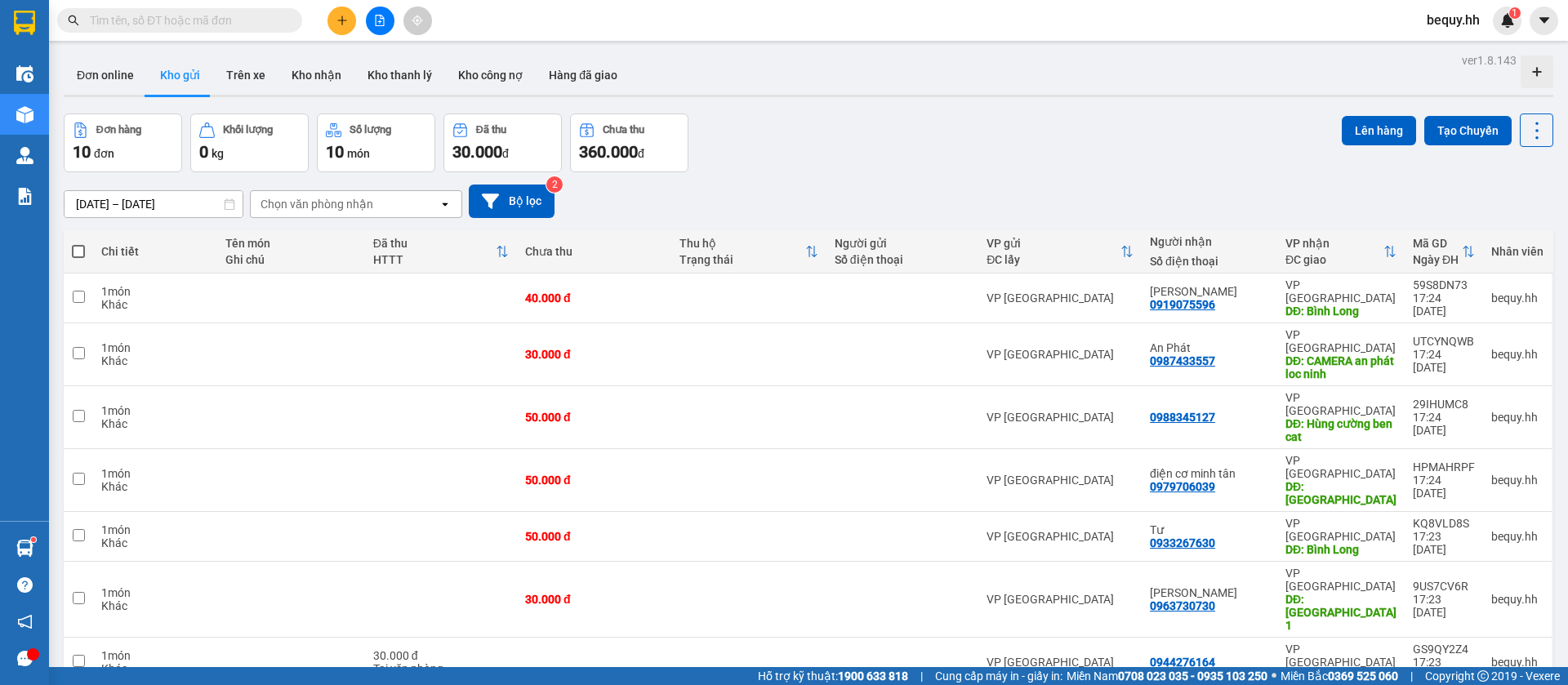
click at [78, 246] on span at bounding box center [79, 251] width 13 height 13
click at [79, 243] on input "checkbox" at bounding box center [79, 243] width 0 height 0
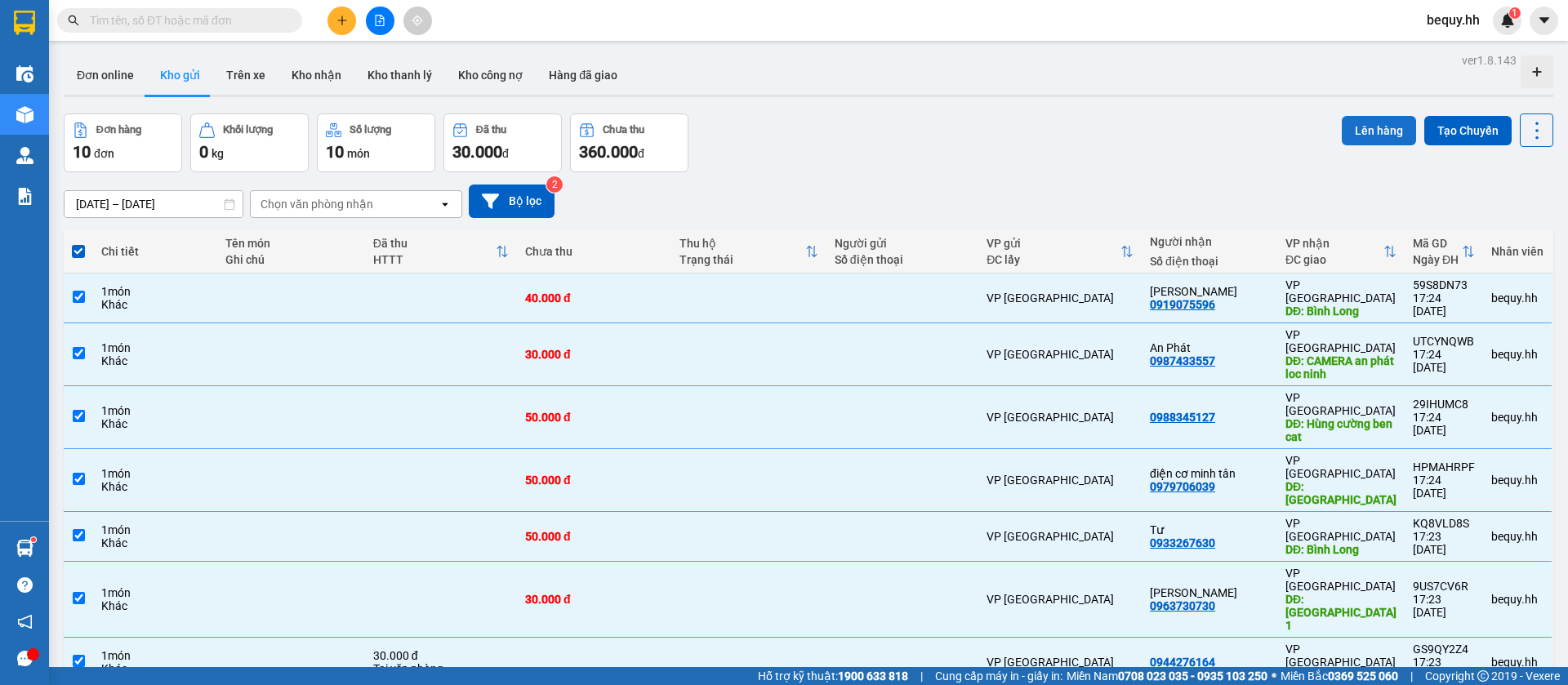
click at [1343, 116] on button "Lên hàng" at bounding box center [1379, 131] width 74 height 30
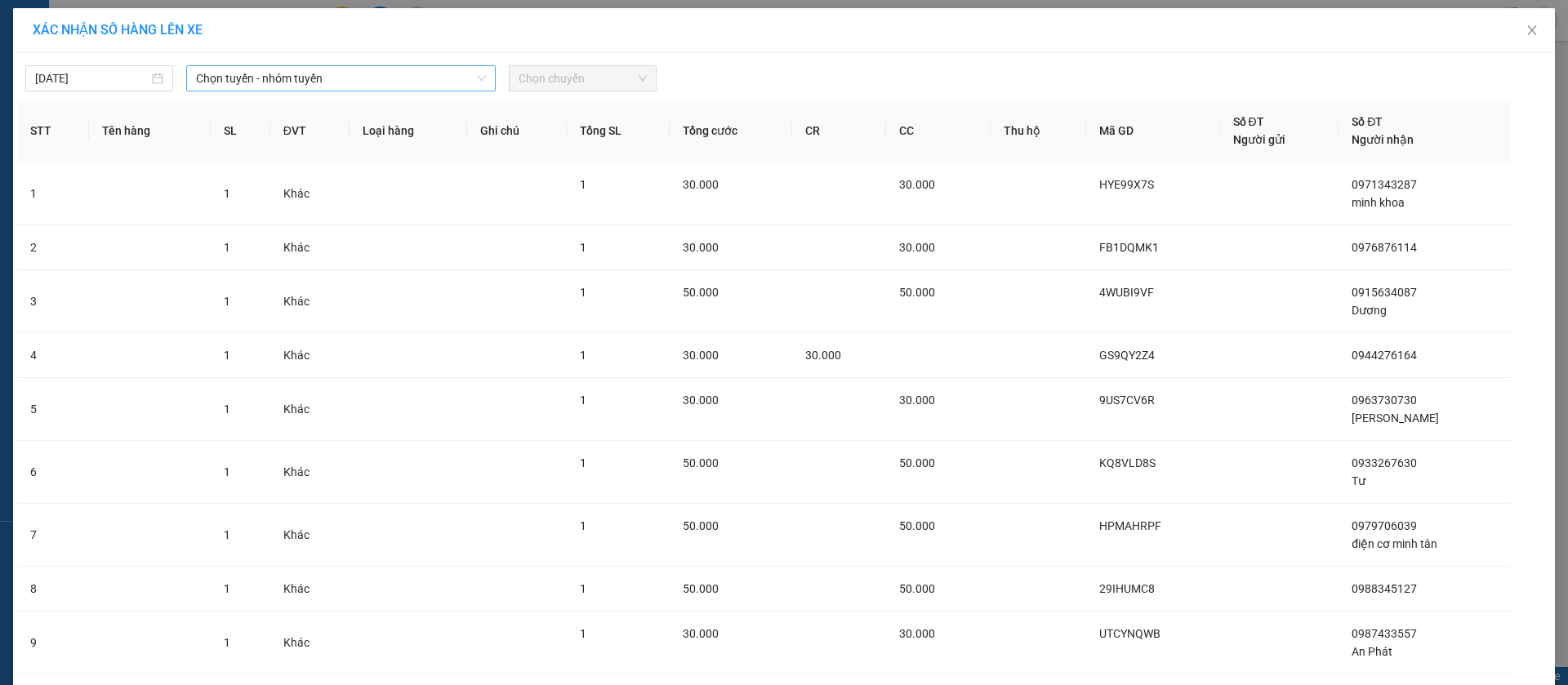
click at [420, 76] on span "Chọn tuyến - nhóm tuyến" at bounding box center [341, 79] width 290 height 25
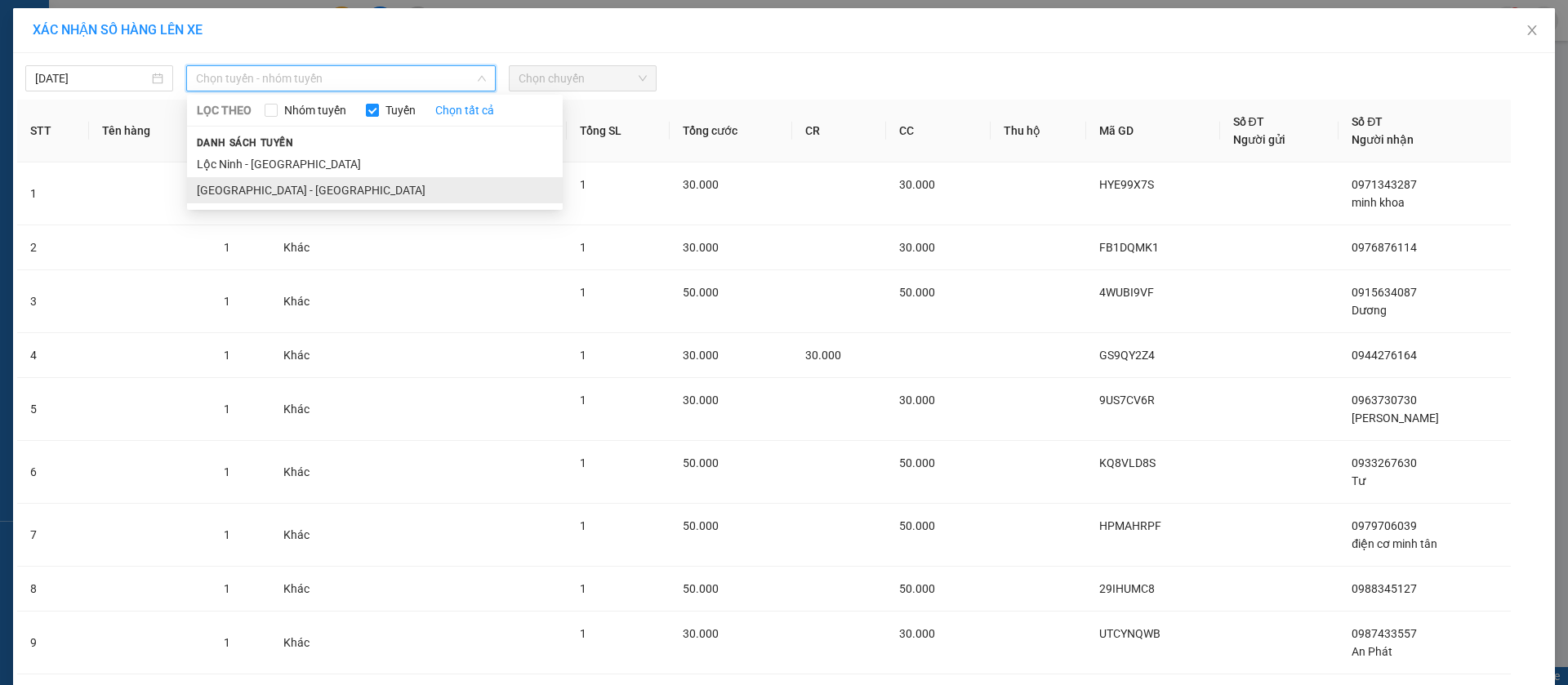
click at [265, 194] on li "[GEOGRAPHIC_DATA] - [GEOGRAPHIC_DATA]" at bounding box center [375, 190] width 375 height 26
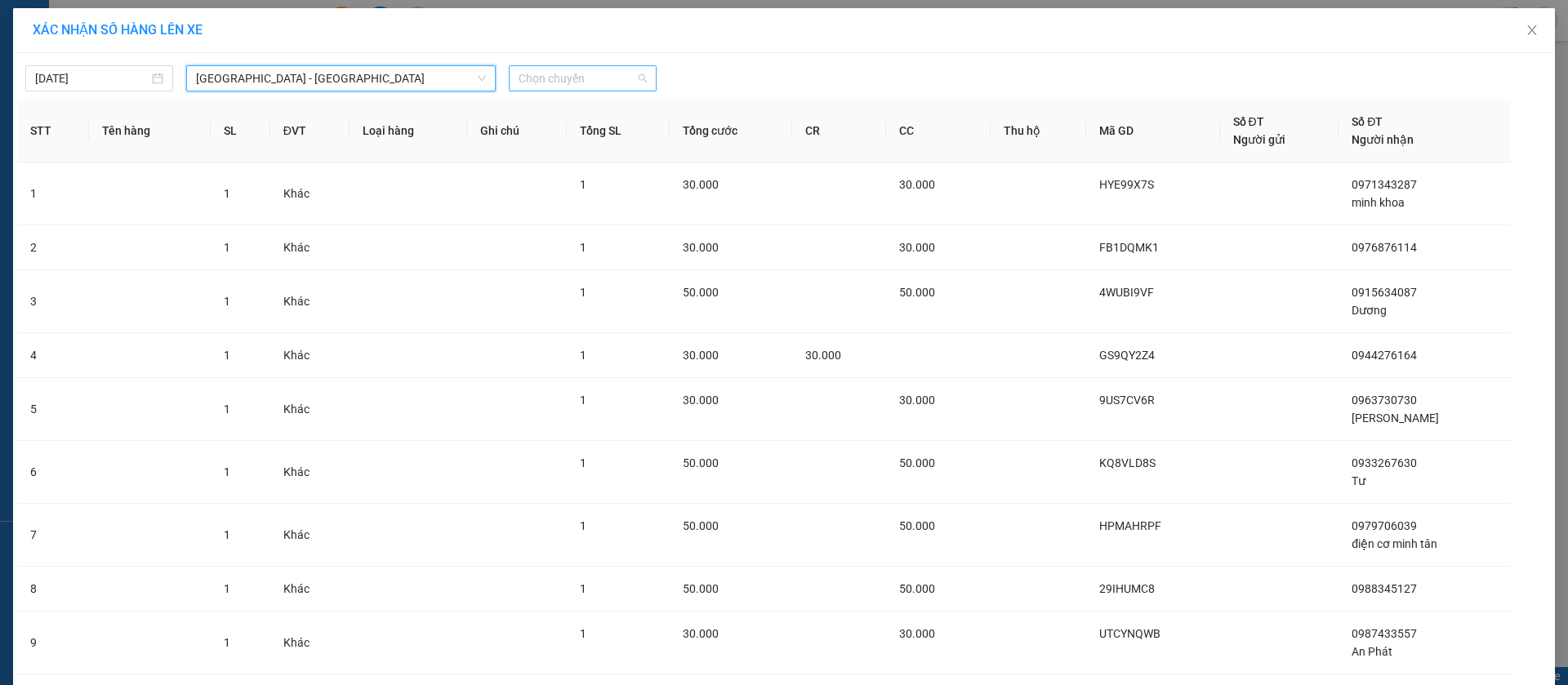
click at [544, 74] on span "Chọn chuyến" at bounding box center [582, 79] width 128 height 25
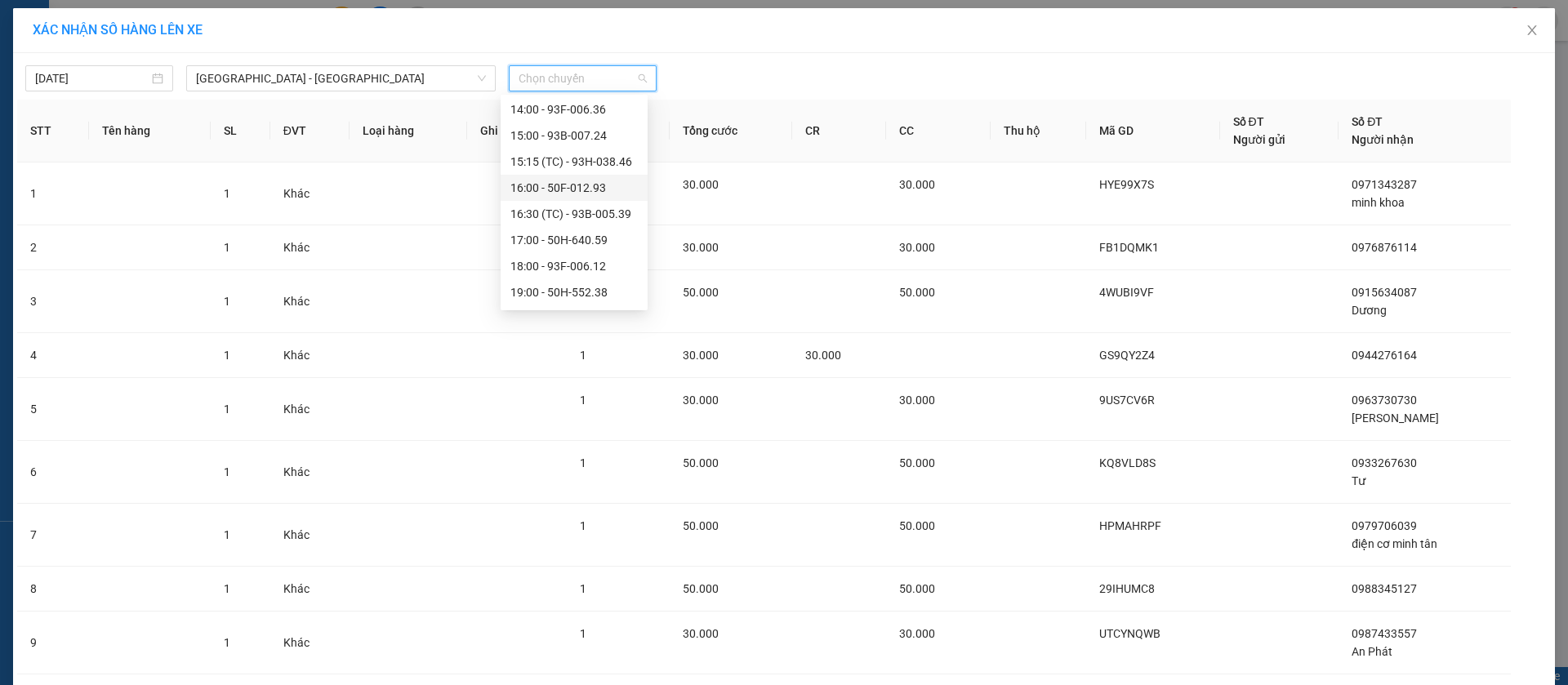
scroll to position [314, 0]
click at [571, 216] on div "18:00 - 93F-006.12" at bounding box center [574, 216] width 127 height 18
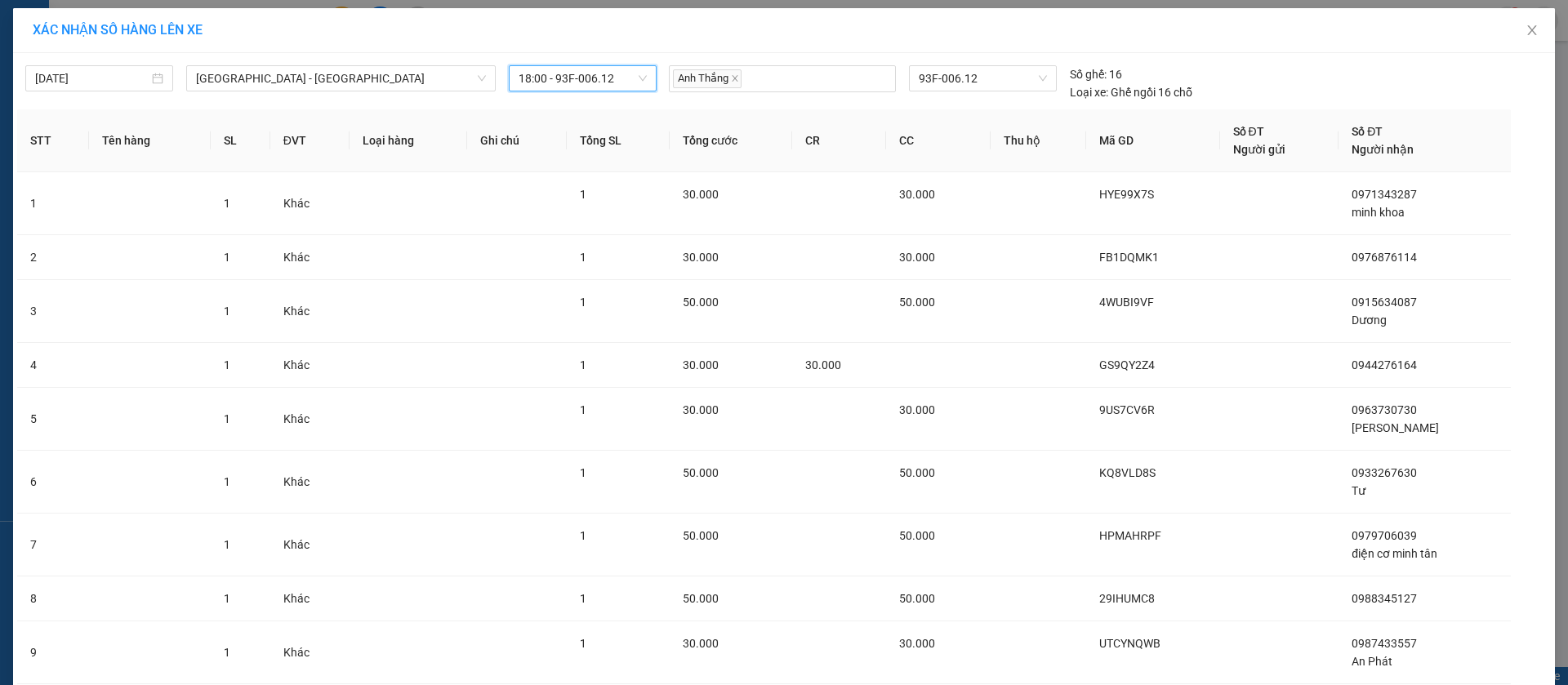
click at [577, 66] on span "18:00 - 93F-006.12" at bounding box center [582, 79] width 128 height 25
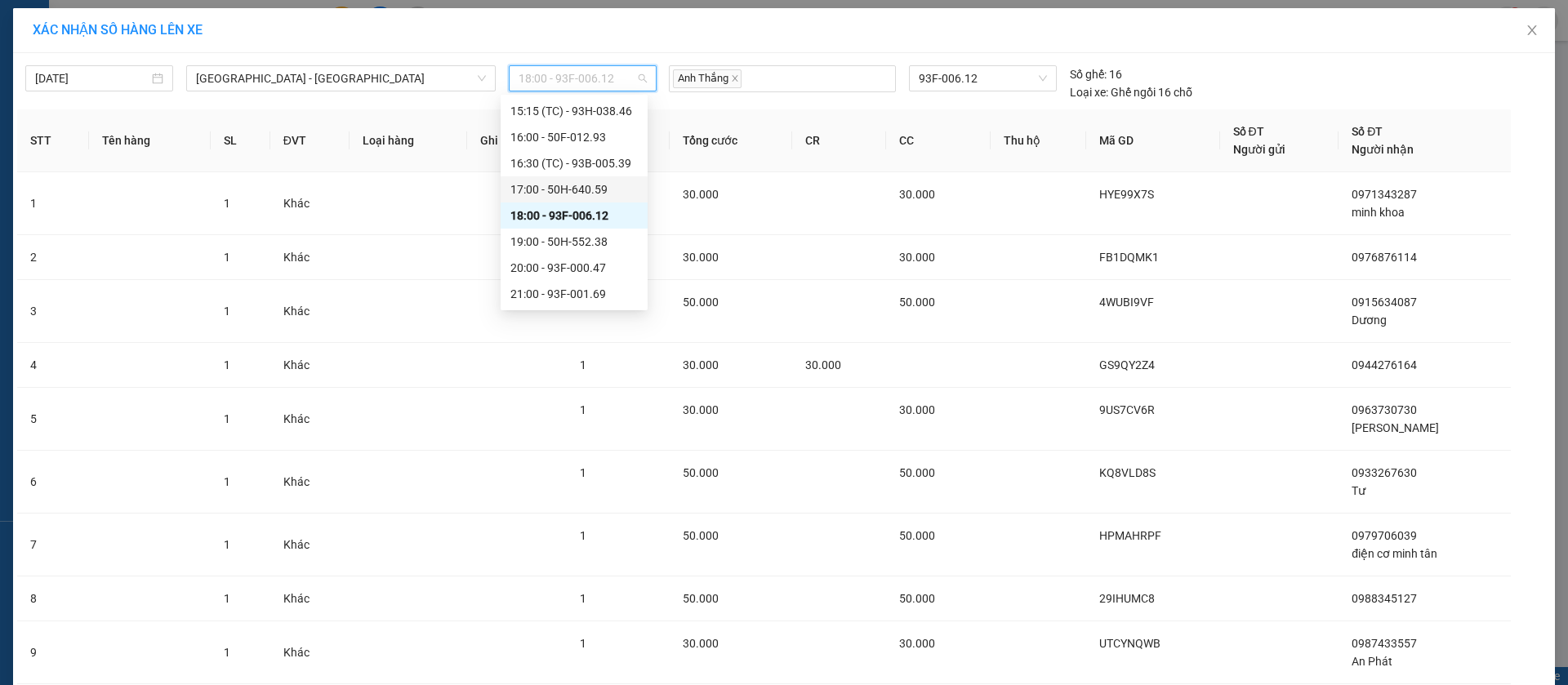
click at [585, 186] on div "17:00 - 50H-640.59" at bounding box center [574, 189] width 127 height 18
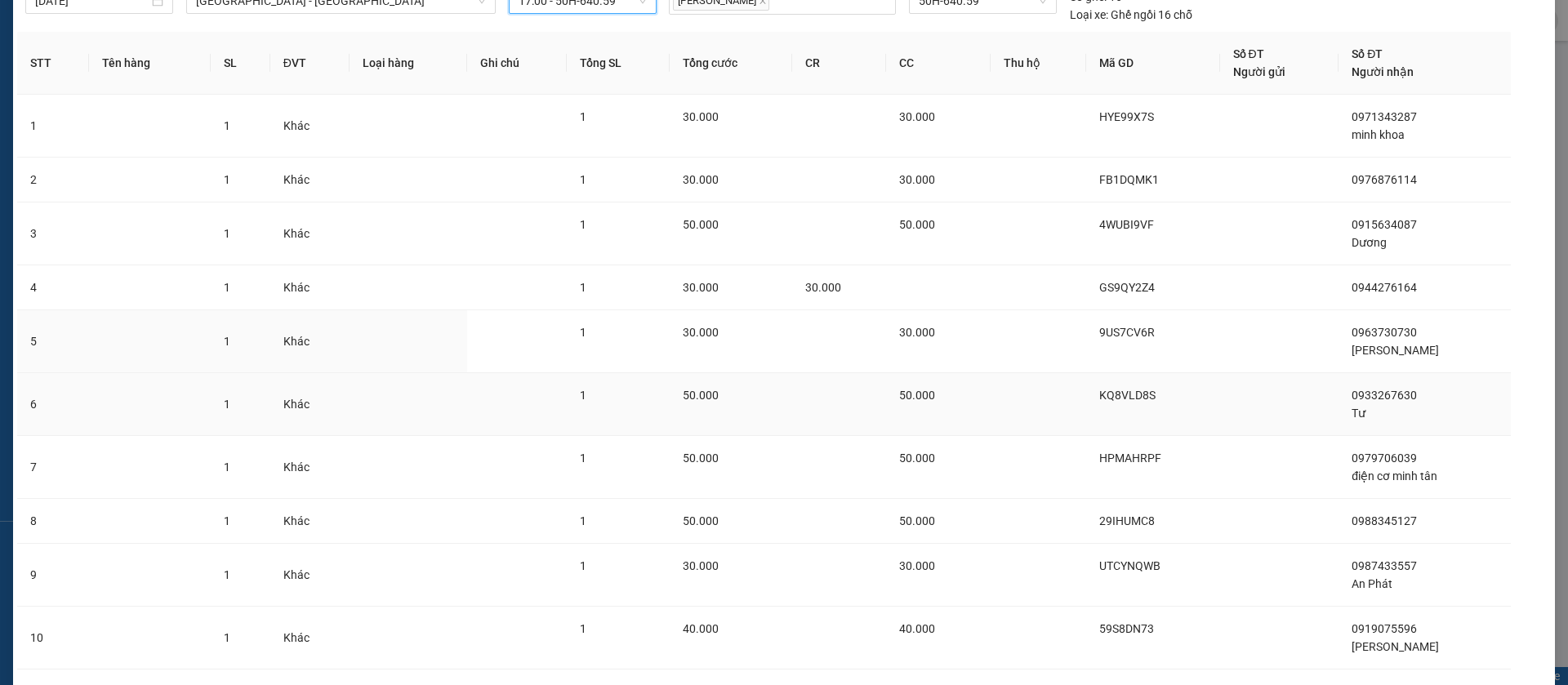
scroll to position [181, 0]
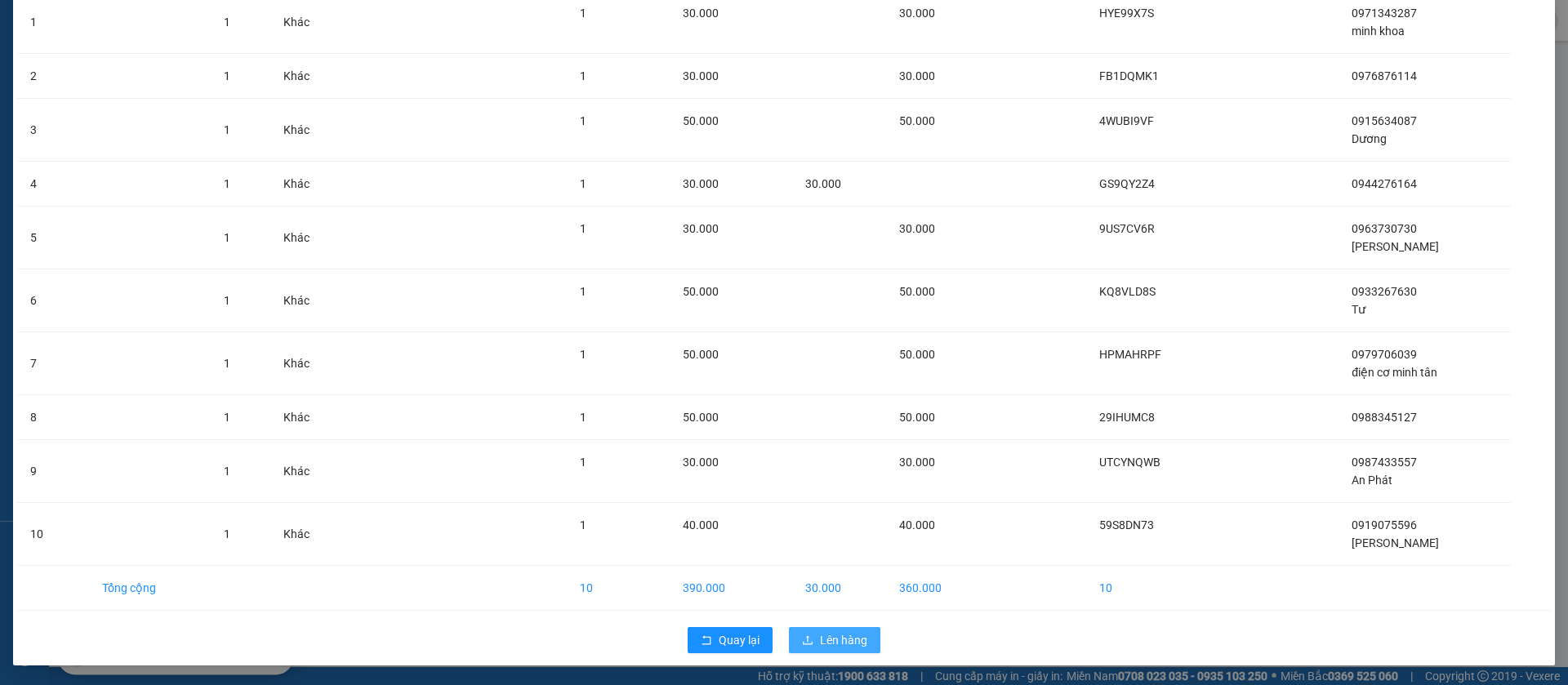
click at [835, 644] on span "Lên hàng" at bounding box center [843, 640] width 47 height 18
